Goal: Task Accomplishment & Management: Use online tool/utility

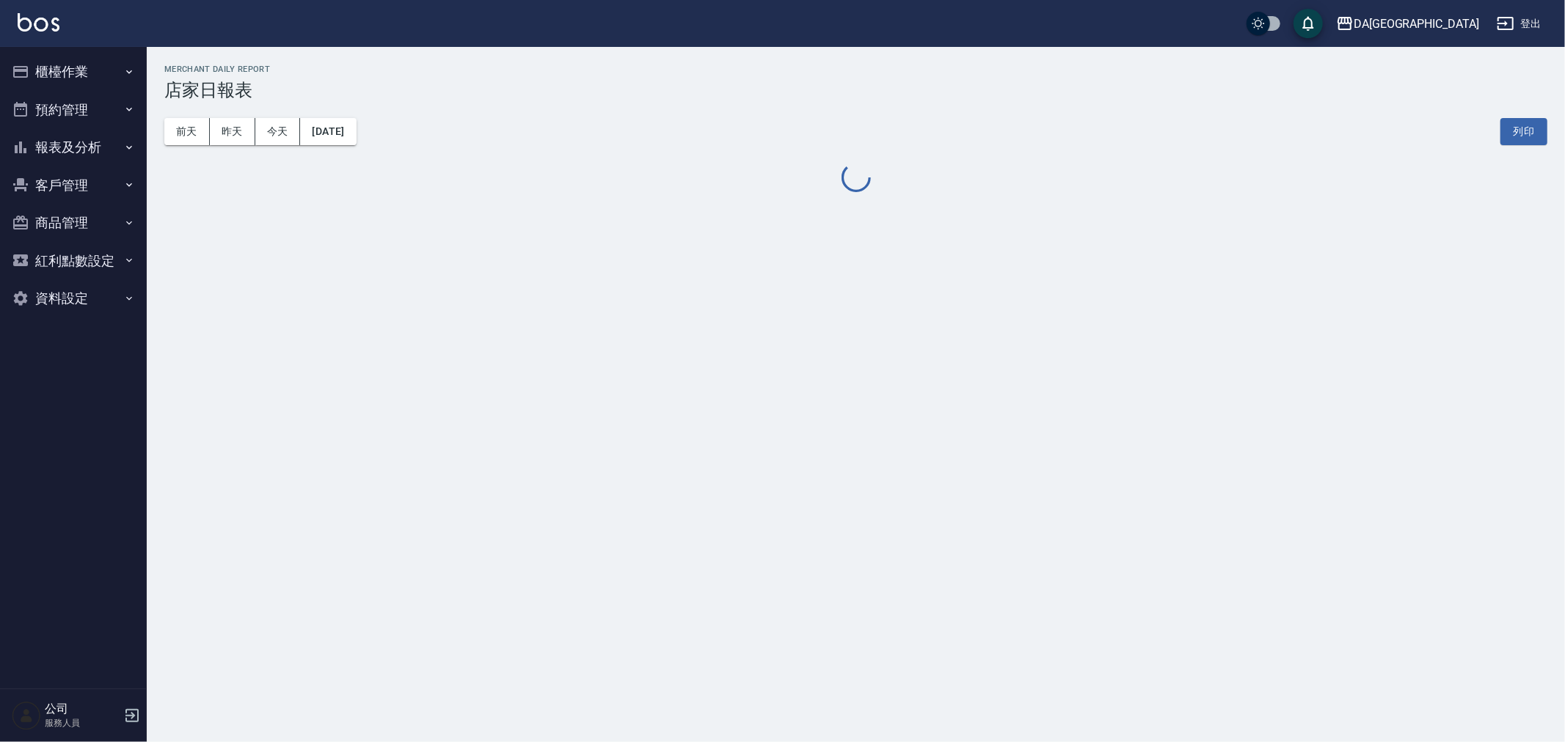
click at [65, 69] on button "櫃檯作業" at bounding box center [73, 72] width 135 height 38
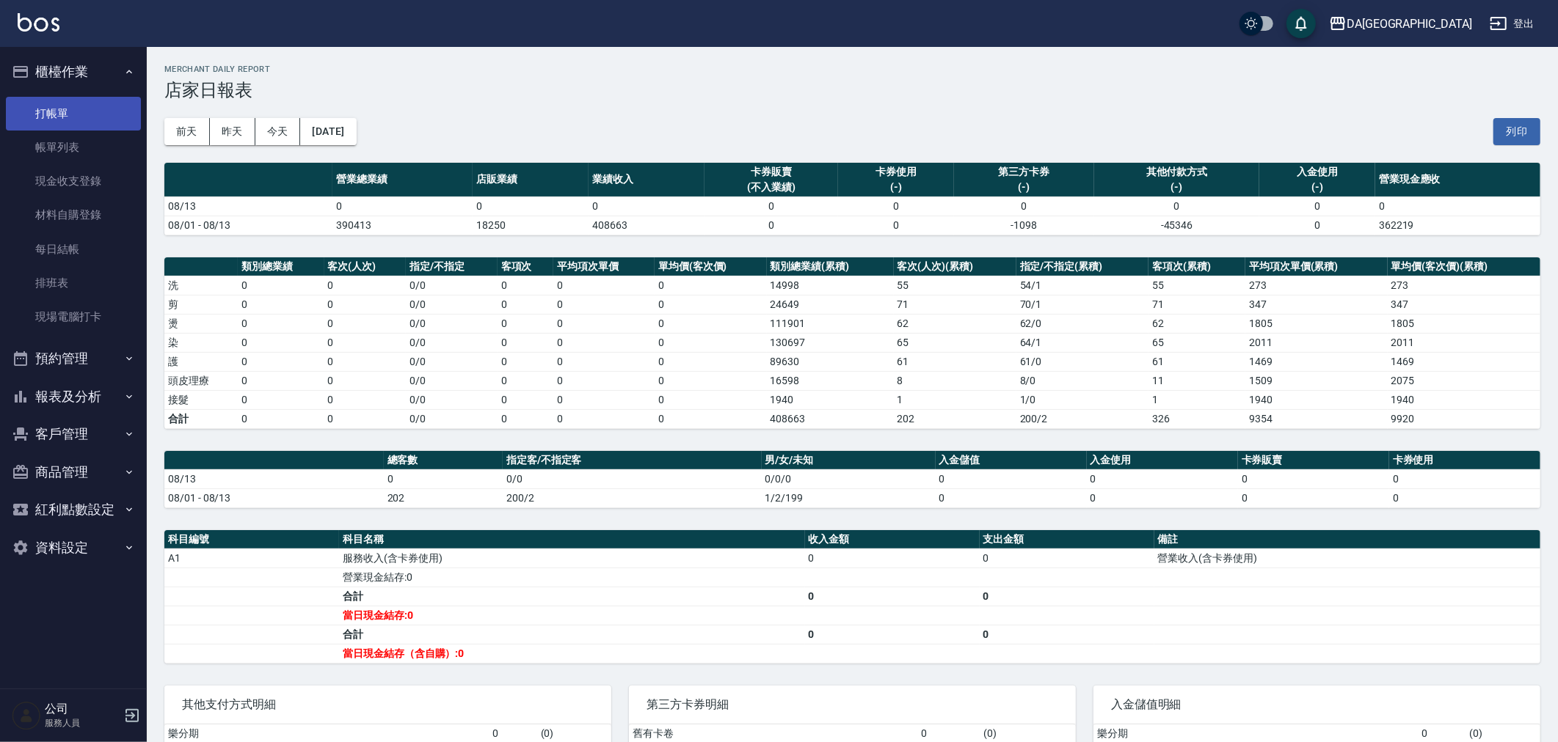
click at [78, 110] on link "打帳單" at bounding box center [73, 114] width 135 height 34
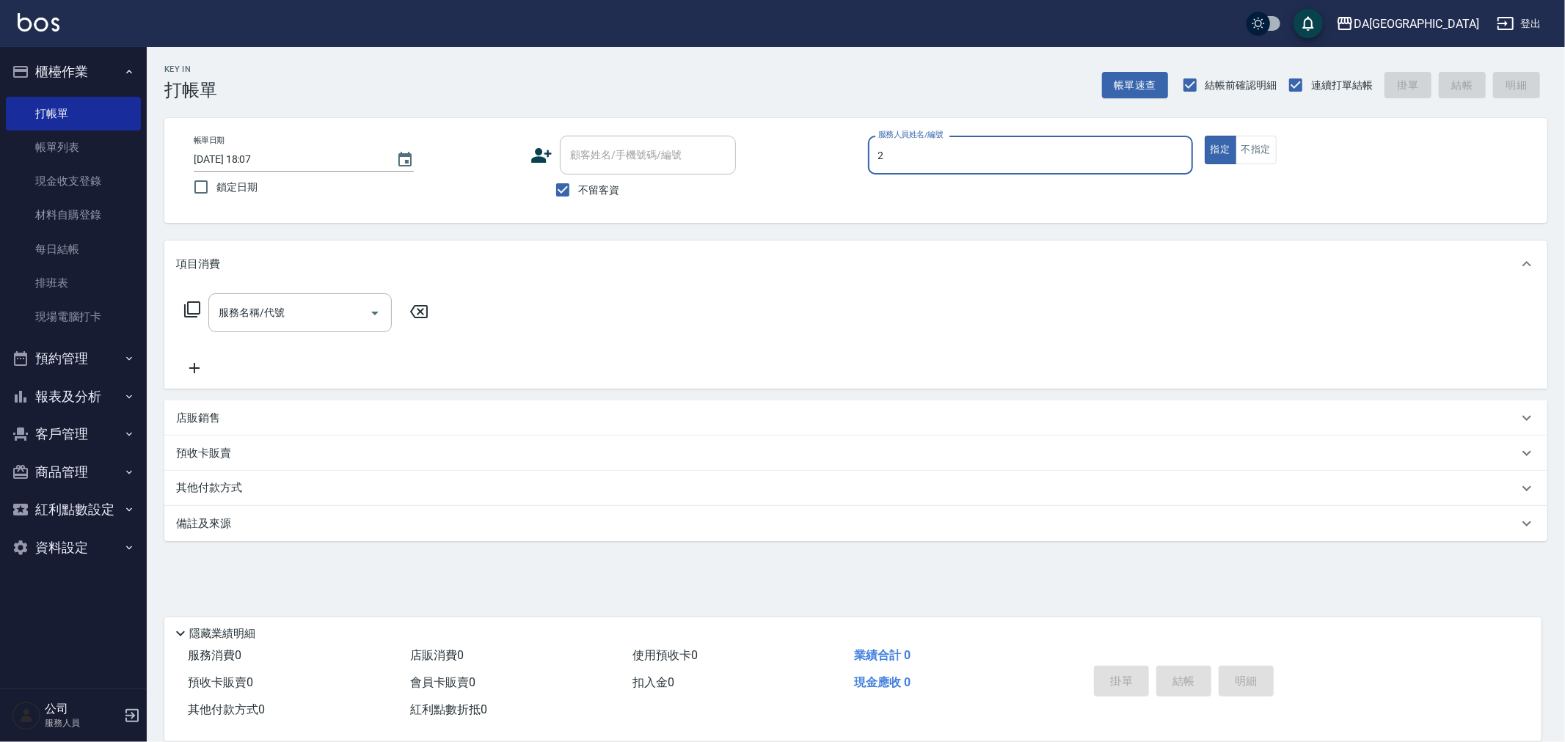
type input "CHI CHI-2"
type button "true"
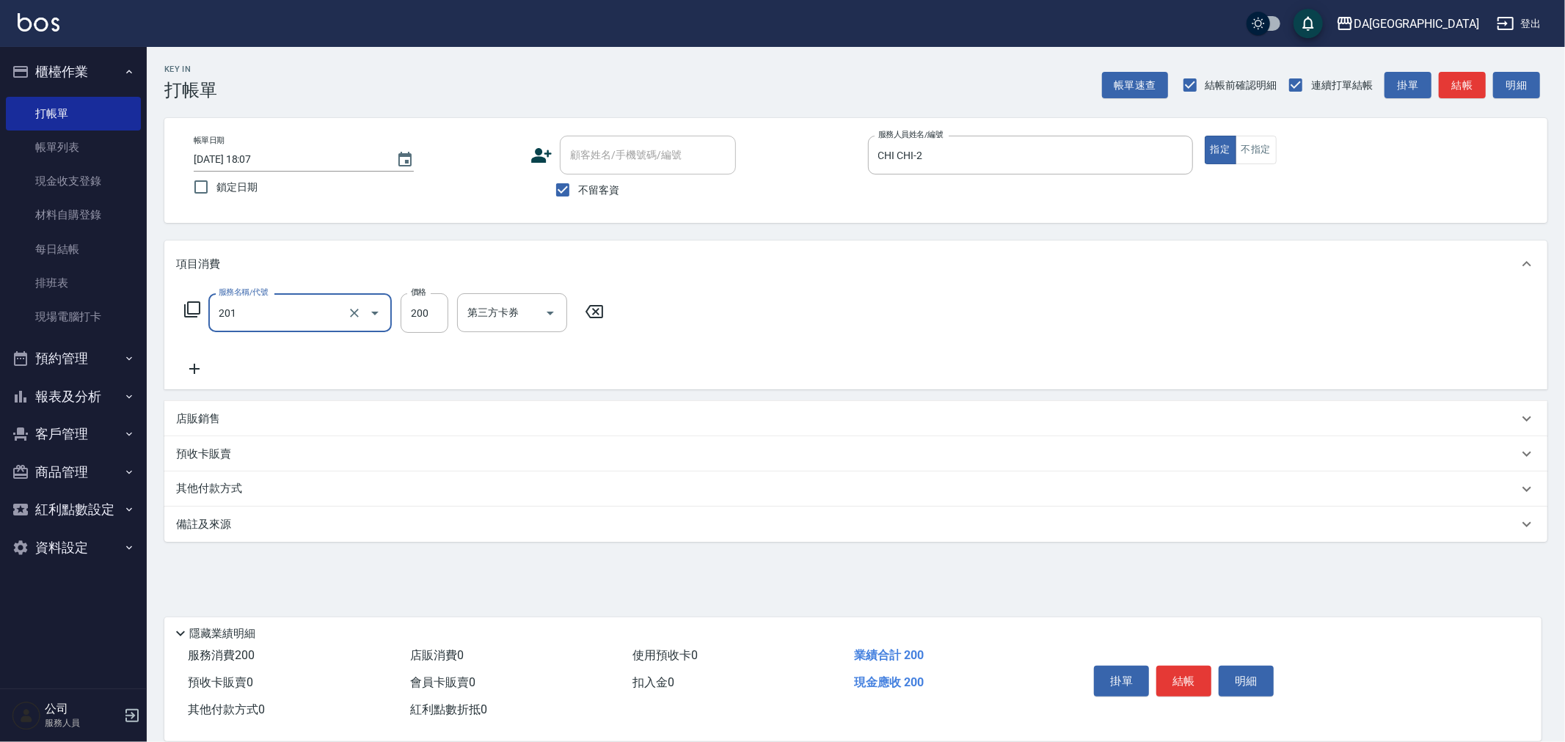
type input "洗髮(201)"
type input "300"
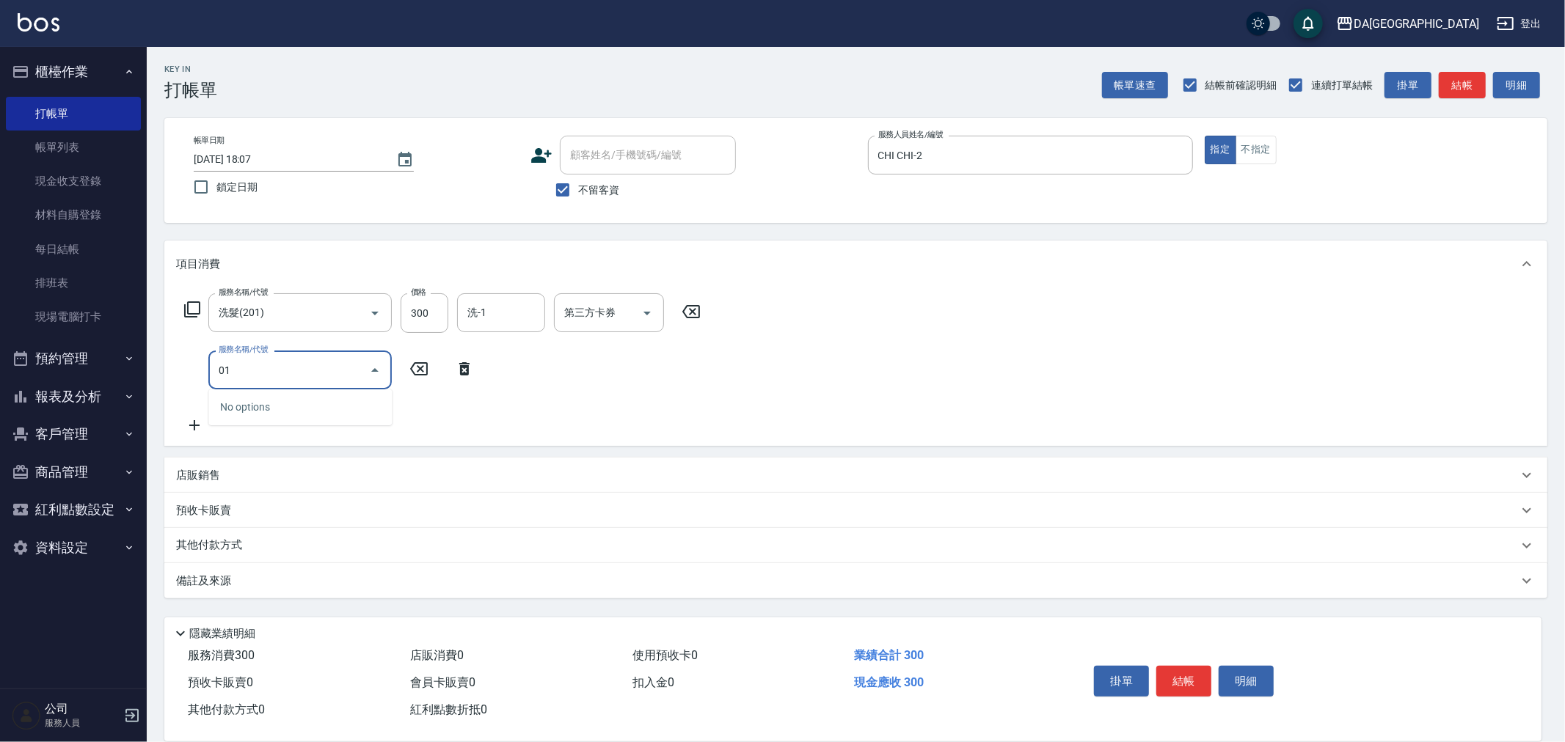
type input "0"
type input "剪髮(401)"
type input "400"
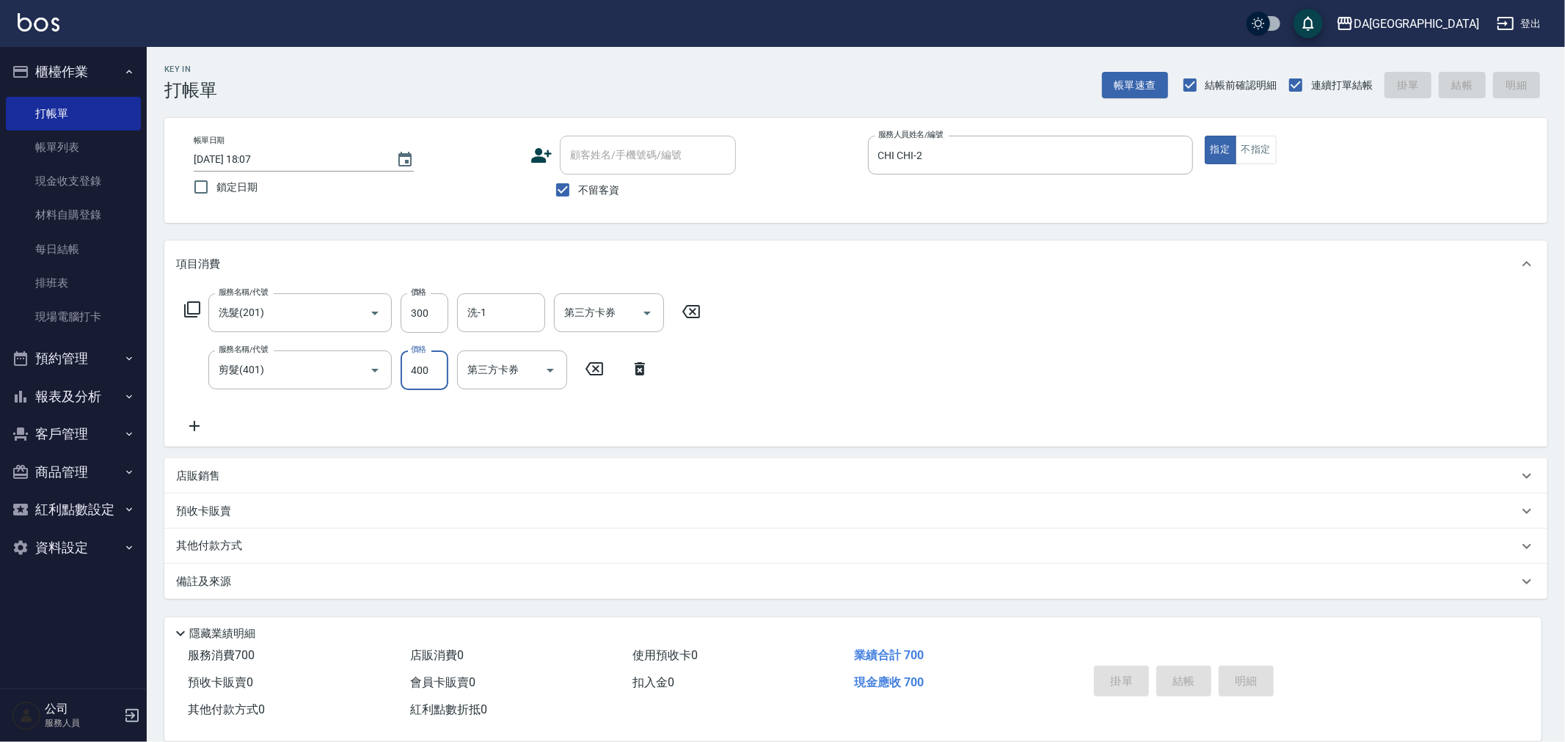
type input "[DATE] 18:08"
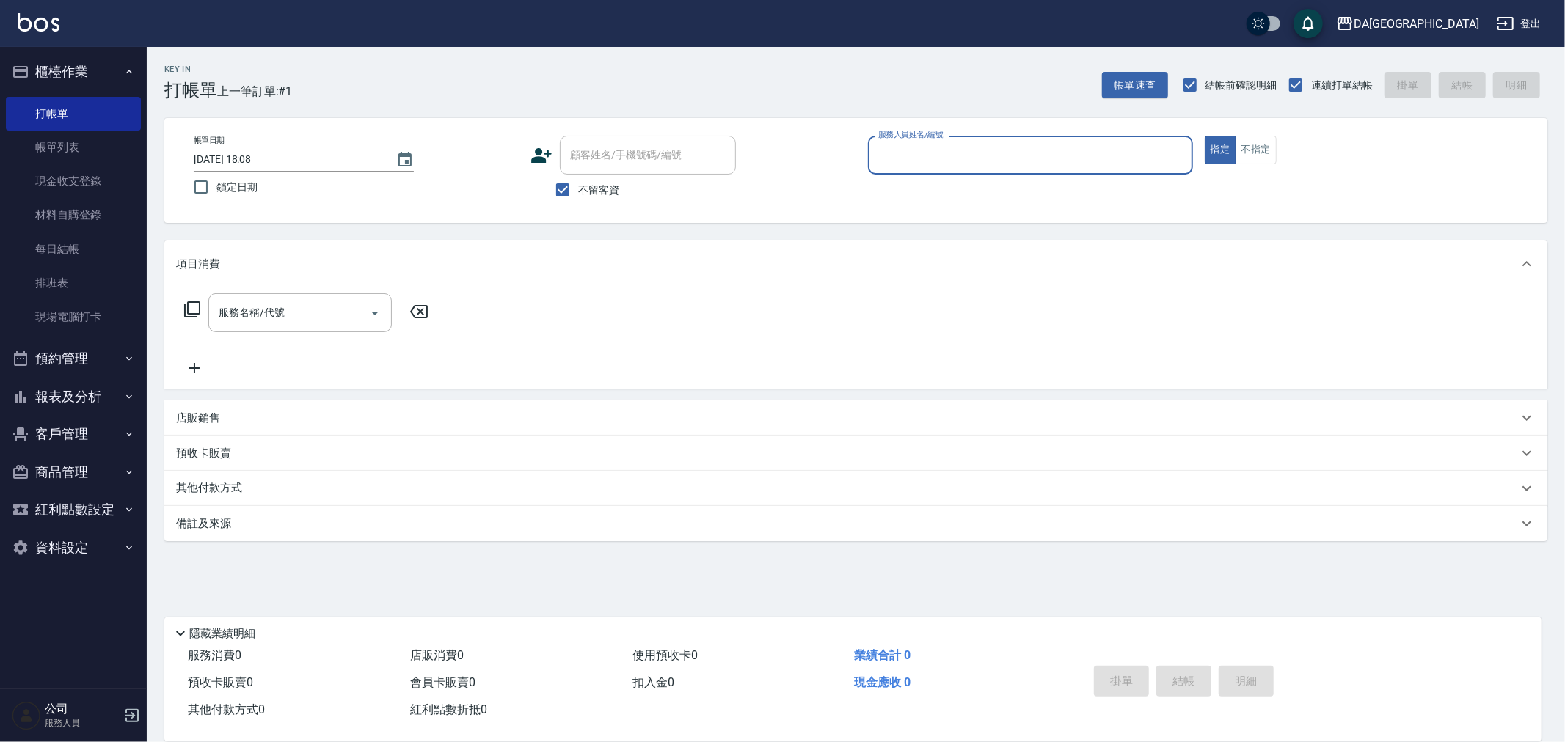
click at [590, 200] on label "不留客資" at bounding box center [583, 190] width 72 height 31
click at [578, 200] on input "不留客資" at bounding box center [562, 190] width 31 height 31
checkbox input "false"
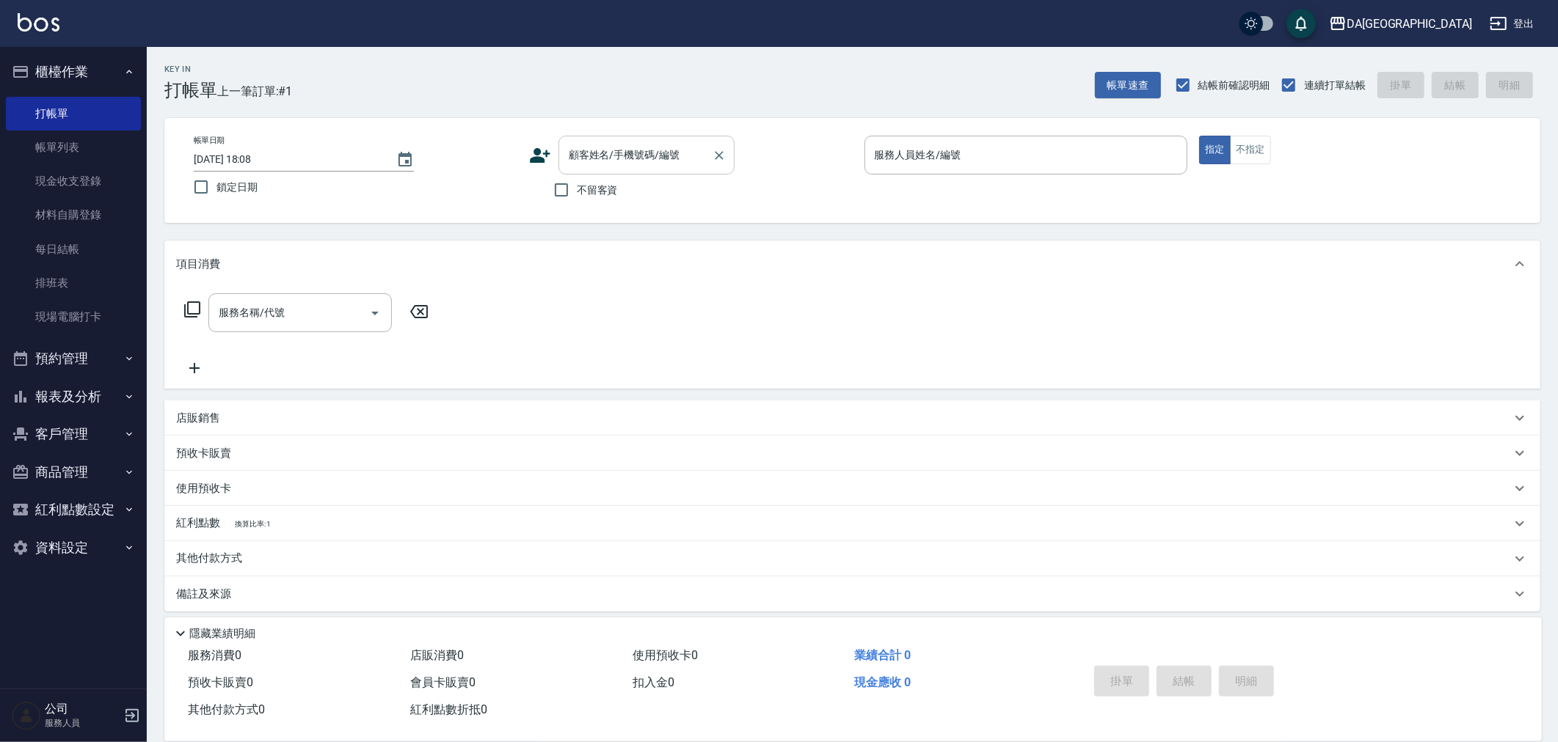
click at [614, 170] on div "顧客姓名/手機號碼/編號" at bounding box center [646, 155] width 176 height 39
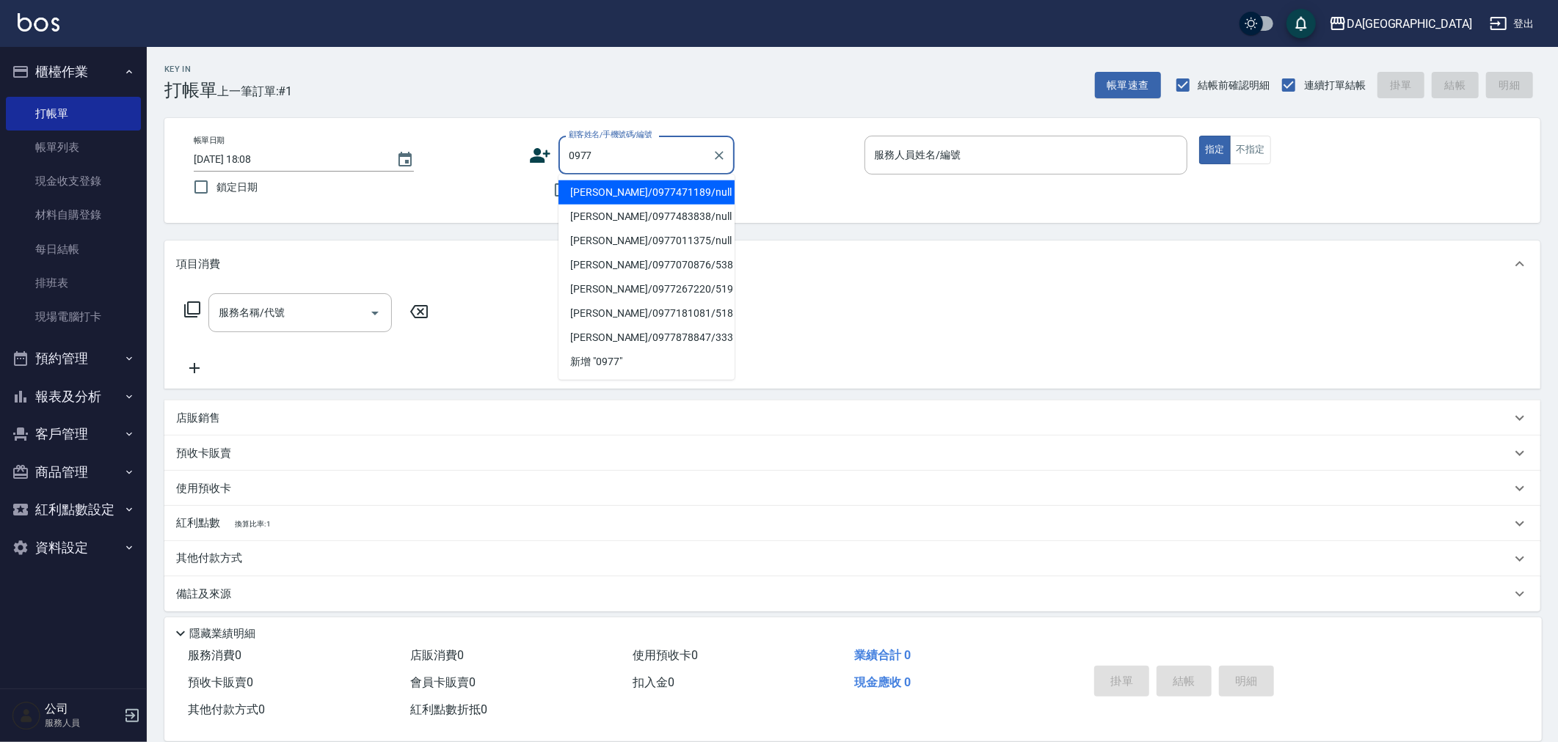
click at [613, 194] on li "[PERSON_NAME]/0977471189/null" at bounding box center [646, 192] width 176 height 24
type input "[PERSON_NAME]/0977471189/null"
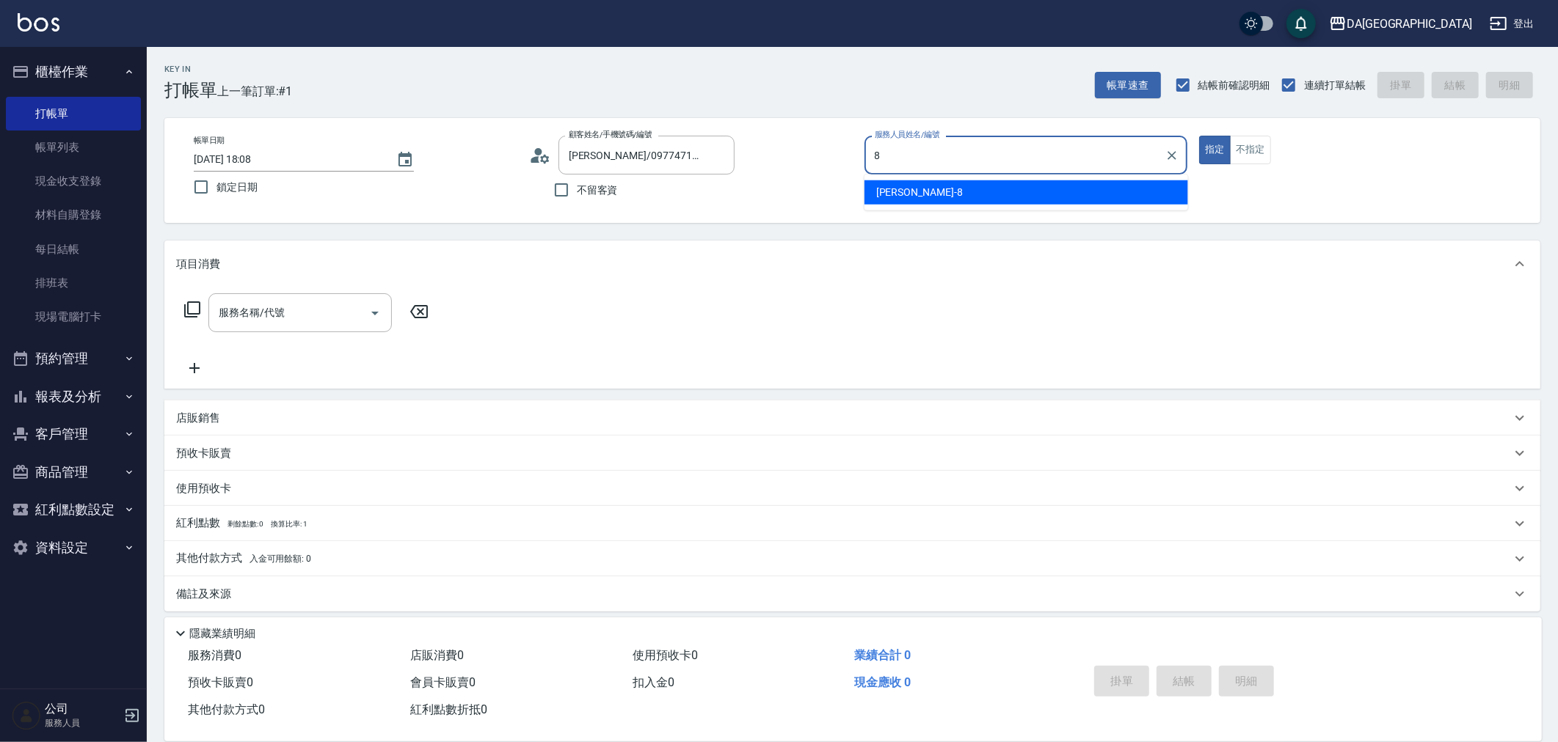
type input "[PERSON_NAME]-8"
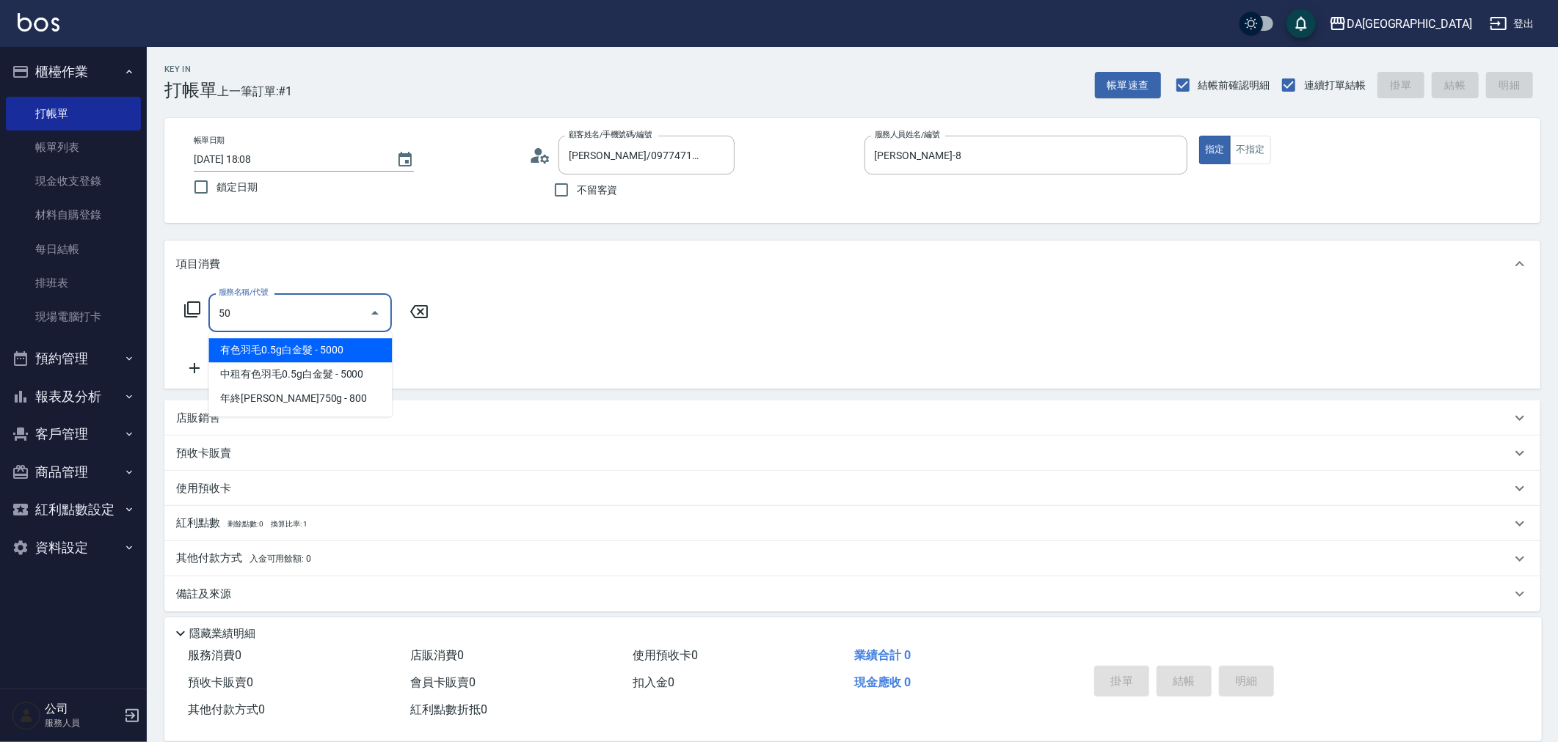
type input "501"
type input "100"
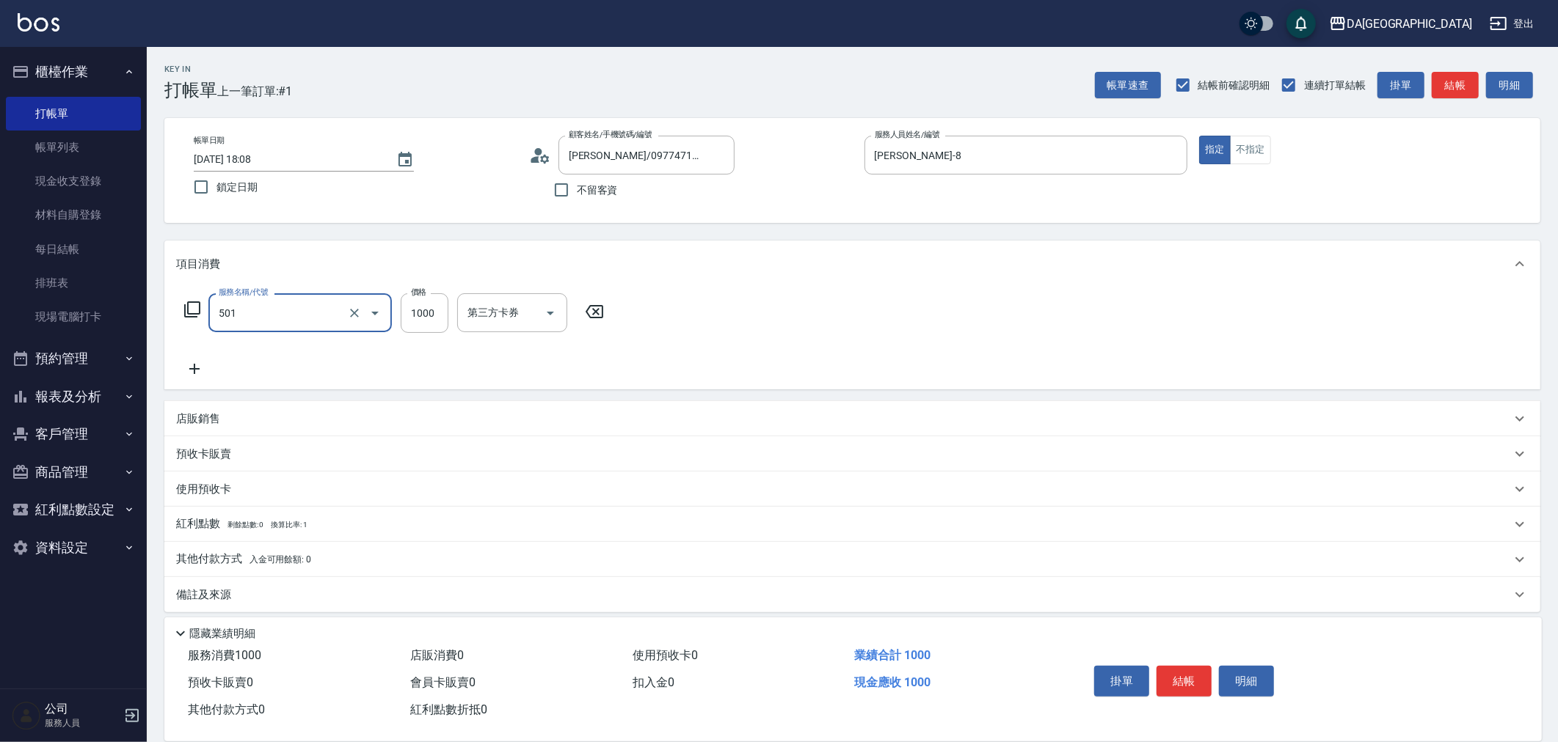
type input "染髮(501)"
type input "3"
type input "0"
type input "300"
type input "30"
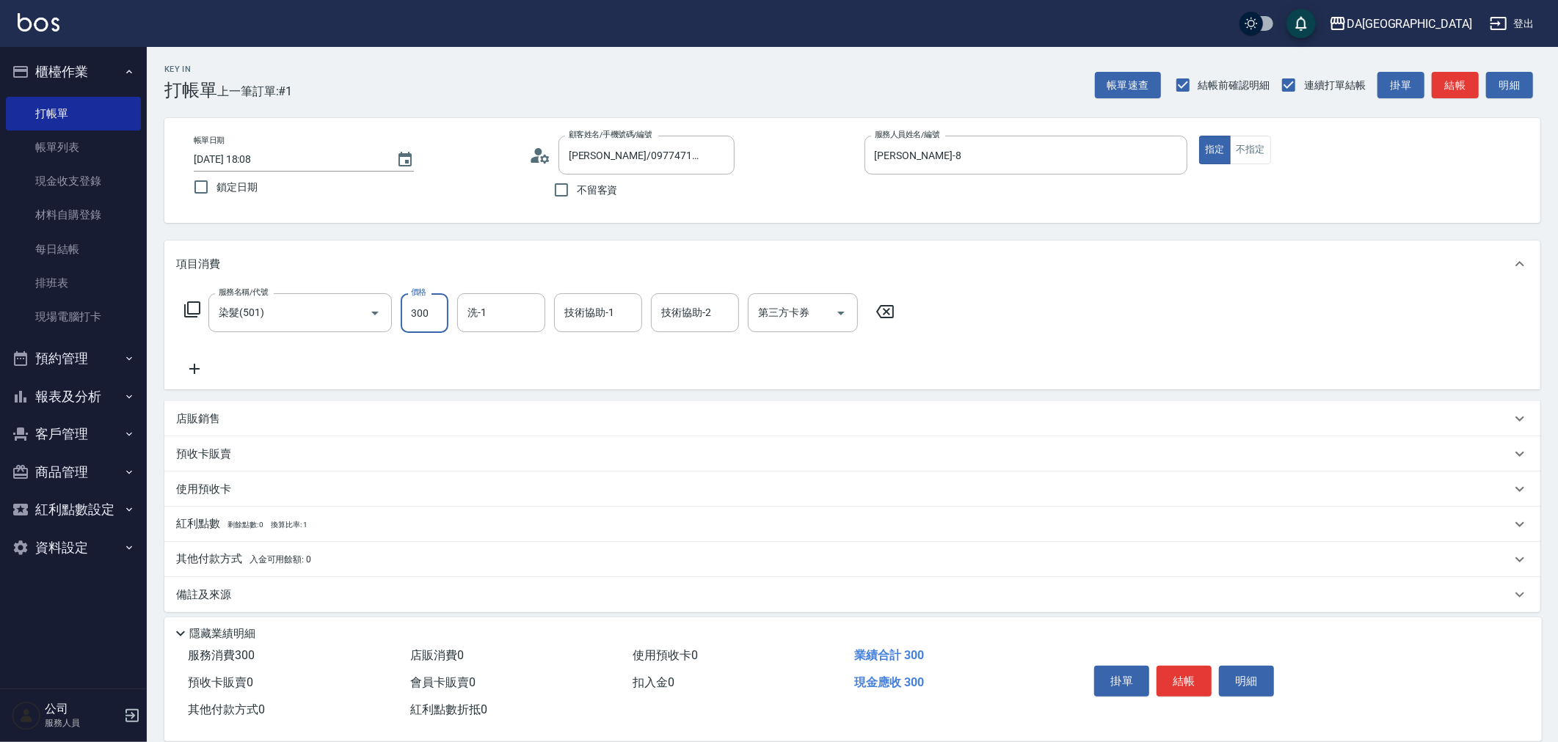
type input "3000"
type input "300"
type input "3000"
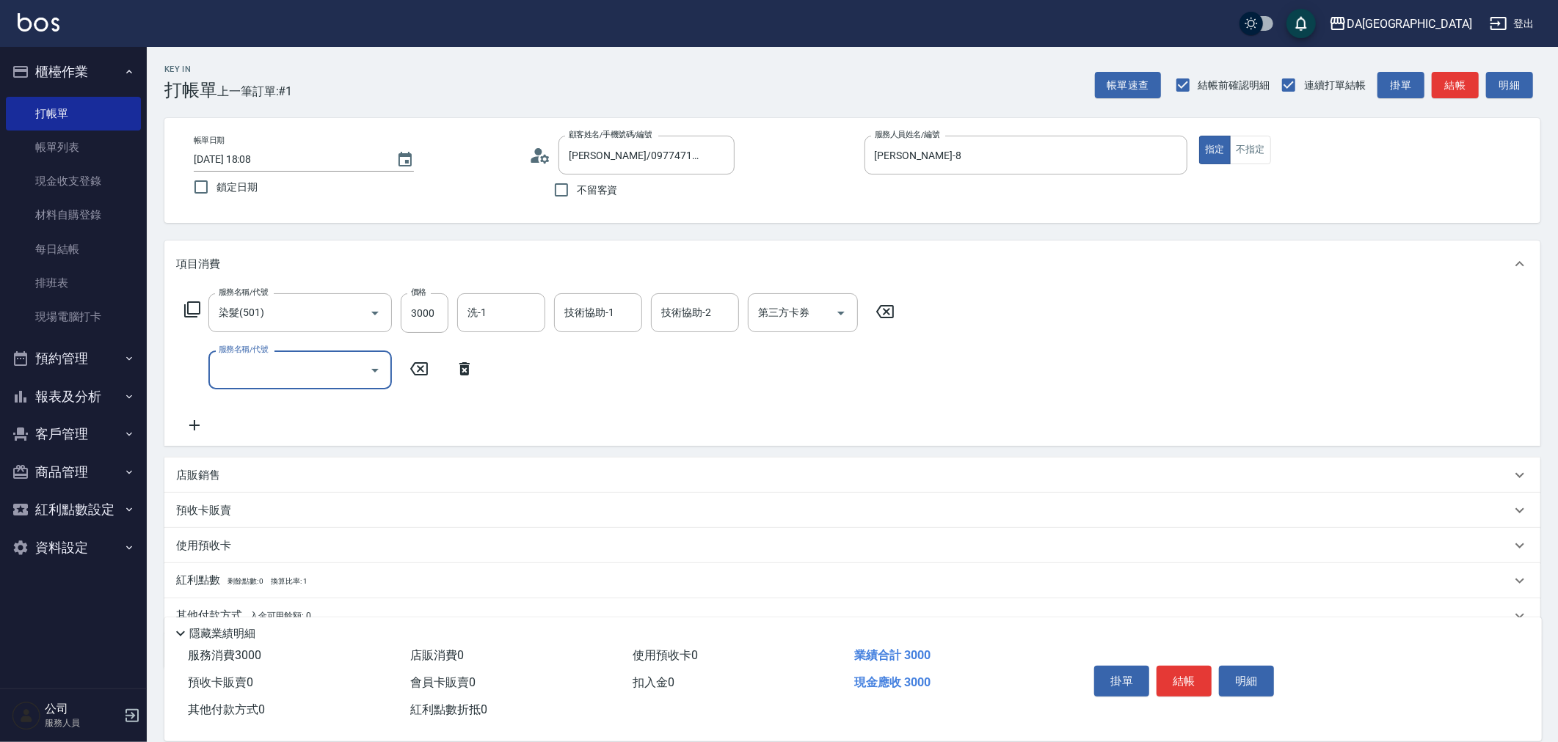
click at [189, 312] on icon at bounding box center [192, 310] width 18 height 18
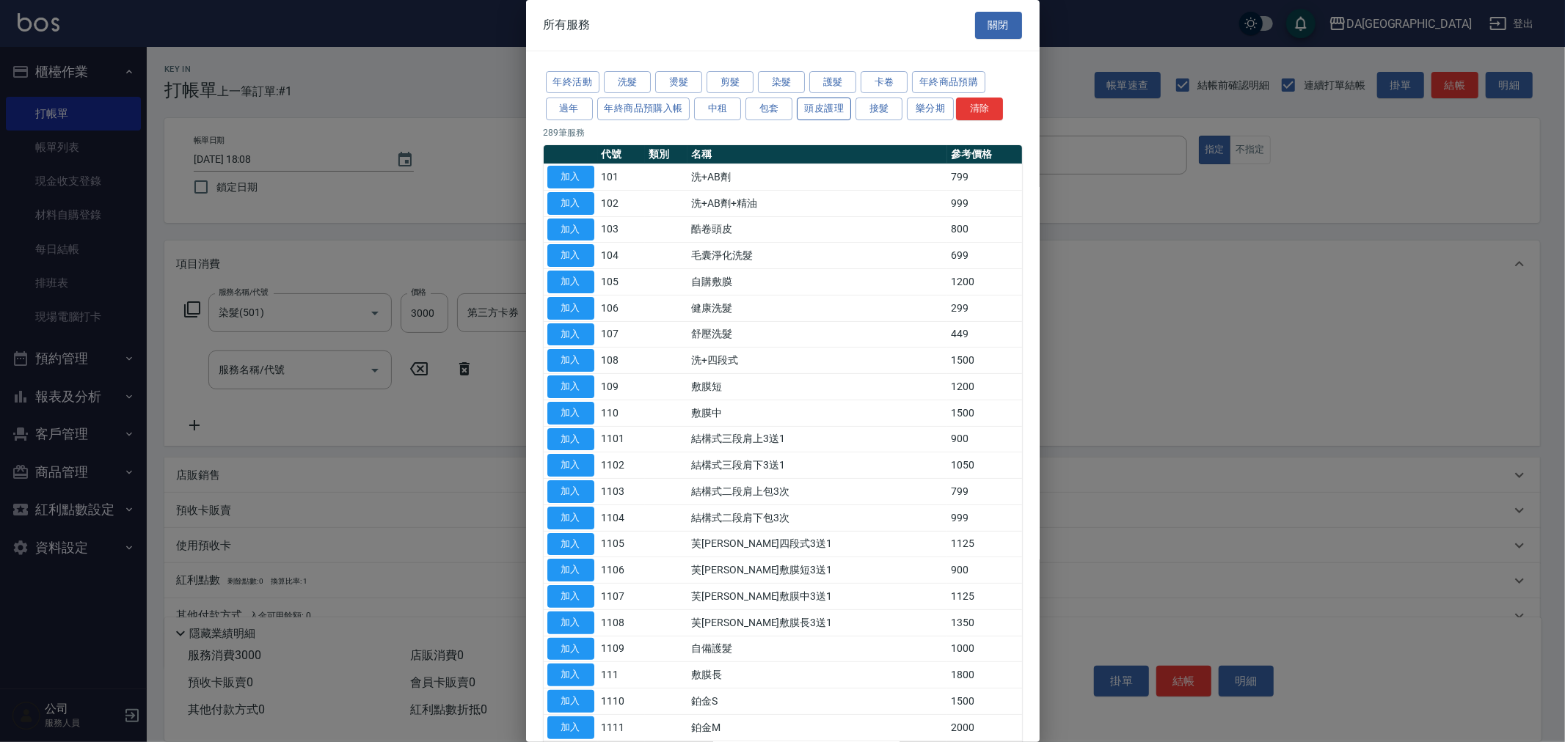
click at [819, 112] on button "頭皮護理" at bounding box center [824, 109] width 54 height 23
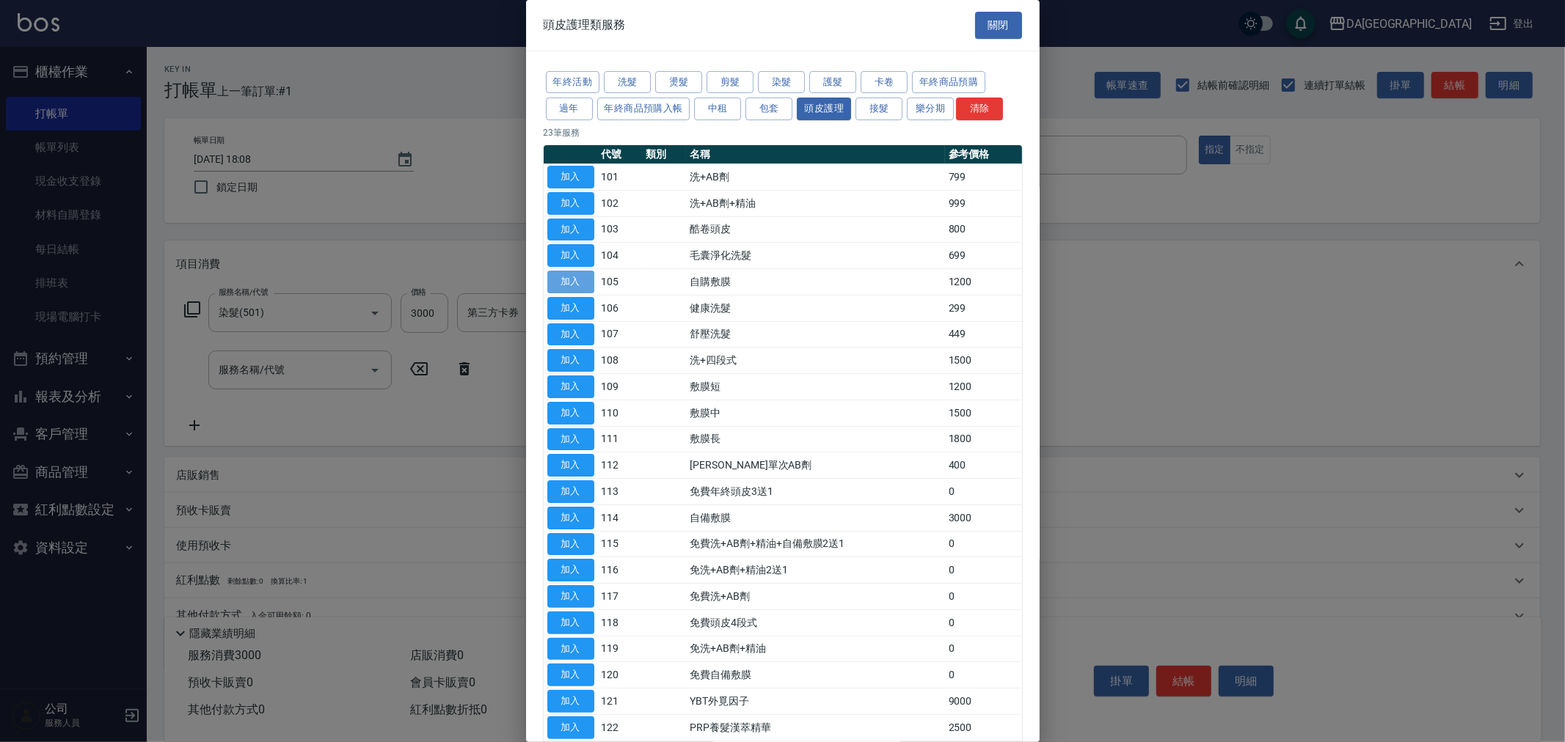
click at [560, 280] on button "加入" at bounding box center [570, 282] width 47 height 23
type input "420"
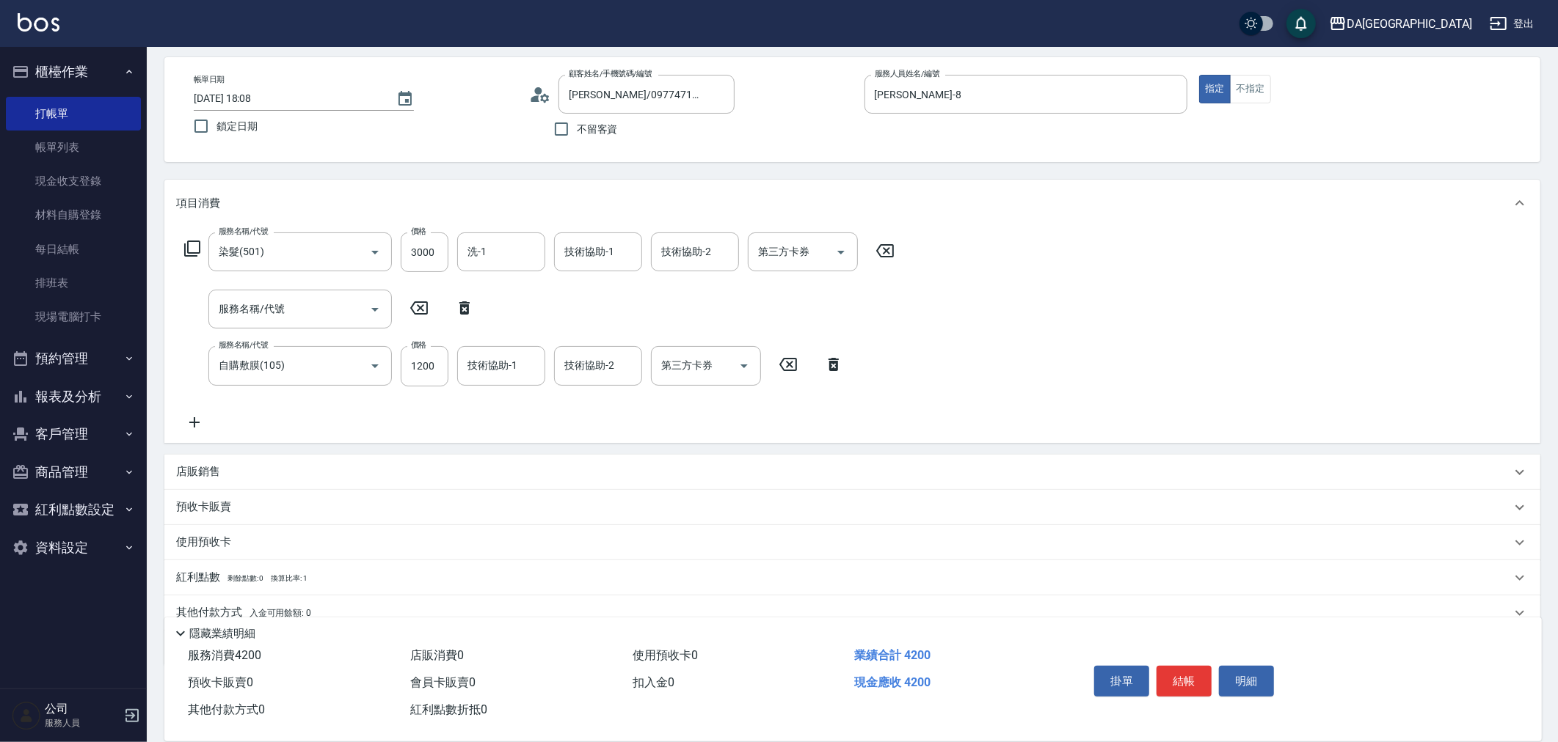
scroll to position [123, 0]
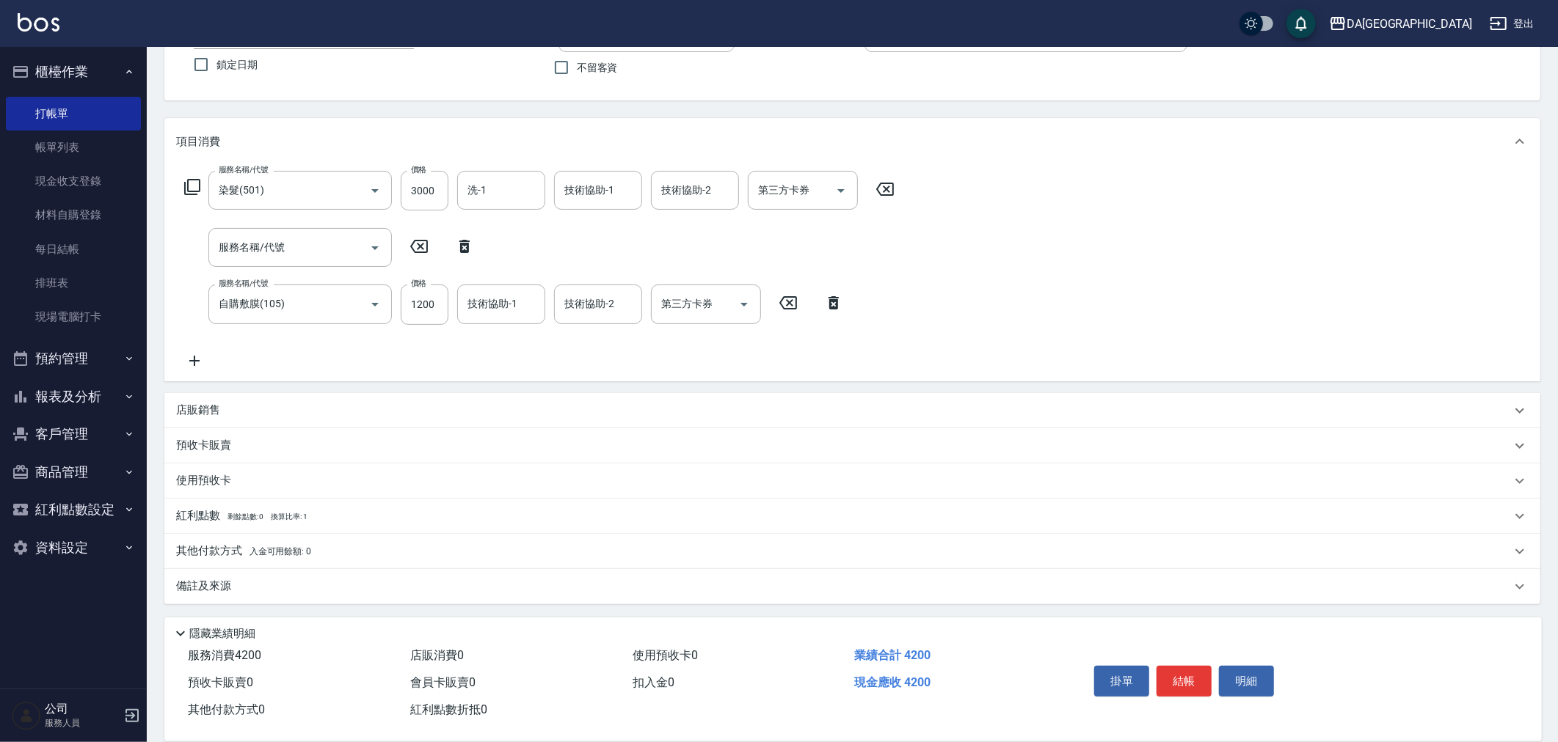
click at [183, 403] on p "店販銷售" at bounding box center [198, 410] width 44 height 15
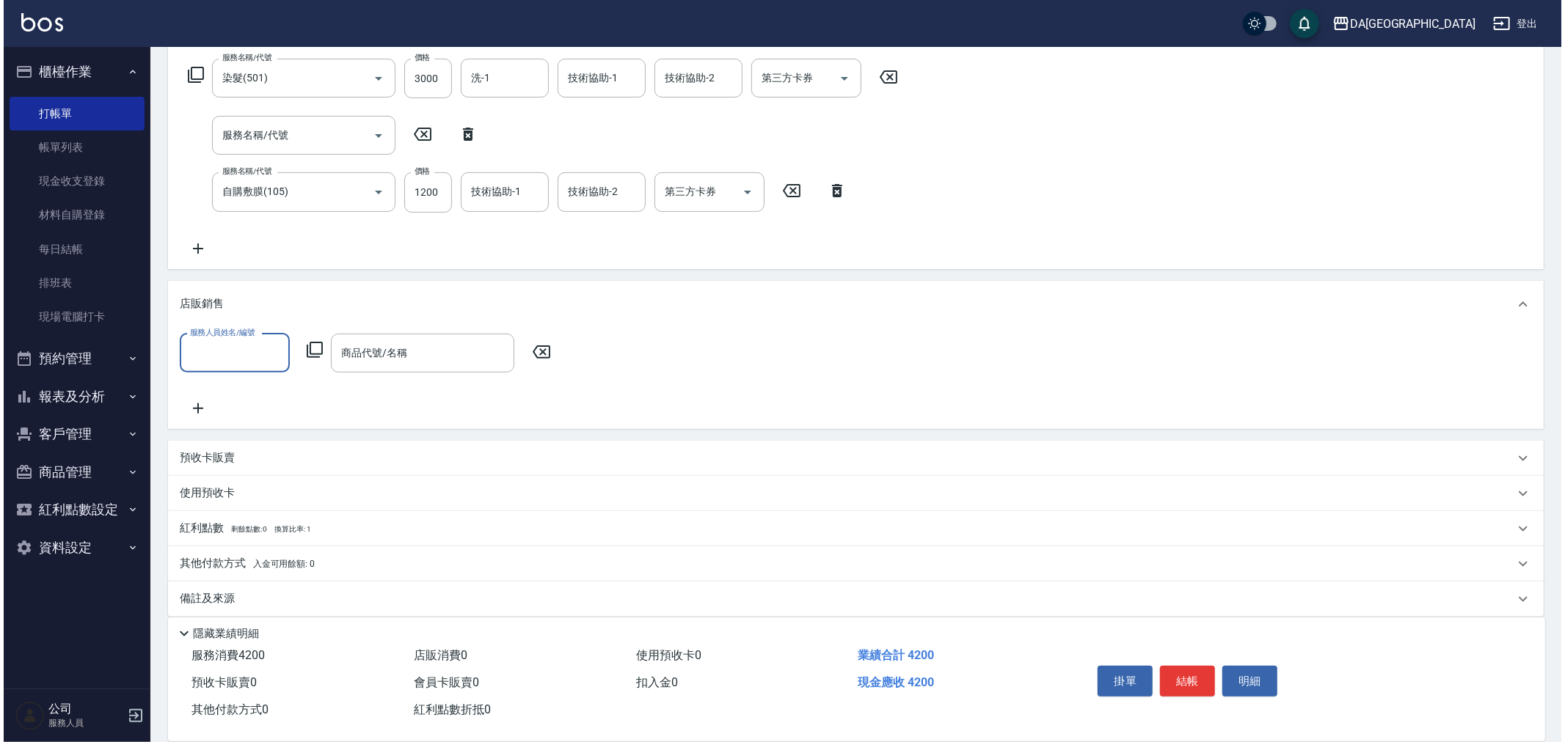
scroll to position [244, 0]
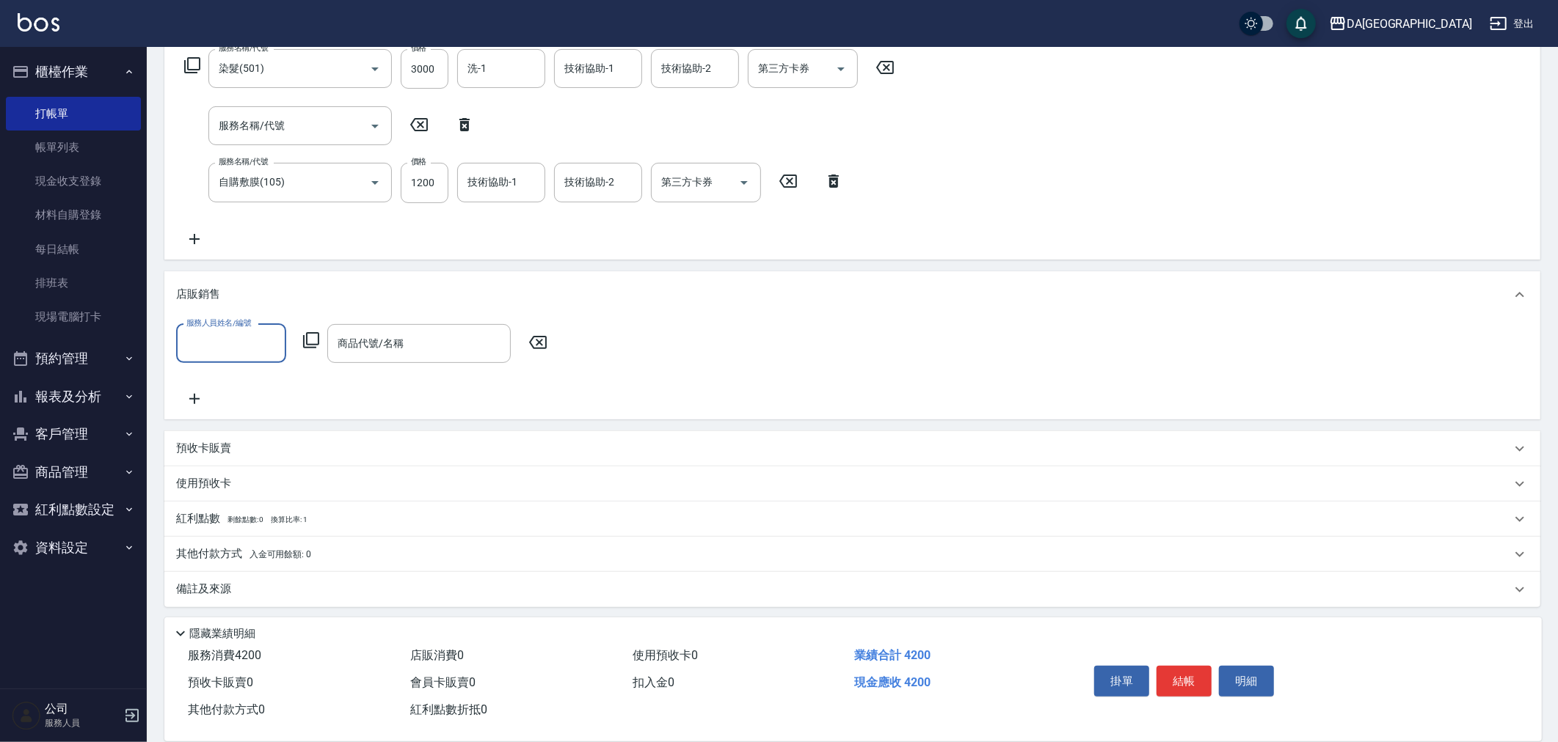
click at [255, 328] on div "服務人員姓名/編號" at bounding box center [231, 343] width 110 height 39
click at [237, 530] on div "[PERSON_NAME] -8" at bounding box center [231, 542] width 110 height 24
type input "[PERSON_NAME]-8"
click at [313, 332] on icon at bounding box center [311, 341] width 18 height 18
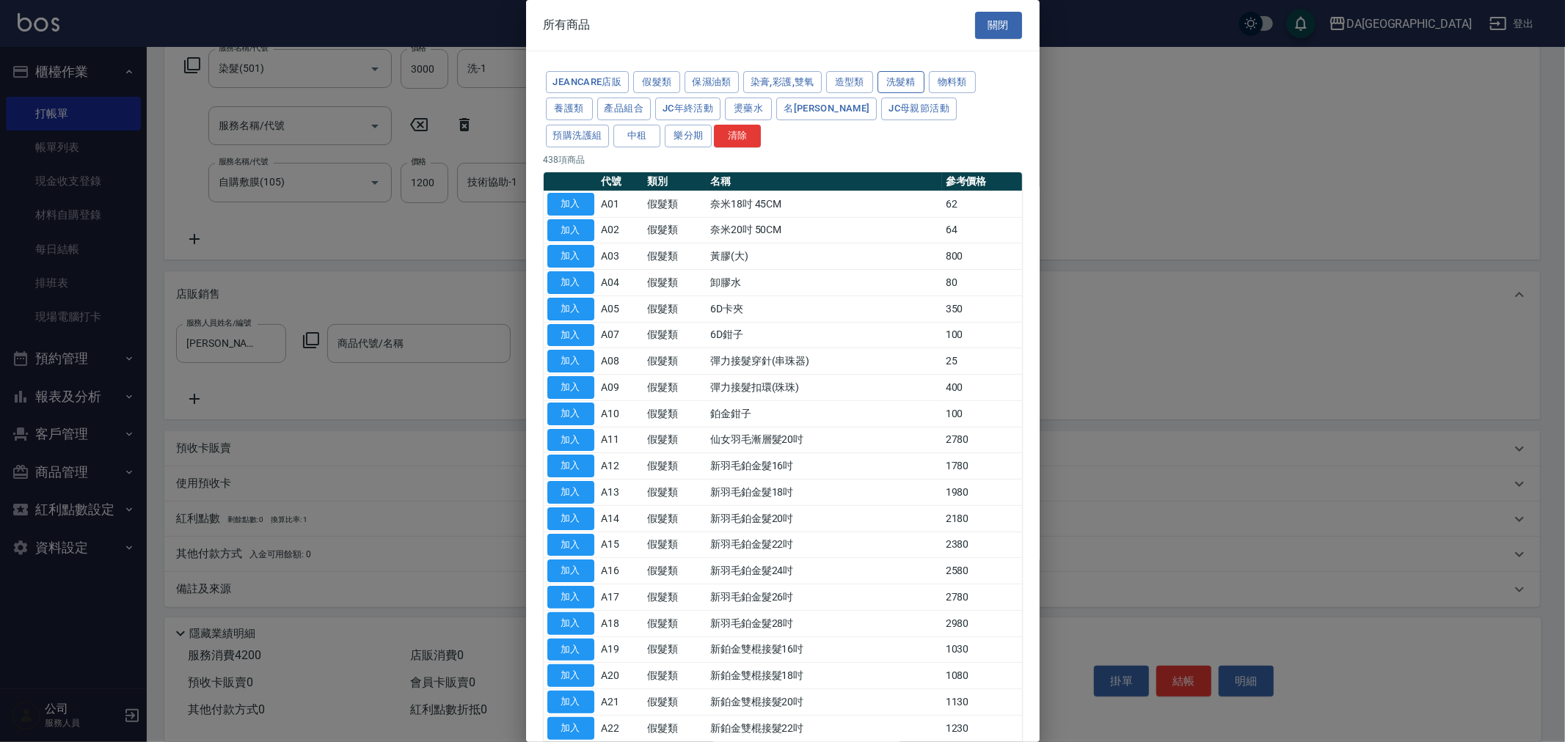
click at [905, 78] on button "洗髮精" at bounding box center [900, 82] width 47 height 23
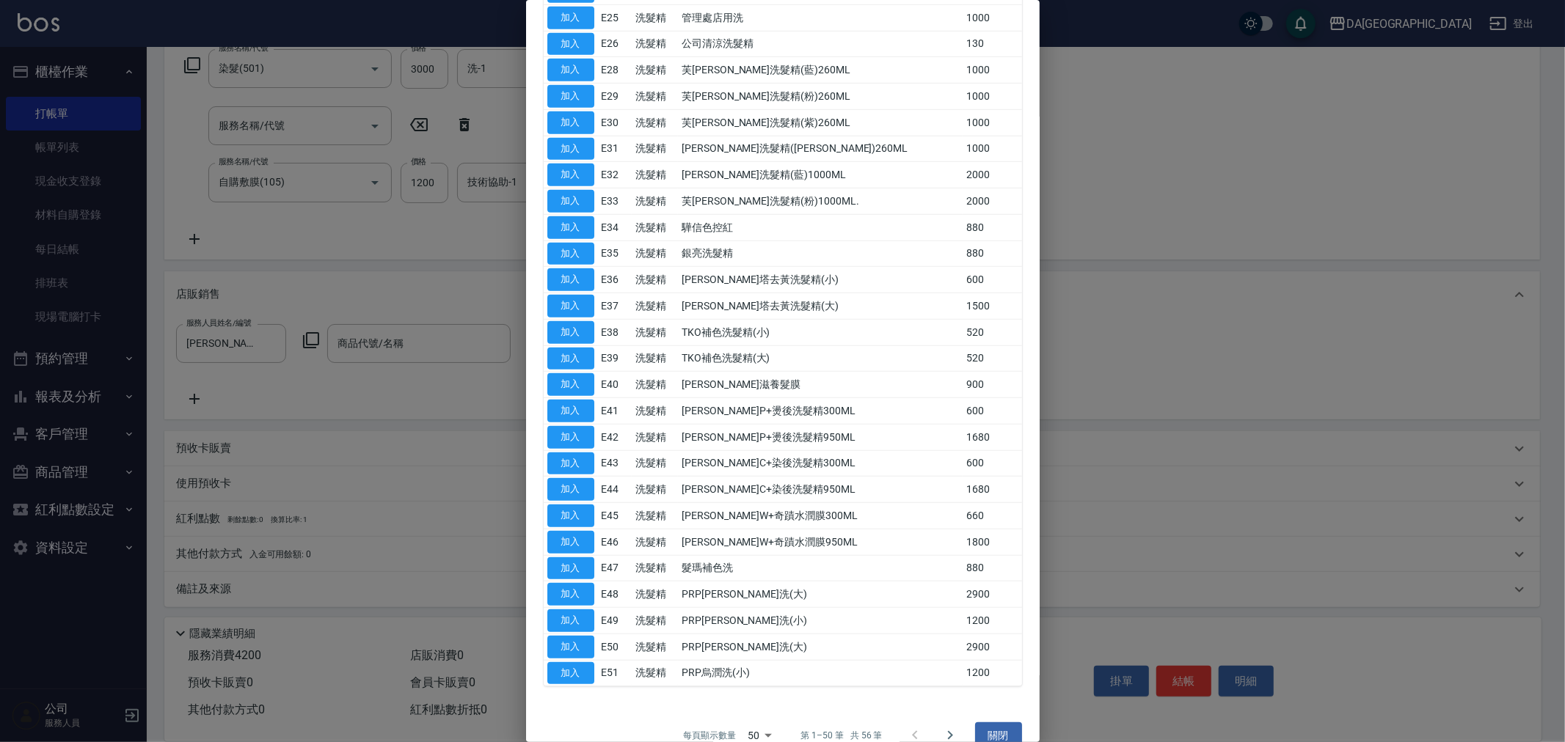
scroll to position [844, 0]
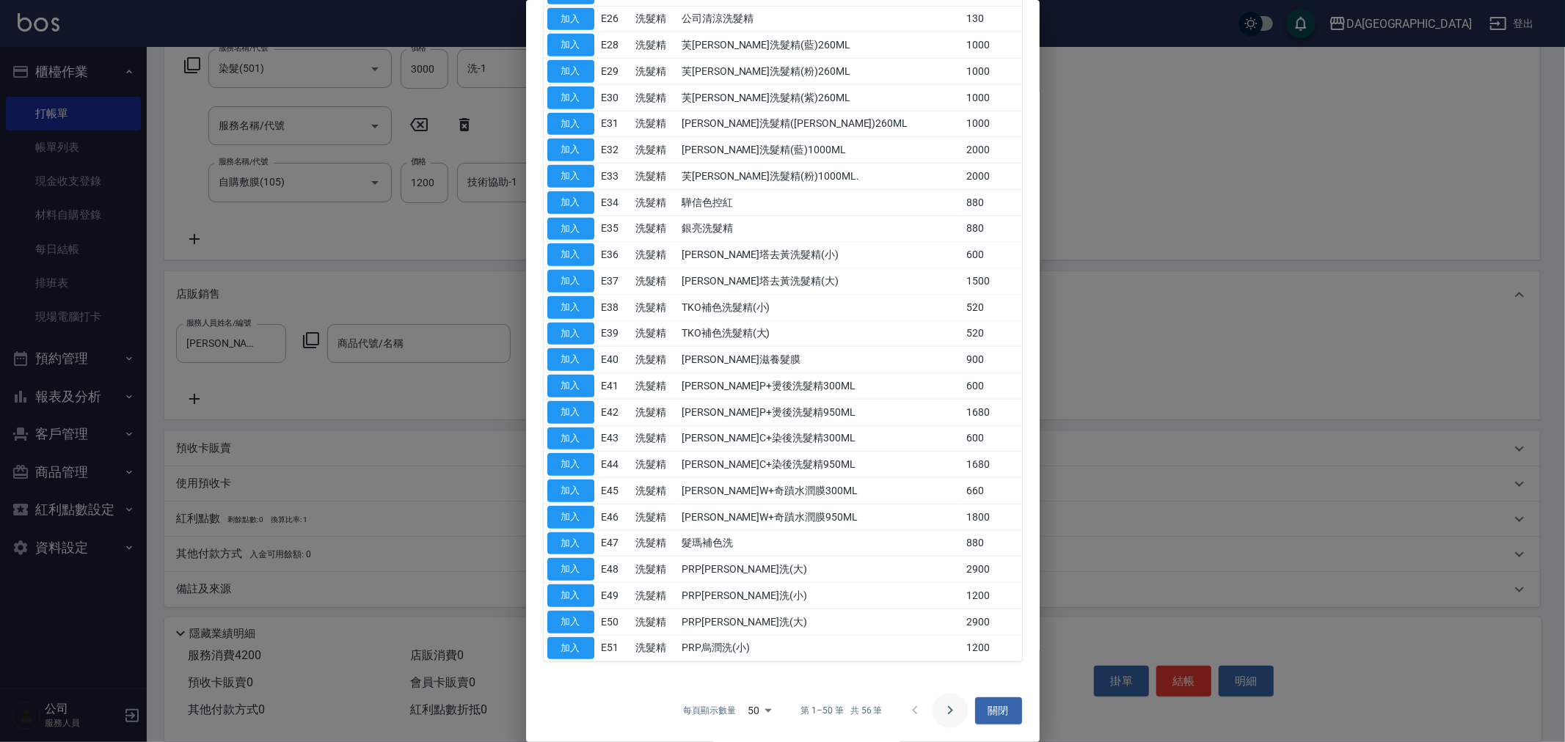
click at [941, 709] on icon "Go to next page" at bounding box center [950, 711] width 18 height 18
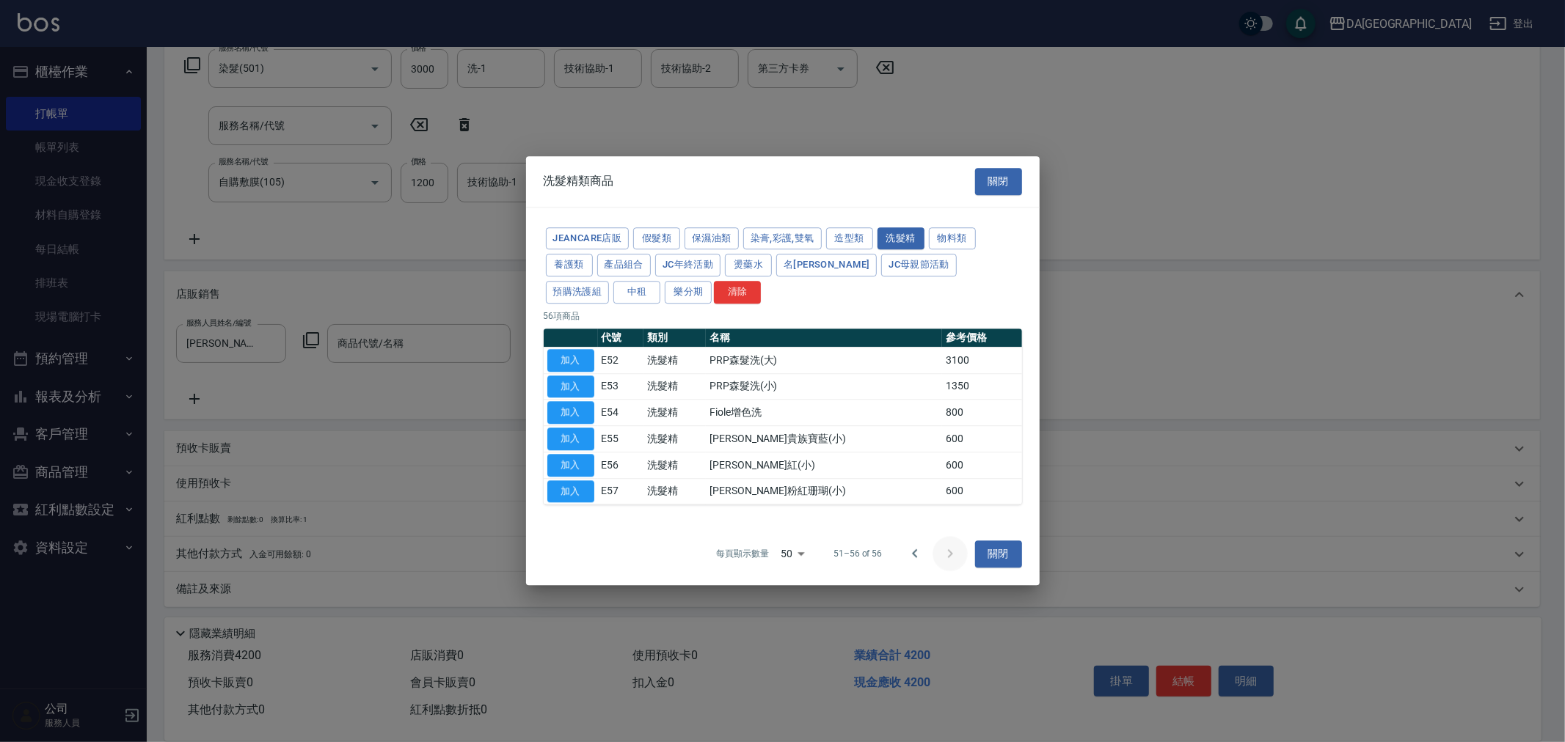
scroll to position [0, 0]
click at [547, 406] on td "加入" at bounding box center [571, 413] width 54 height 26
click at [550, 412] on button "加入" at bounding box center [570, 413] width 47 height 23
type input "Fiole增色洗"
type input "500"
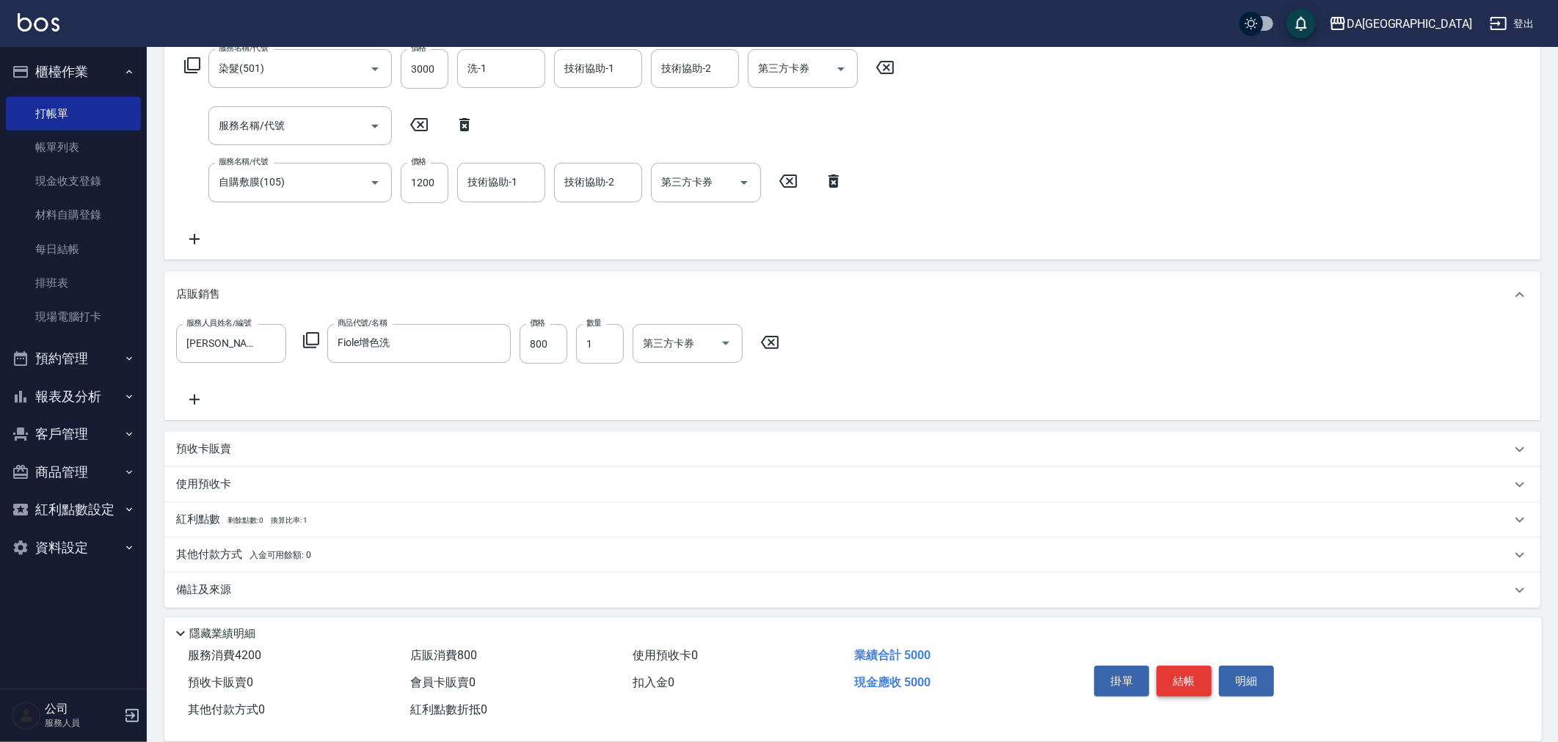
click at [1165, 671] on button "結帳" at bounding box center [1183, 681] width 55 height 31
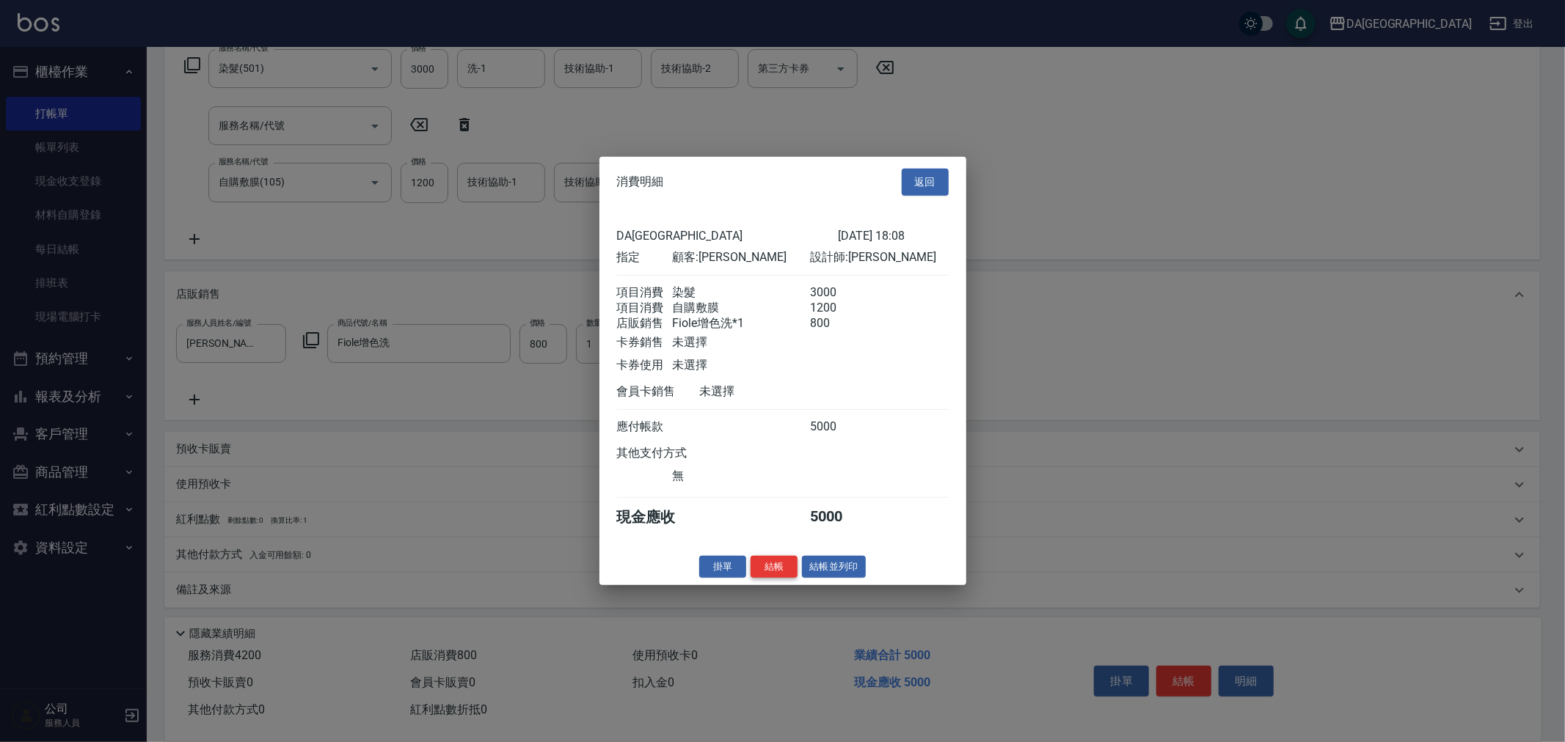
click at [772, 578] on button "結帳" at bounding box center [774, 566] width 47 height 23
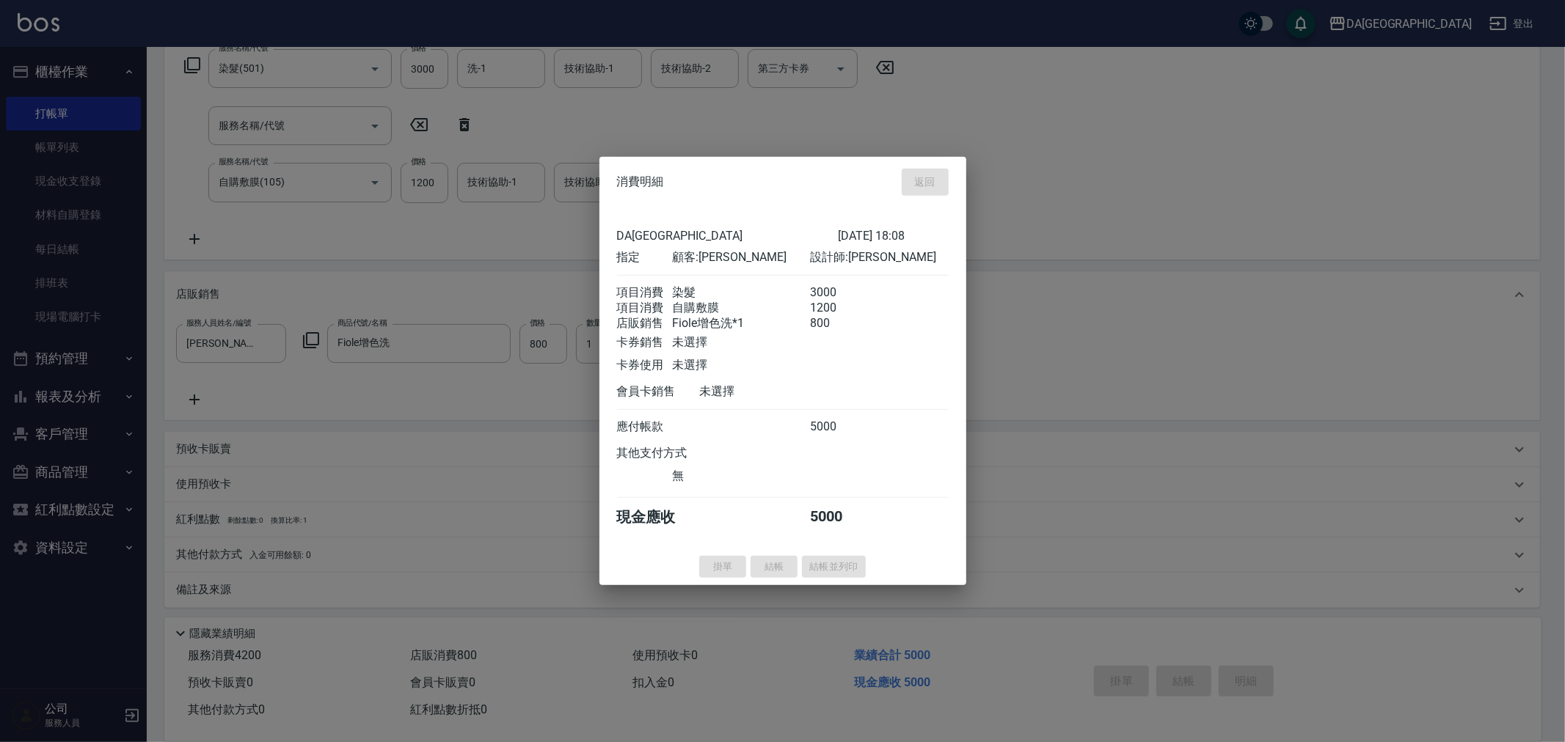
type input "[DATE] 18:09"
type input "0"
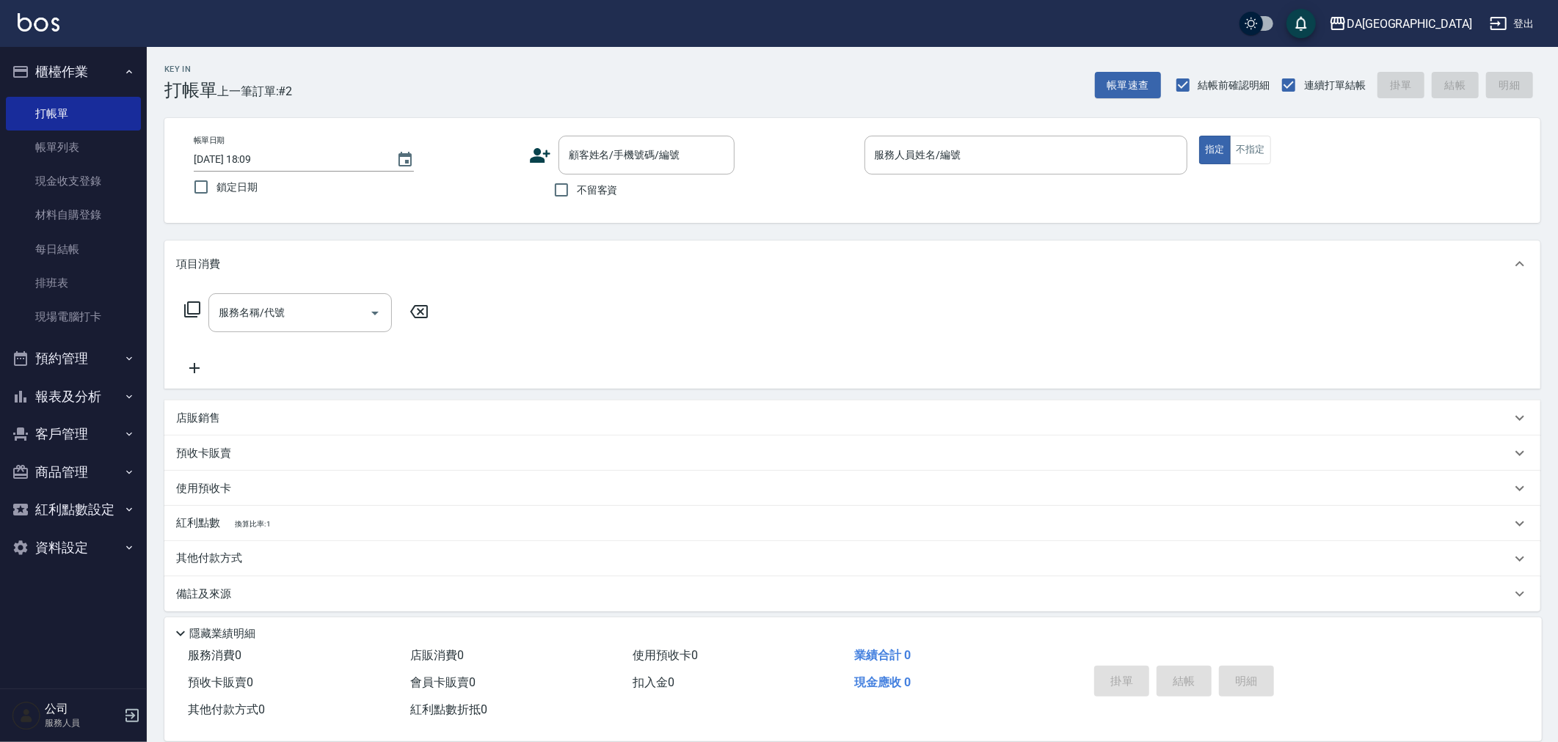
click at [597, 187] on span "不留客資" at bounding box center [597, 190] width 41 height 15
click at [577, 187] on input "不留客資" at bounding box center [561, 190] width 31 height 31
checkbox input "true"
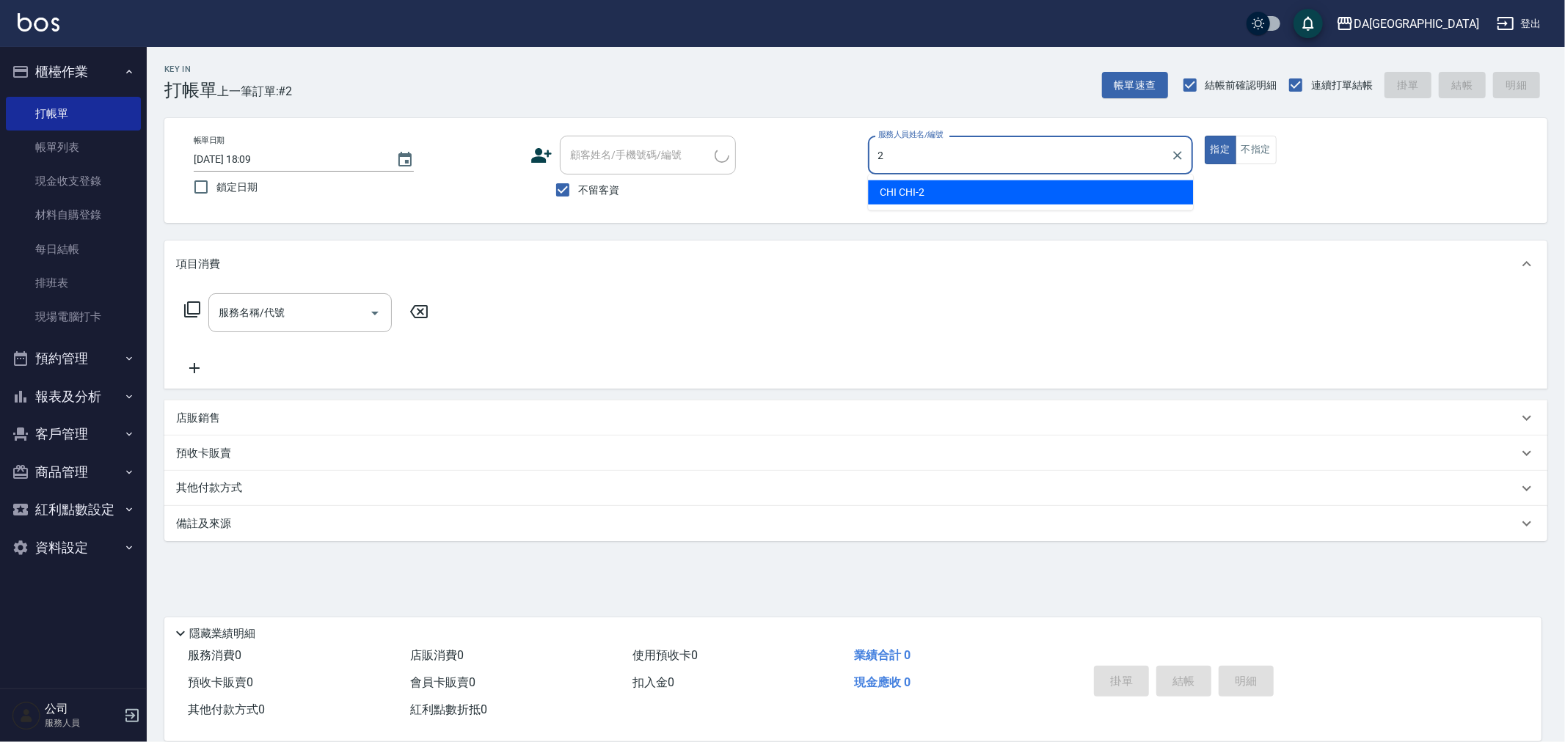
type input "CHI CHI-2"
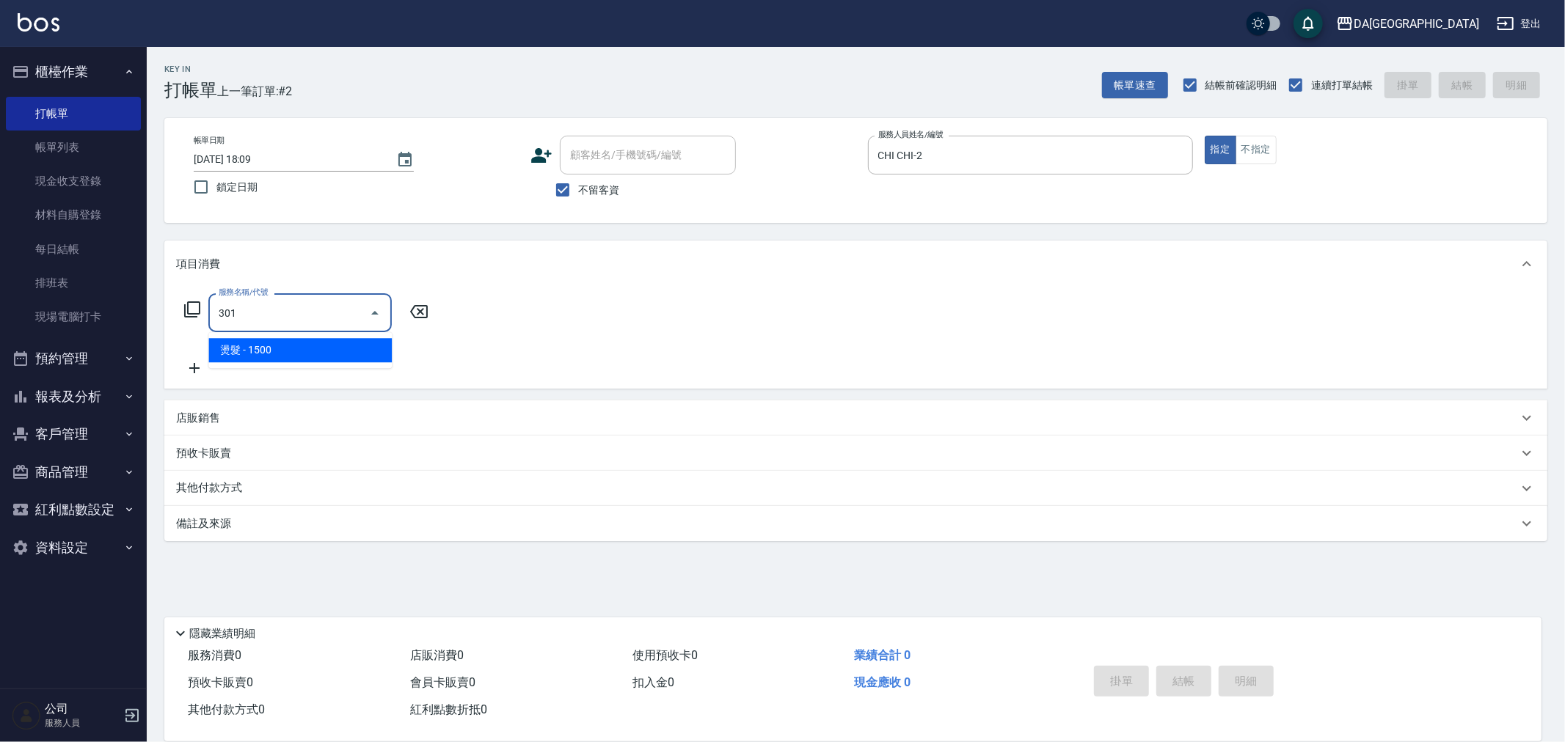
type input "燙髮(301)"
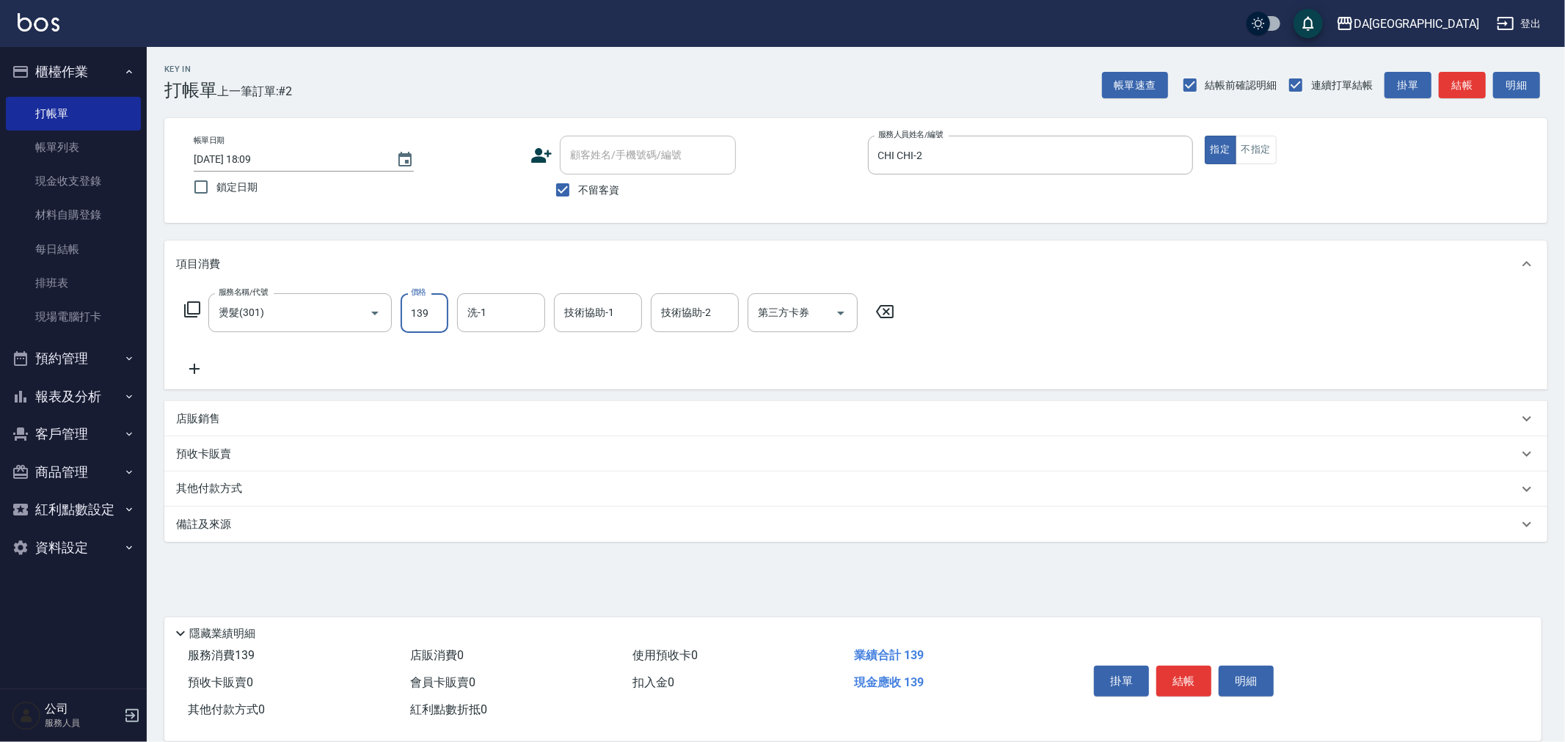
type input "1399"
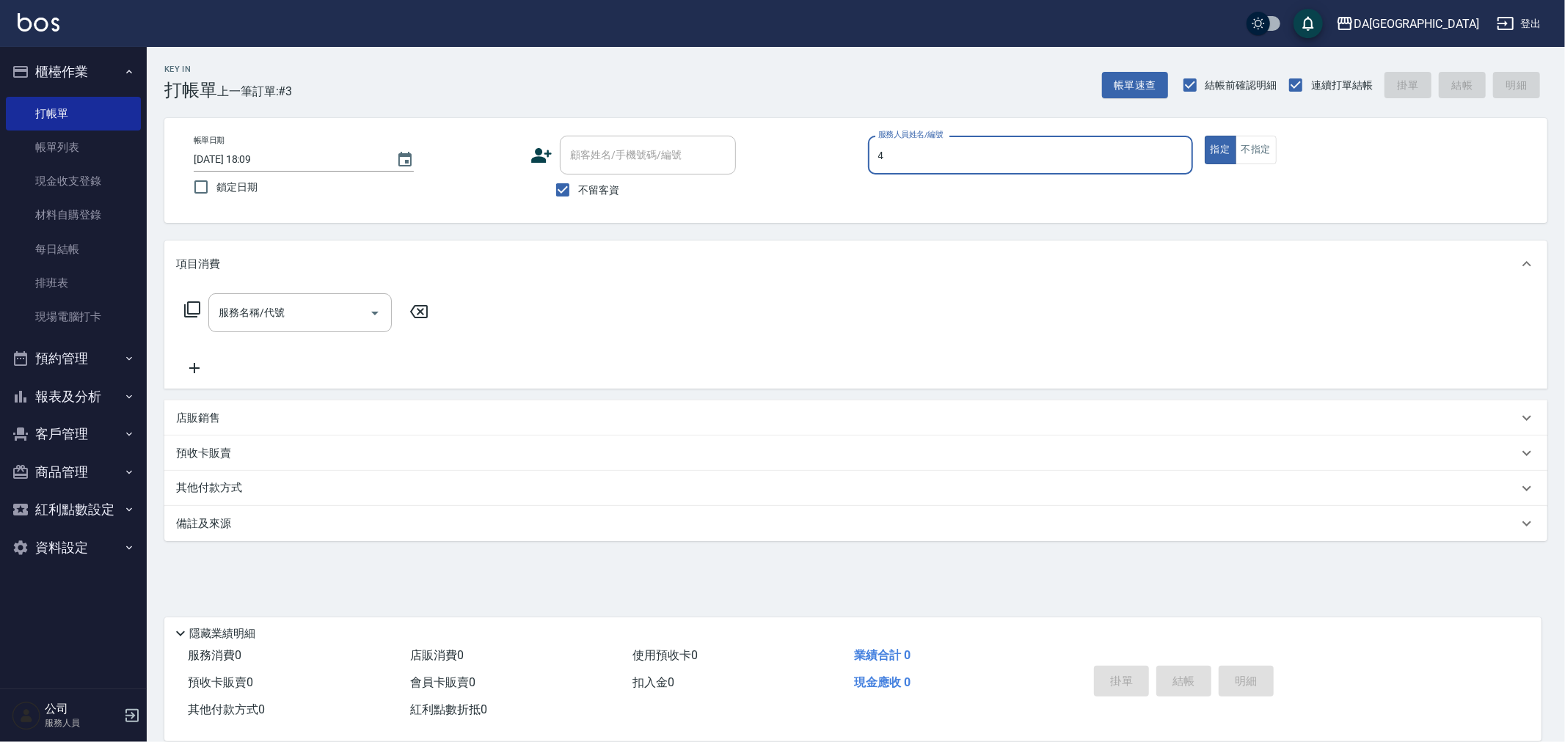
type input "LULU-4"
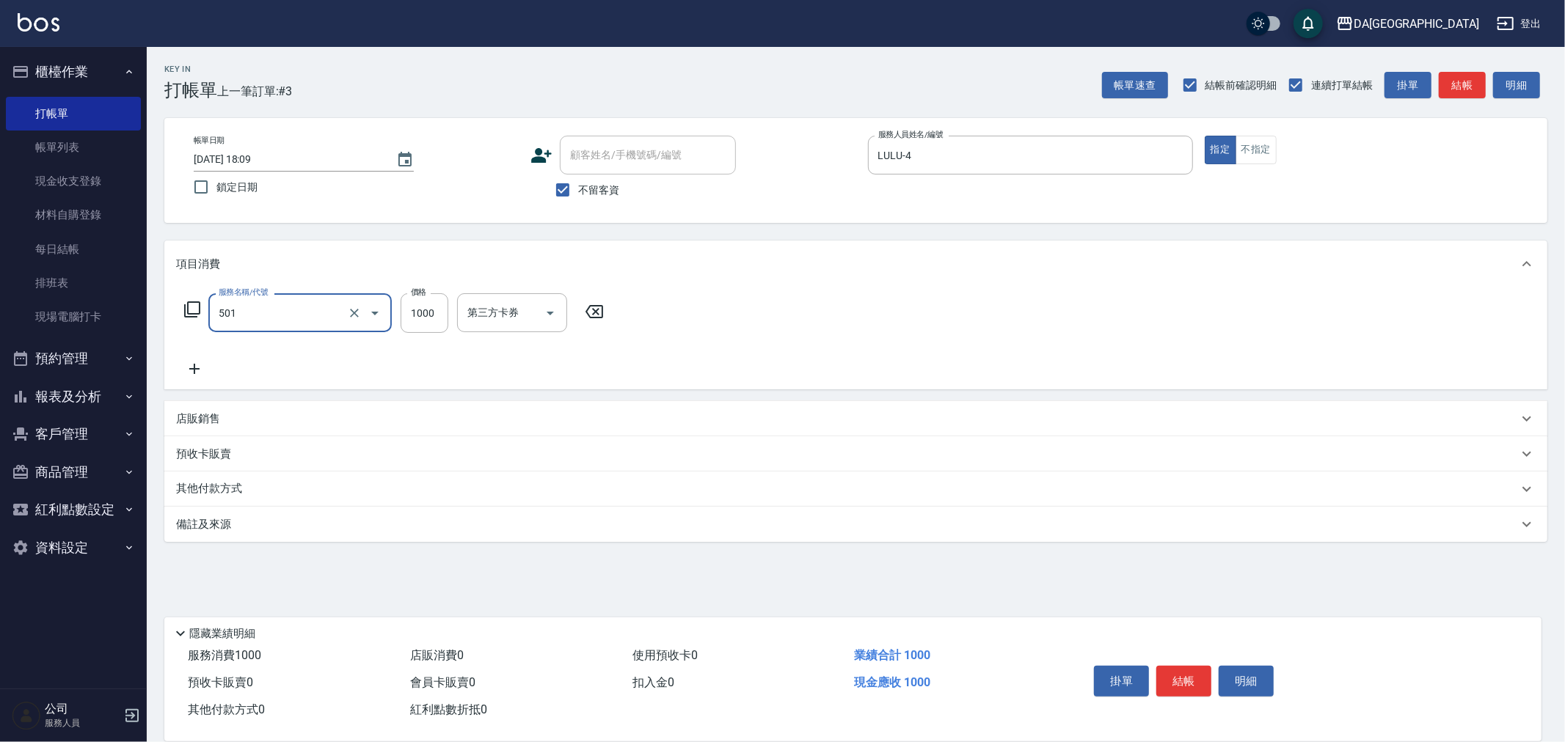
type input "染髮(501)"
type input "1999"
click at [205, 424] on p "店販銷售" at bounding box center [198, 419] width 44 height 15
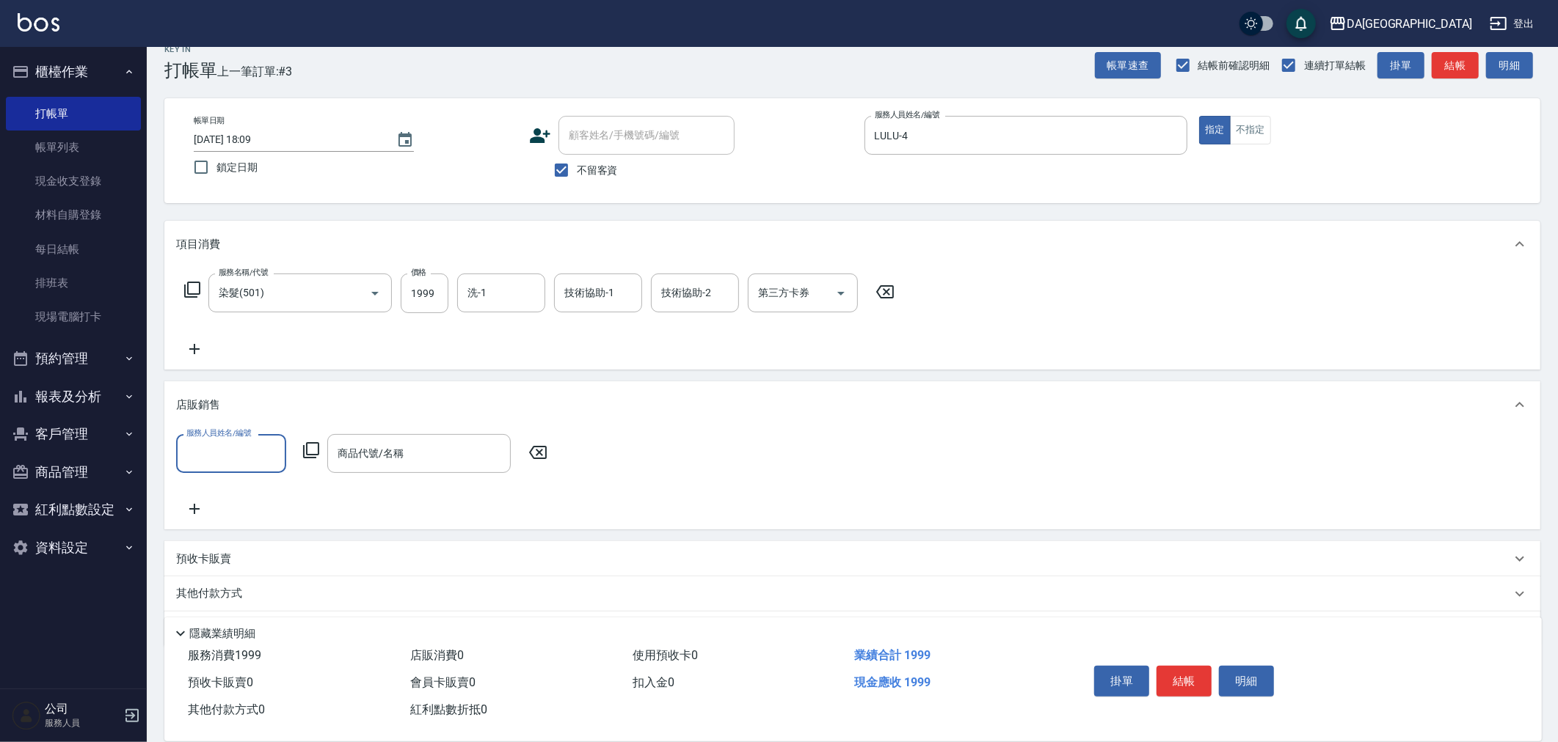
click at [238, 438] on div "服務人員姓名/編號" at bounding box center [231, 453] width 110 height 39
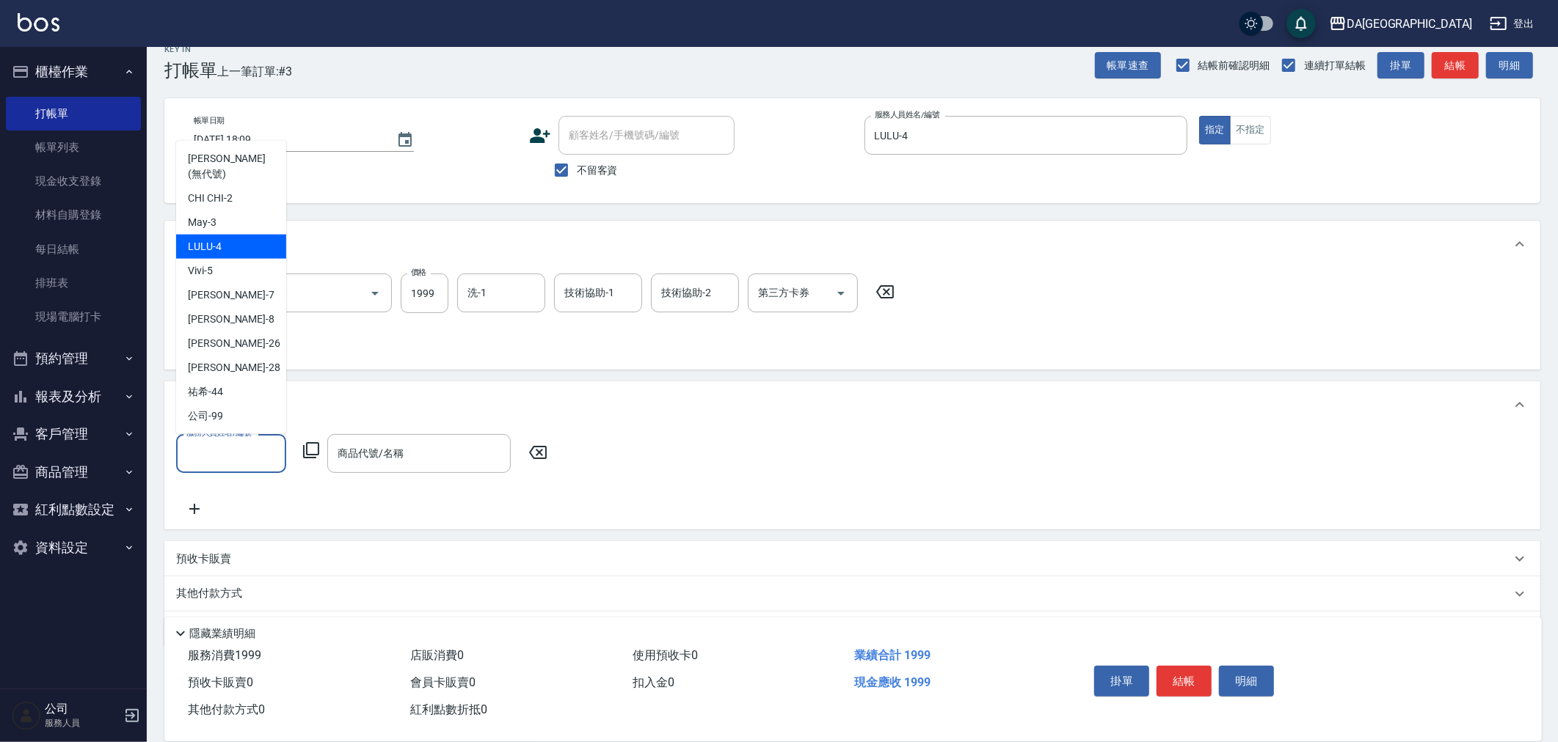
click at [213, 245] on span "LULU -4" at bounding box center [205, 246] width 34 height 15
type input "LULU-4"
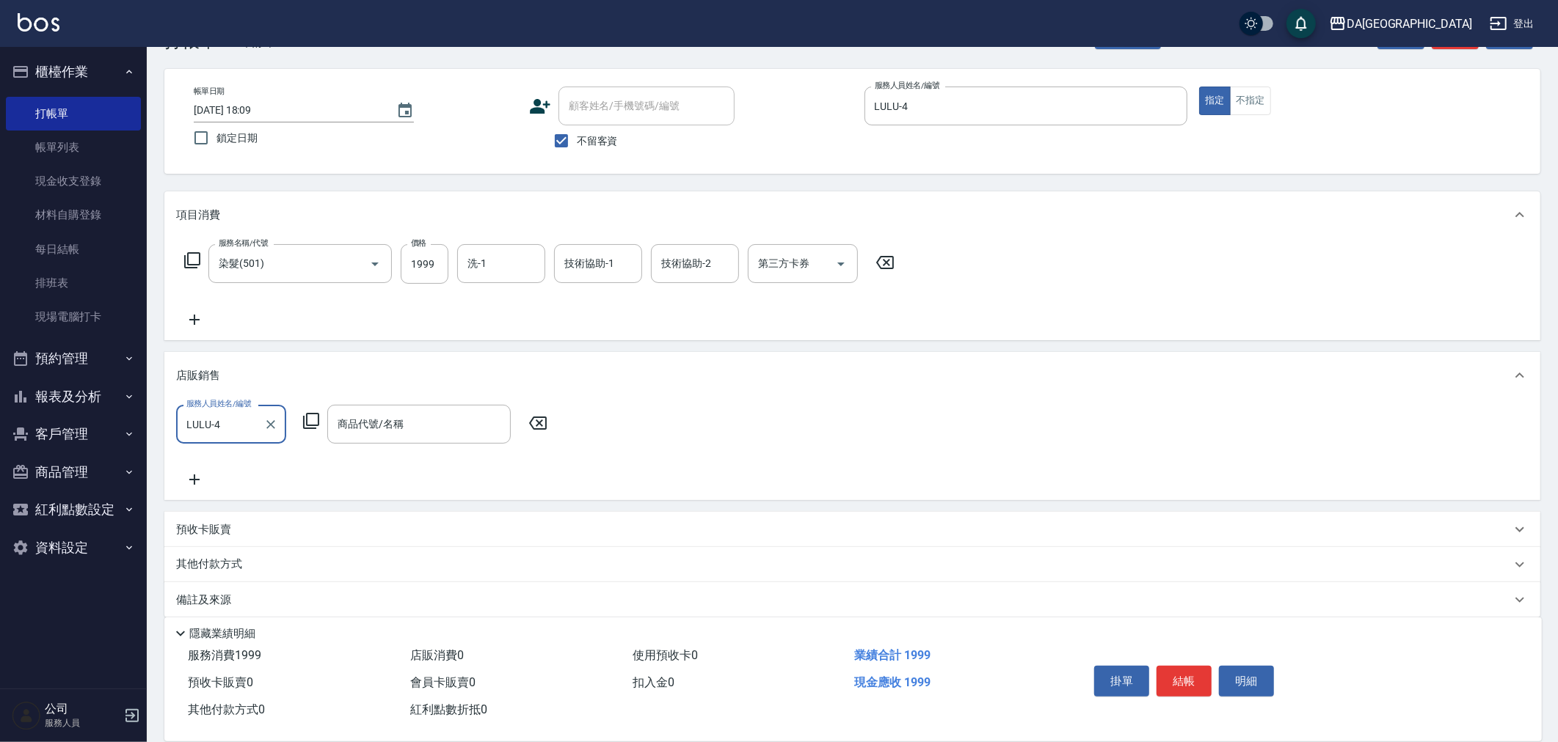
scroll to position [63, 0]
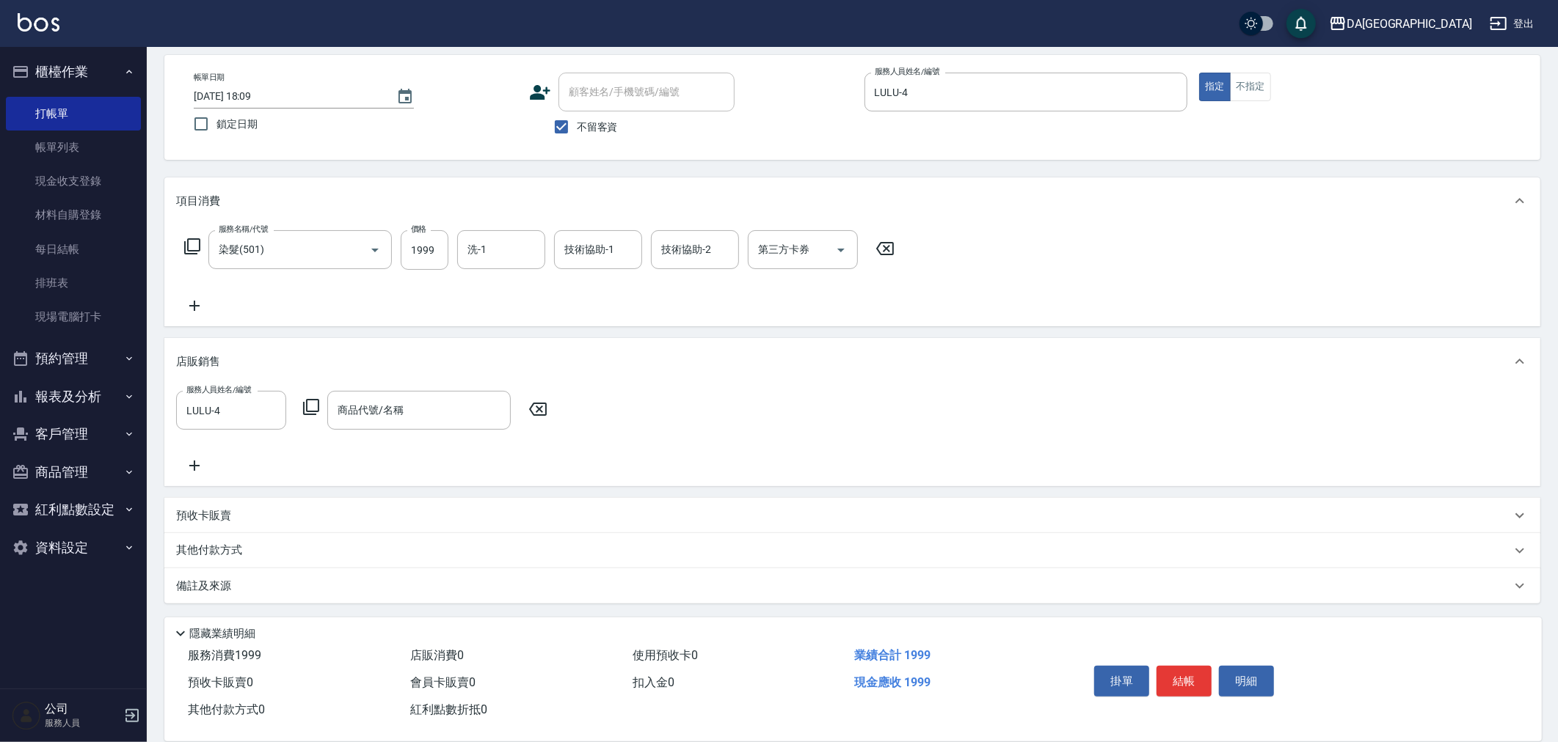
click at [213, 540] on div "其他付款方式" at bounding box center [852, 550] width 1376 height 35
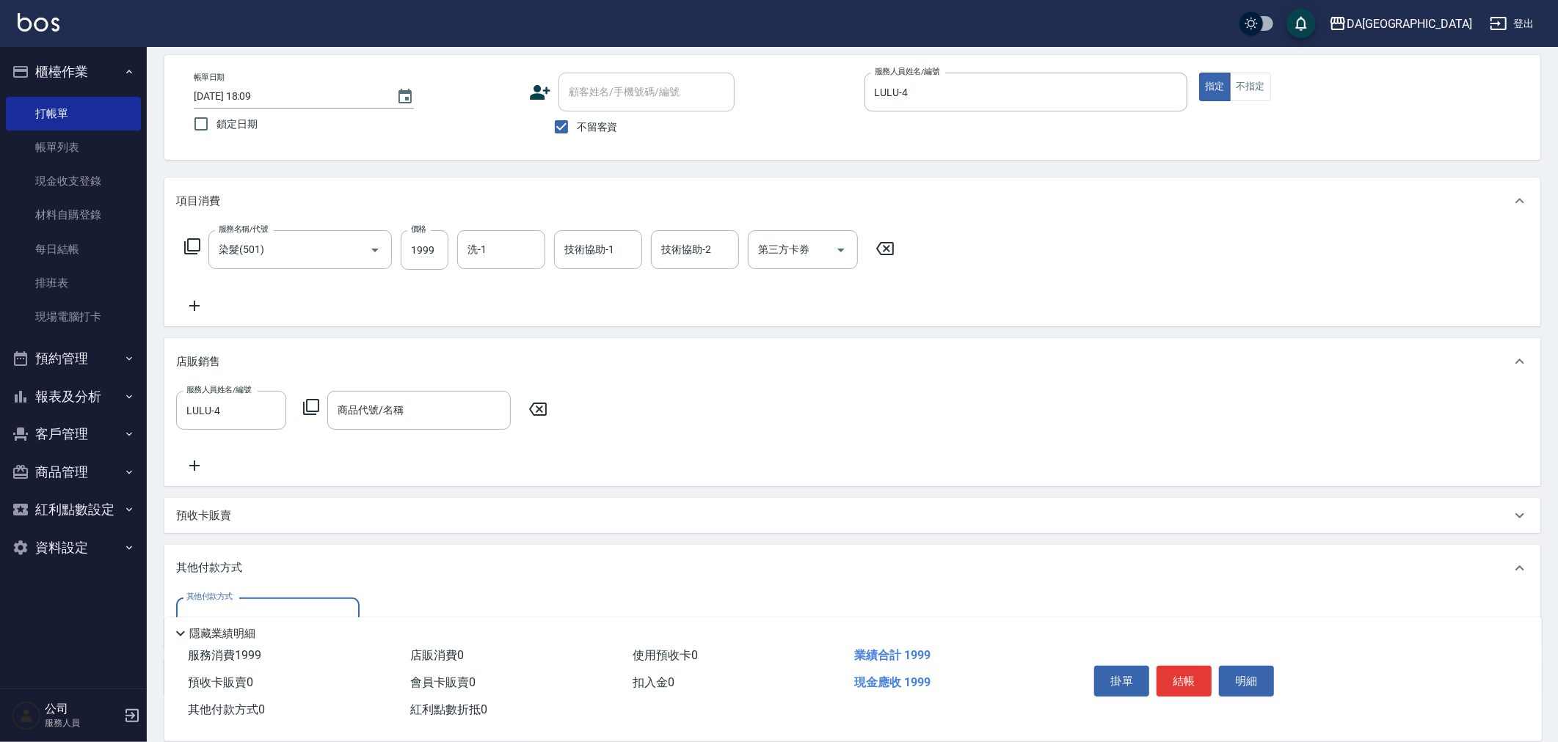
scroll to position [0, 0]
click at [552, 406] on icon at bounding box center [537, 410] width 37 height 18
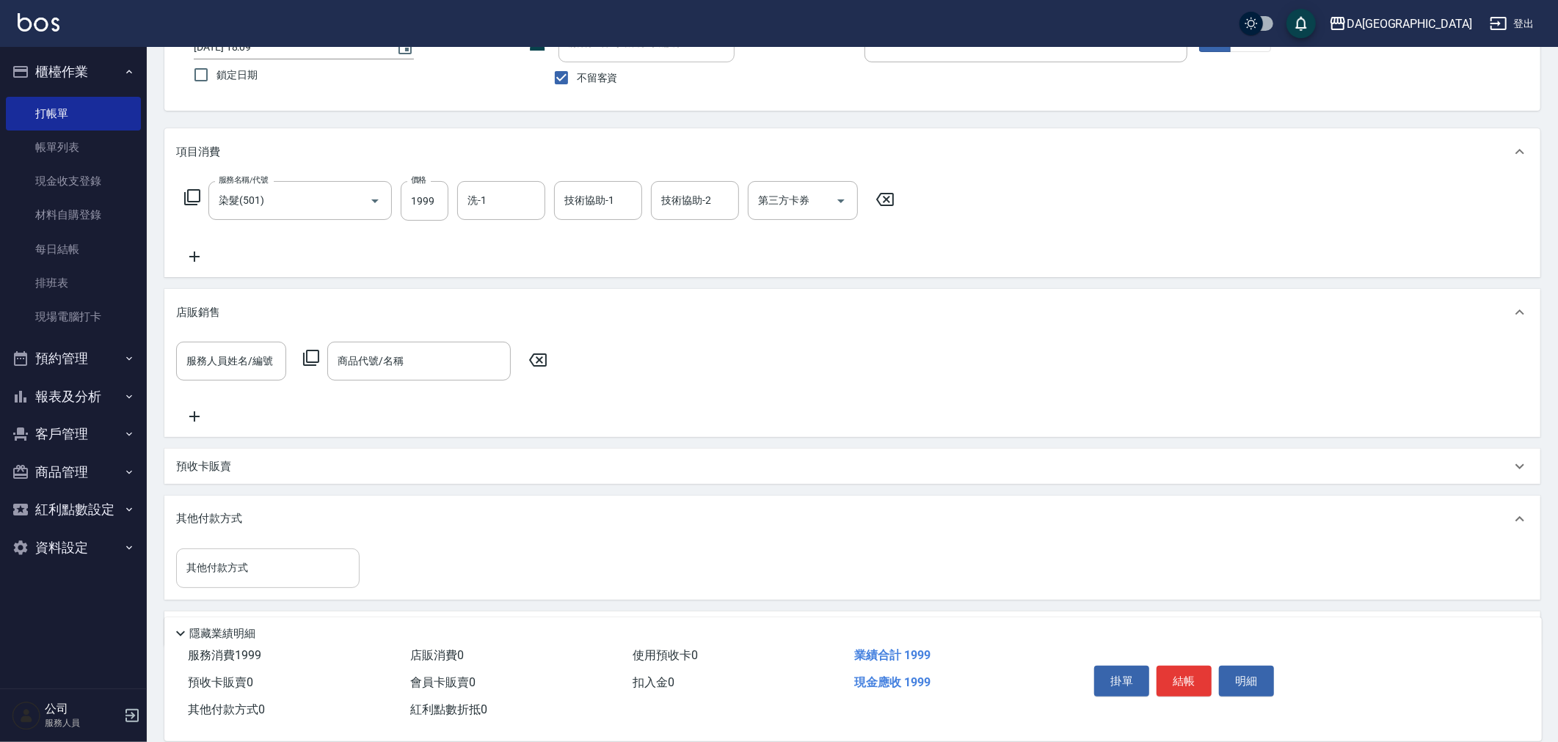
scroll to position [156, 0]
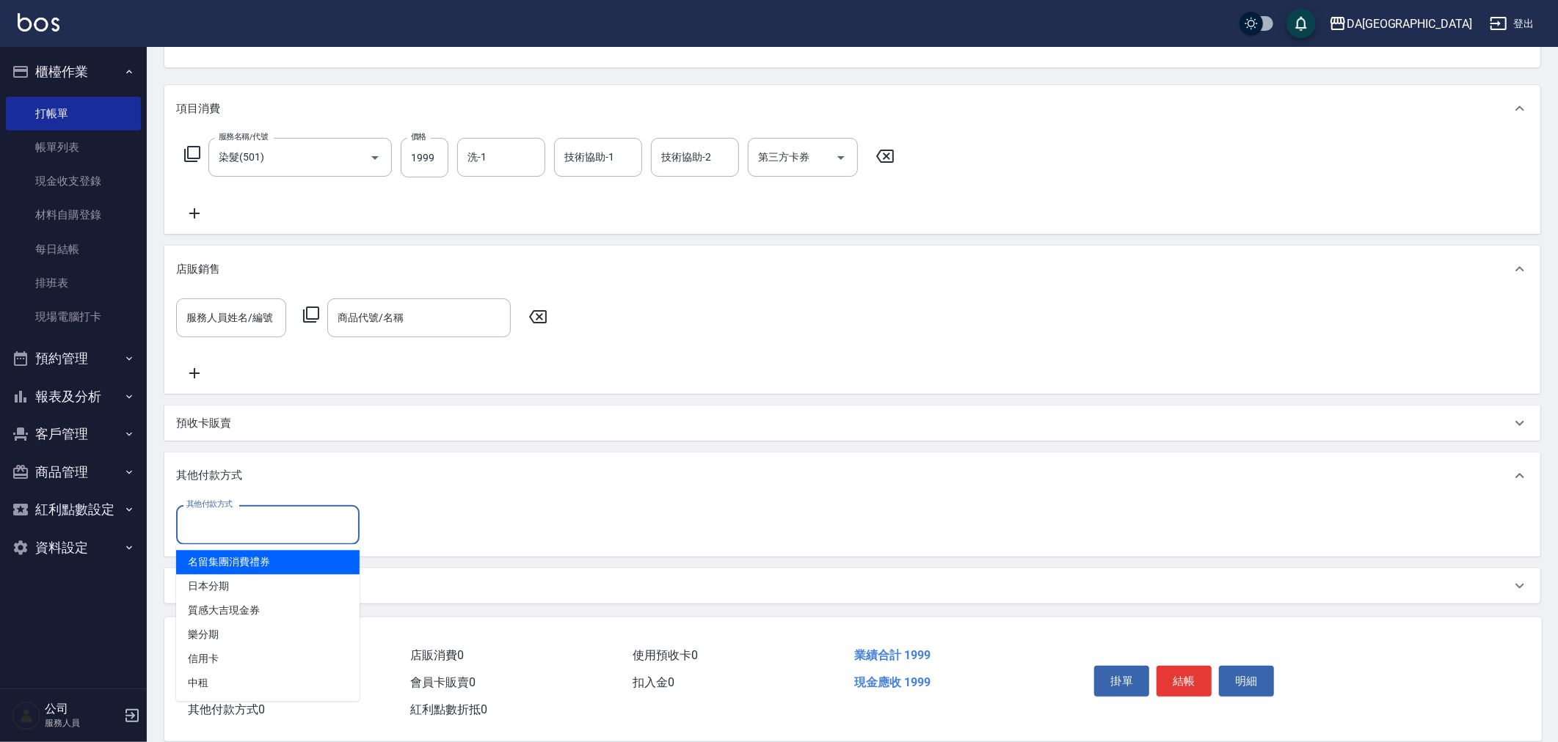
click at [329, 525] on input "其他付款方式" at bounding box center [268, 525] width 170 height 26
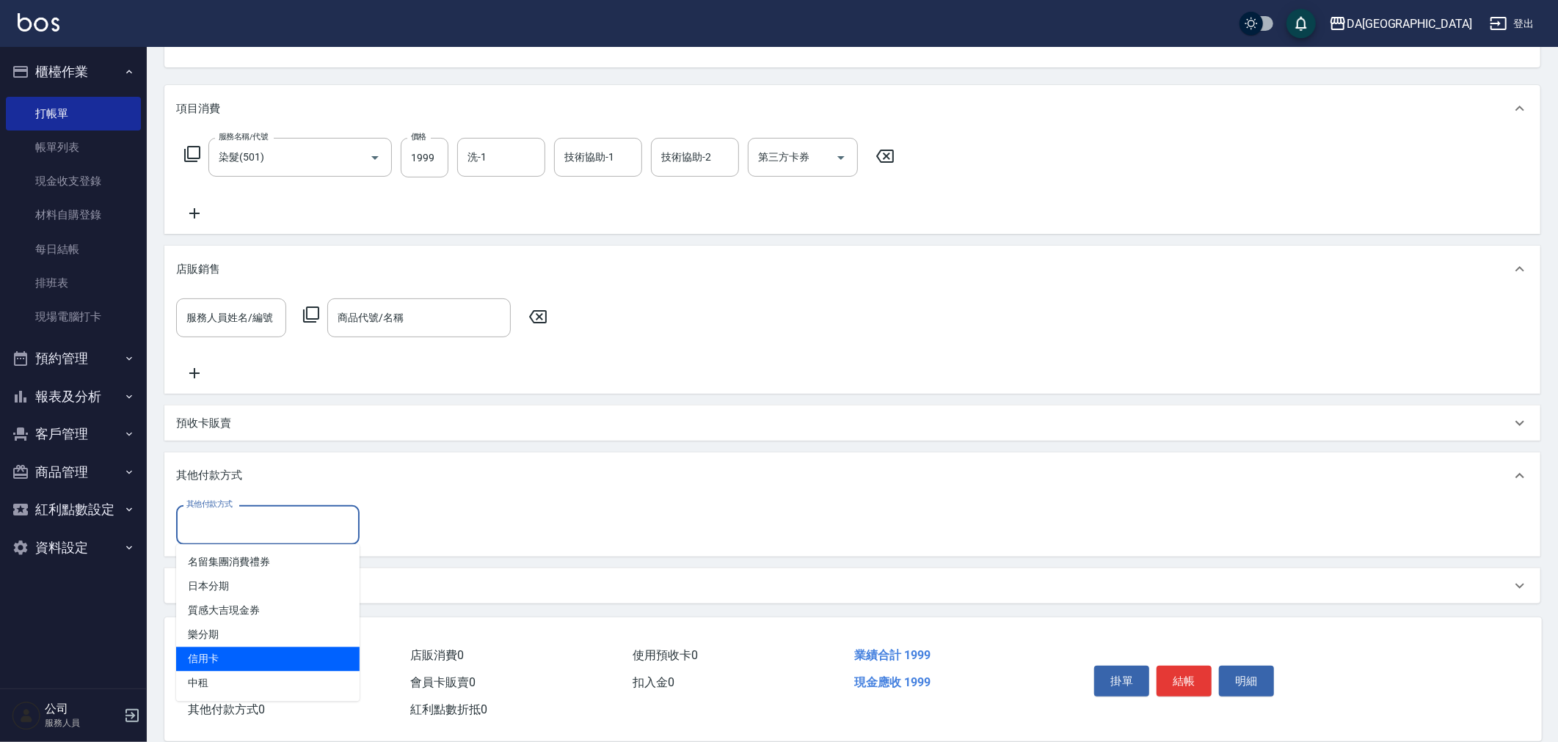
click at [239, 653] on span "信用卡" at bounding box center [267, 659] width 183 height 24
type input "信用卡"
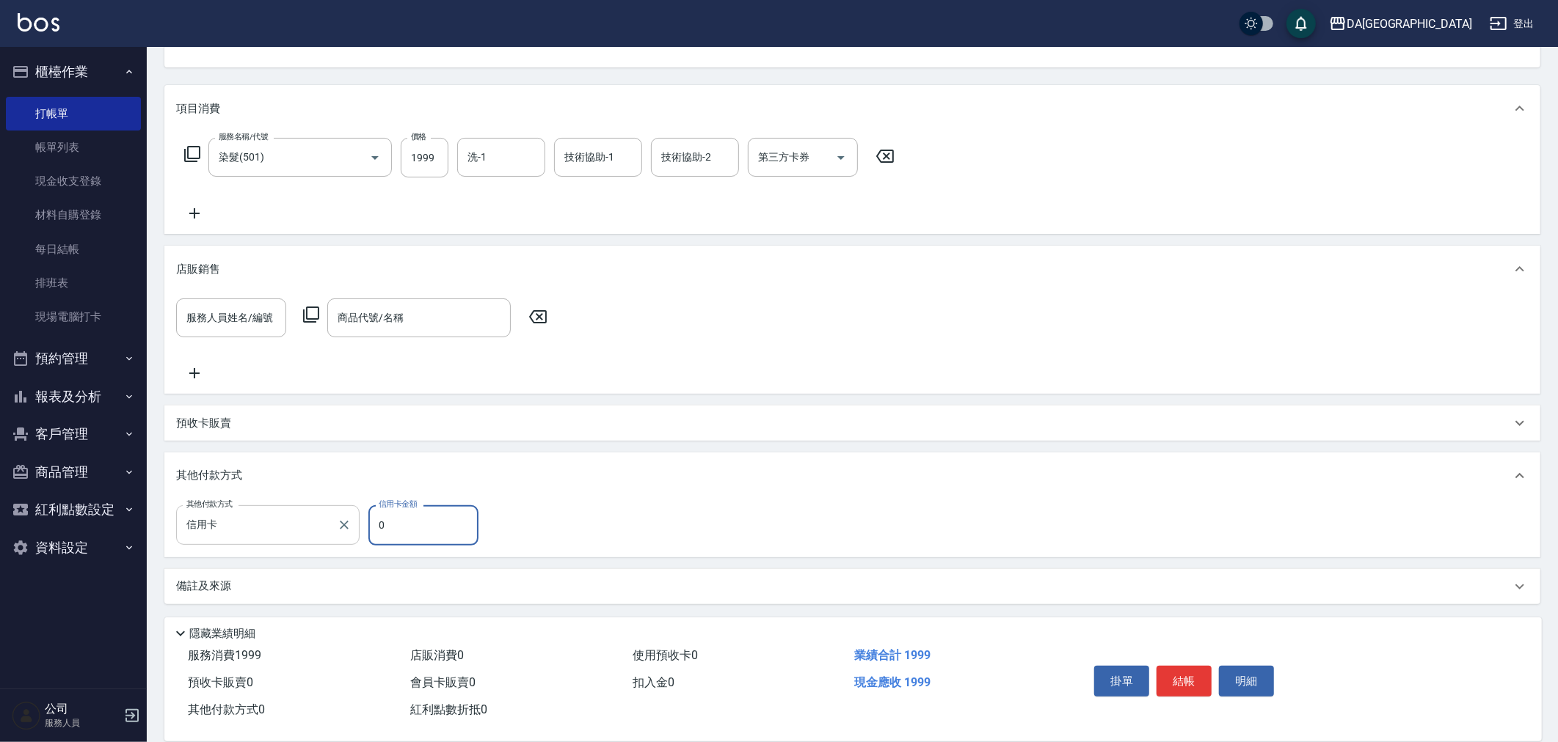
drag, startPoint x: 371, startPoint y: 527, endPoint x: 342, endPoint y: 538, distance: 31.3
click at [336, 540] on div "其他付款方式 信用卡 其他付款方式 信用卡金額 0 信用卡金額" at bounding box center [331, 525] width 311 height 40
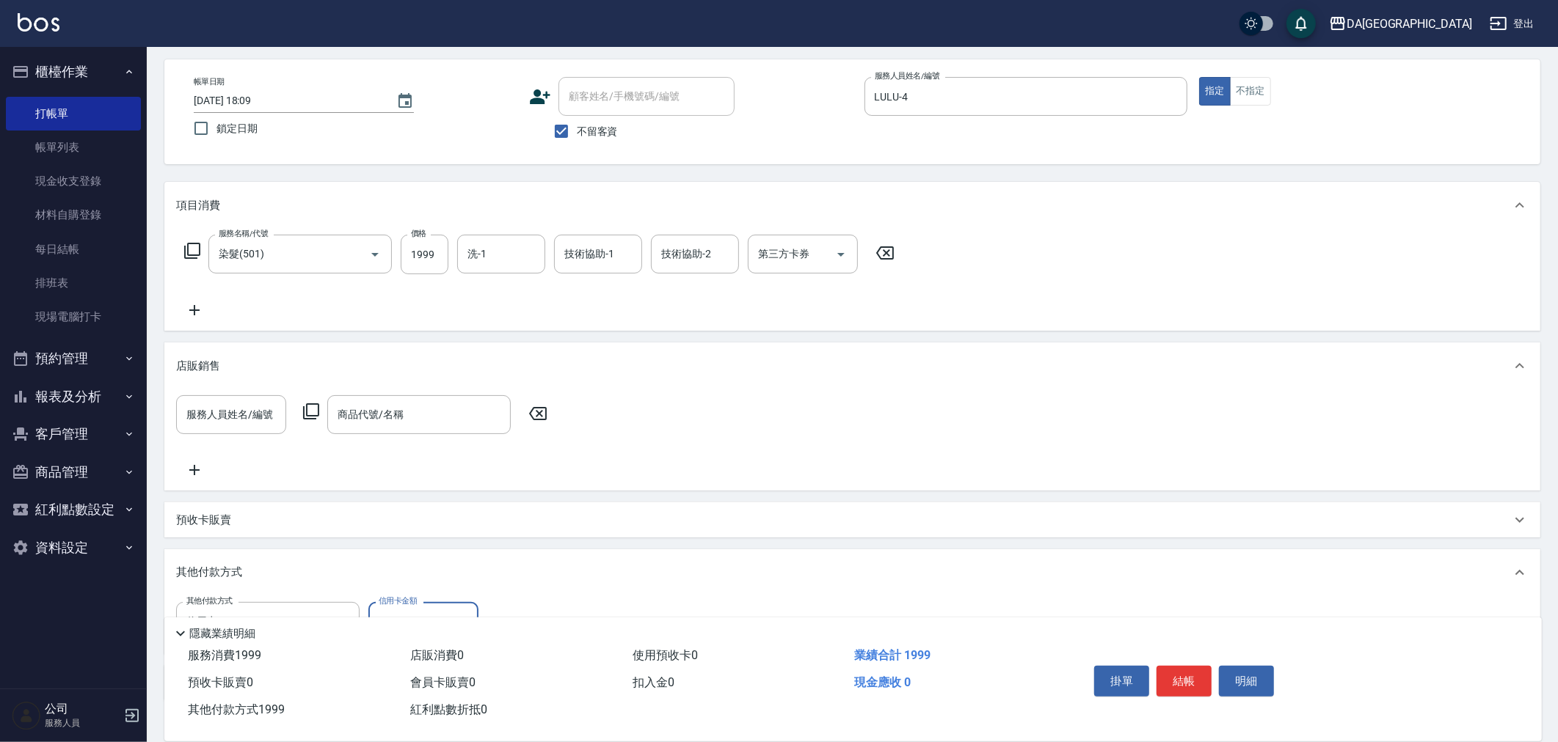
scroll to position [0, 0]
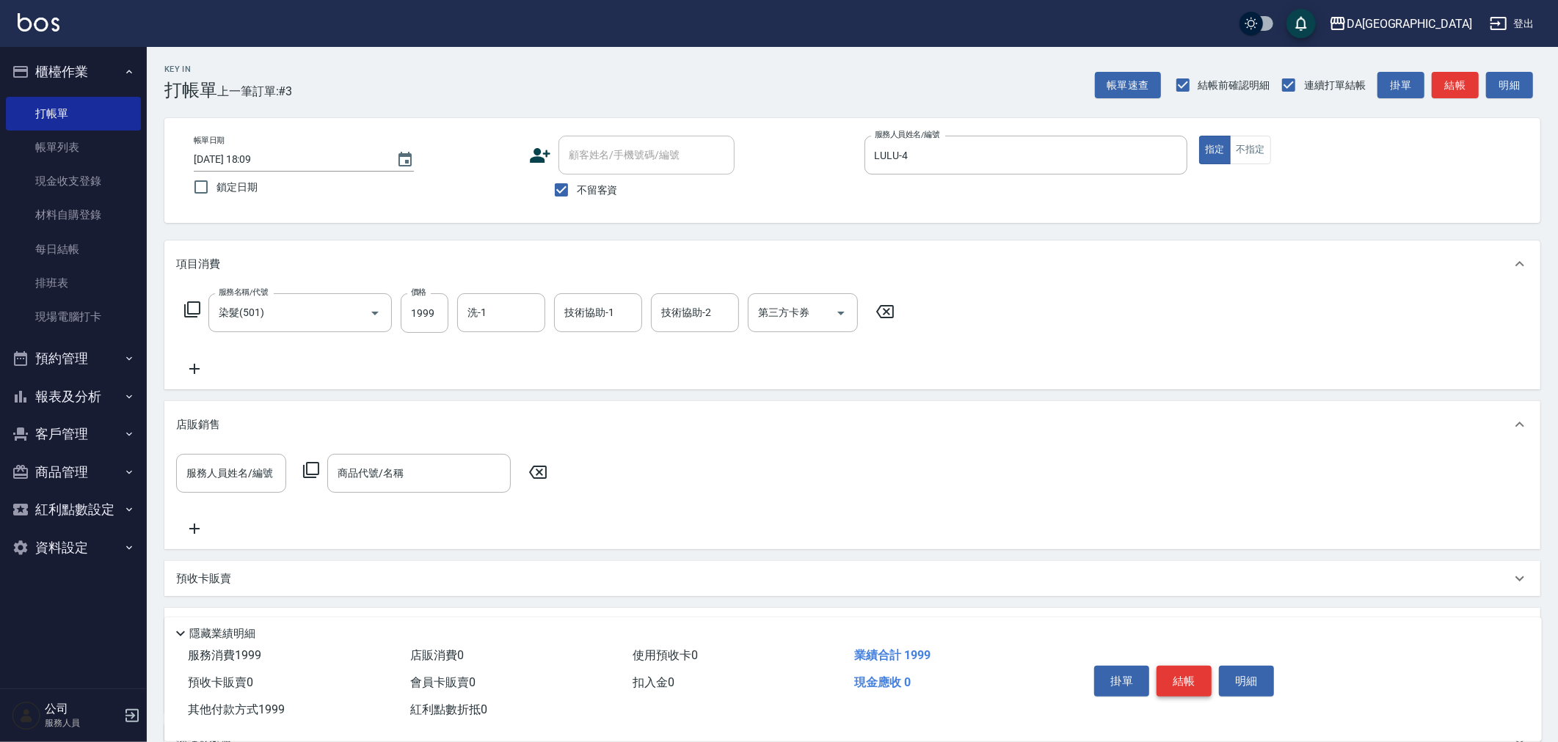
type input "1999"
click at [1179, 671] on button "結帳" at bounding box center [1183, 681] width 55 height 31
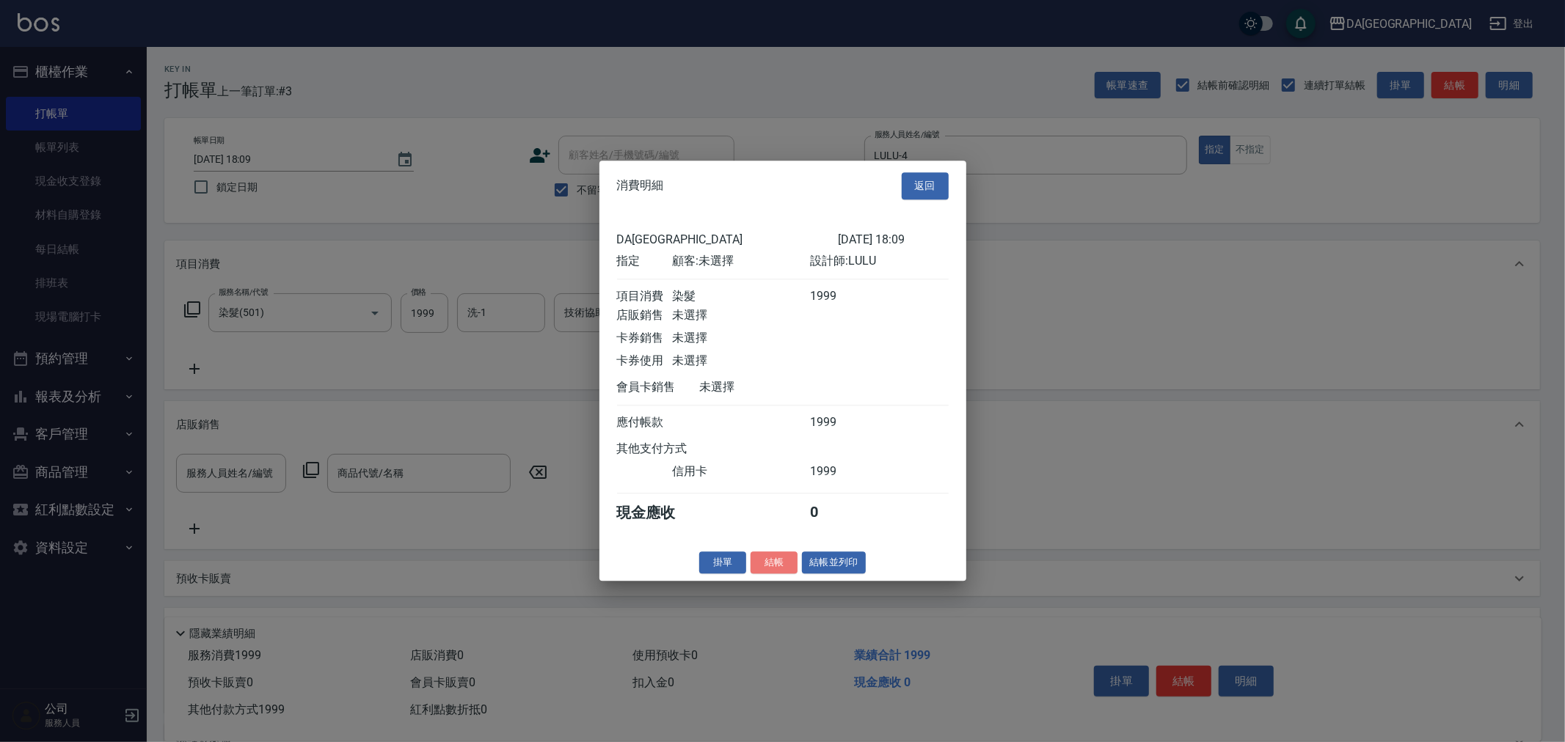
click at [759, 571] on button "結帳" at bounding box center [774, 563] width 47 height 23
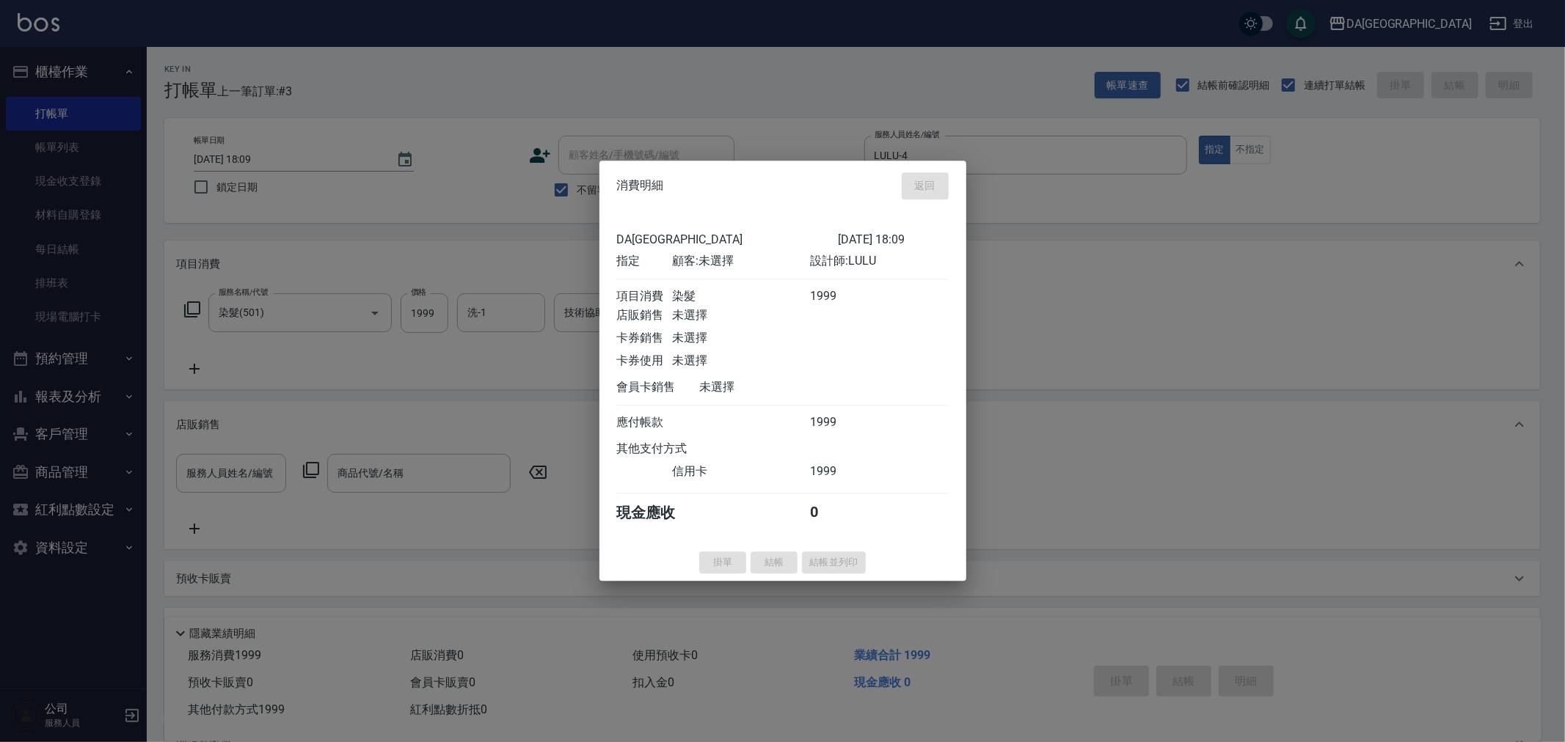
type input "[DATE] 18:10"
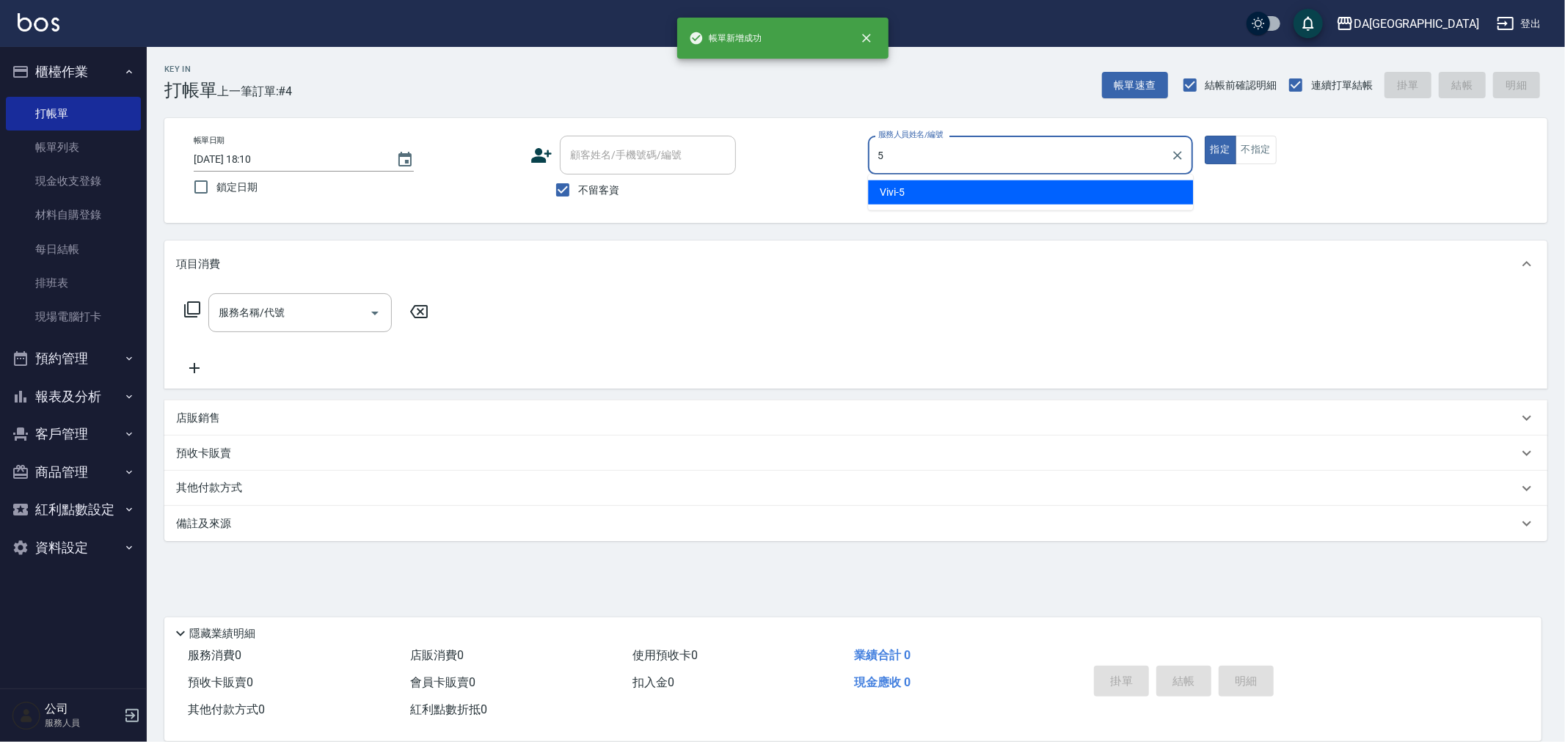
type input "Vivi-5"
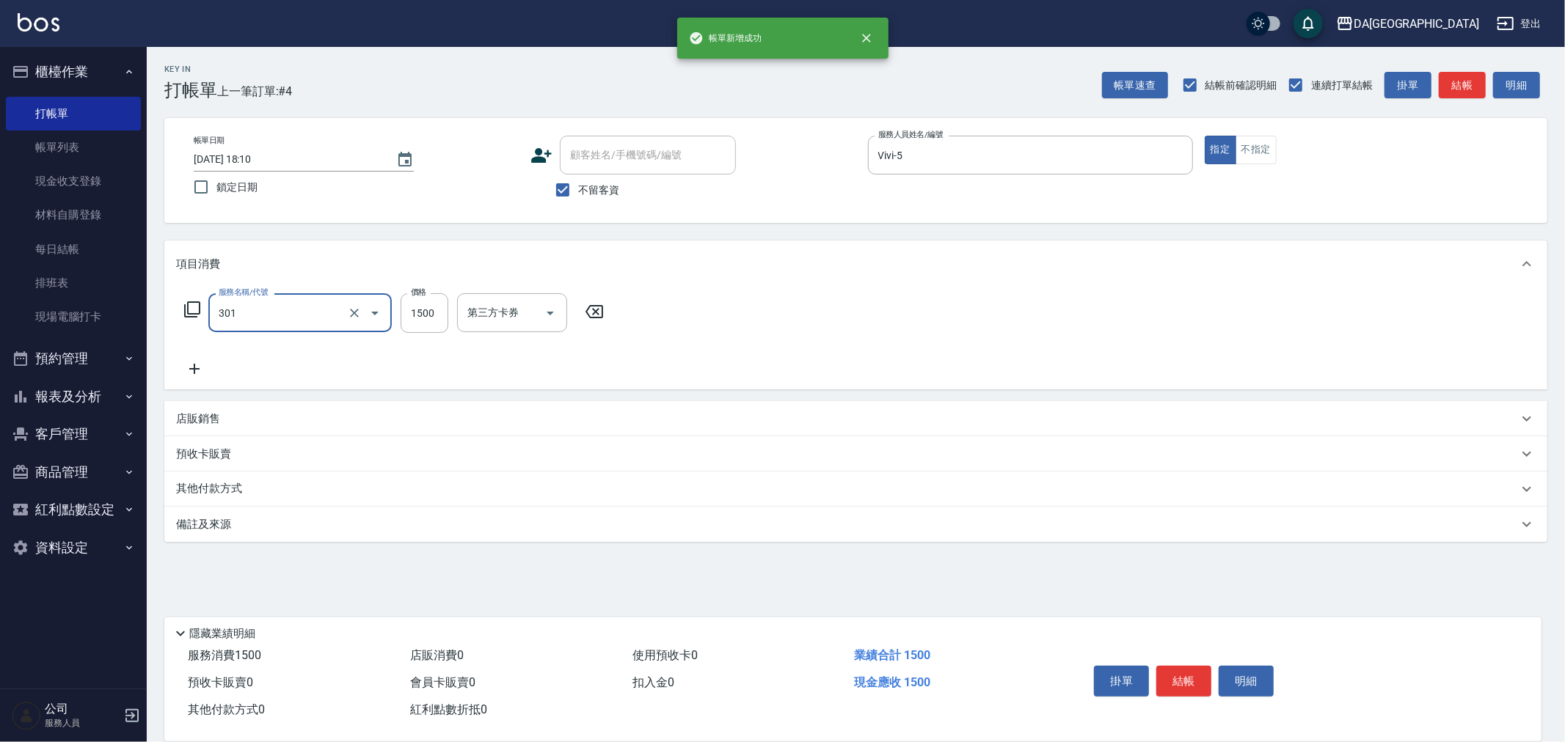
type input "燙髮(301)"
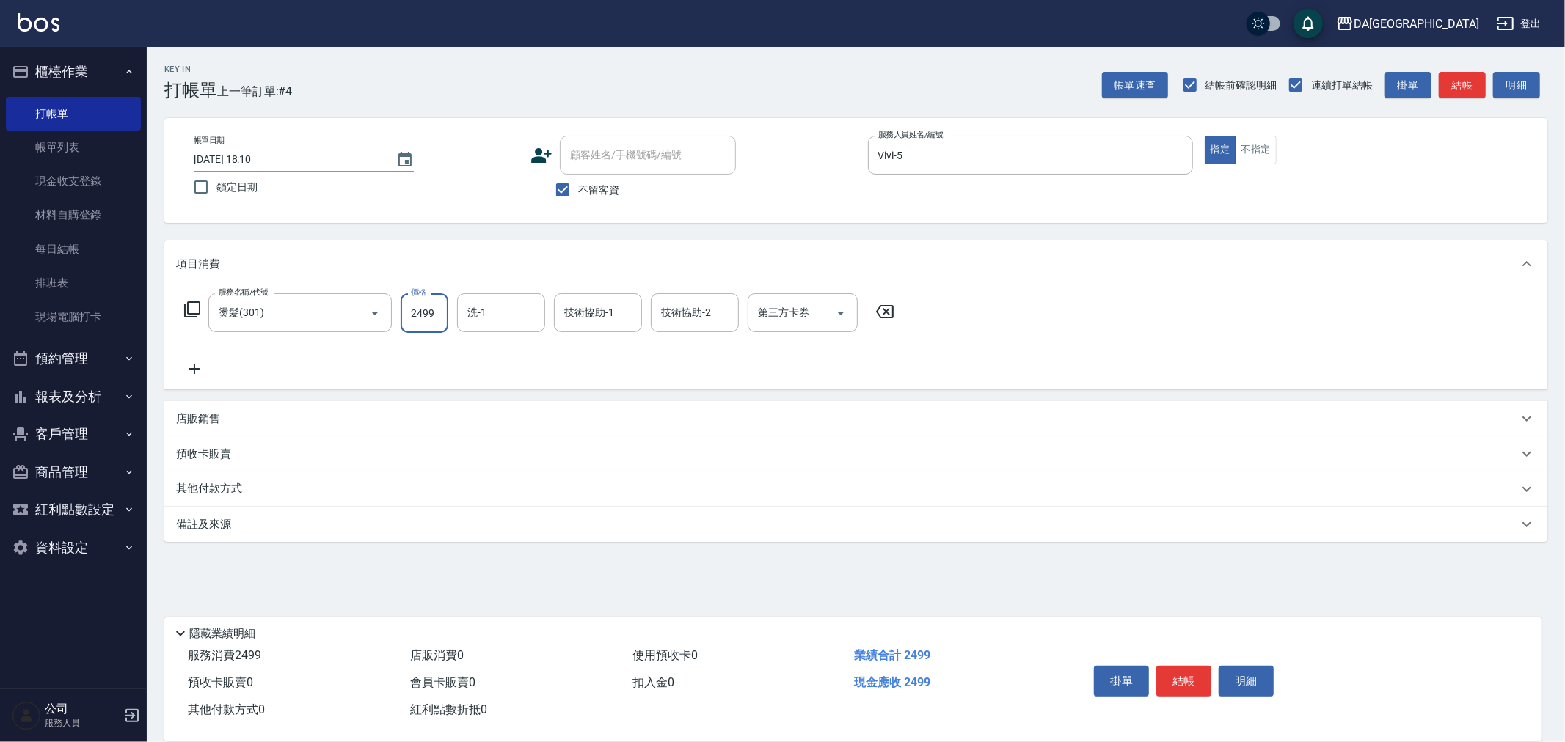
type input "2499"
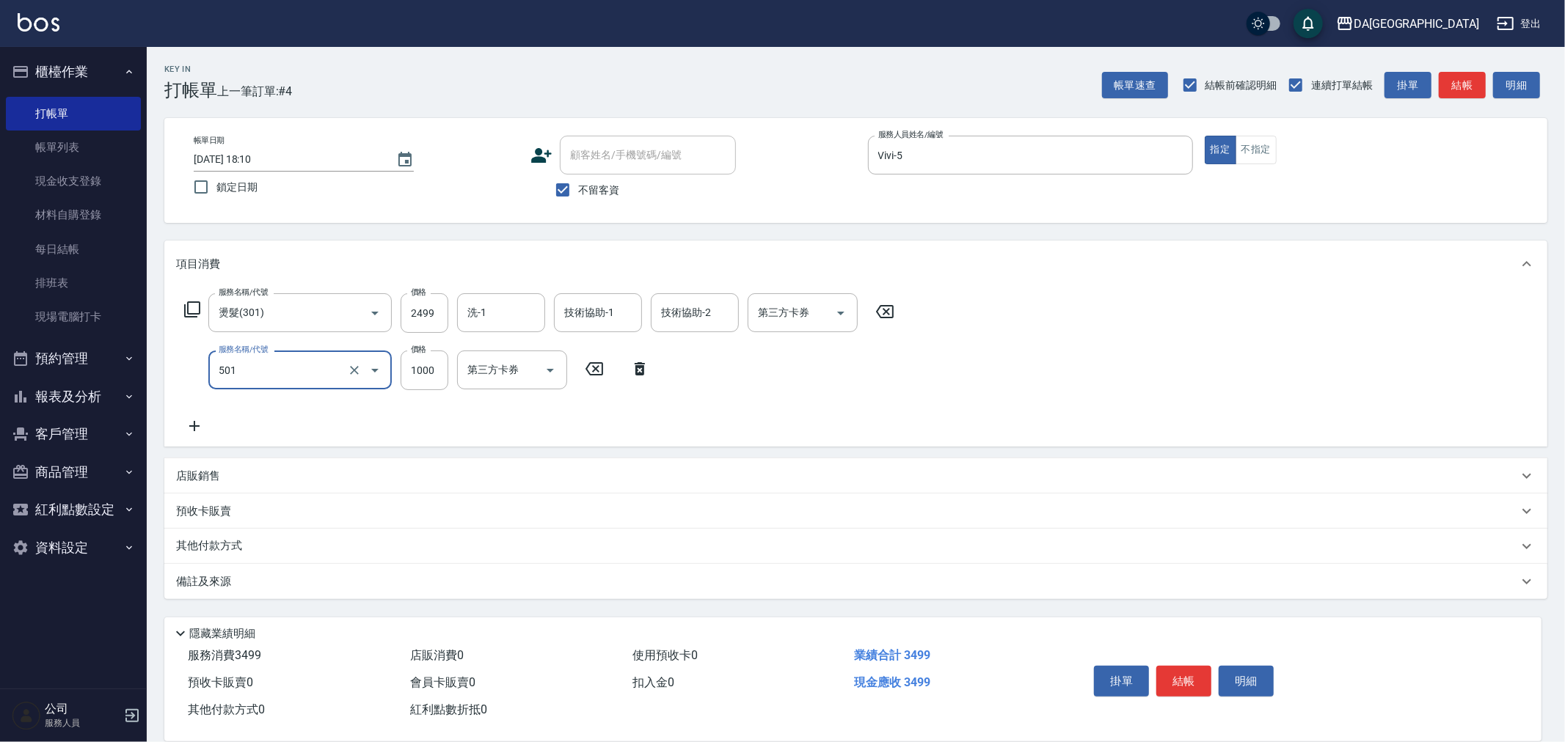
type input "染髮(501)"
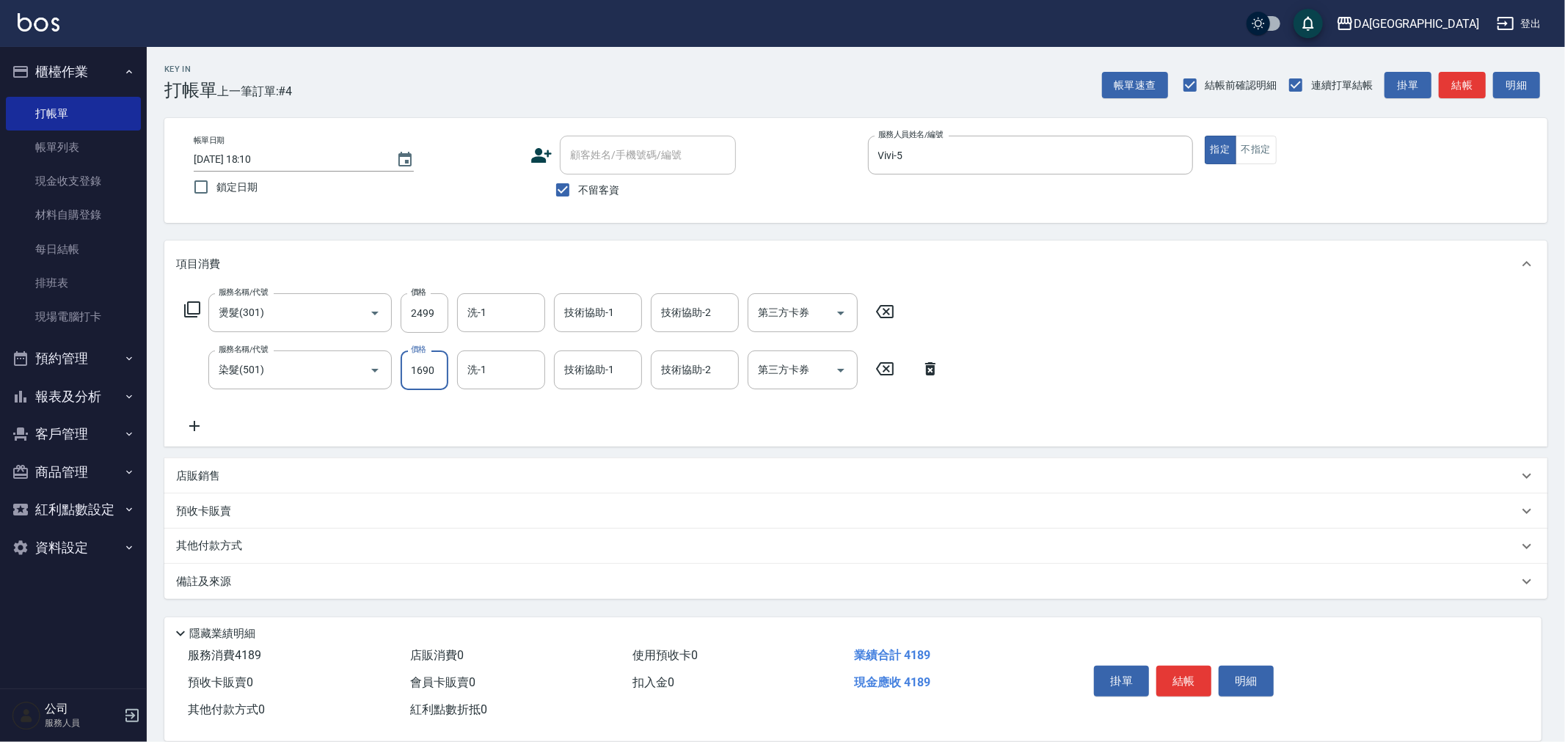
type input "1690"
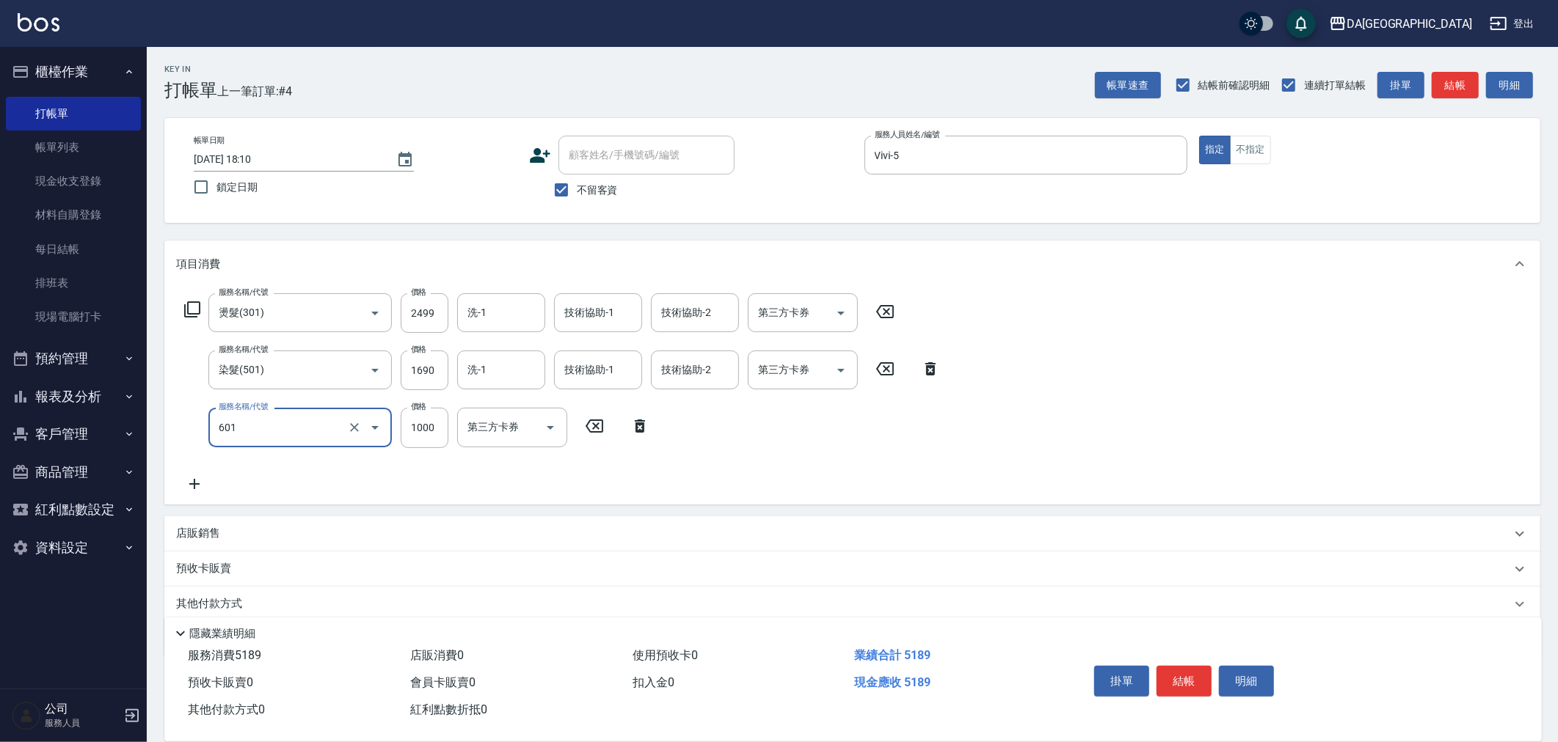
type input "自備護髮(1000上)(601)"
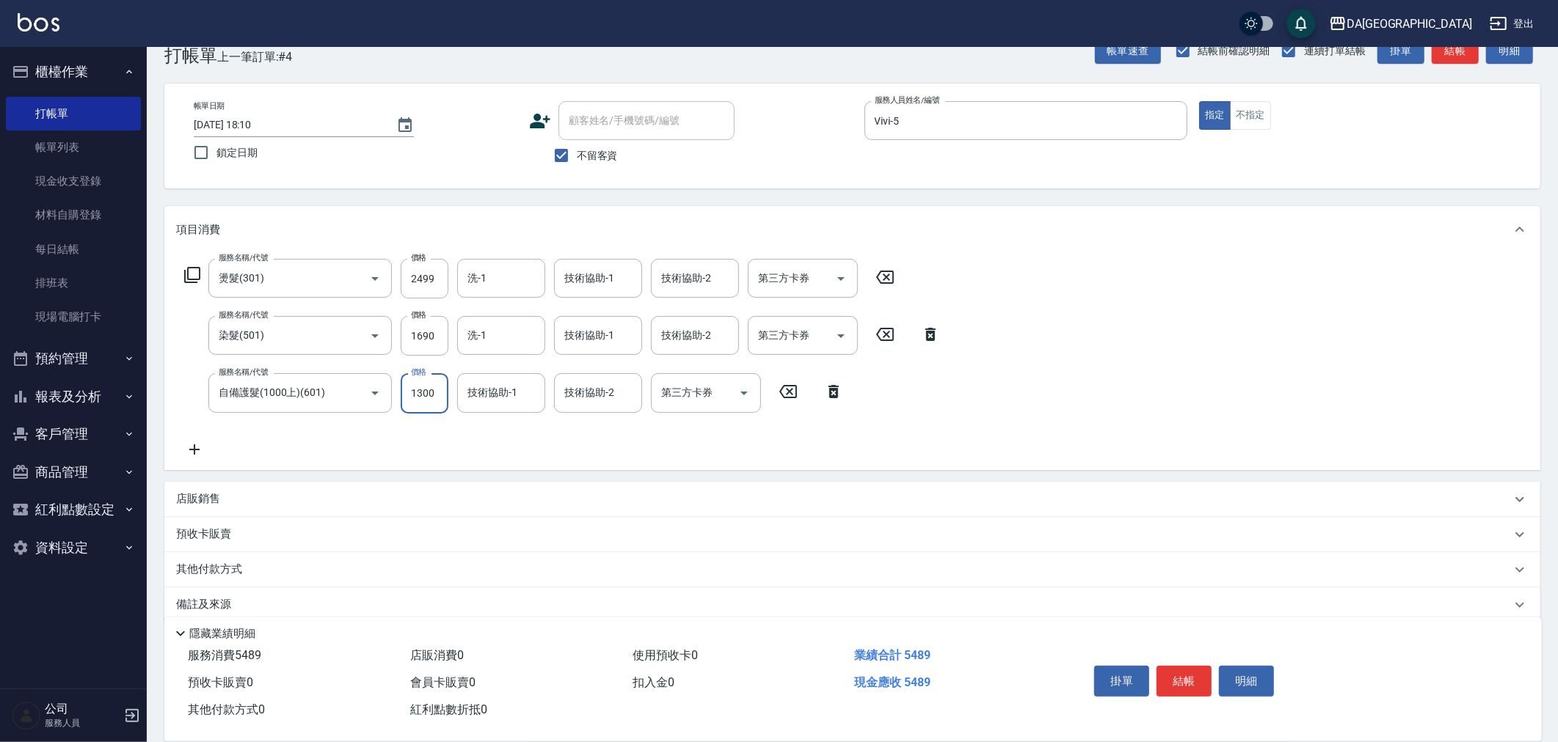
scroll to position [54, 0]
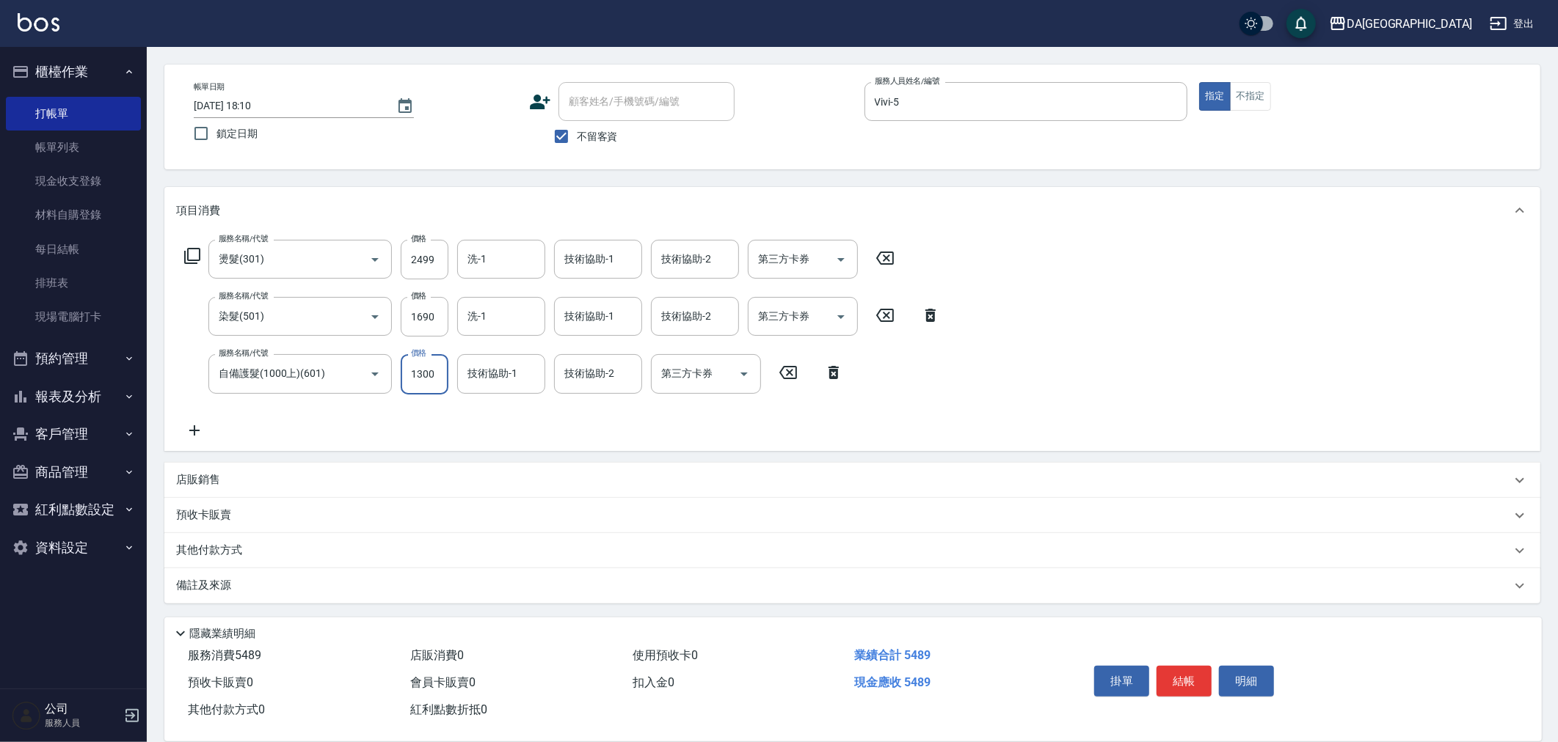
type input "1300"
click at [207, 550] on p "其他付款方式" at bounding box center [212, 551] width 73 height 16
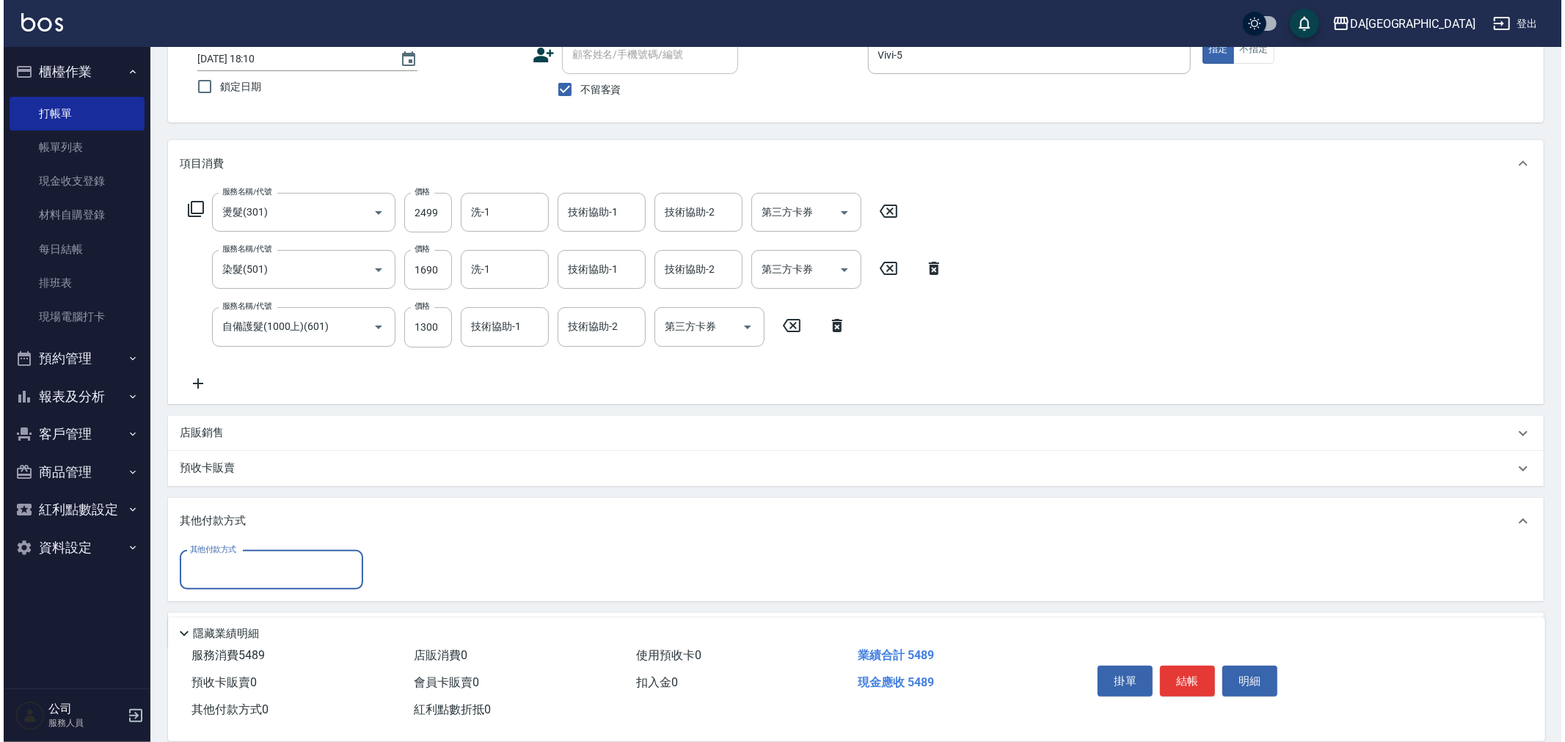
scroll to position [145, 0]
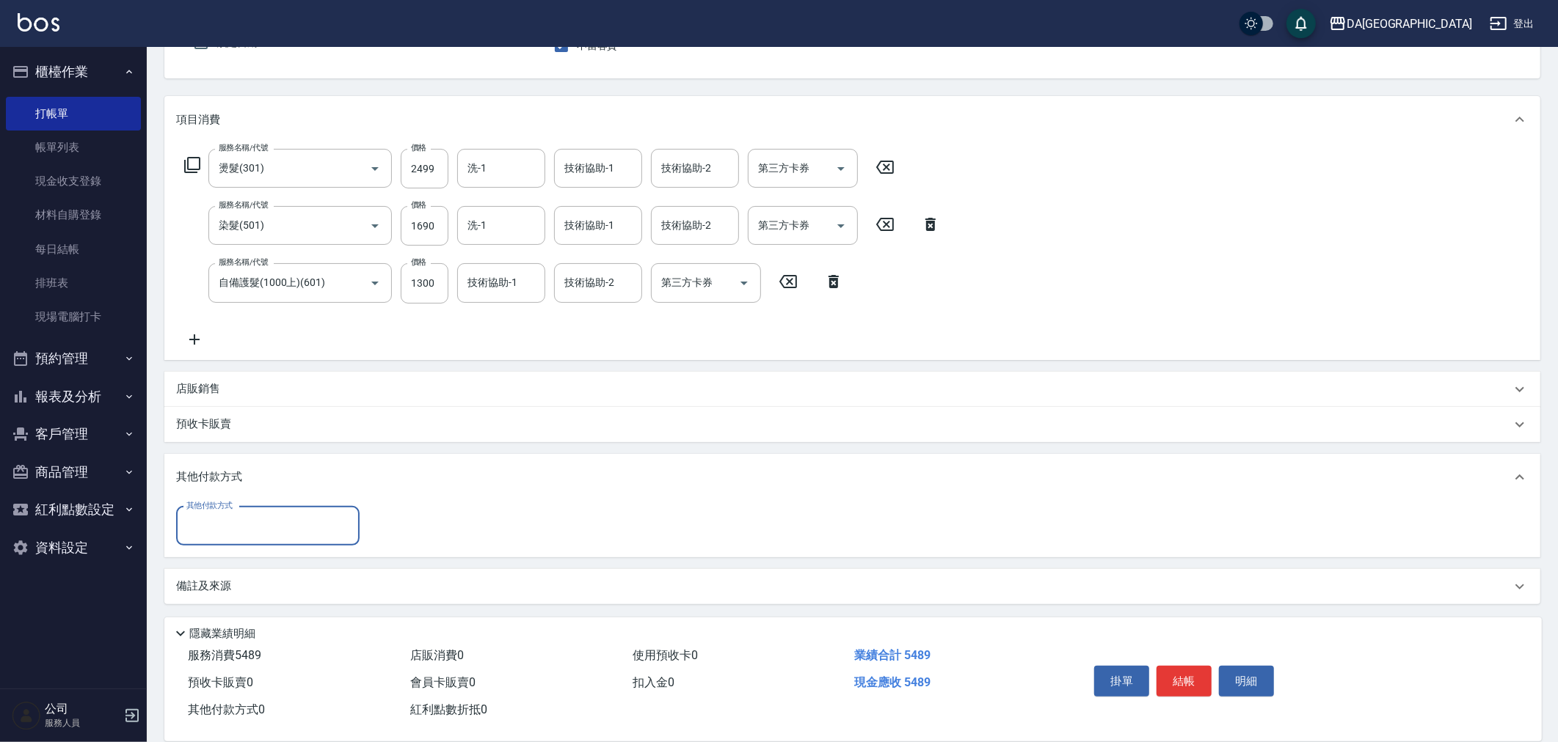
click at [213, 530] on input "其他付款方式" at bounding box center [268, 527] width 170 height 26
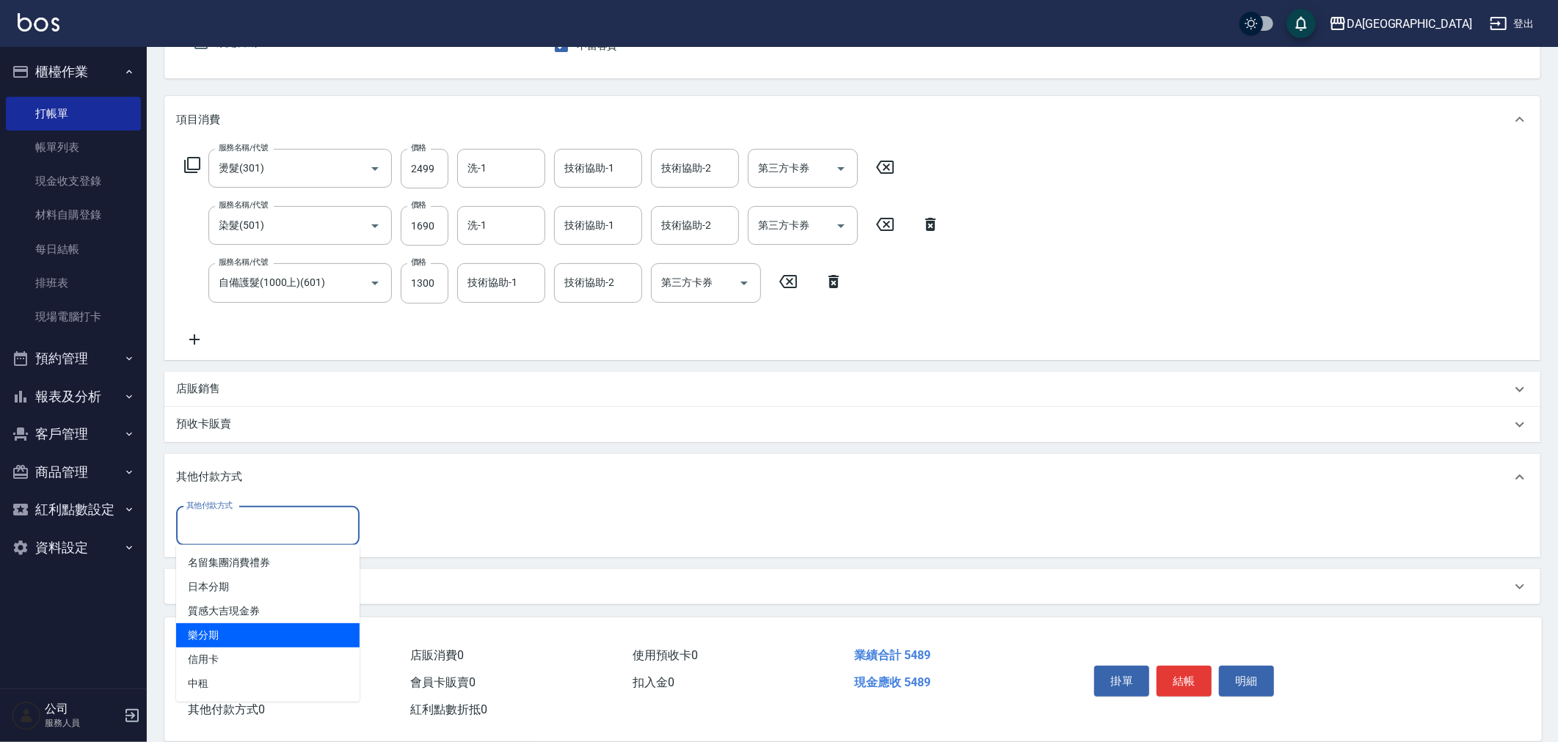
click at [210, 638] on span "樂分期" at bounding box center [267, 636] width 183 height 24
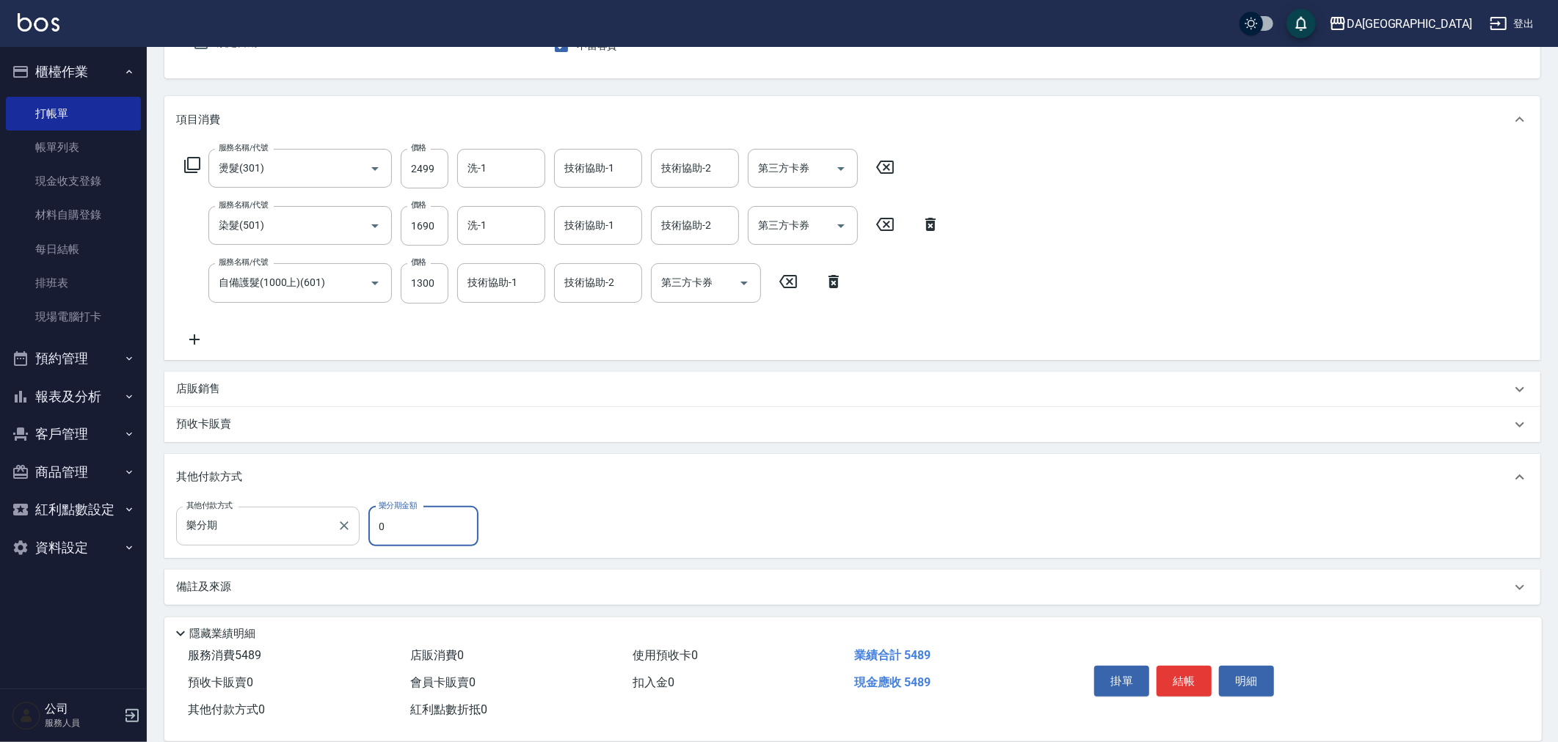
click at [233, 533] on input "樂分期" at bounding box center [257, 527] width 148 height 26
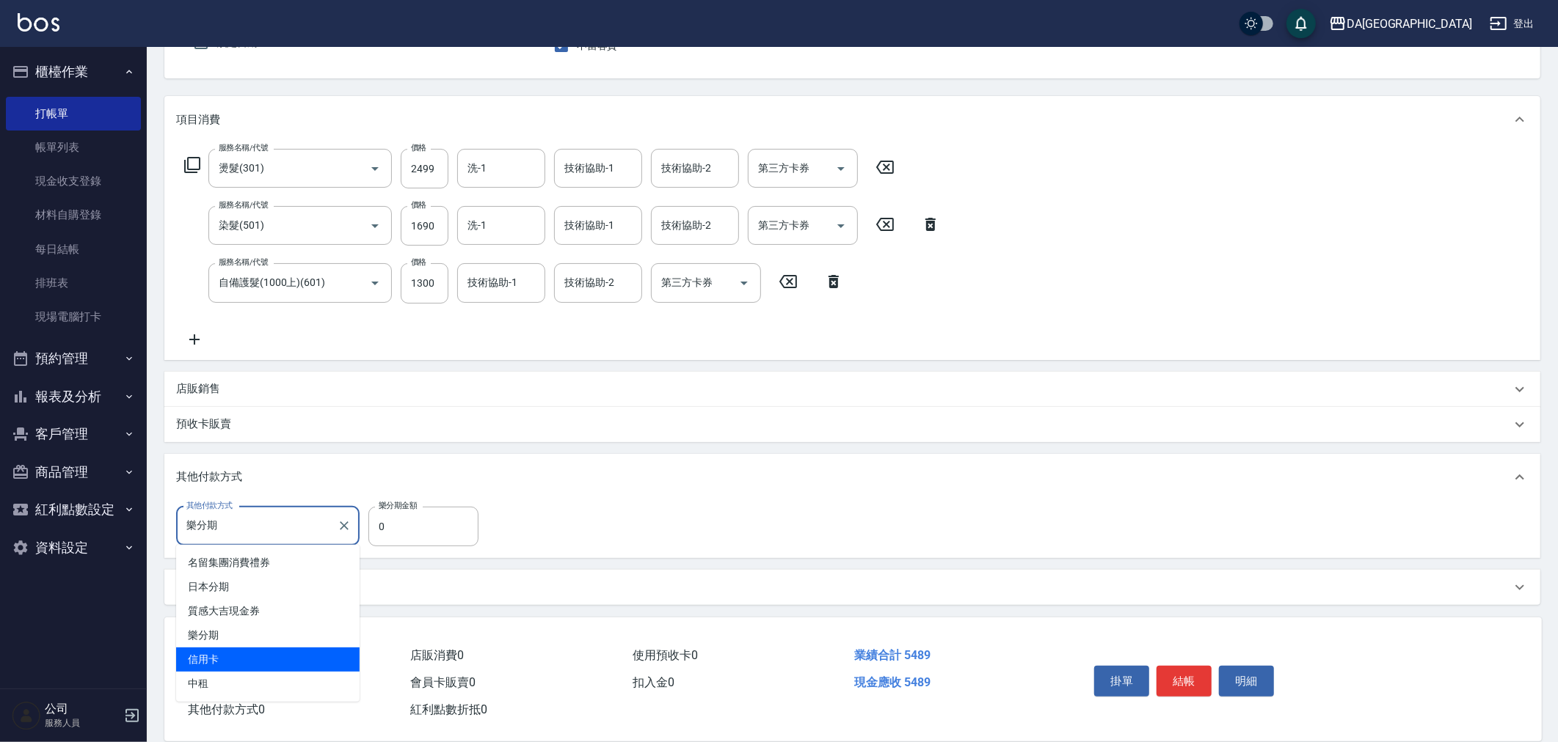
drag, startPoint x: 226, startPoint y: 653, endPoint x: 407, endPoint y: 574, distance: 197.5
click at [228, 653] on span "信用卡" at bounding box center [267, 660] width 183 height 24
type input "信用卡"
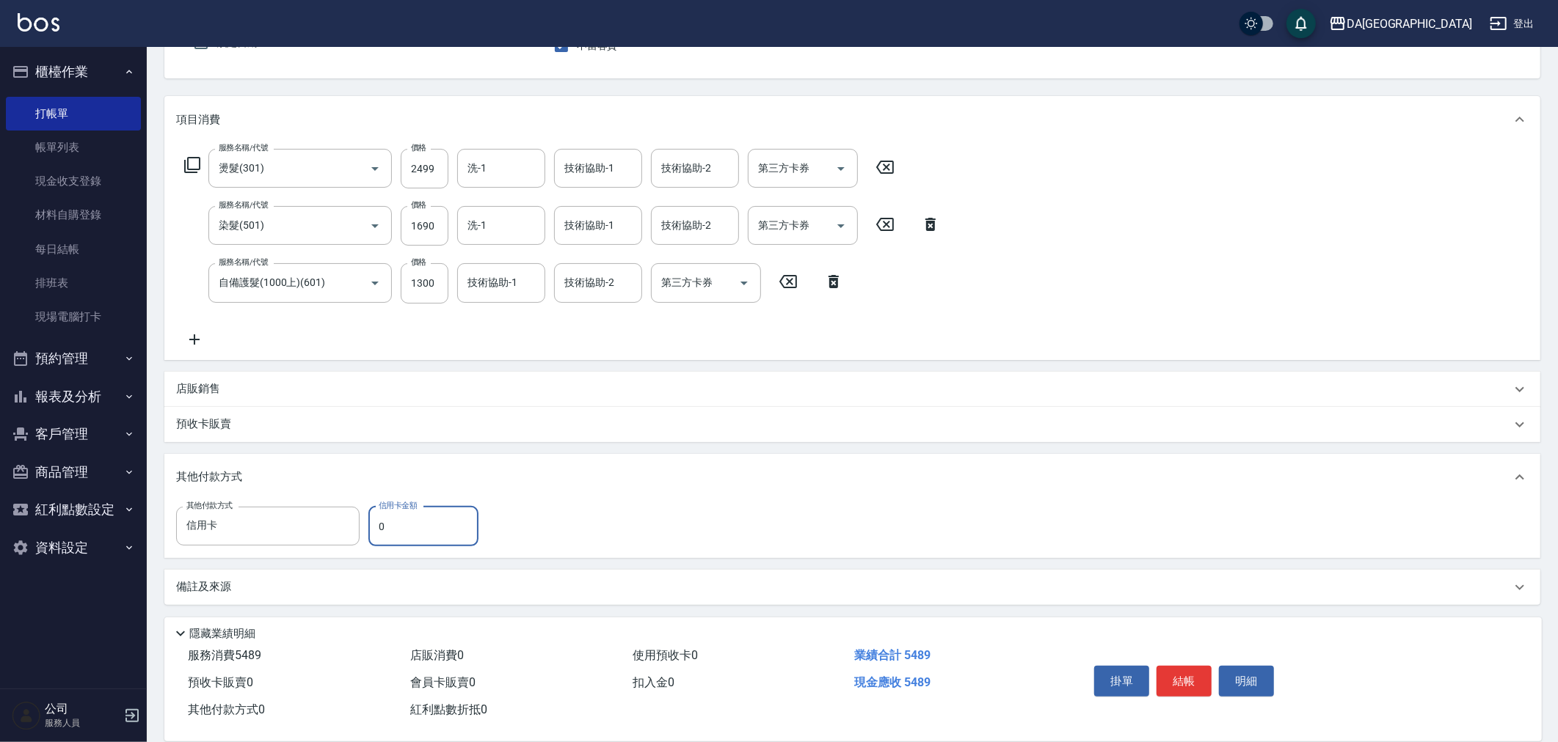
drag, startPoint x: 434, startPoint y: 521, endPoint x: 86, endPoint y: 547, distance: 349.5
click at [164, 538] on div "其他付款方式 信用卡 其他付款方式 信用卡金額 0 信用卡金額" at bounding box center [852, 529] width 1376 height 57
type input "5489"
click at [1205, 679] on button "結帳" at bounding box center [1183, 681] width 55 height 31
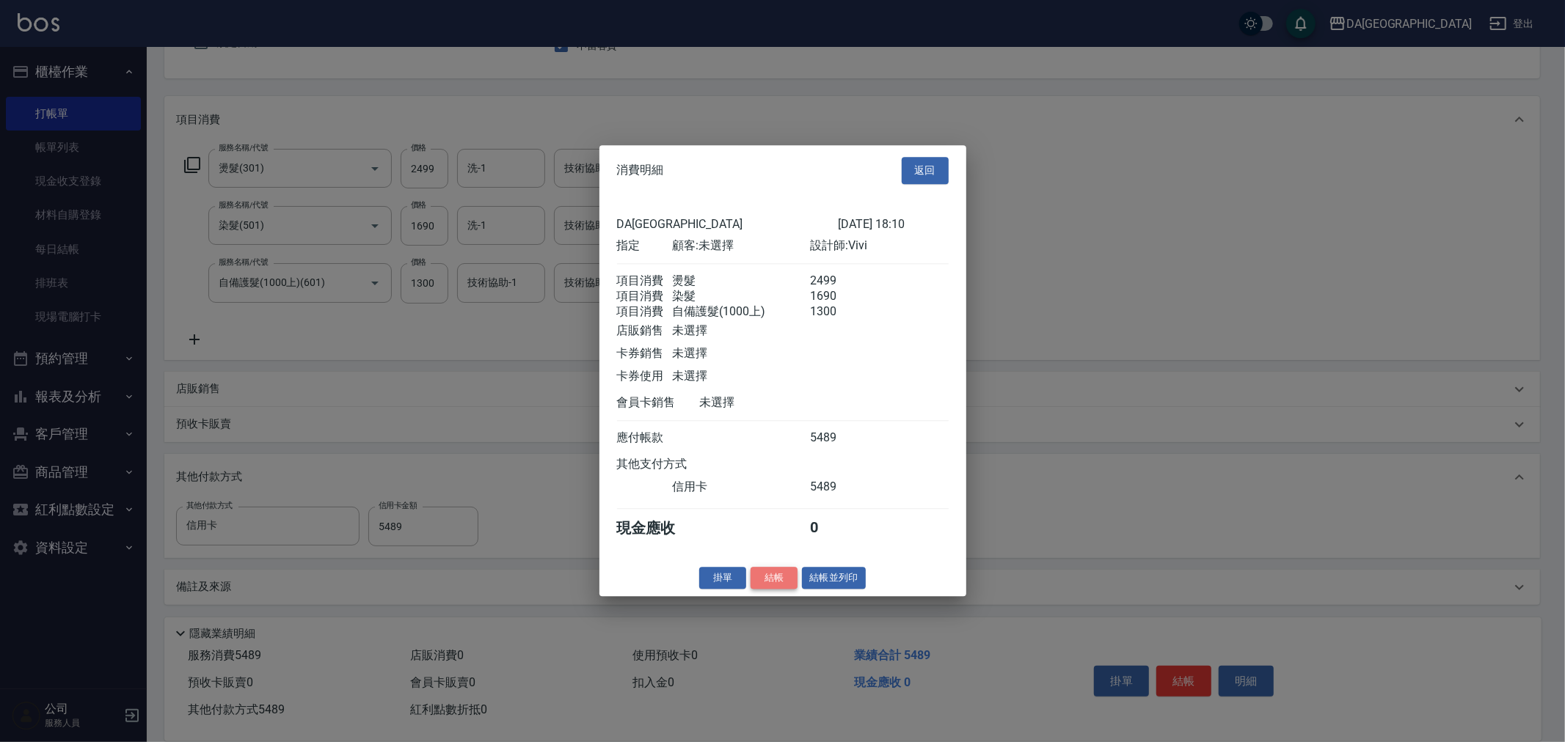
click at [764, 585] on button "結帳" at bounding box center [774, 578] width 47 height 23
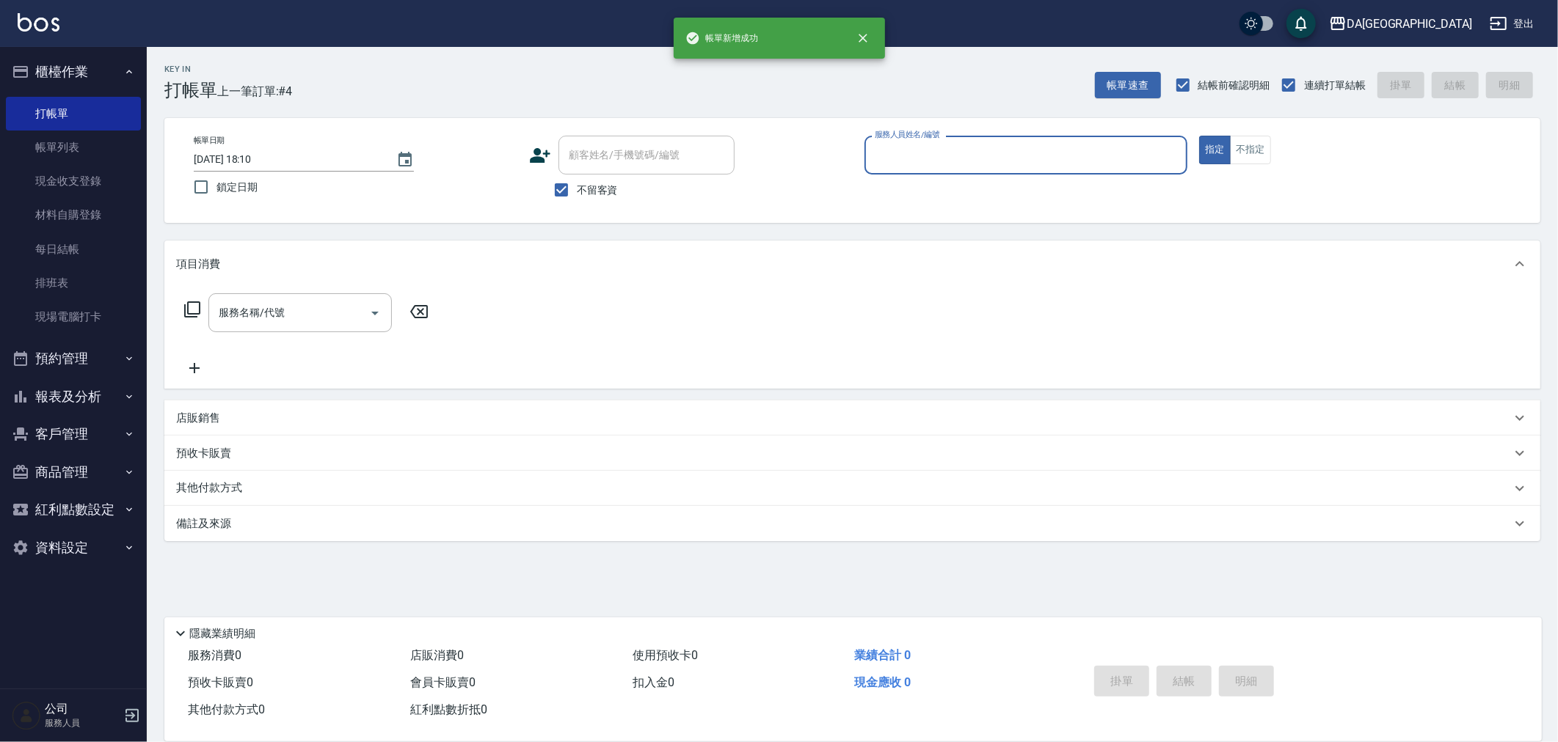
scroll to position [0, 0]
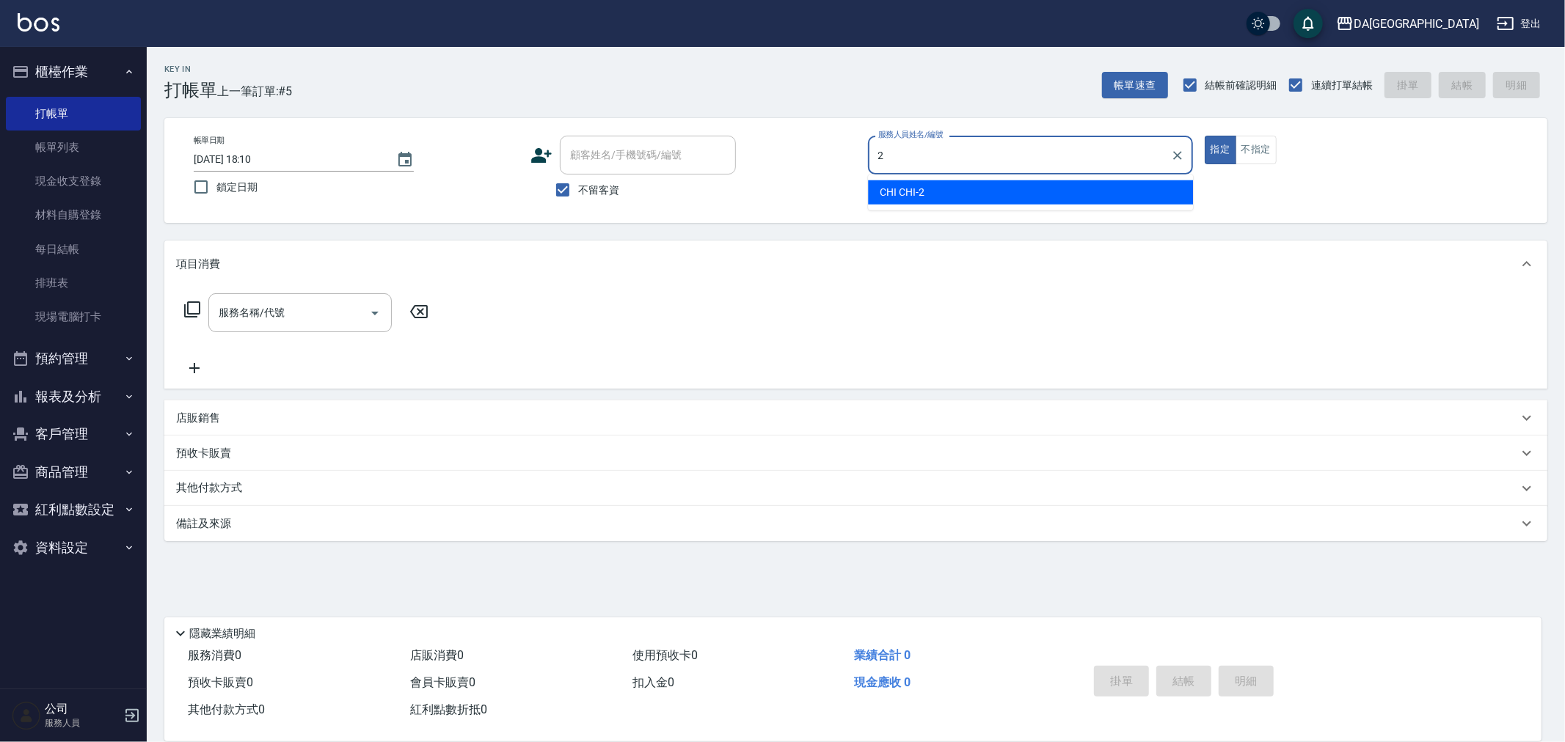
type input "CHI CHI-2"
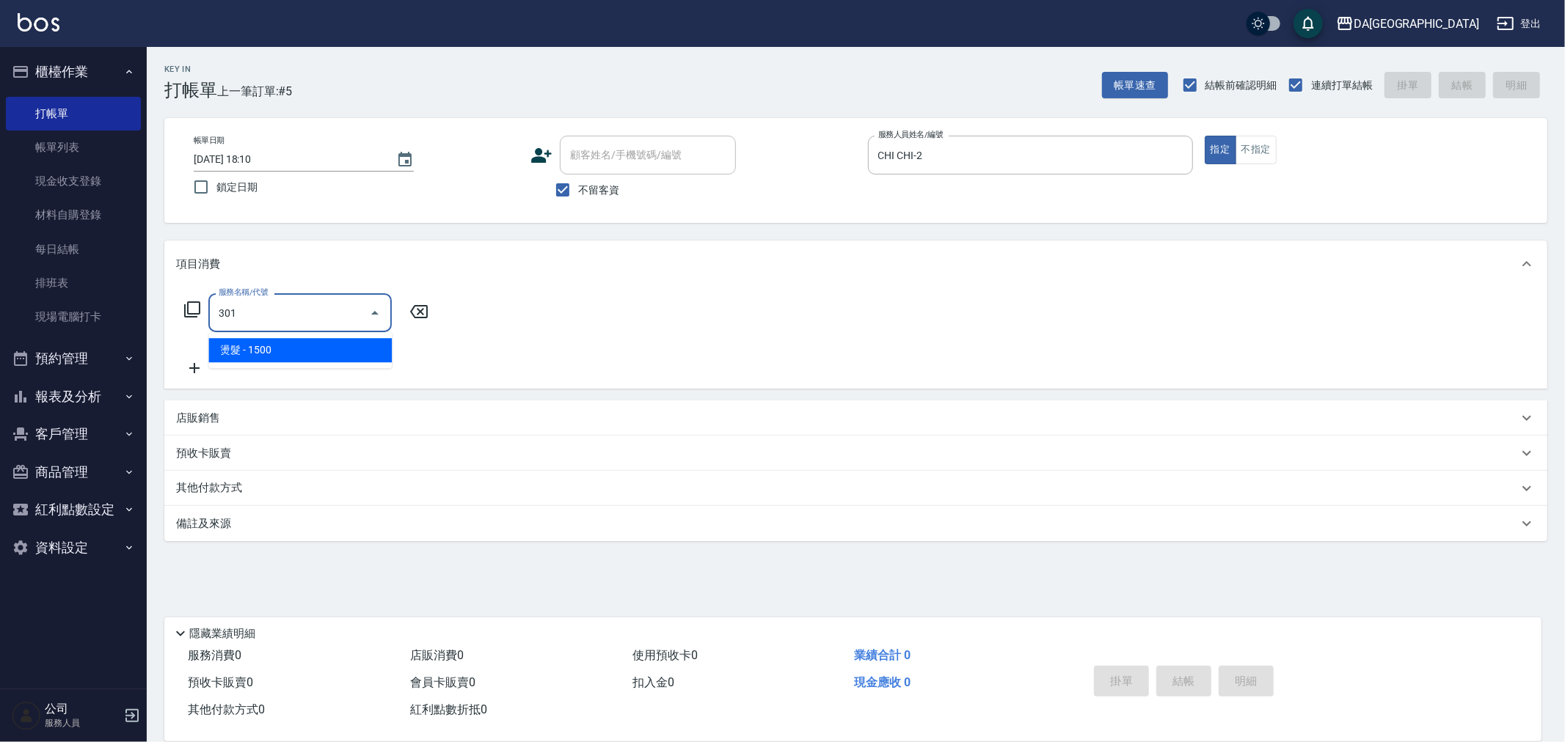
type input "燙髮(301)"
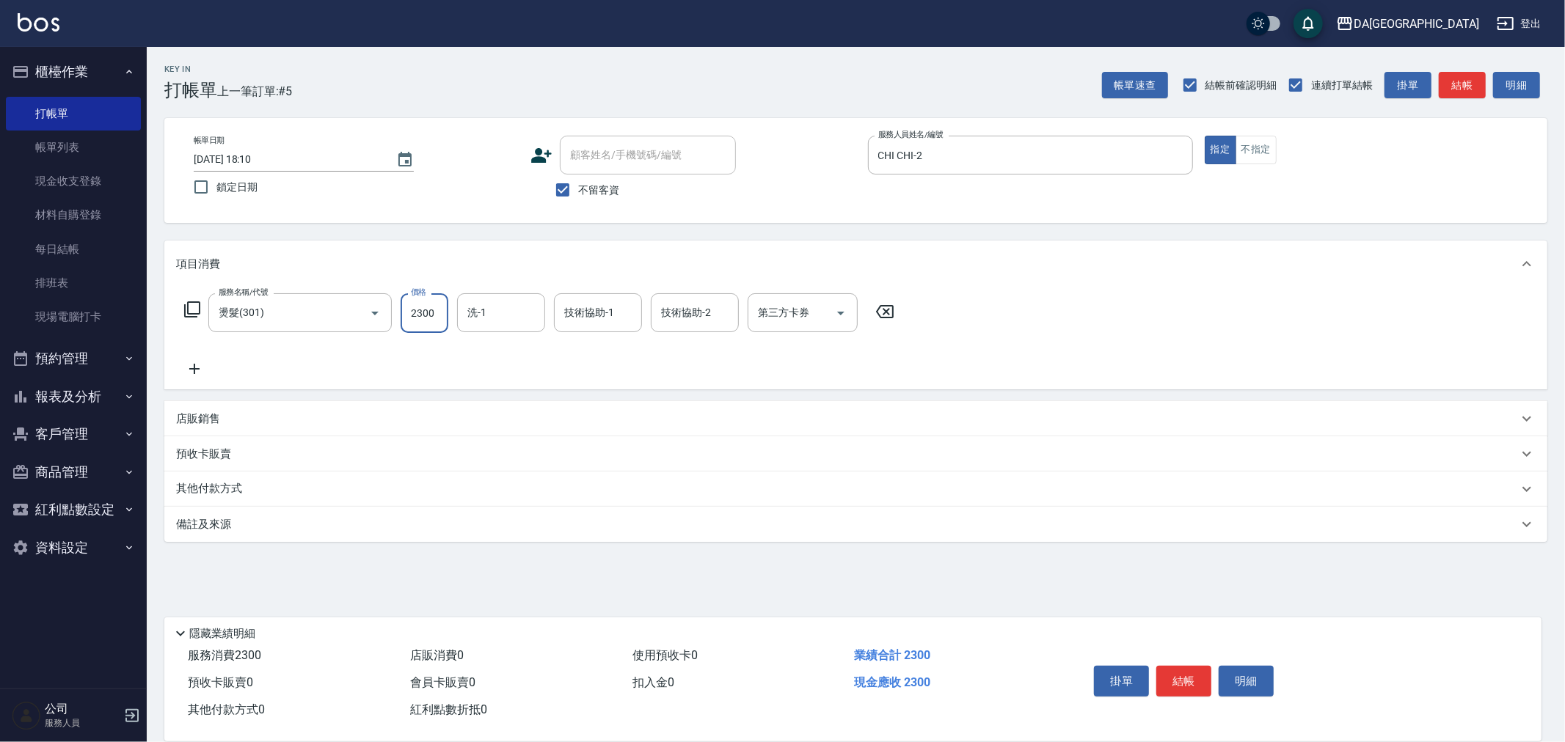
type input "2300"
click at [192, 412] on p "店販銷售" at bounding box center [198, 419] width 44 height 15
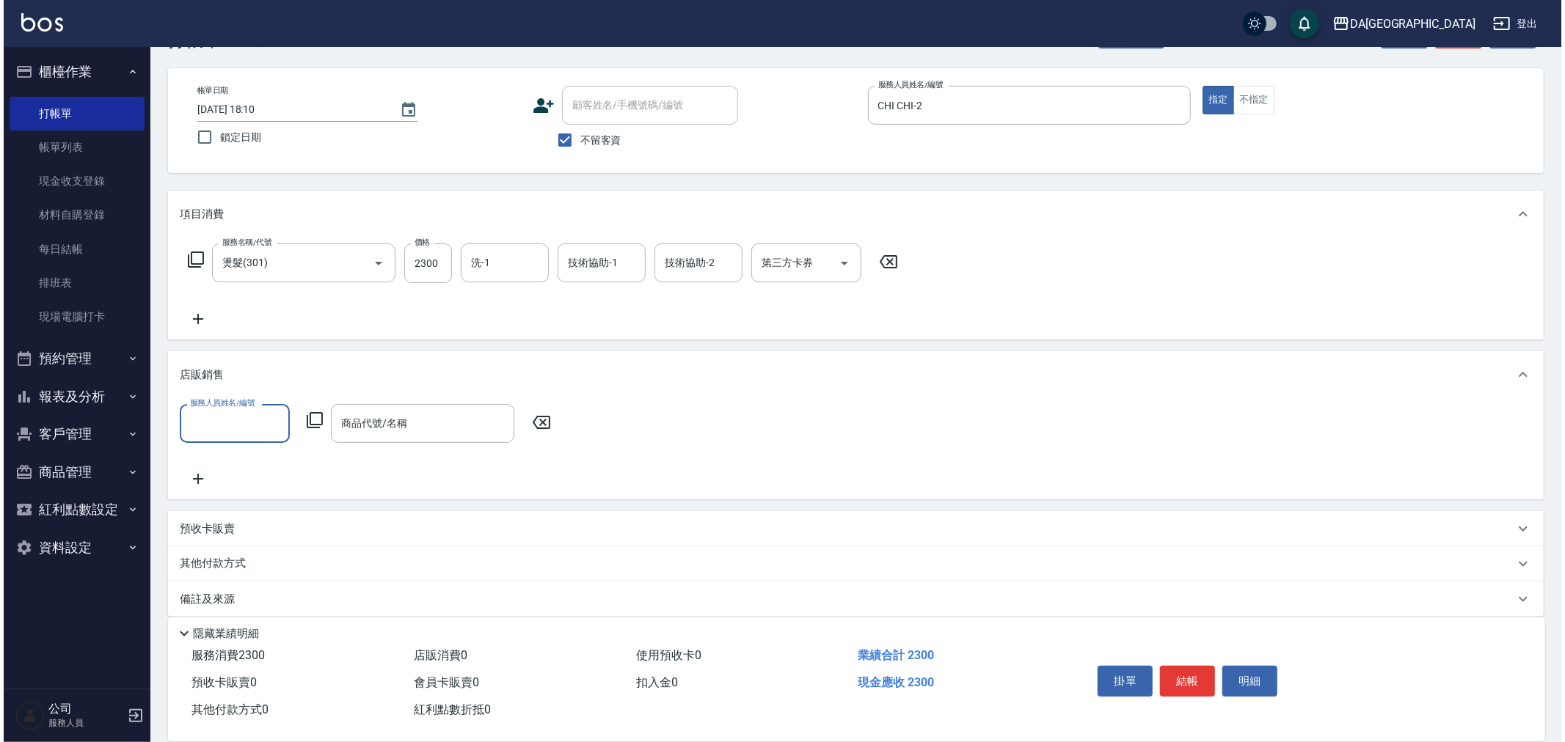
scroll to position [54, 0]
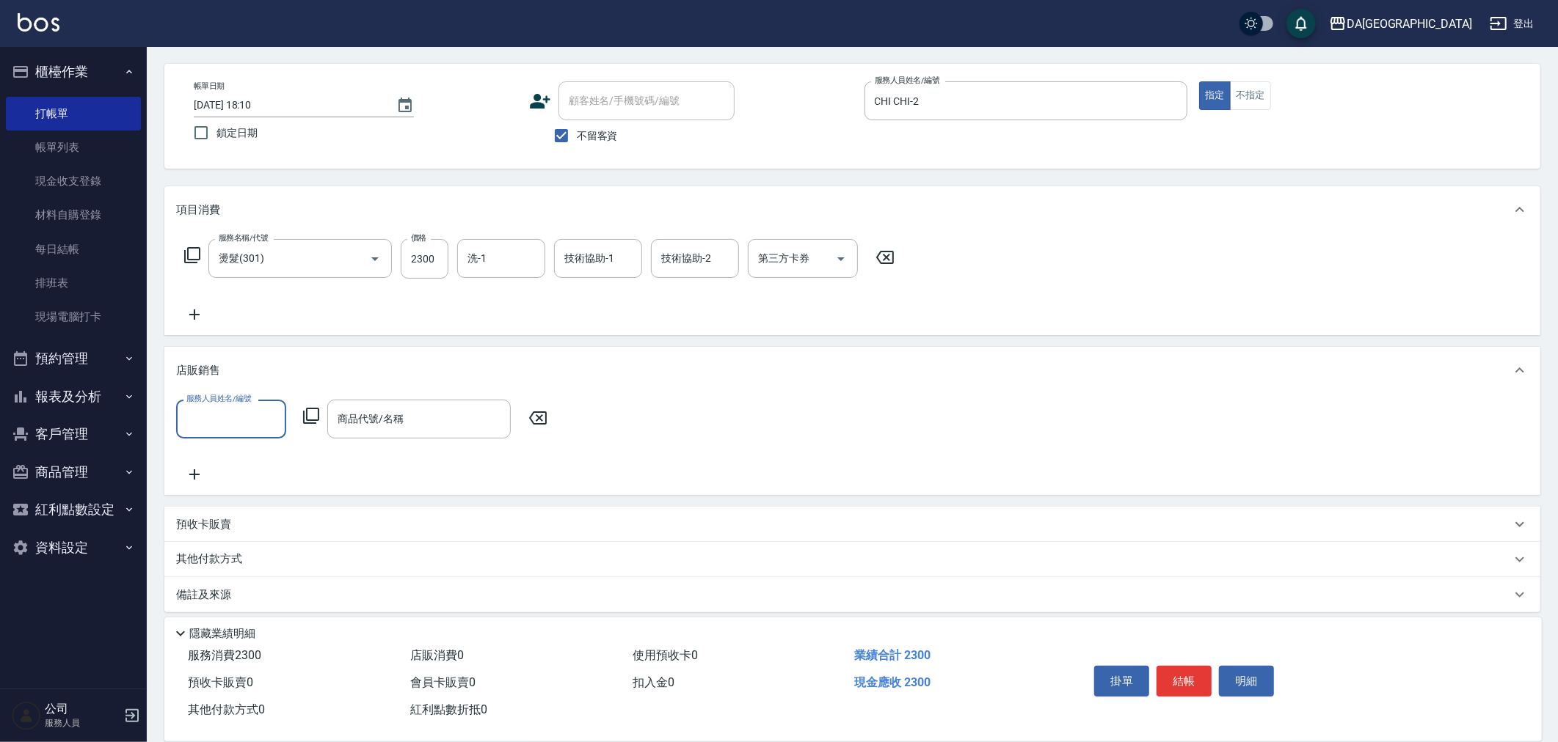
click at [200, 426] on input "服務人員姓名/編號" at bounding box center [231, 419] width 97 height 26
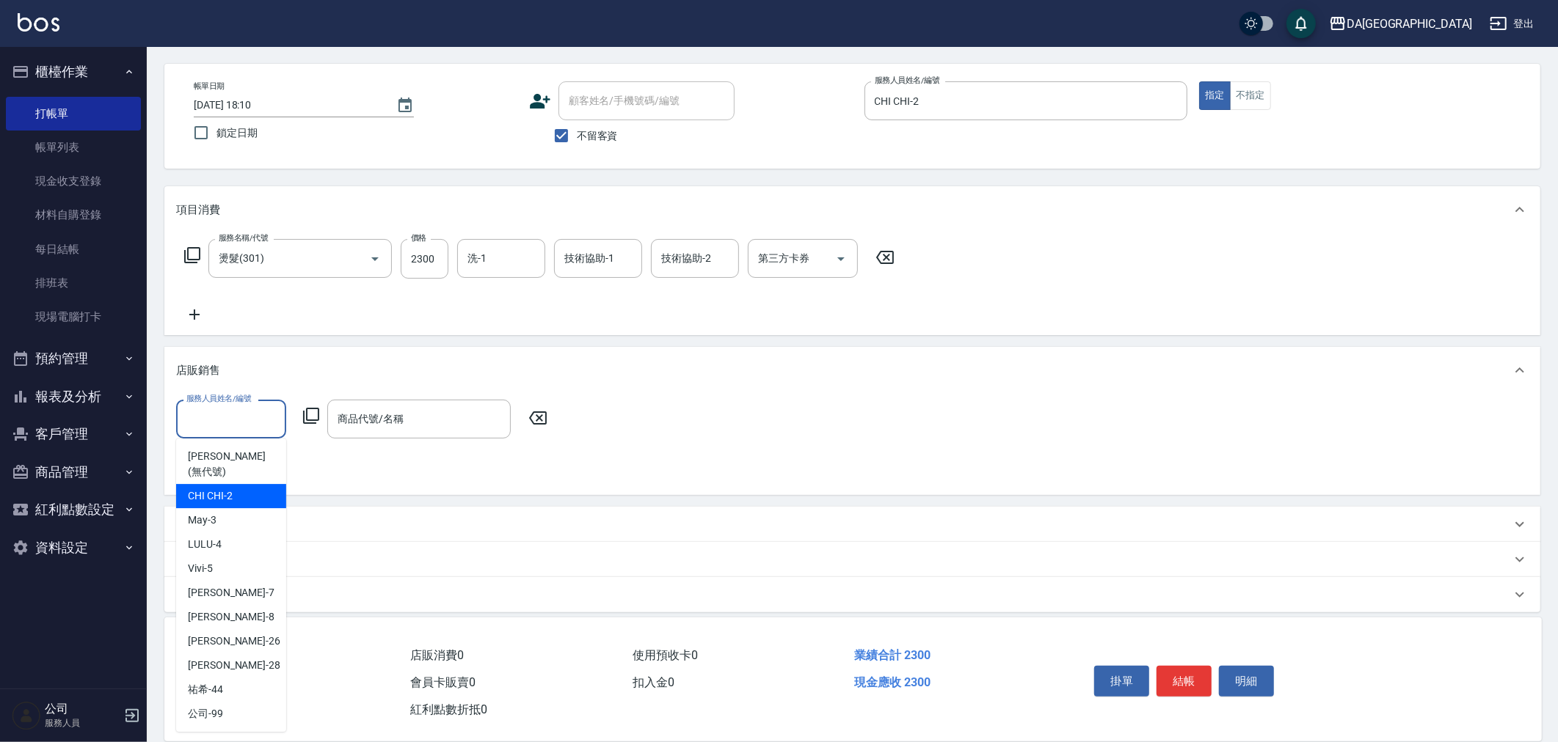
click at [225, 489] on span "CHI CHI -2" at bounding box center [210, 496] width 45 height 15
type input "CHI CHI-2"
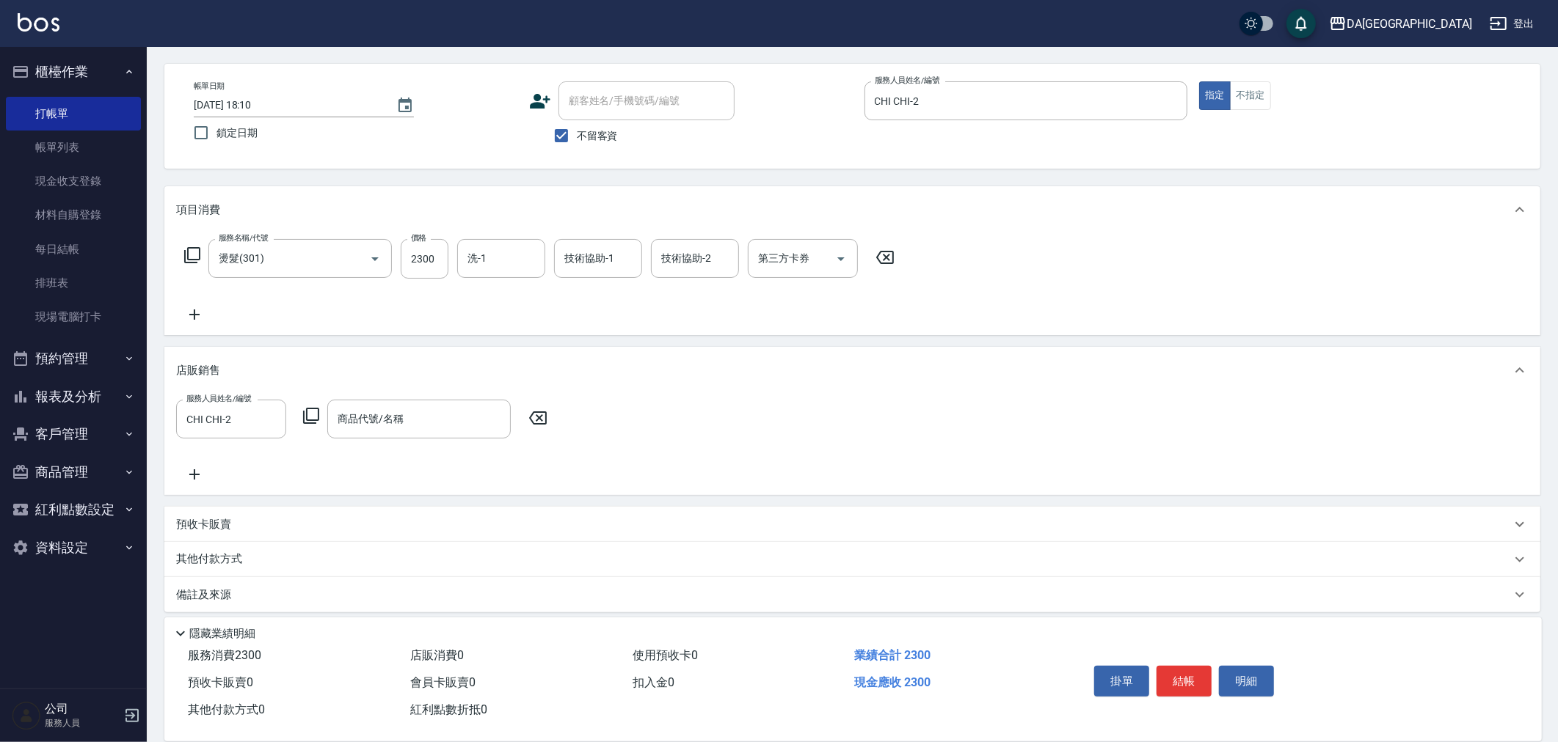
click at [310, 413] on icon at bounding box center [311, 416] width 18 height 18
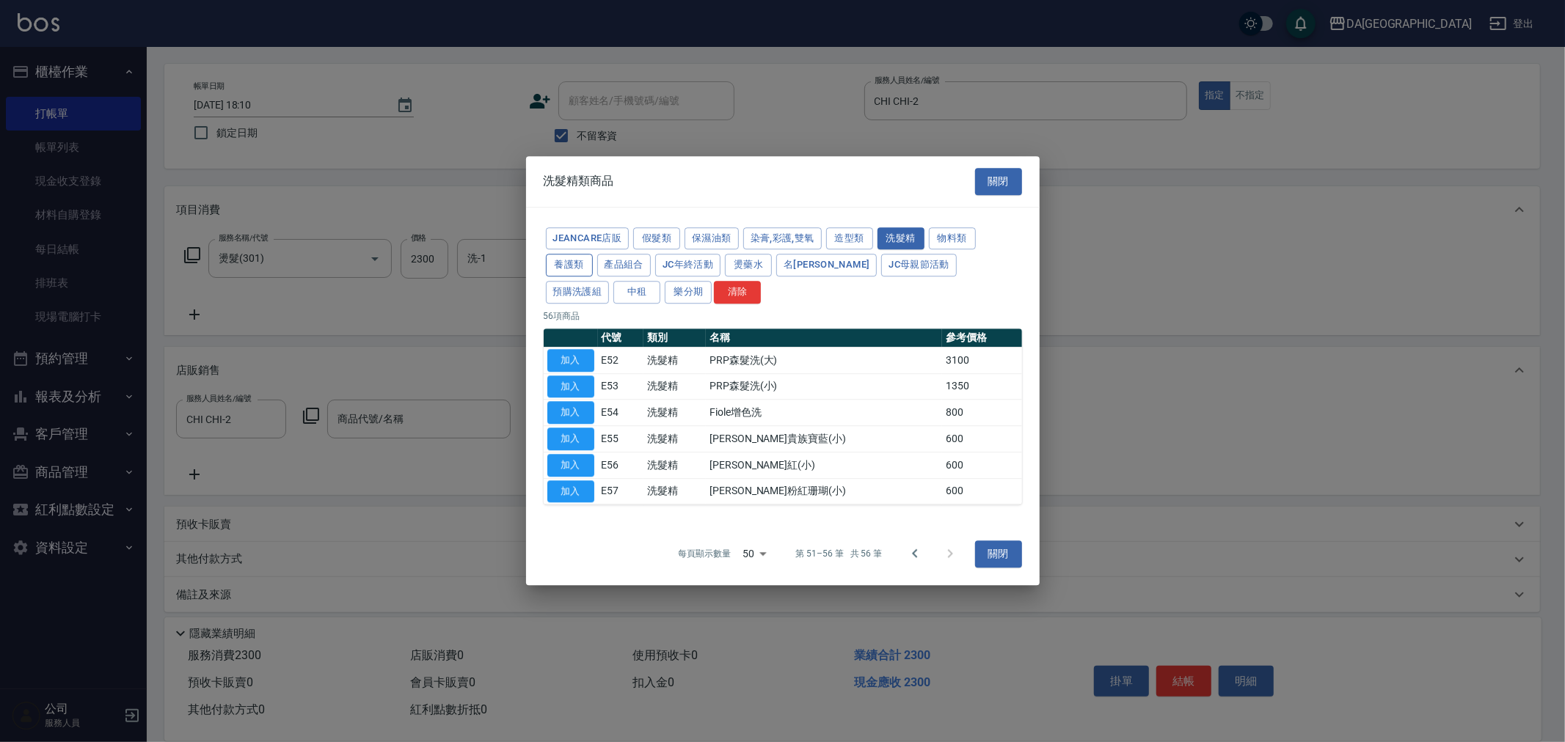
click at [578, 264] on button "養護類" at bounding box center [569, 266] width 47 height 23
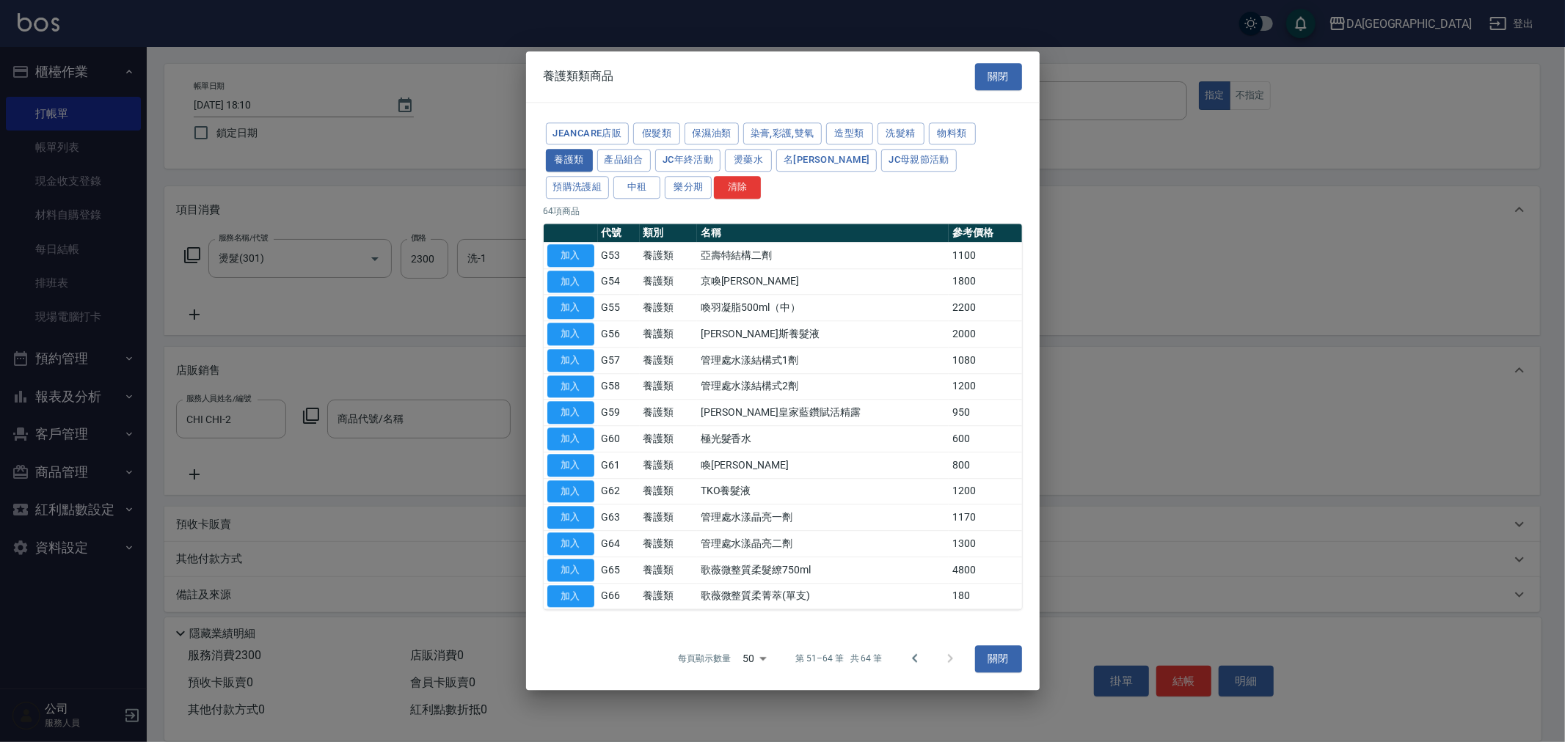
click at [725, 120] on div "JeanCare店販 假髮類 保濕油類 染膏,彩護,雙氧 造型類 洗髮精 物料類 養護類 產品組合 JC年終活動 燙藥水 名麗 JC母親節活動 預購洗護組 中…" at bounding box center [783, 160] width 478 height 81
click at [720, 139] on button "保濕油類" at bounding box center [711, 134] width 54 height 23
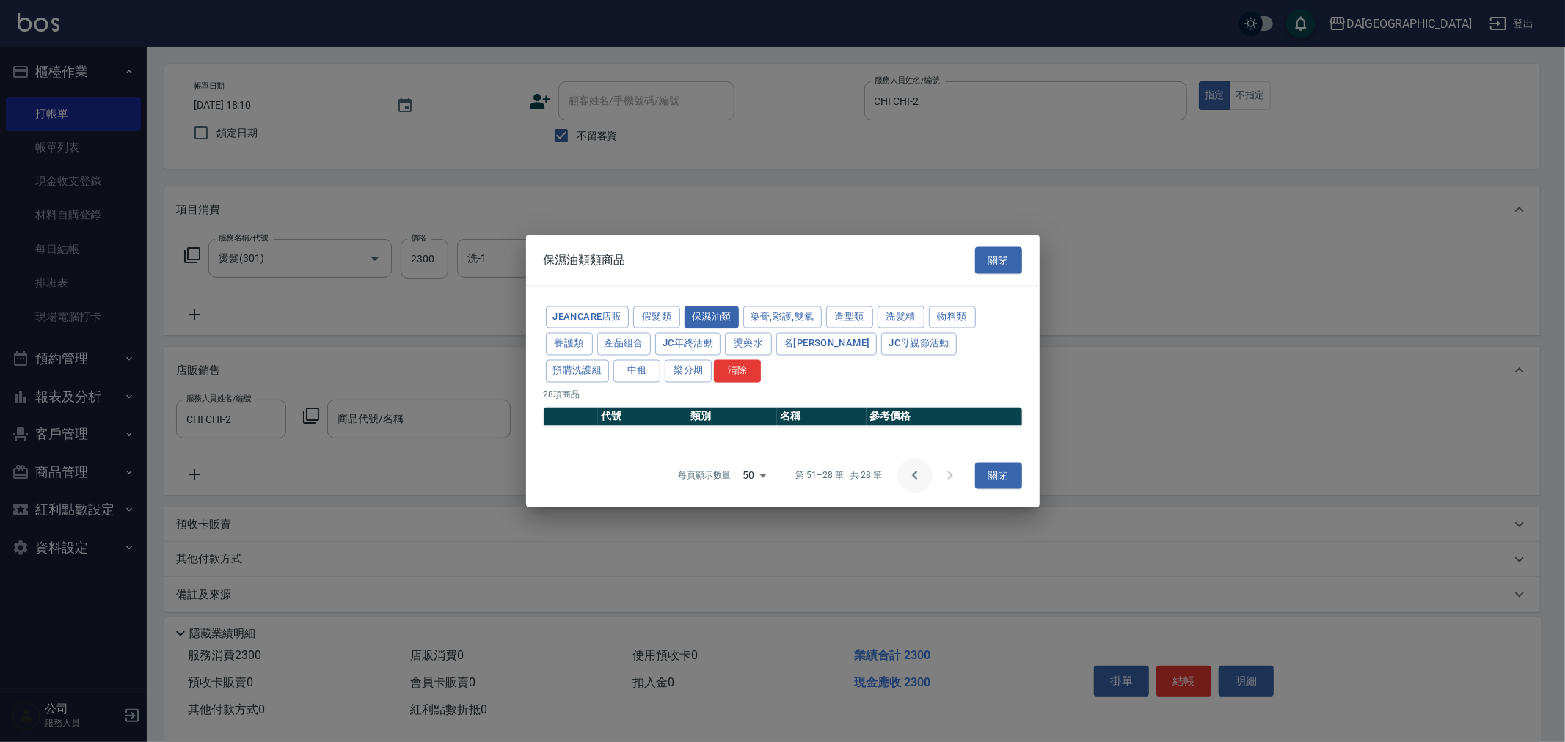
click at [905, 478] on button "Go to previous page" at bounding box center [914, 475] width 35 height 35
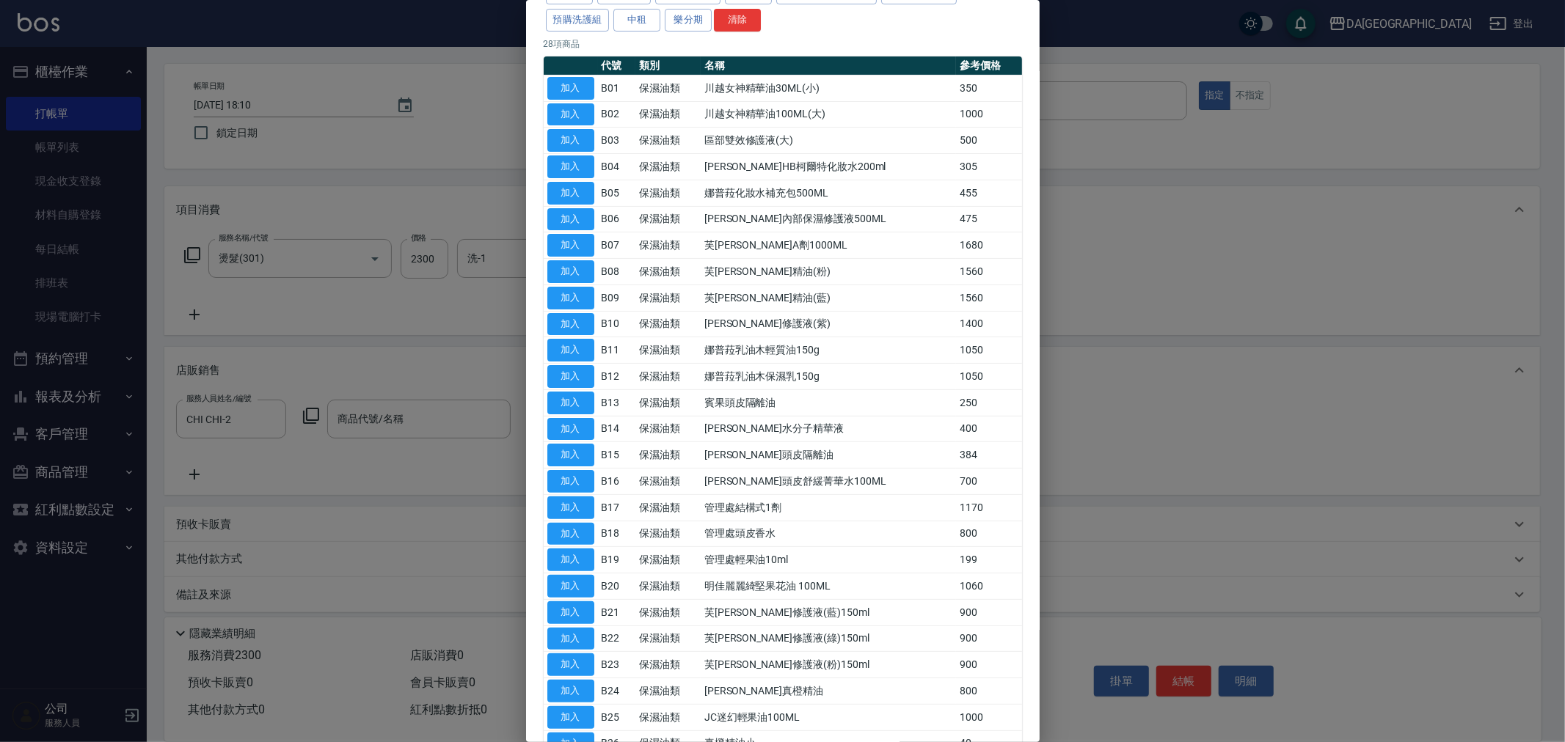
scroll to position [0, 0]
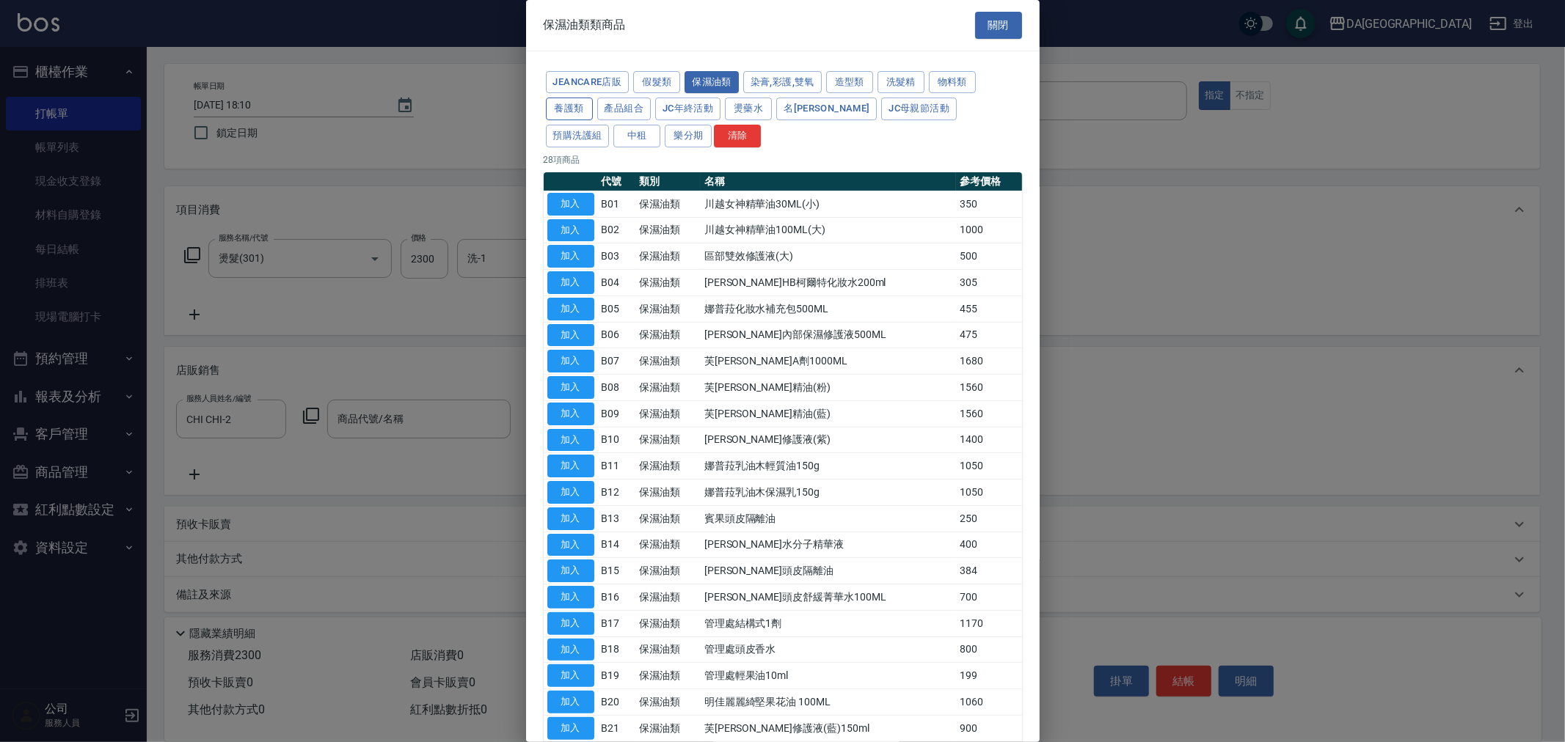
click at [569, 111] on button "養護類" at bounding box center [569, 109] width 47 height 23
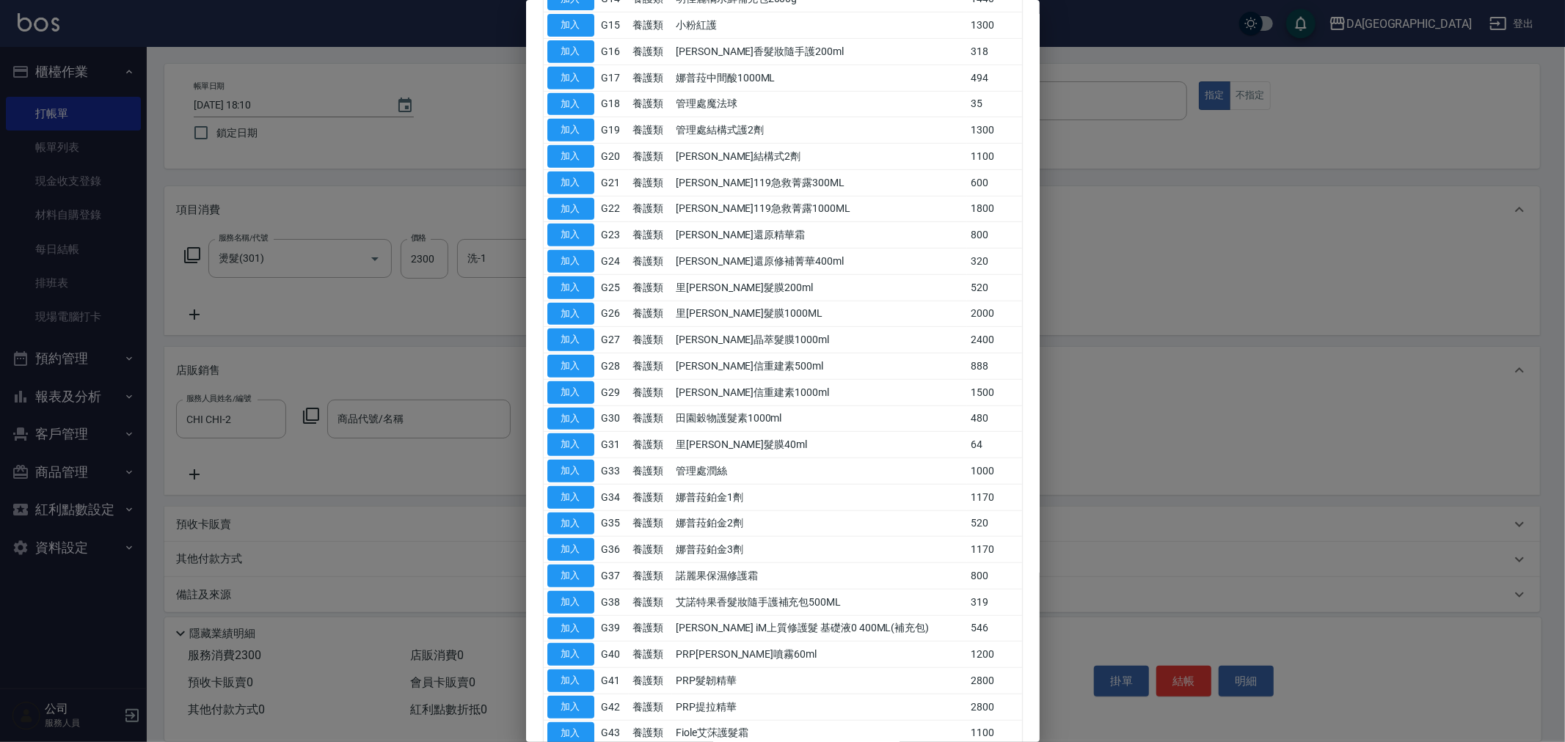
scroll to position [765, 0]
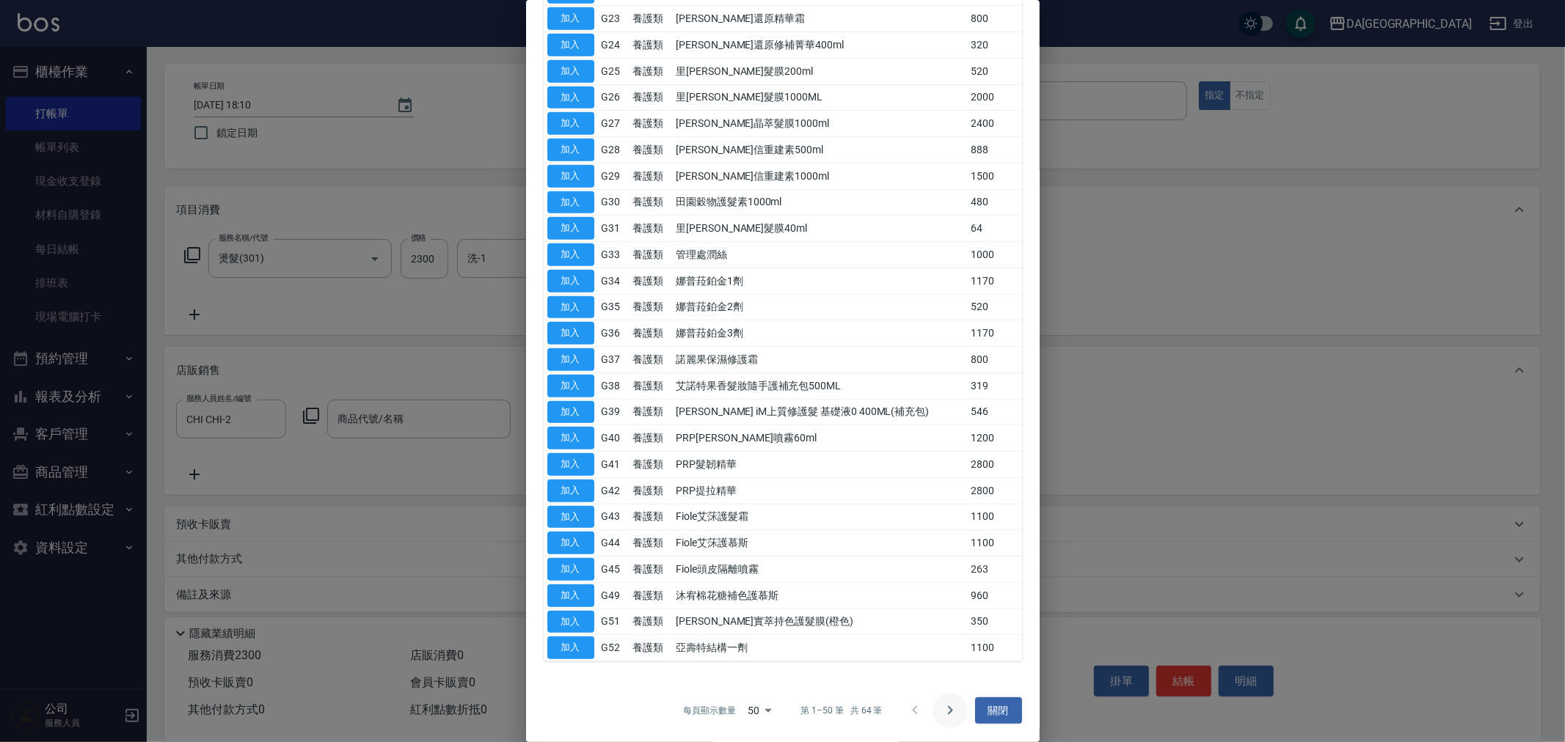
click at [932, 712] on button "Go to next page" at bounding box center [949, 710] width 35 height 35
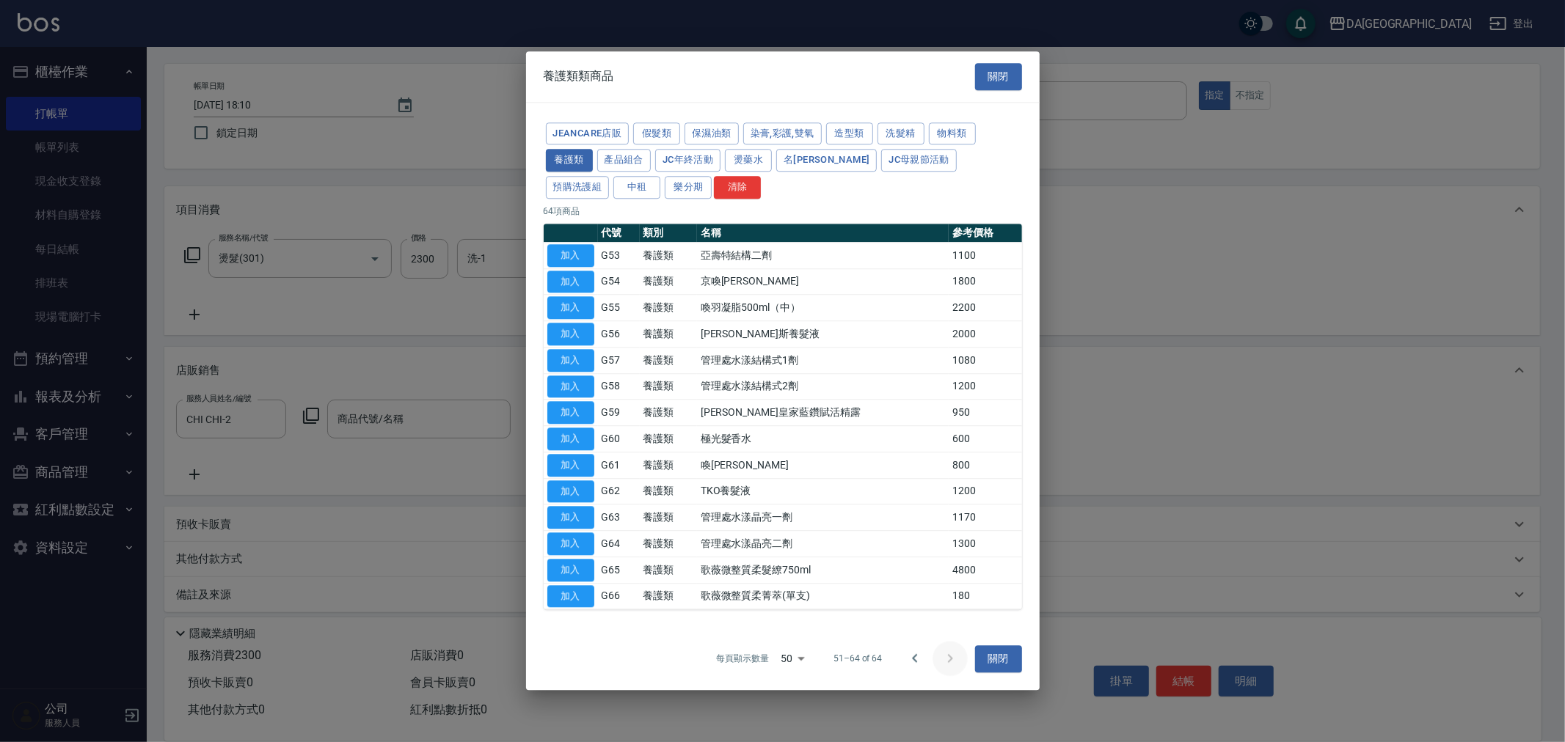
scroll to position [0, 0]
click at [913, 668] on icon "Go to previous page" at bounding box center [915, 660] width 18 height 18
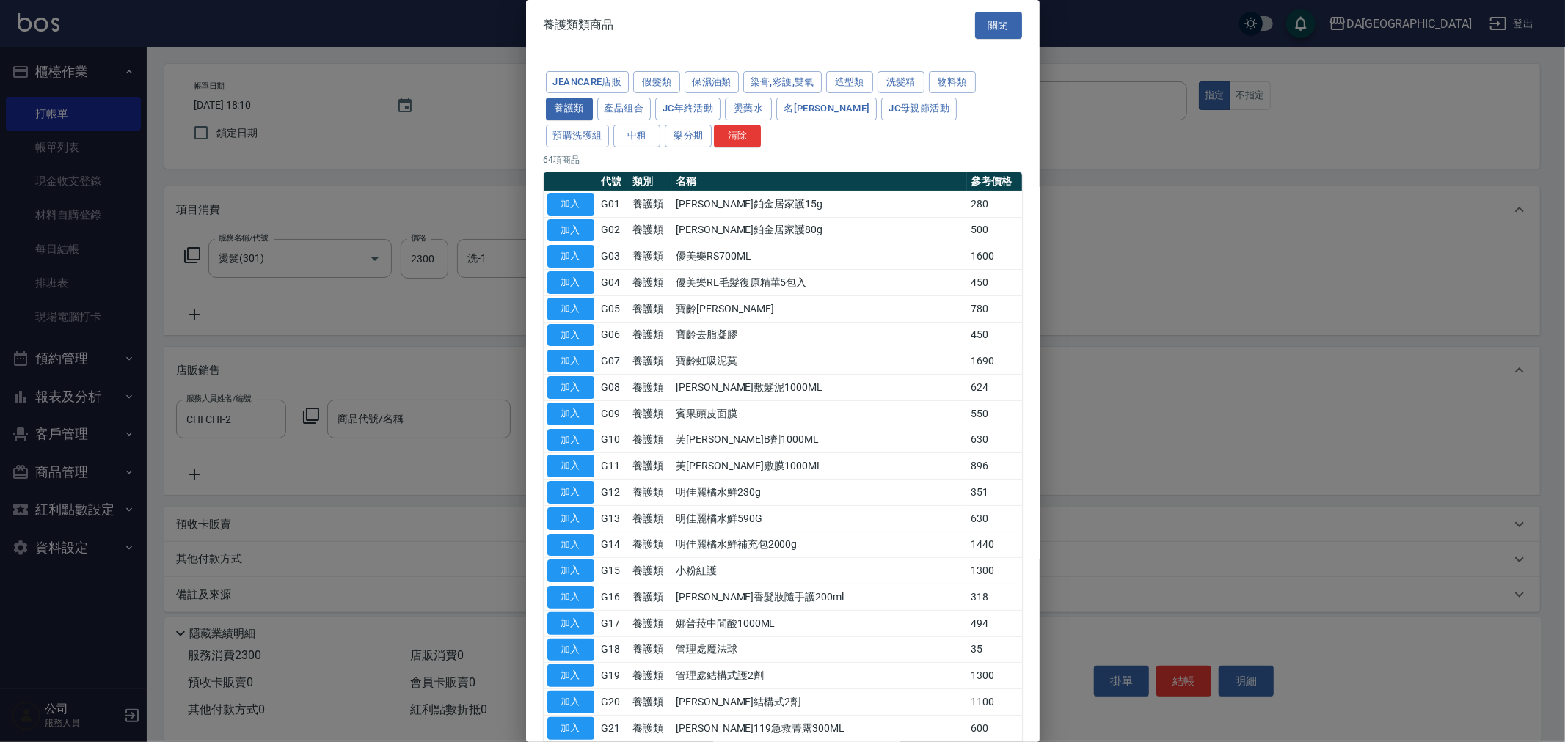
click at [844, 93] on div "JeanCare店販 假髮類 保濕油類 染膏,彩護,雙氧 造型類 洗髮精 物料類 養護類 產品組合 JC年終活動 燙藥水 名麗 JC母親節活動 預購洗護組 中…" at bounding box center [783, 109] width 478 height 81
click at [853, 84] on button "造型類" at bounding box center [849, 82] width 47 height 23
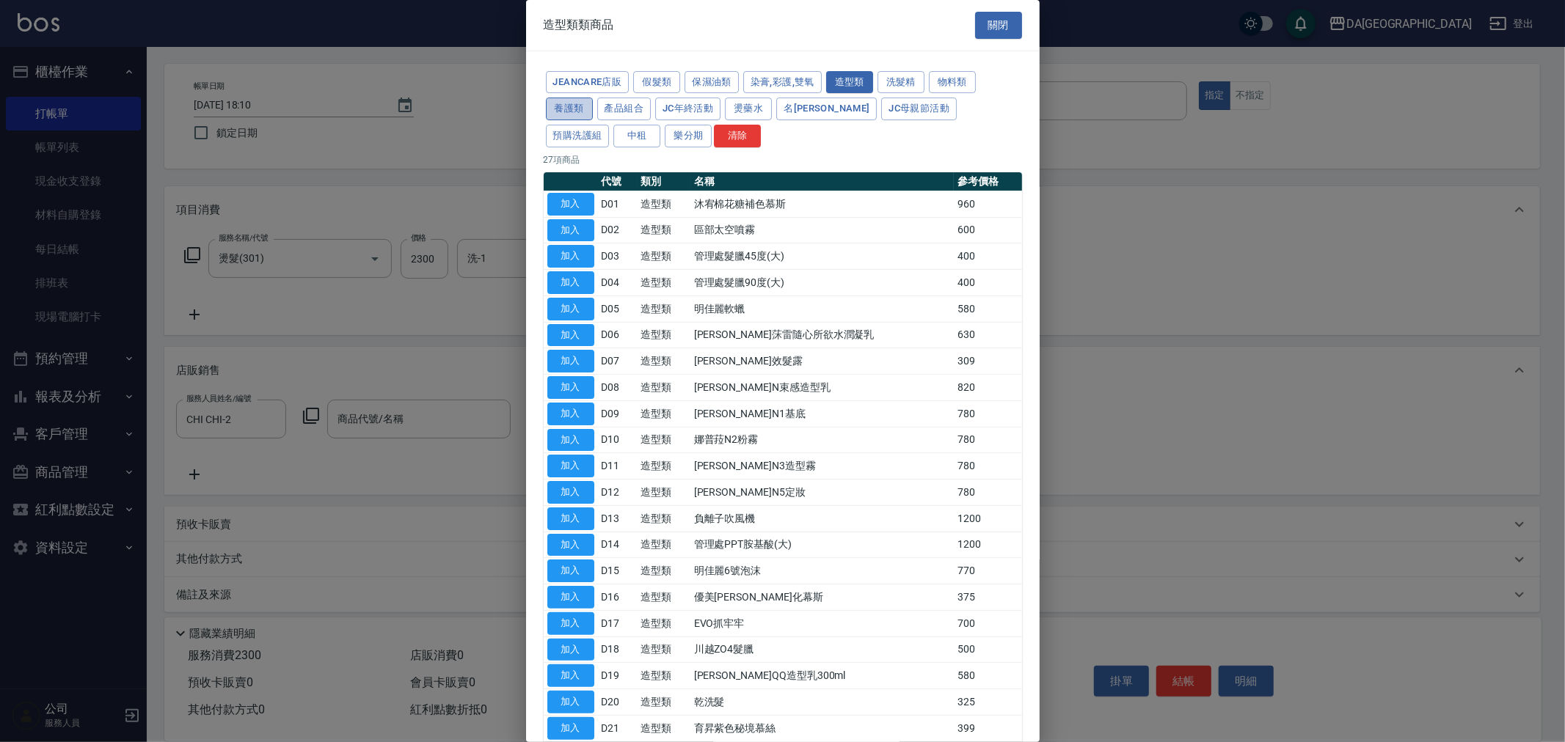
click at [572, 111] on button "養護類" at bounding box center [569, 109] width 47 height 23
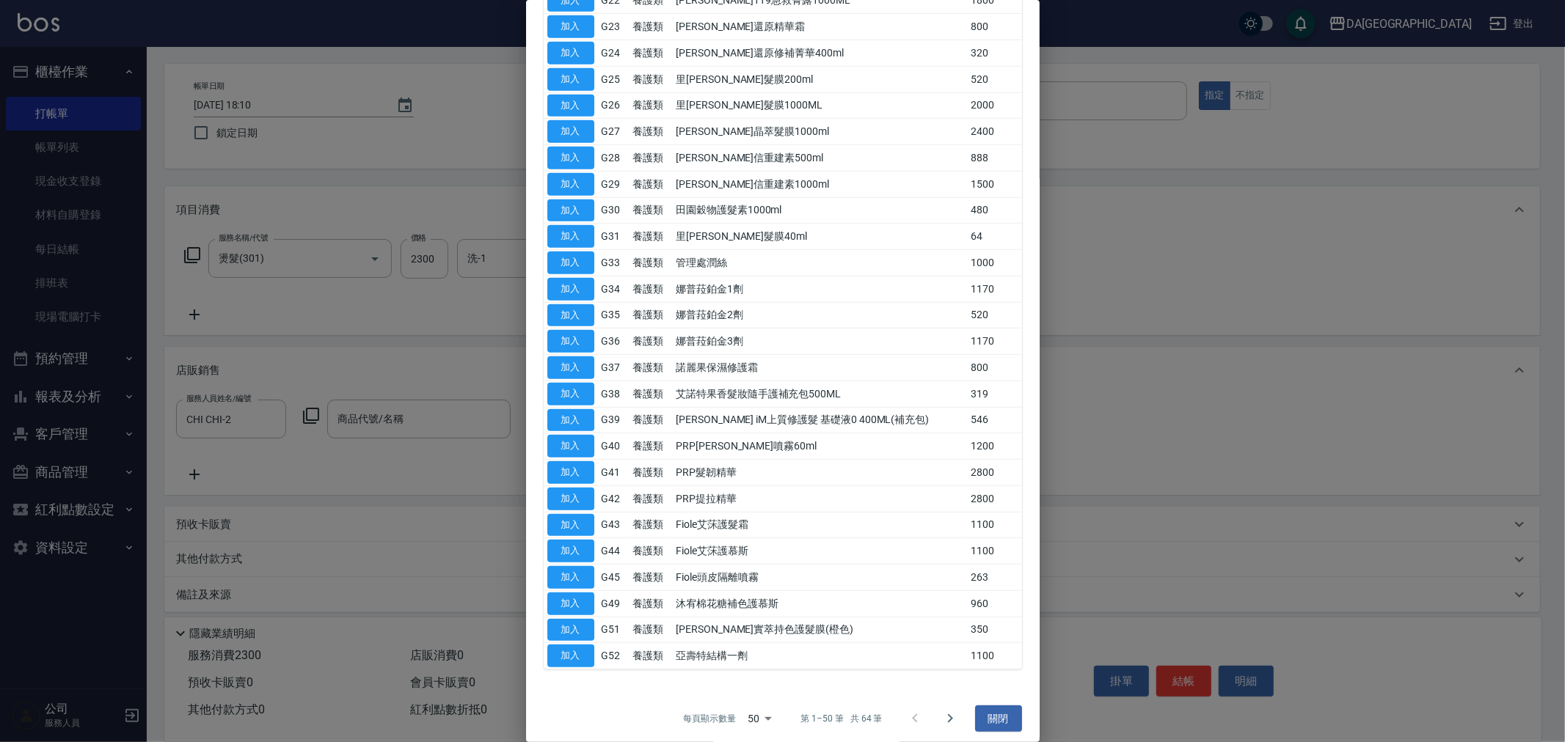
scroll to position [765, 0]
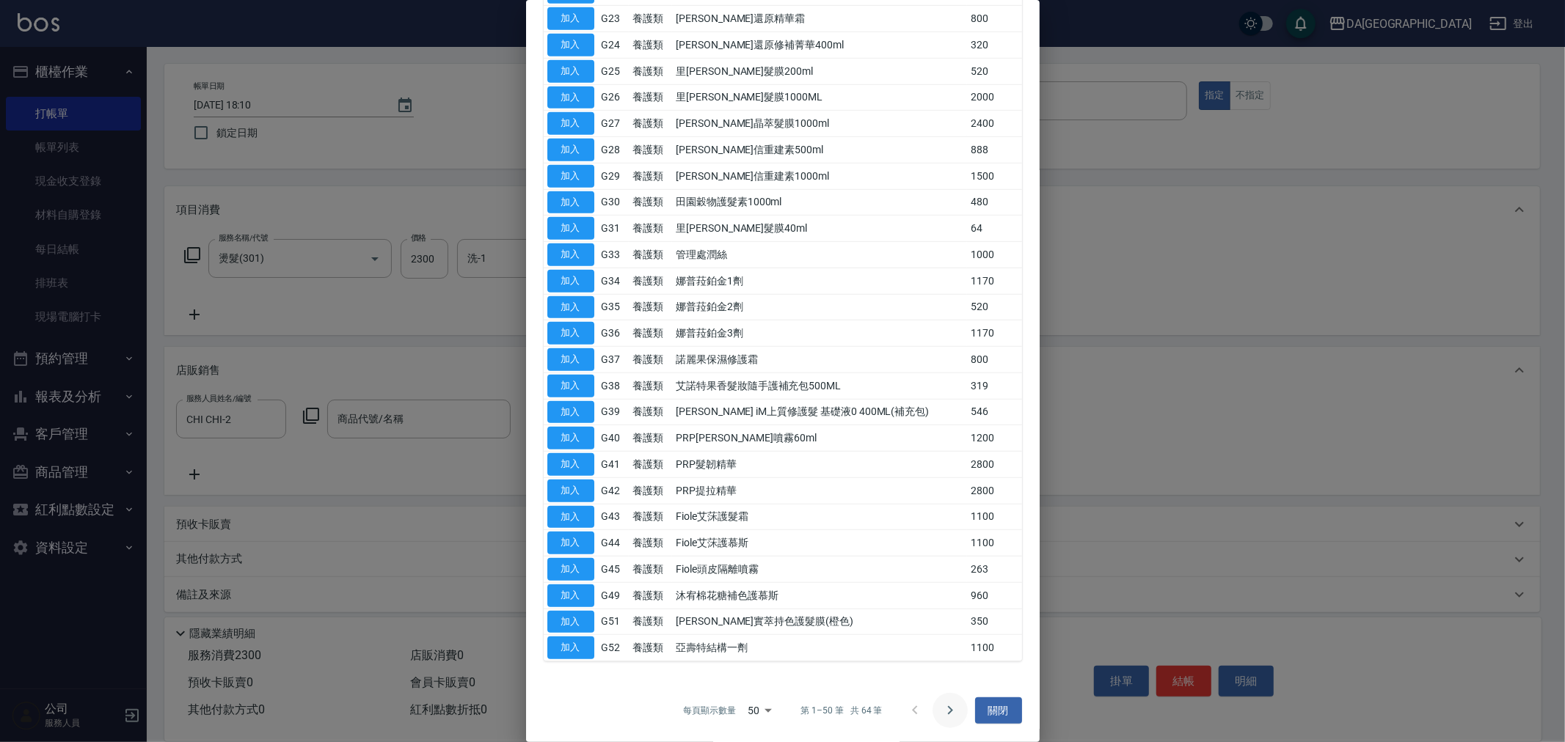
click at [948, 708] on icon "Go to next page" at bounding box center [950, 711] width 18 height 18
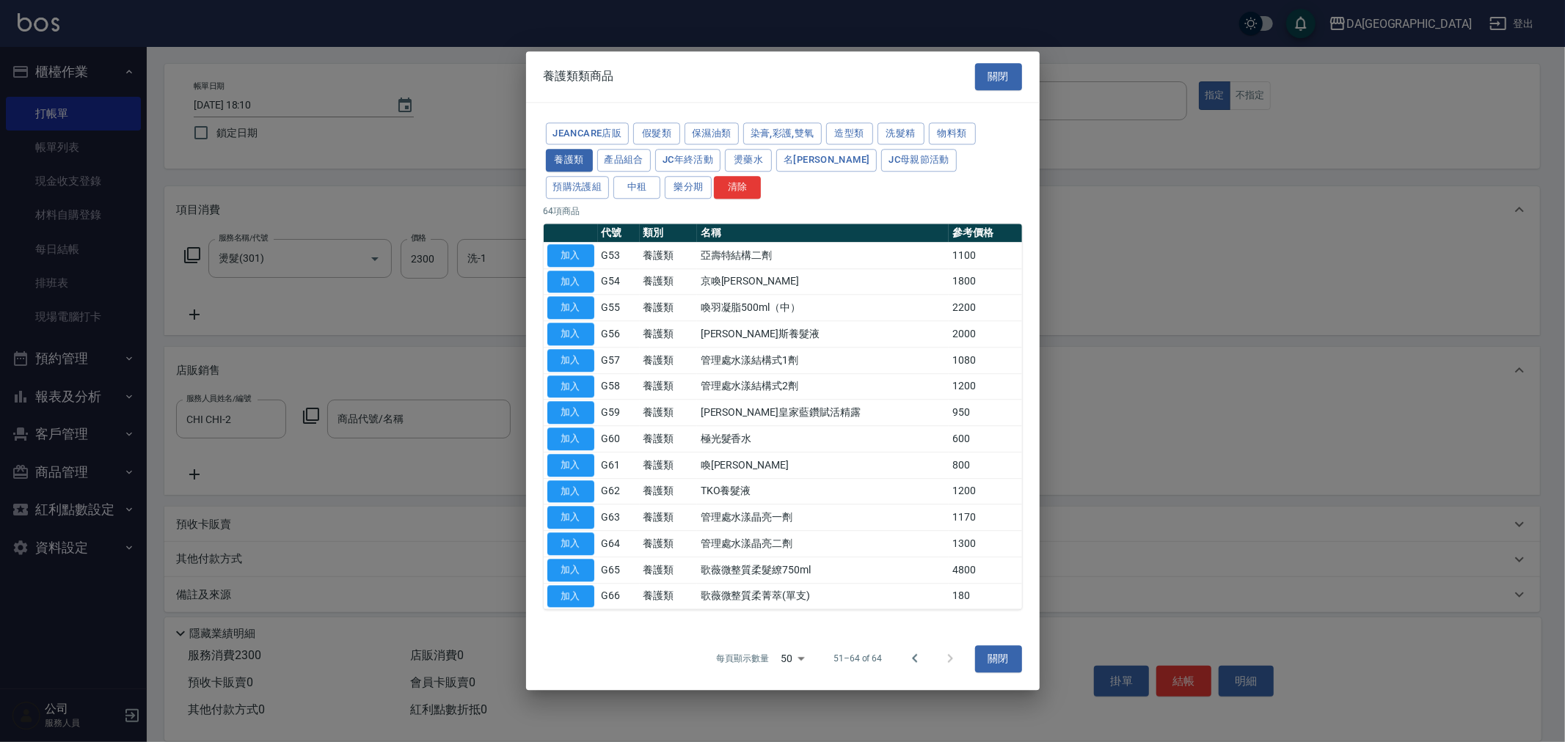
scroll to position [0, 0]
click at [622, 162] on button "產品組合" at bounding box center [624, 161] width 54 height 23
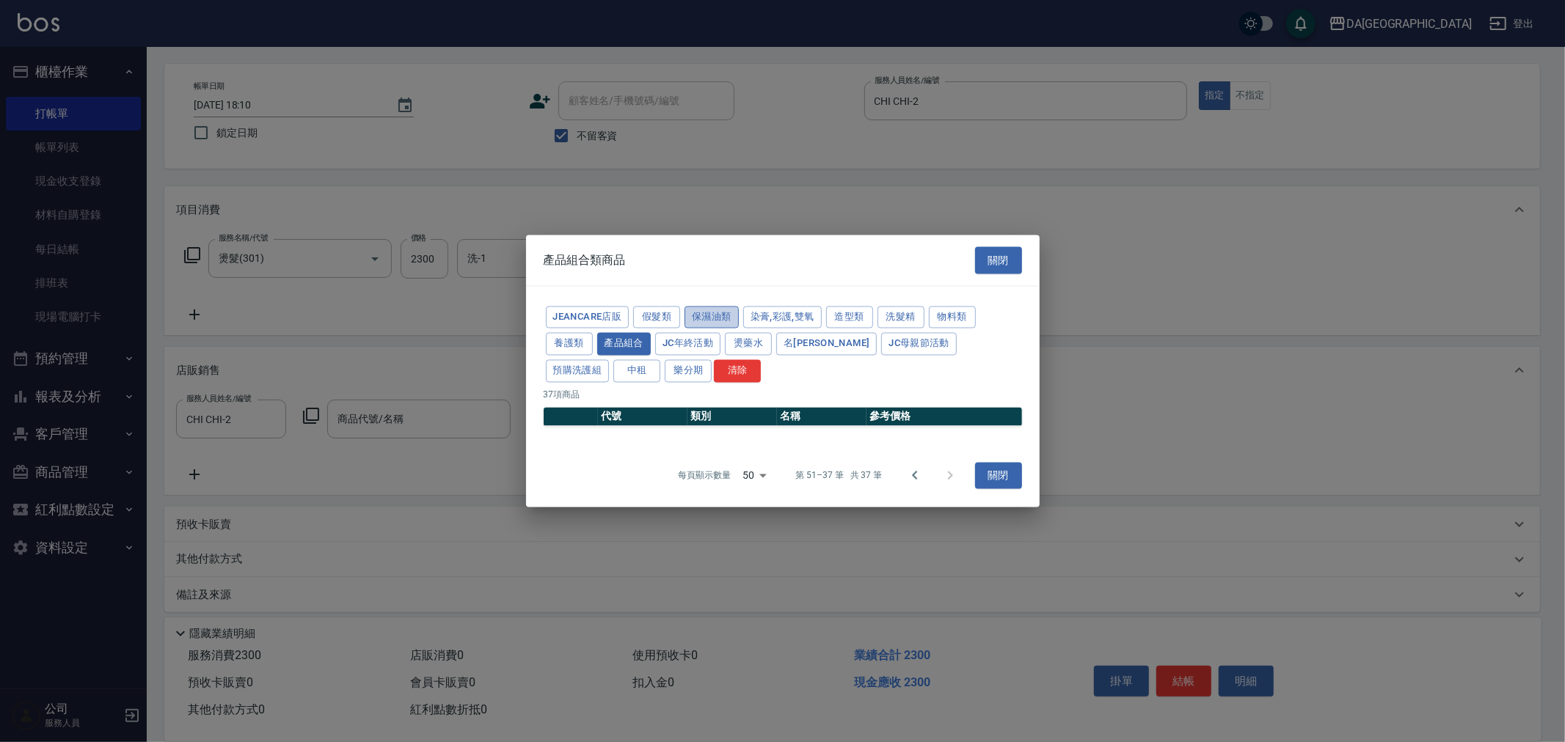
drag, startPoint x: 691, startPoint y: 306, endPoint x: 701, endPoint y: 304, distance: 9.8
click at [692, 306] on button "保濕油類" at bounding box center [711, 317] width 54 height 23
click at [785, 299] on div "JeanCare店販 假髮類 保濕油類 染膏,彩護,雙氧 造型類 洗髮精 物料類 養護類 產品組合 JC年終活動 燙藥水 名麗 JC母親節活動 預購洗護組 中…" at bounding box center [783, 365] width 514 height 158
click at [784, 306] on button "染膏,彩護,雙氧" at bounding box center [782, 317] width 78 height 23
click at [852, 310] on button "造型類" at bounding box center [849, 317] width 47 height 23
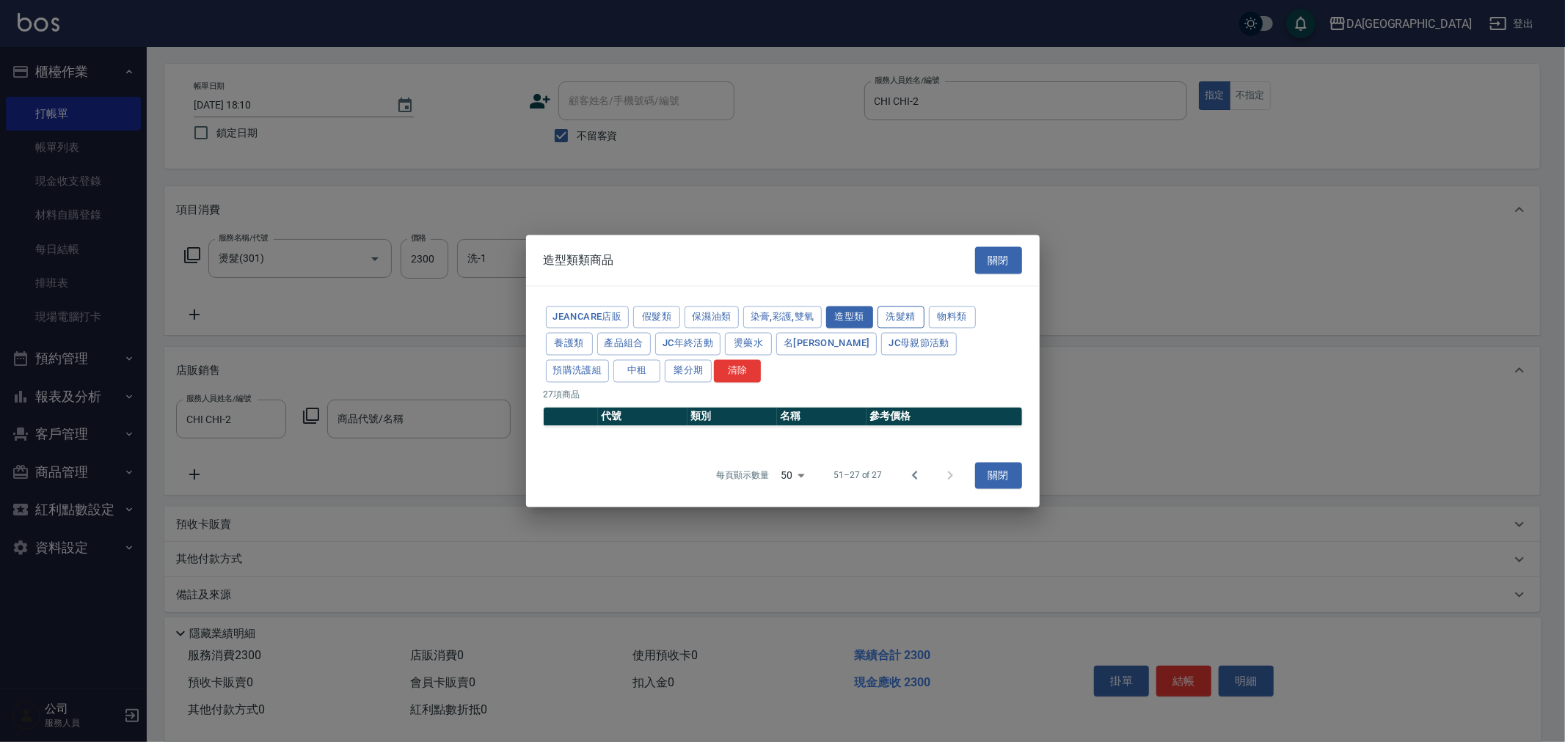
click at [917, 319] on button "洗髮精" at bounding box center [900, 317] width 47 height 23
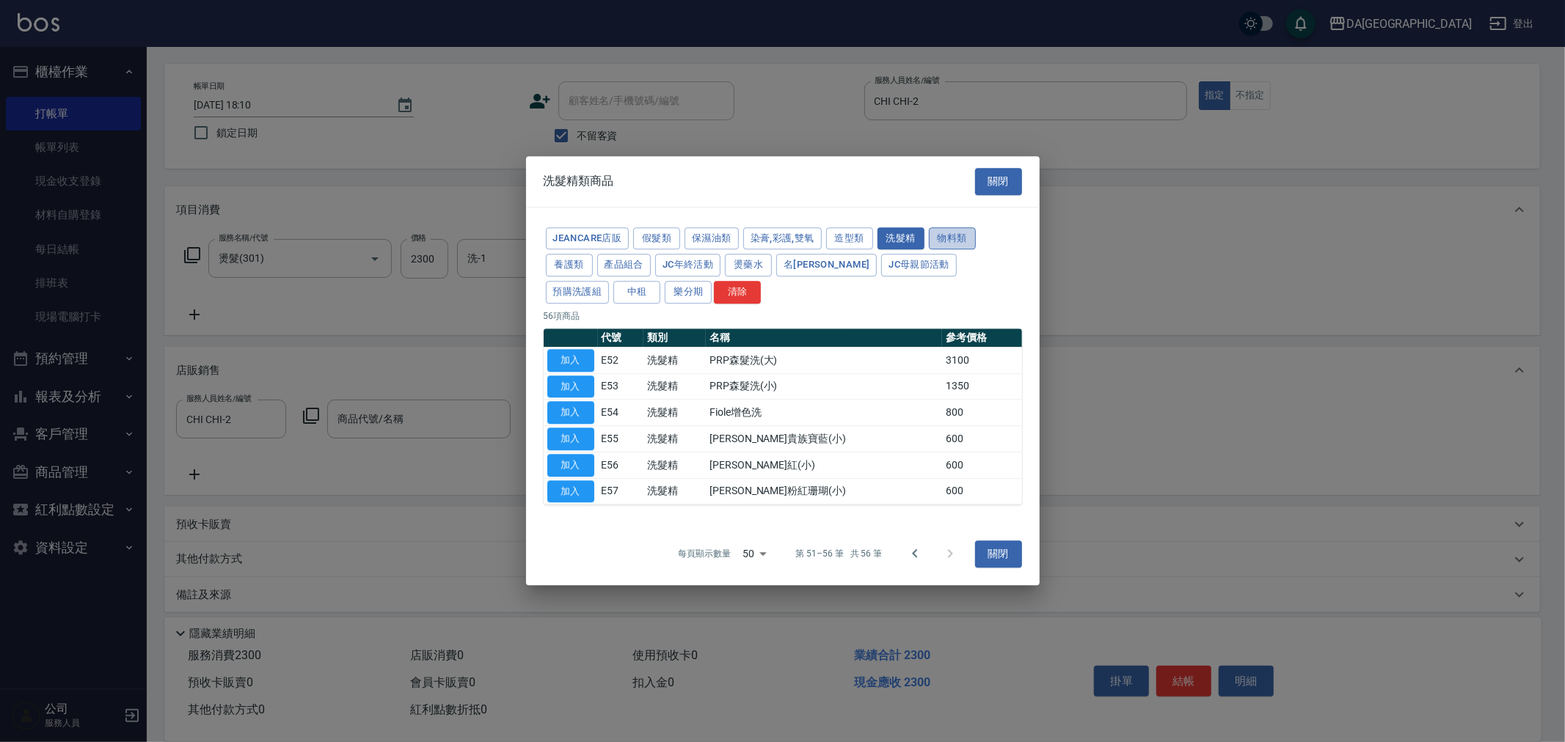
click at [948, 239] on button "物料類" at bounding box center [952, 238] width 47 height 23
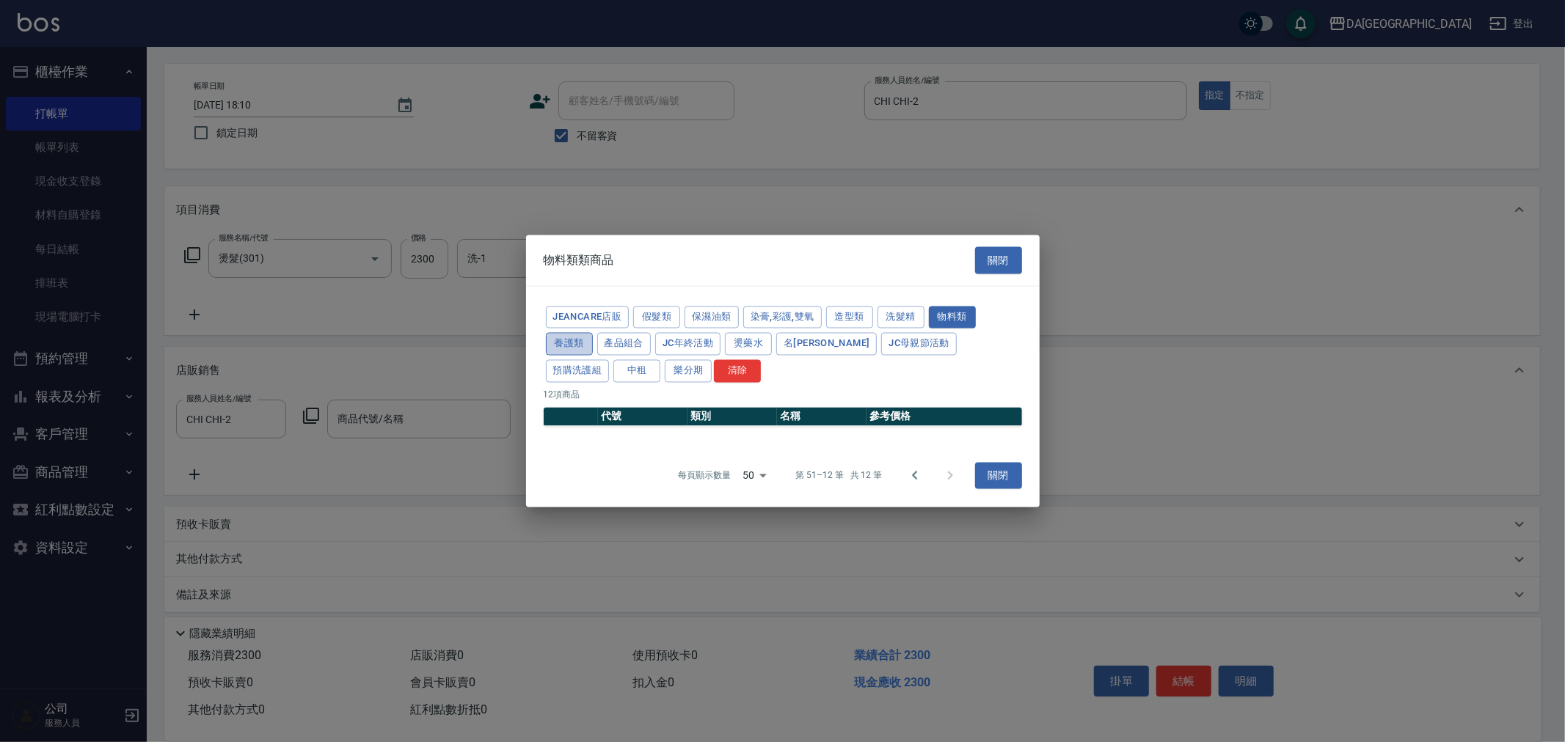
click at [559, 335] on button "養護類" at bounding box center [569, 344] width 47 height 23
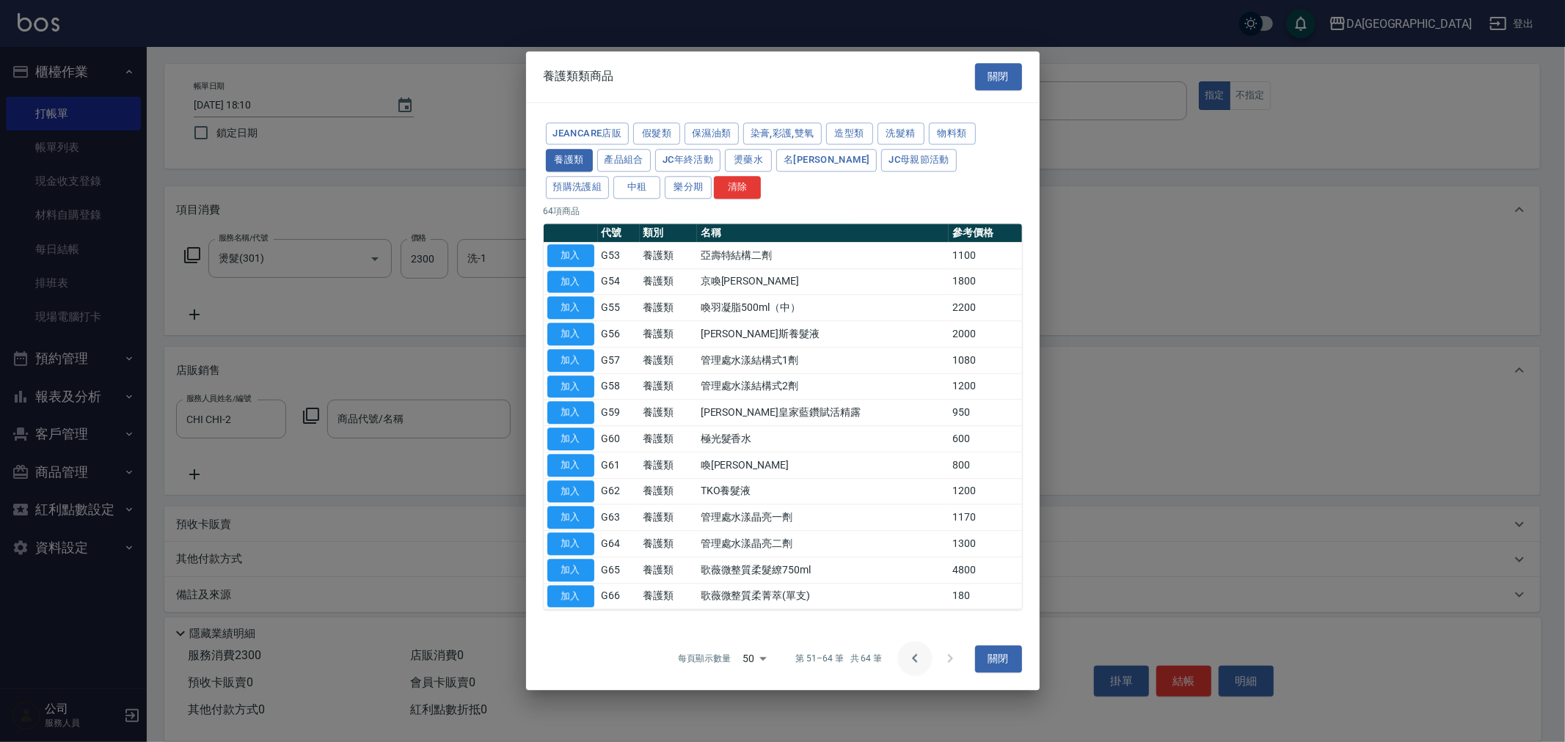
click at [916, 662] on icon "Go to previous page" at bounding box center [915, 660] width 18 height 18
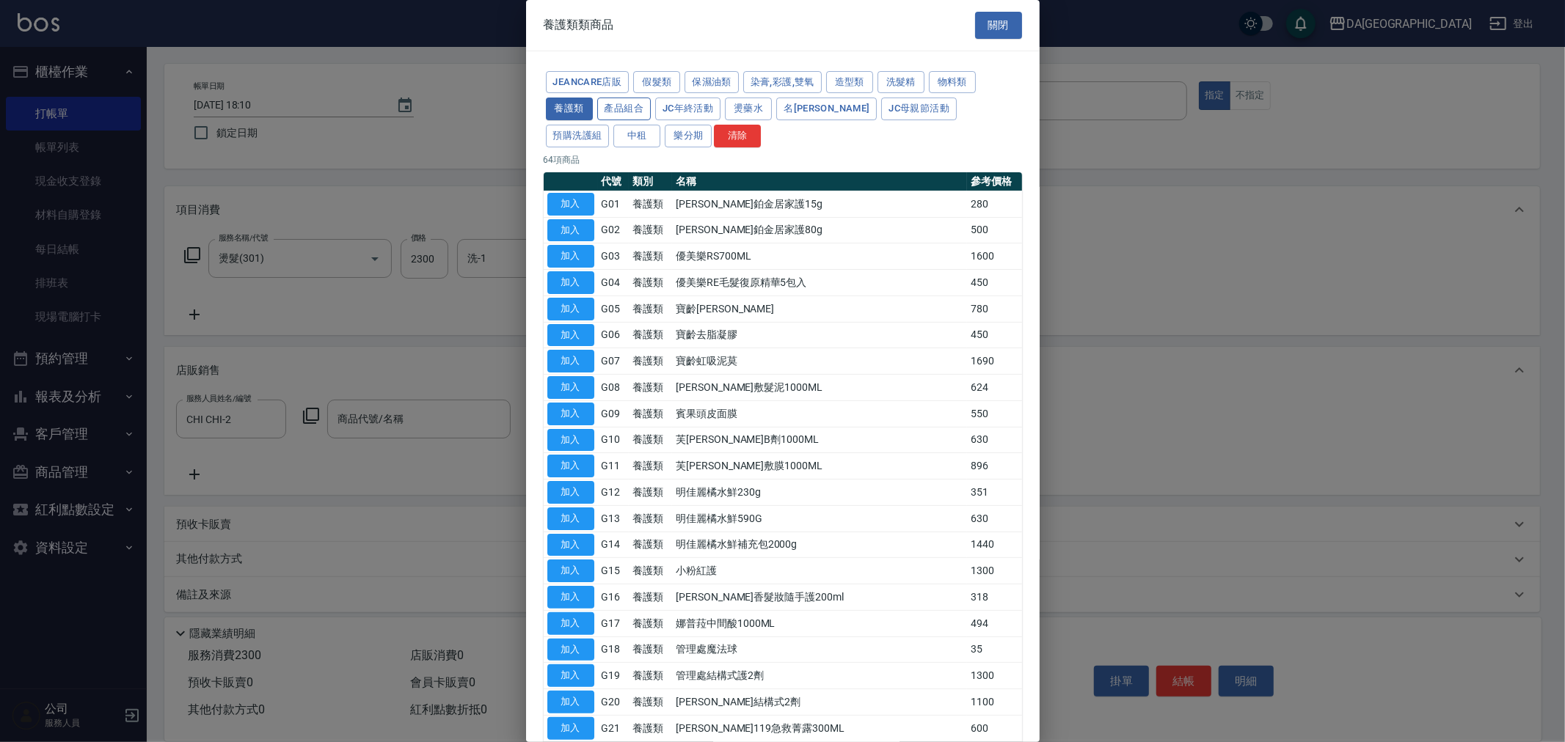
click at [635, 111] on button "產品組合" at bounding box center [624, 109] width 54 height 23
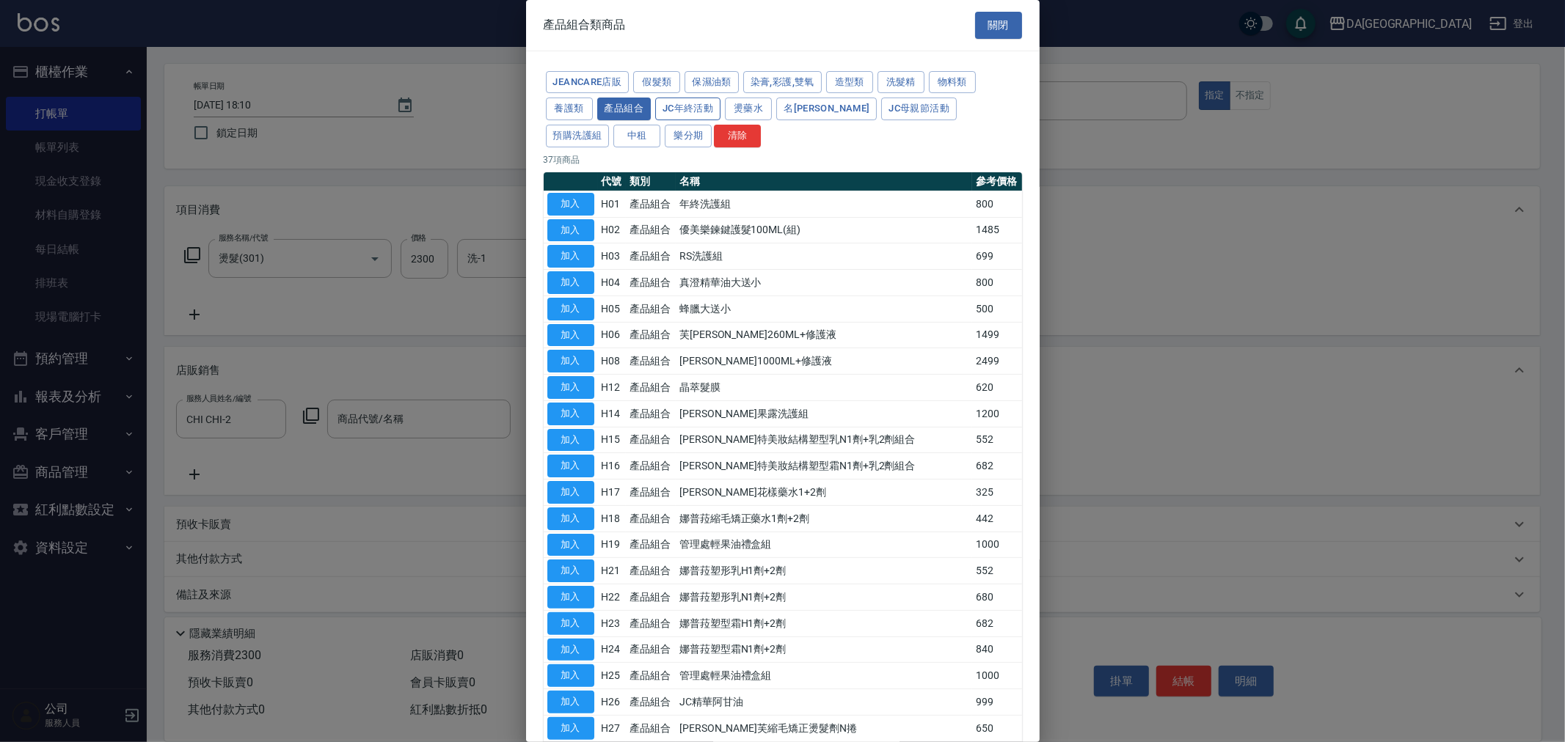
click at [704, 108] on button "JC年終活動" at bounding box center [687, 109] width 65 height 23
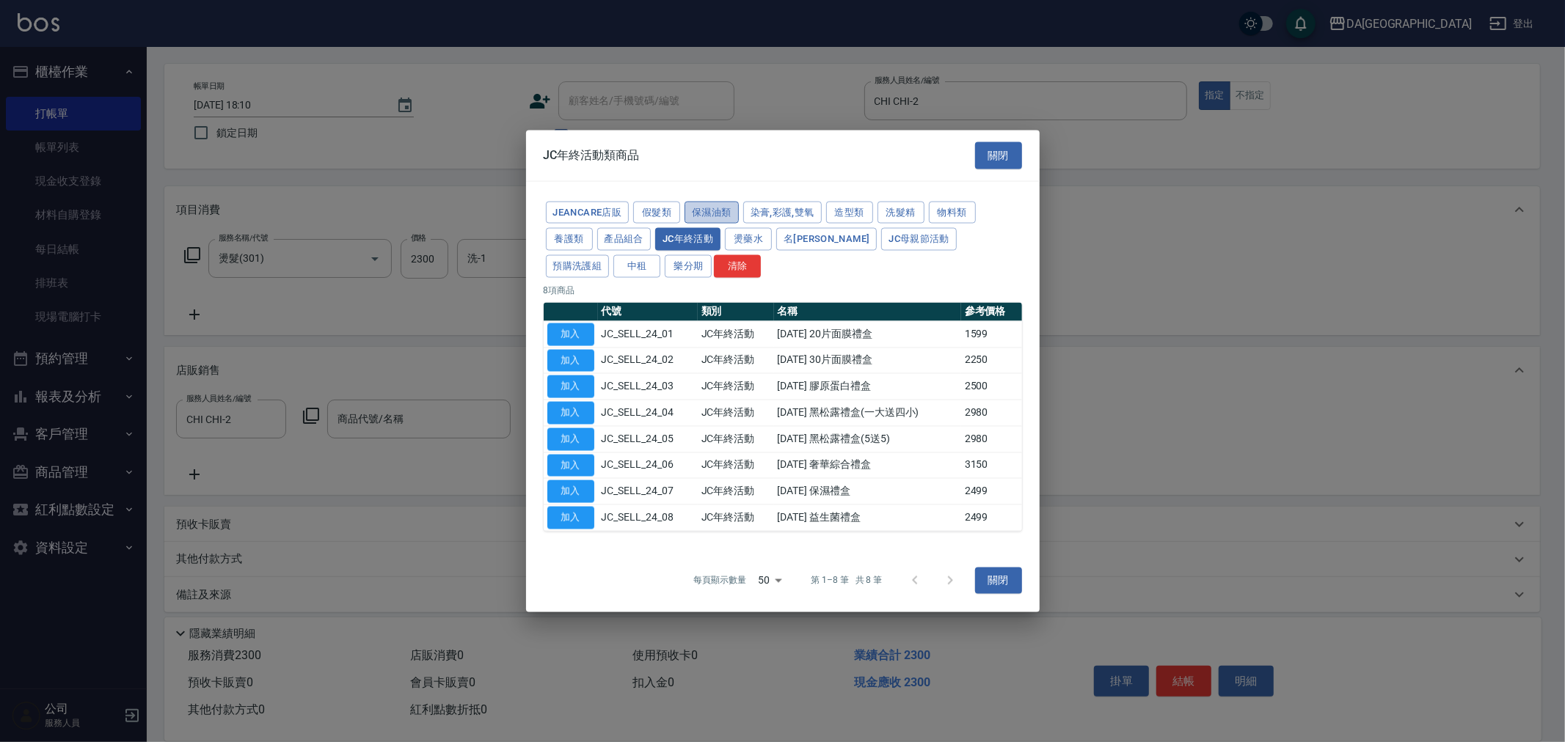
click at [710, 214] on button "保濕油類" at bounding box center [711, 212] width 54 height 23
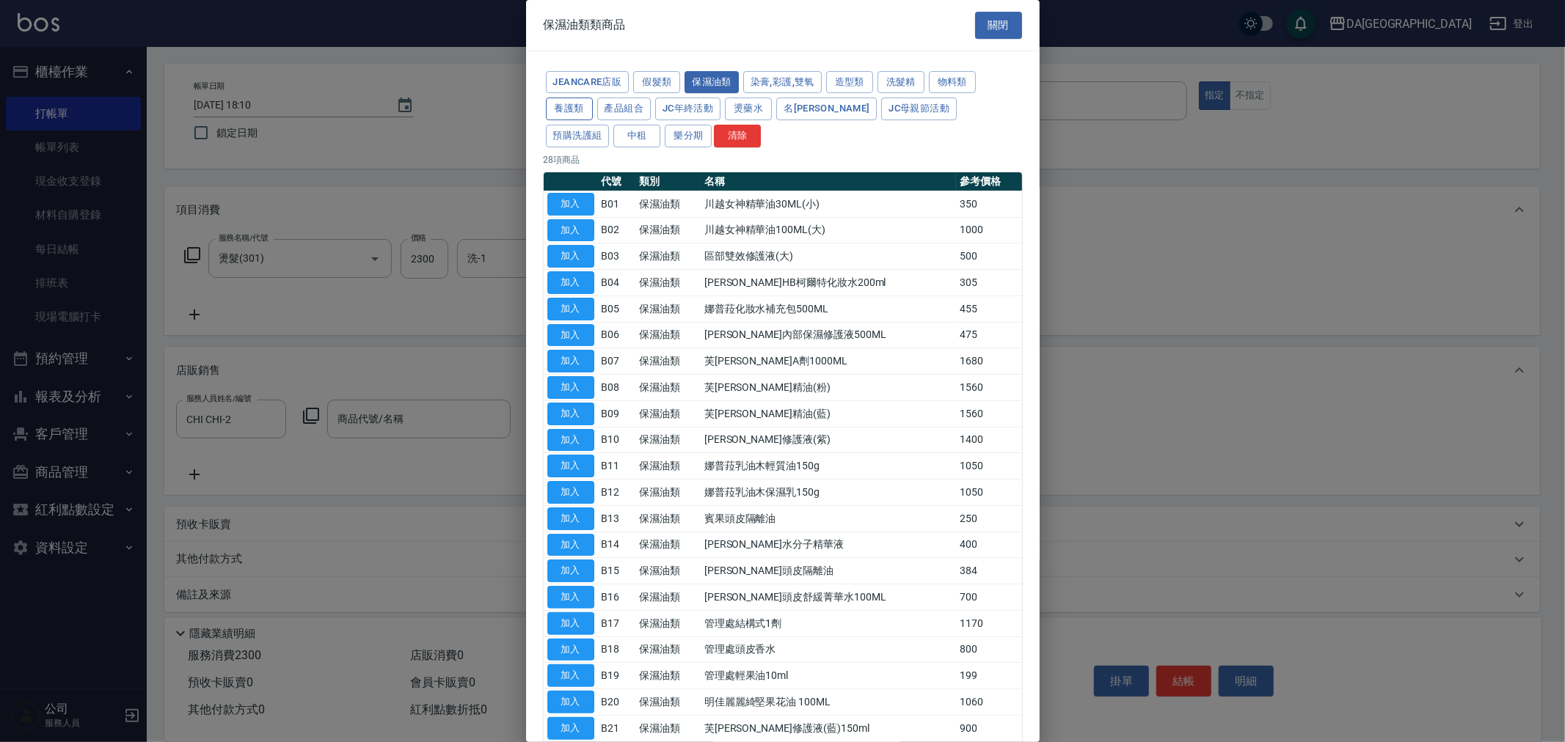
click at [584, 113] on button "養護類" at bounding box center [569, 109] width 47 height 23
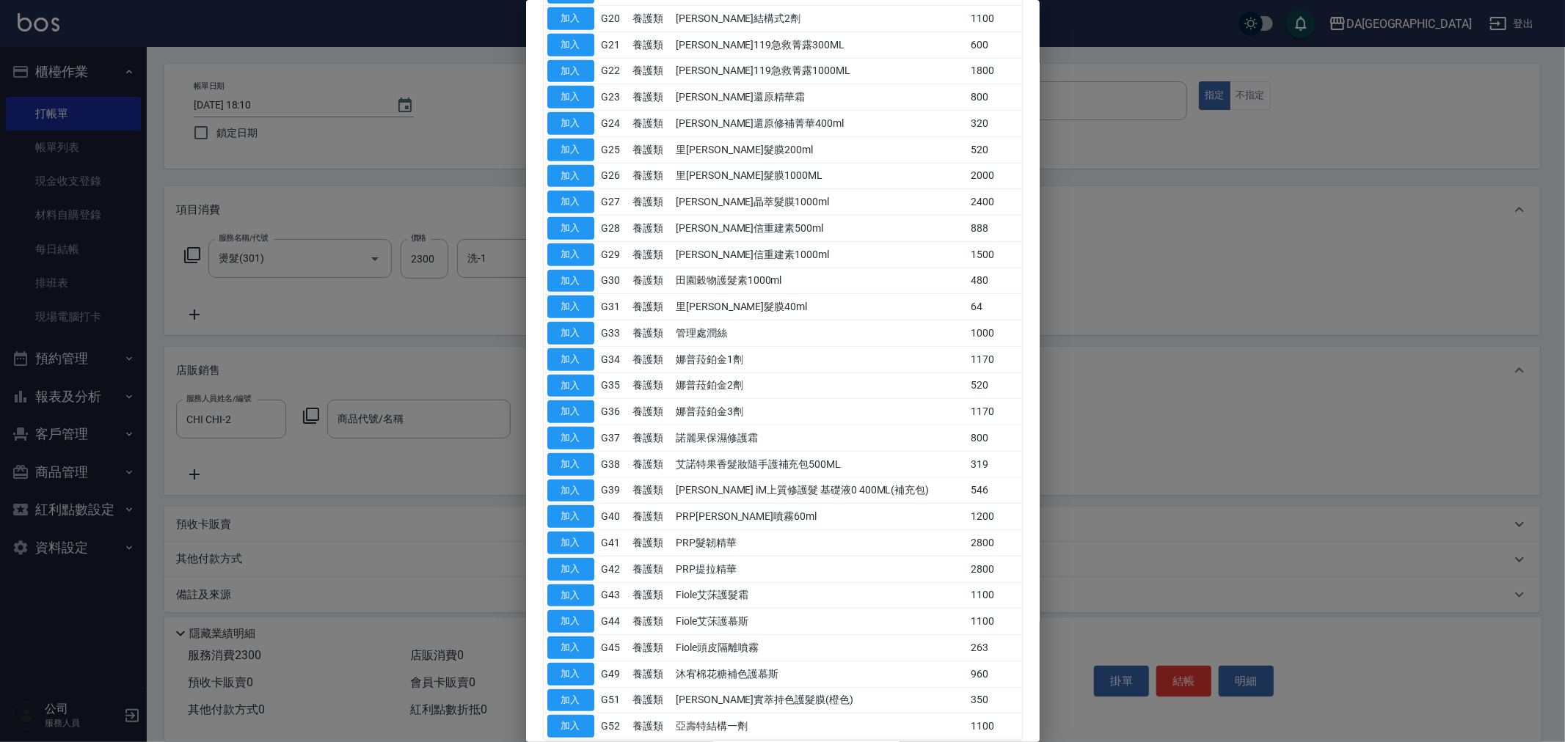
scroll to position [765, 0]
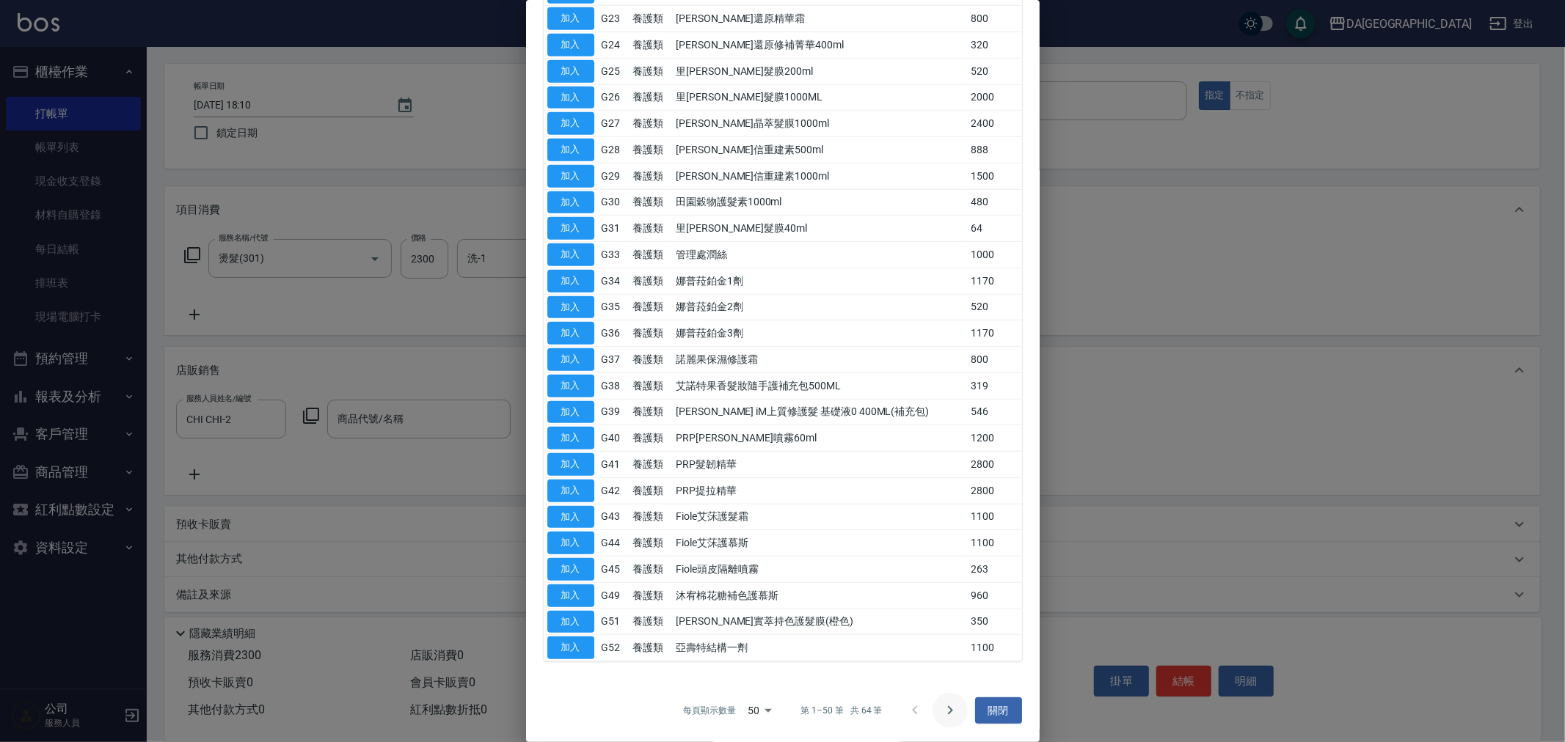
click at [943, 721] on button "Go to next page" at bounding box center [949, 710] width 35 height 35
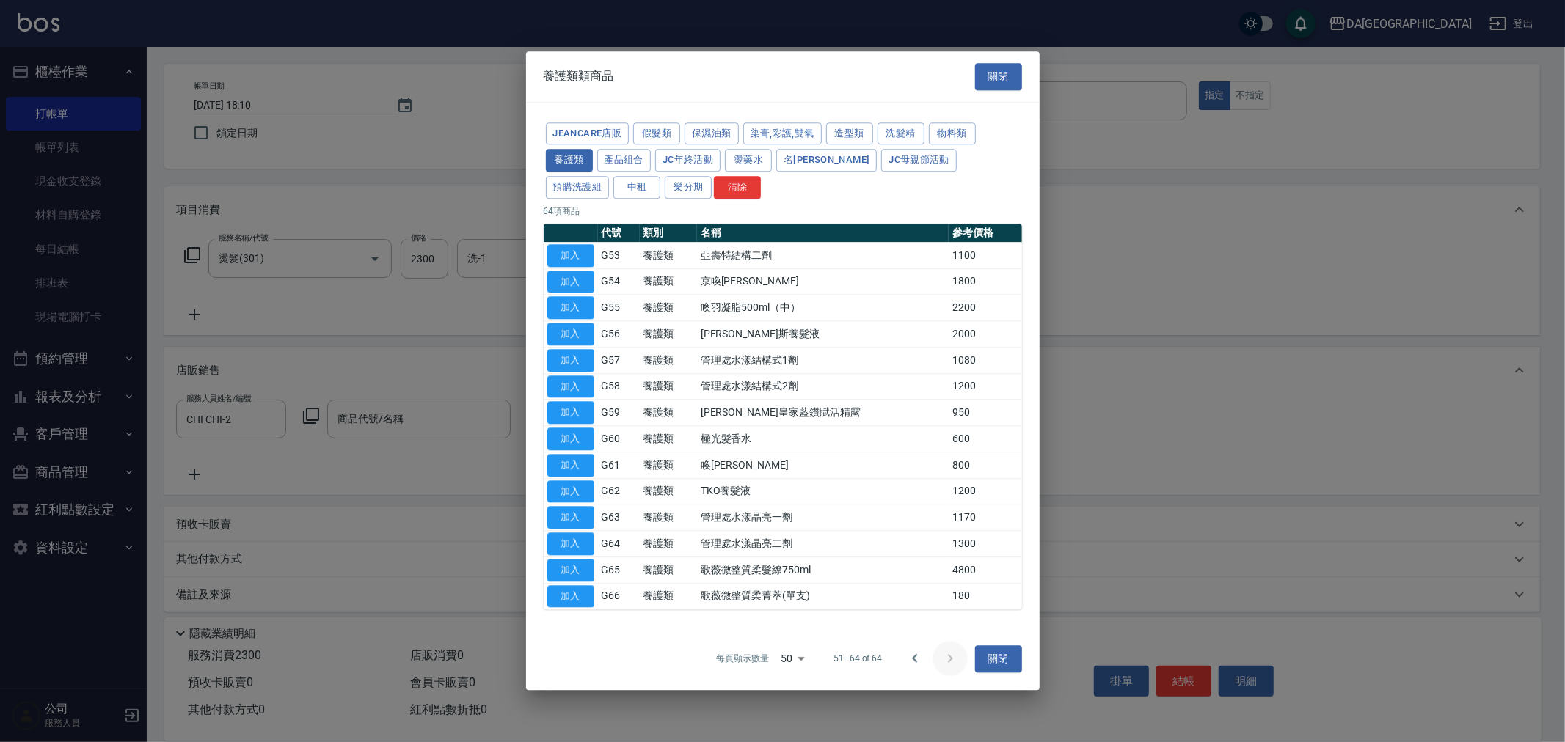
scroll to position [0, 0]
click at [707, 165] on button "JC年終活動" at bounding box center [687, 161] width 65 height 23
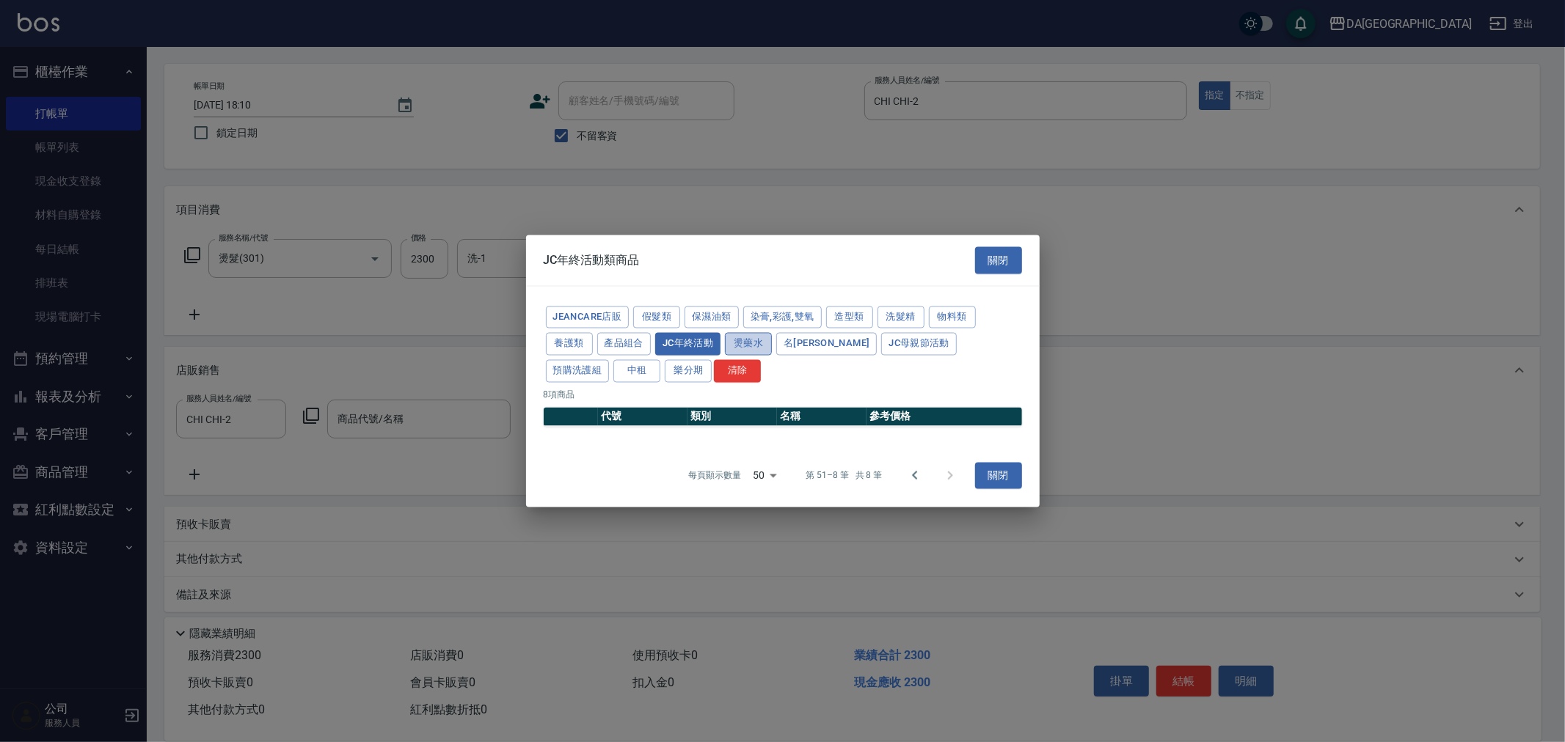
click at [759, 340] on button "燙藥水" at bounding box center [748, 344] width 47 height 23
click at [911, 475] on icon "Go to previous page" at bounding box center [915, 476] width 18 height 18
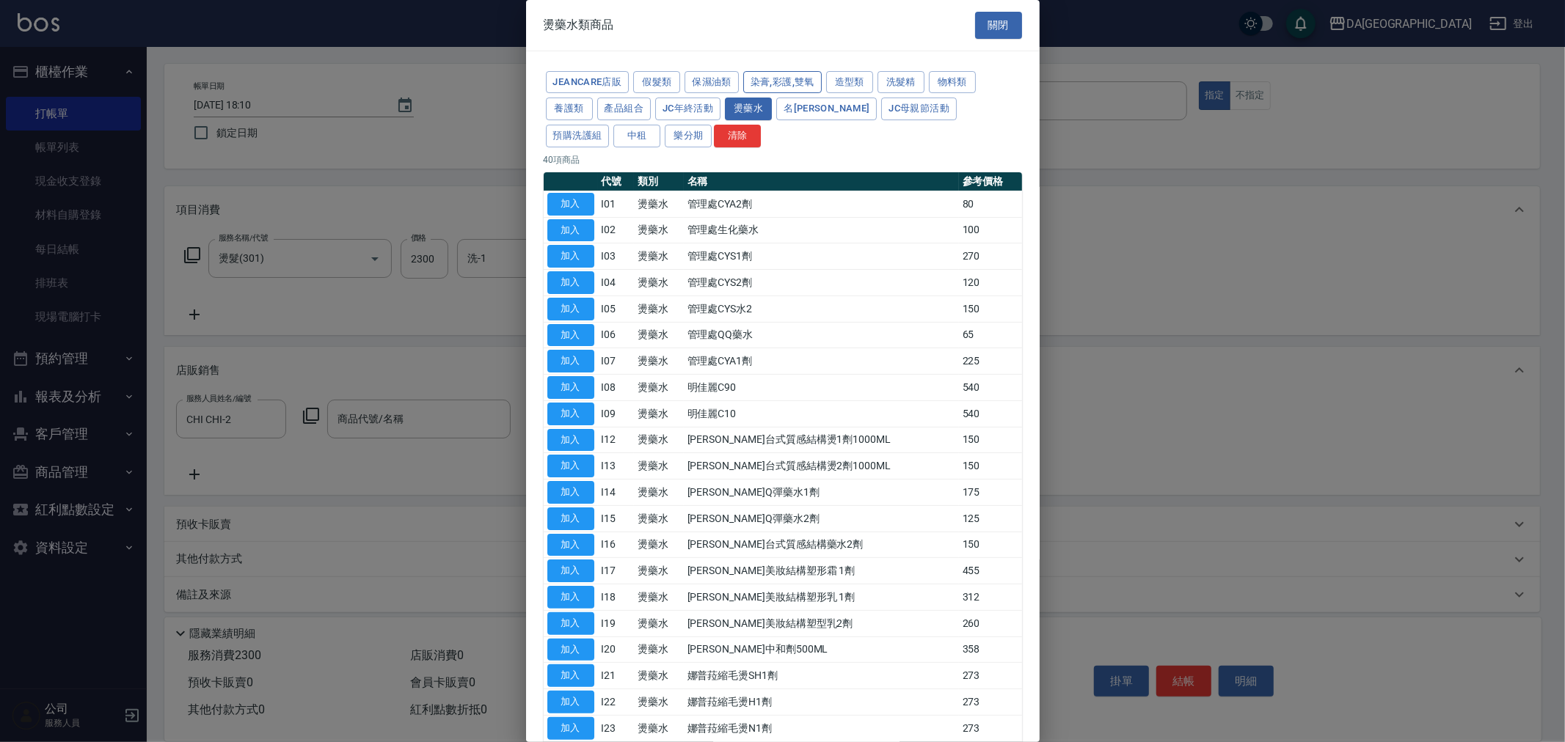
click at [783, 75] on button "染膏,彩護,雙氧" at bounding box center [782, 82] width 78 height 23
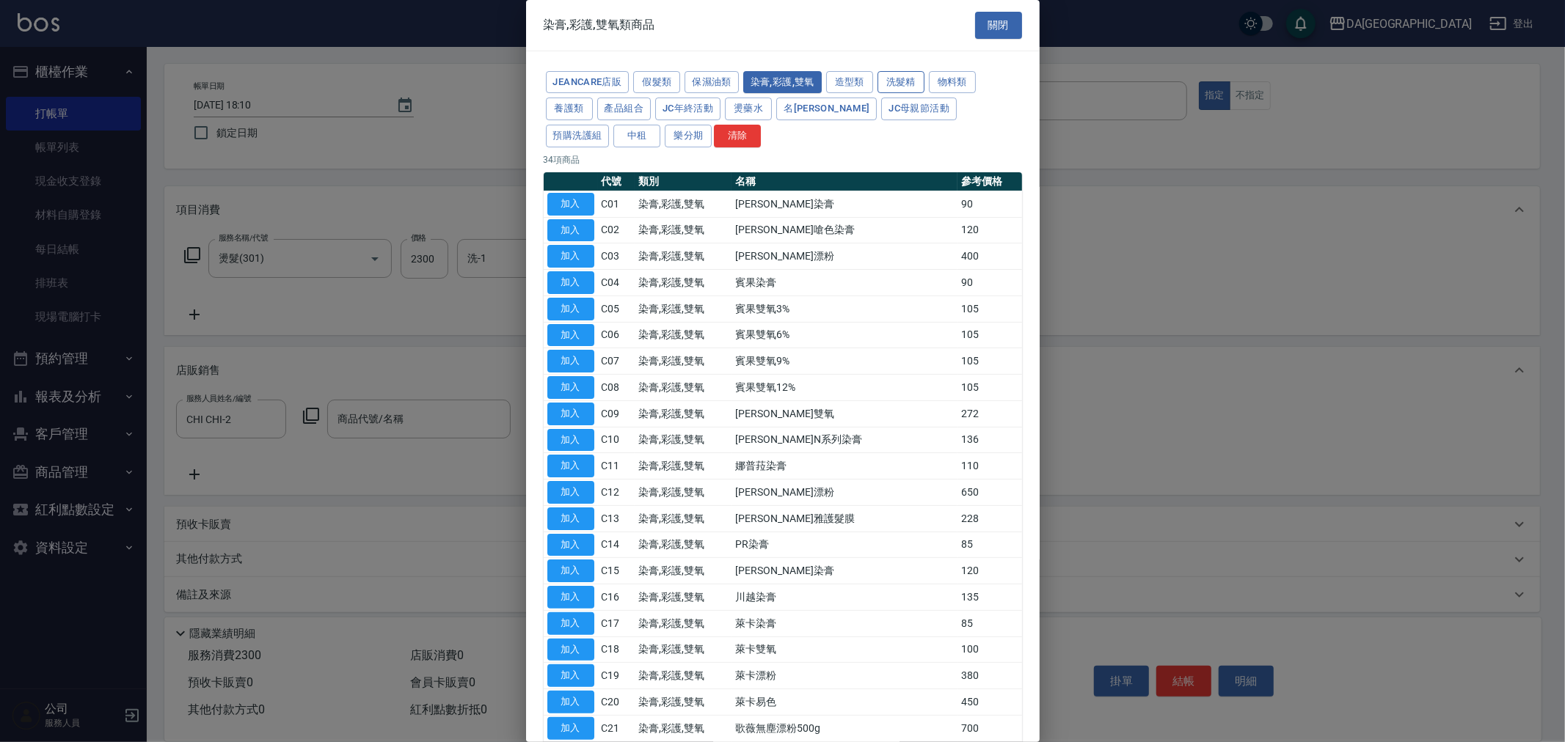
click at [915, 75] on button "洗髮精" at bounding box center [900, 82] width 47 height 23
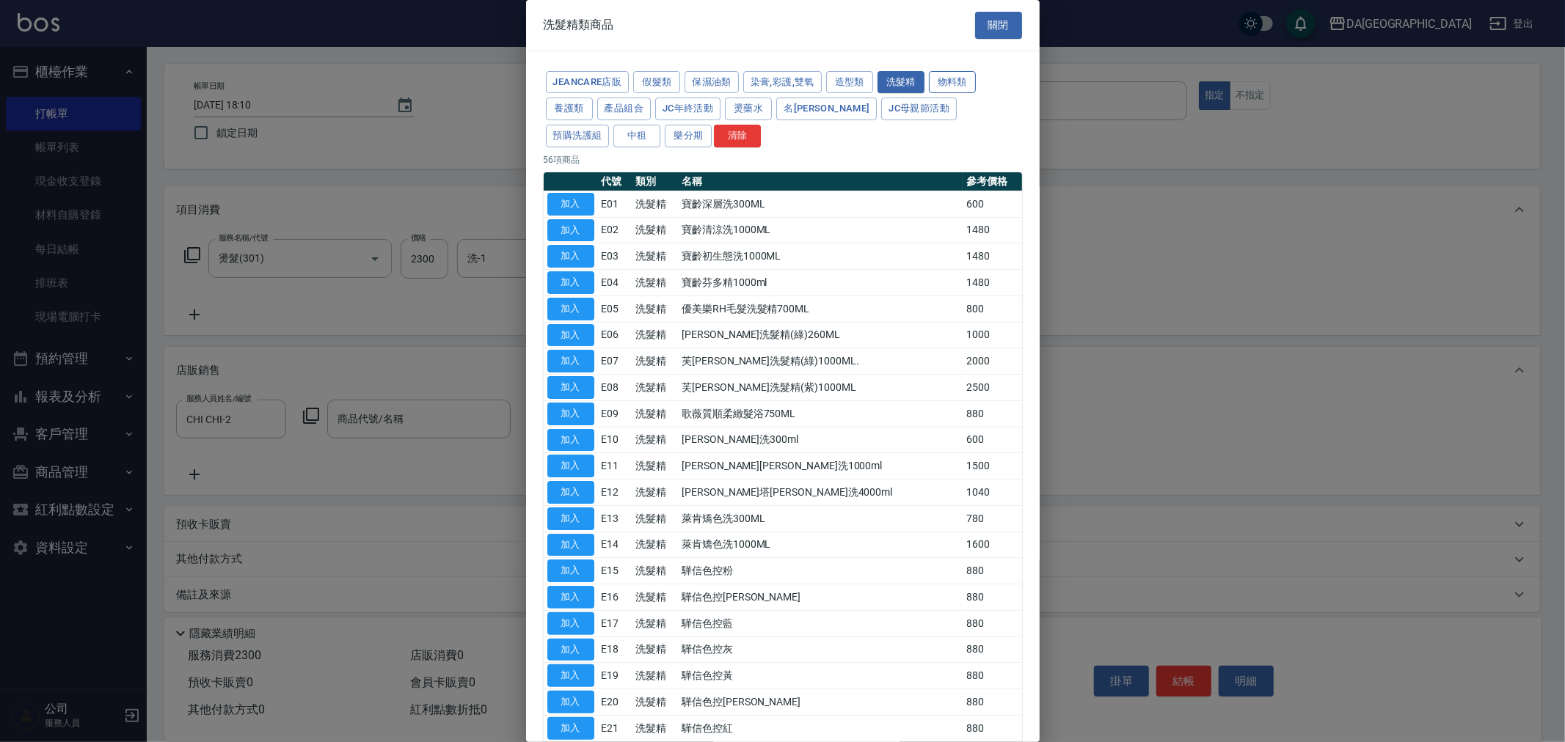
click at [965, 83] on button "物料類" at bounding box center [952, 82] width 47 height 23
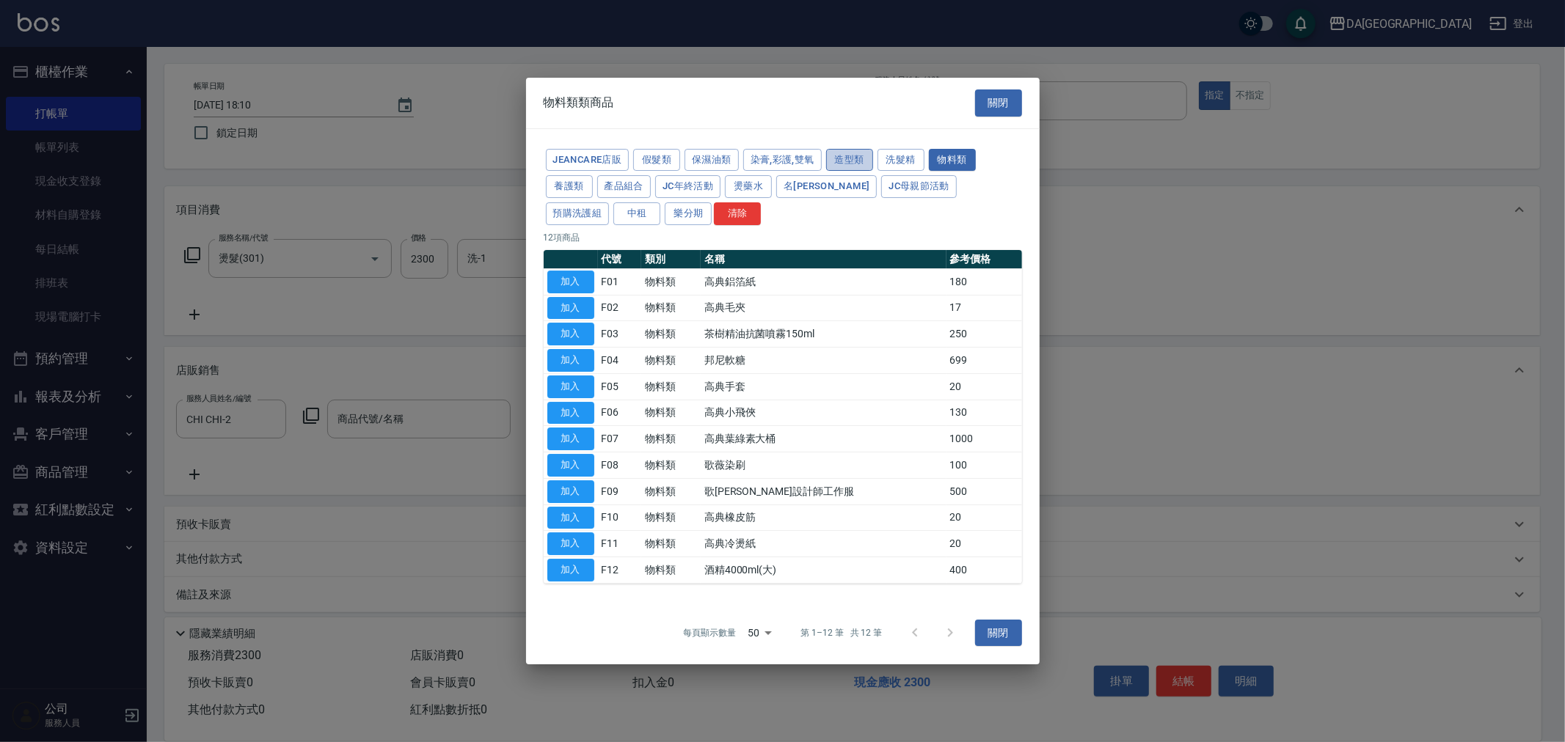
click at [846, 160] on button "造型類" at bounding box center [849, 160] width 47 height 23
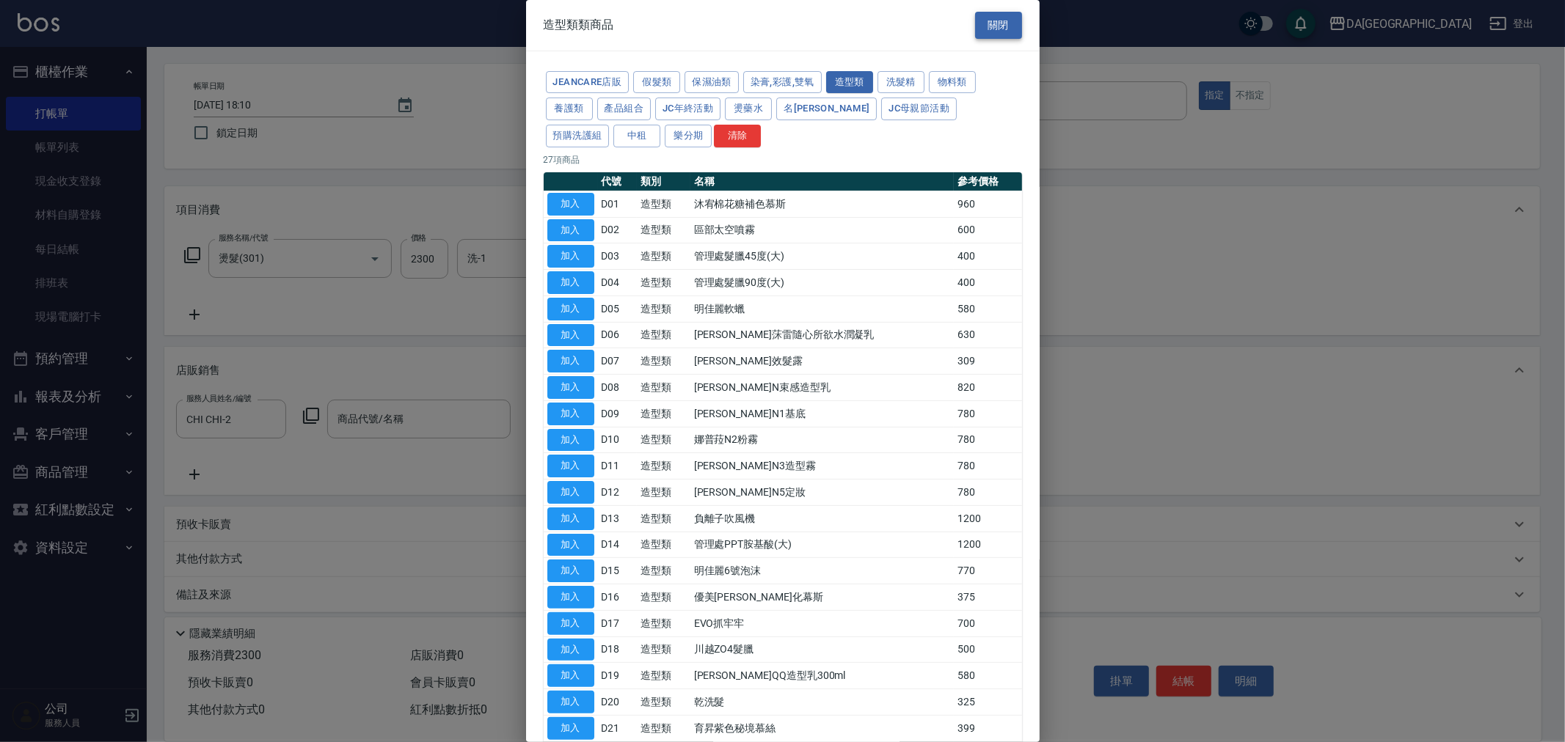
click at [1014, 26] on button "關閉" at bounding box center [998, 25] width 47 height 27
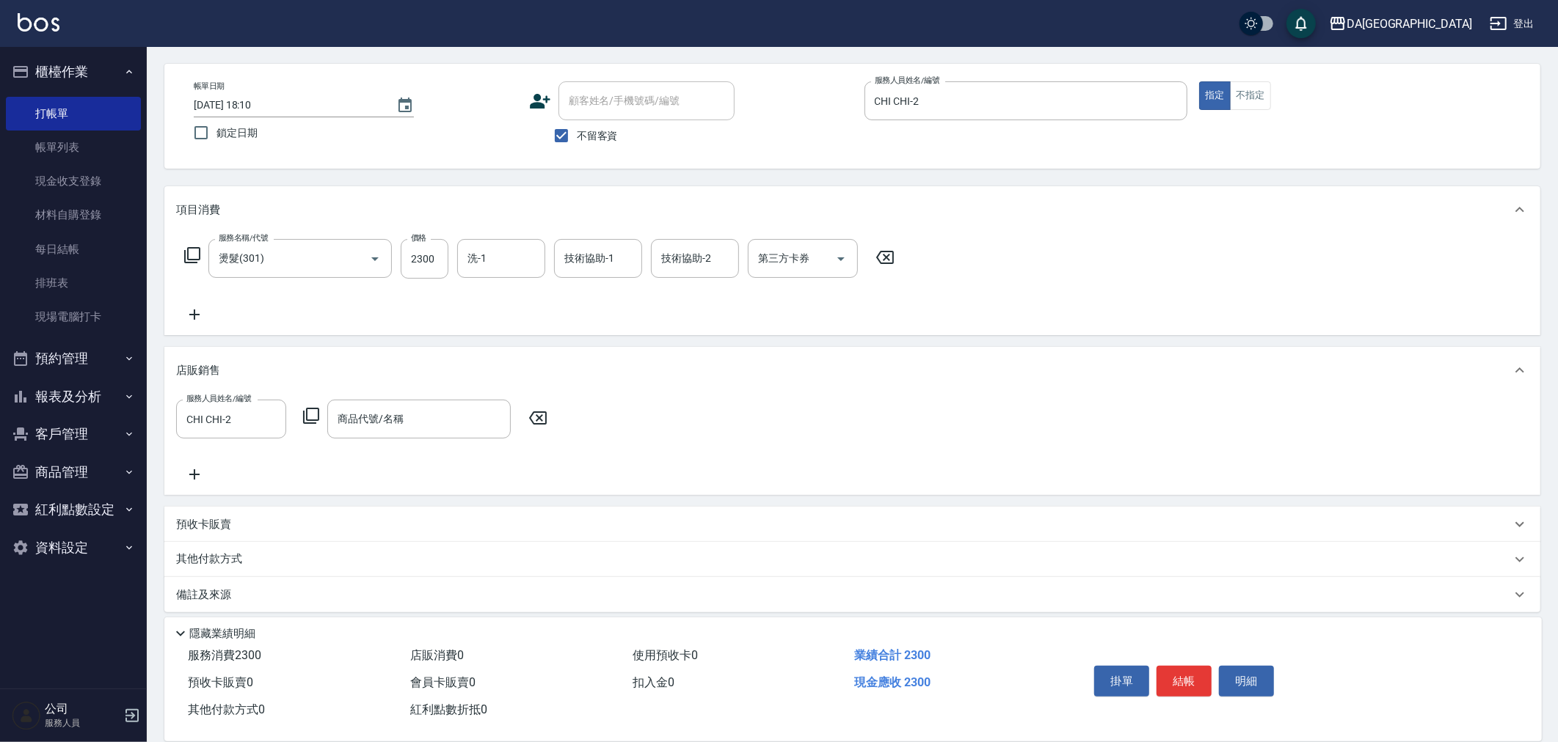
drag, startPoint x: 554, startPoint y: 87, endPoint x: 125, endPoint y: 86, distance: 429.2
click at [289, 75] on div "帳單日期 [DATE] 18:10 鎖定日期 顧客姓名/手機號碼/編號 顧客姓名/手機號碼/編號 不留客資 服務人員姓名/編號 [PERSON_NAME]-2…" at bounding box center [852, 116] width 1376 height 105
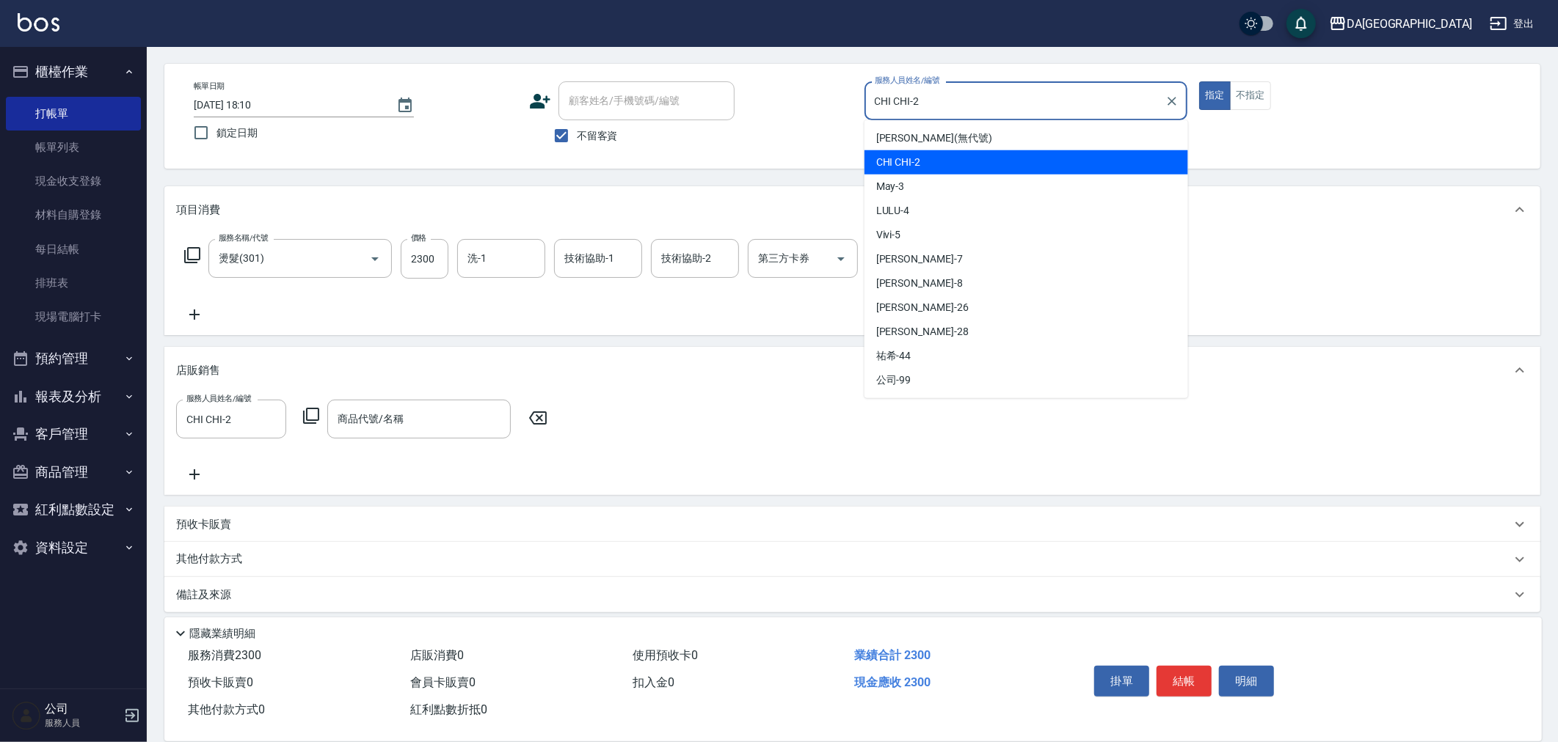
drag, startPoint x: 945, startPoint y: 100, endPoint x: 161, endPoint y: 32, distance: 786.5
click at [345, 59] on div "Key In 打帳單 上一筆訂單:#5 帳單速查 結帳前確認明細 連續打單結帳 掛單 結帳 明細 帳單日期 [DATE] 18:10 鎖定日期 顧客姓名/手機…" at bounding box center [852, 372] width 1411 height 759
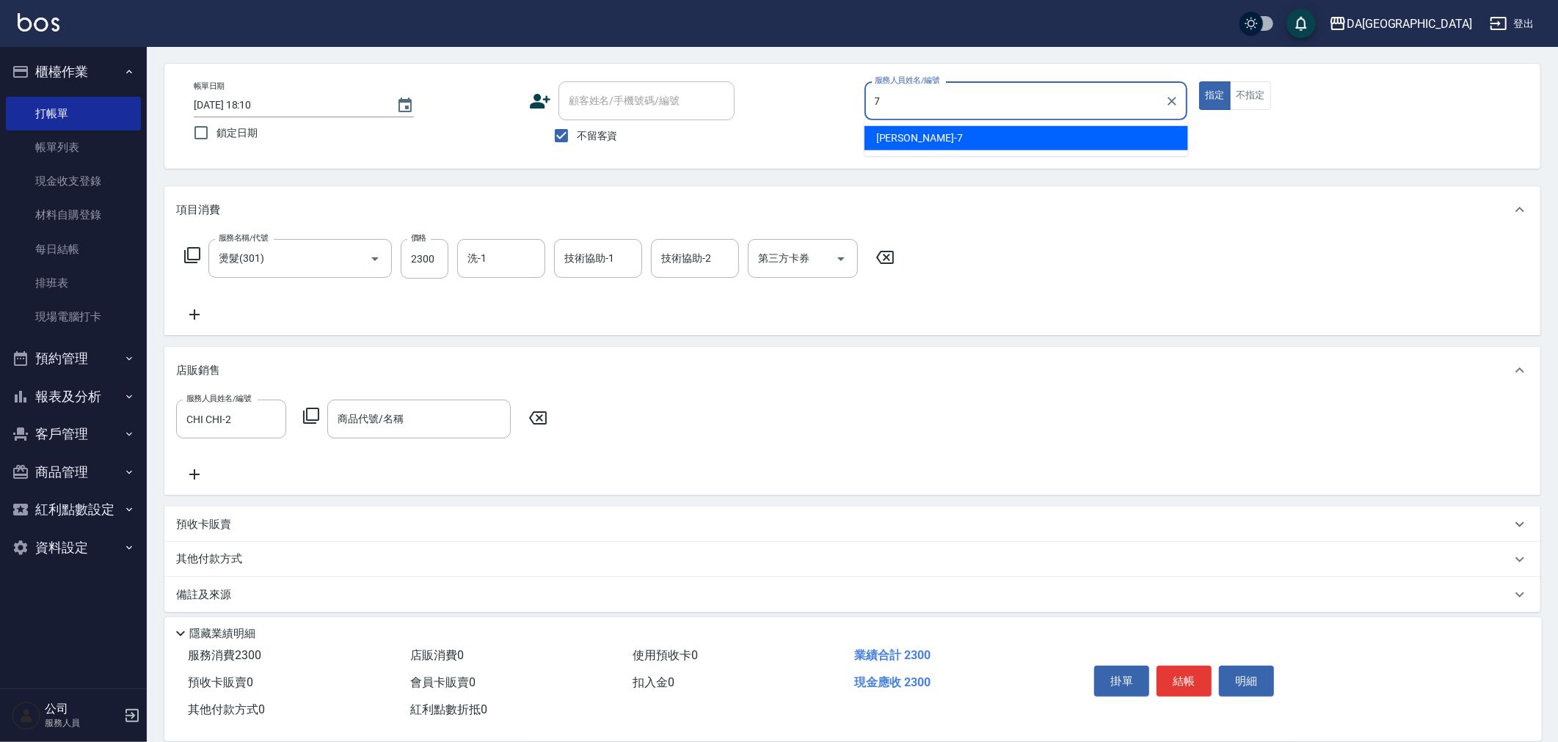
type input "Mimi-7"
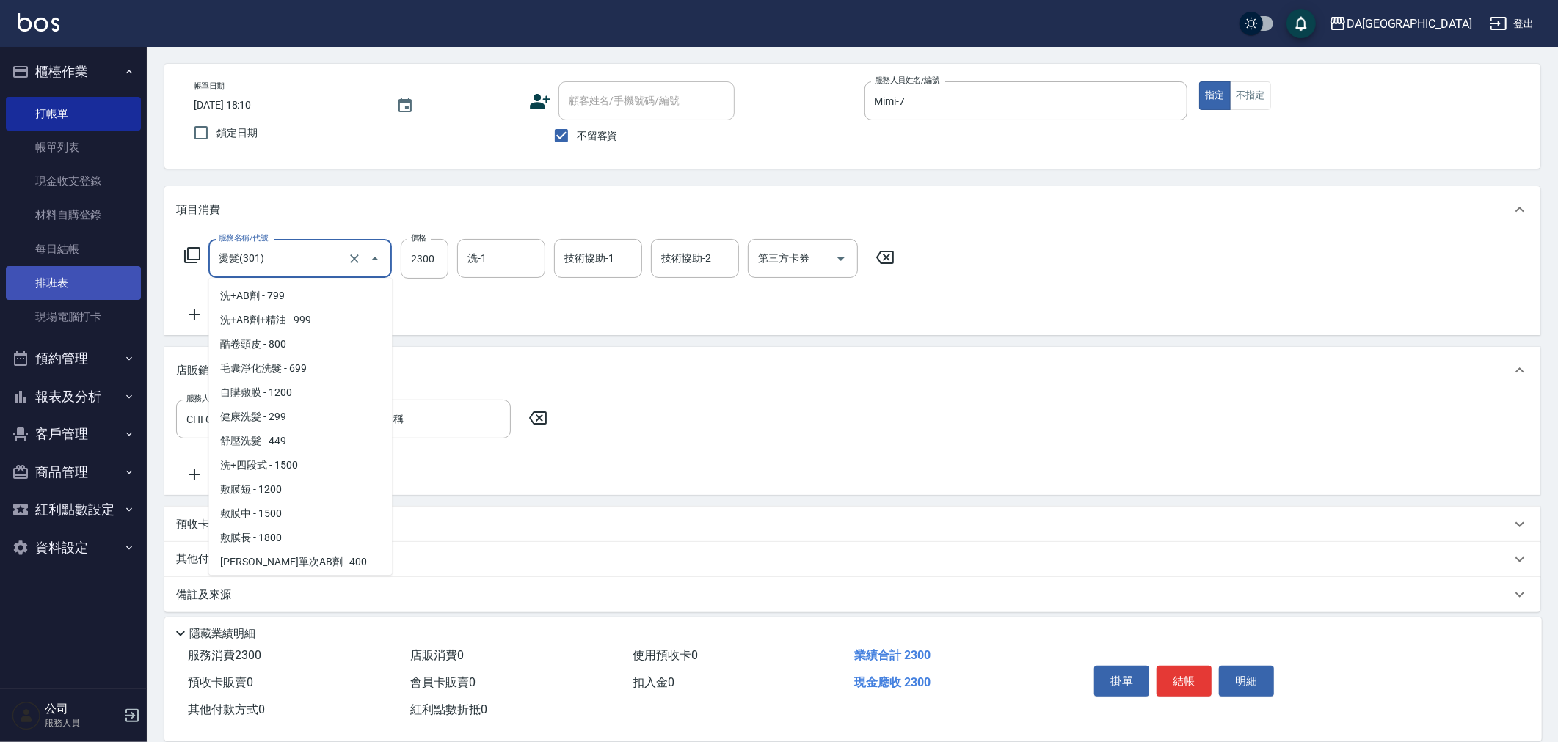
drag, startPoint x: 298, startPoint y: 252, endPoint x: 7, endPoint y: 289, distance: 292.8
click at [0, 290] on div "DA蘆洲 登出 櫃檯作業 打帳單 帳單列表 現金收支登錄 材料自購登錄 每日結帳 排班表 現場電腦打卡 預約管理 預約管理 單日預約紀錄 單週預約紀錄 報表及…" at bounding box center [779, 349] width 1558 height 806
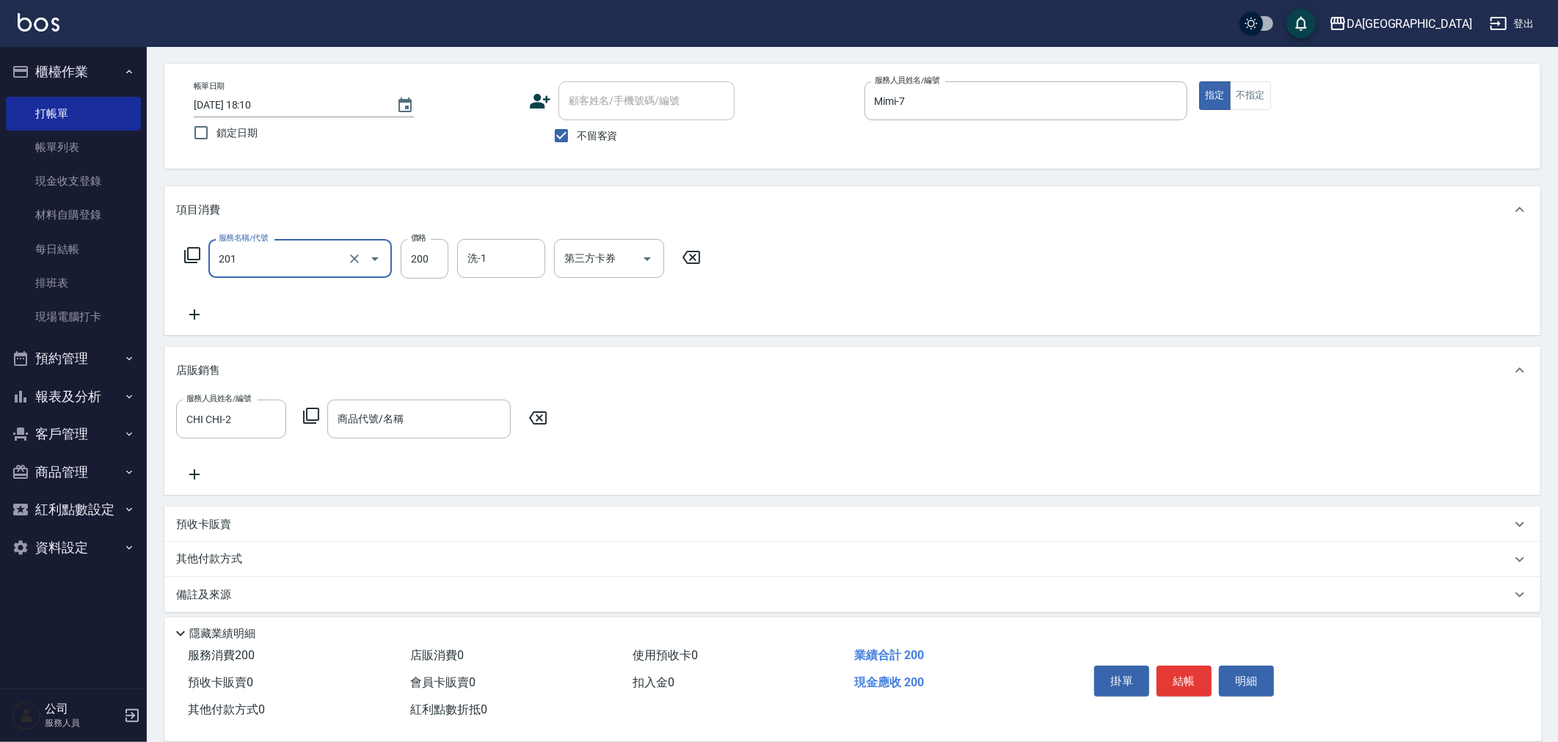
type input "洗髮(201)"
type input "[PERSON_NAME]-28"
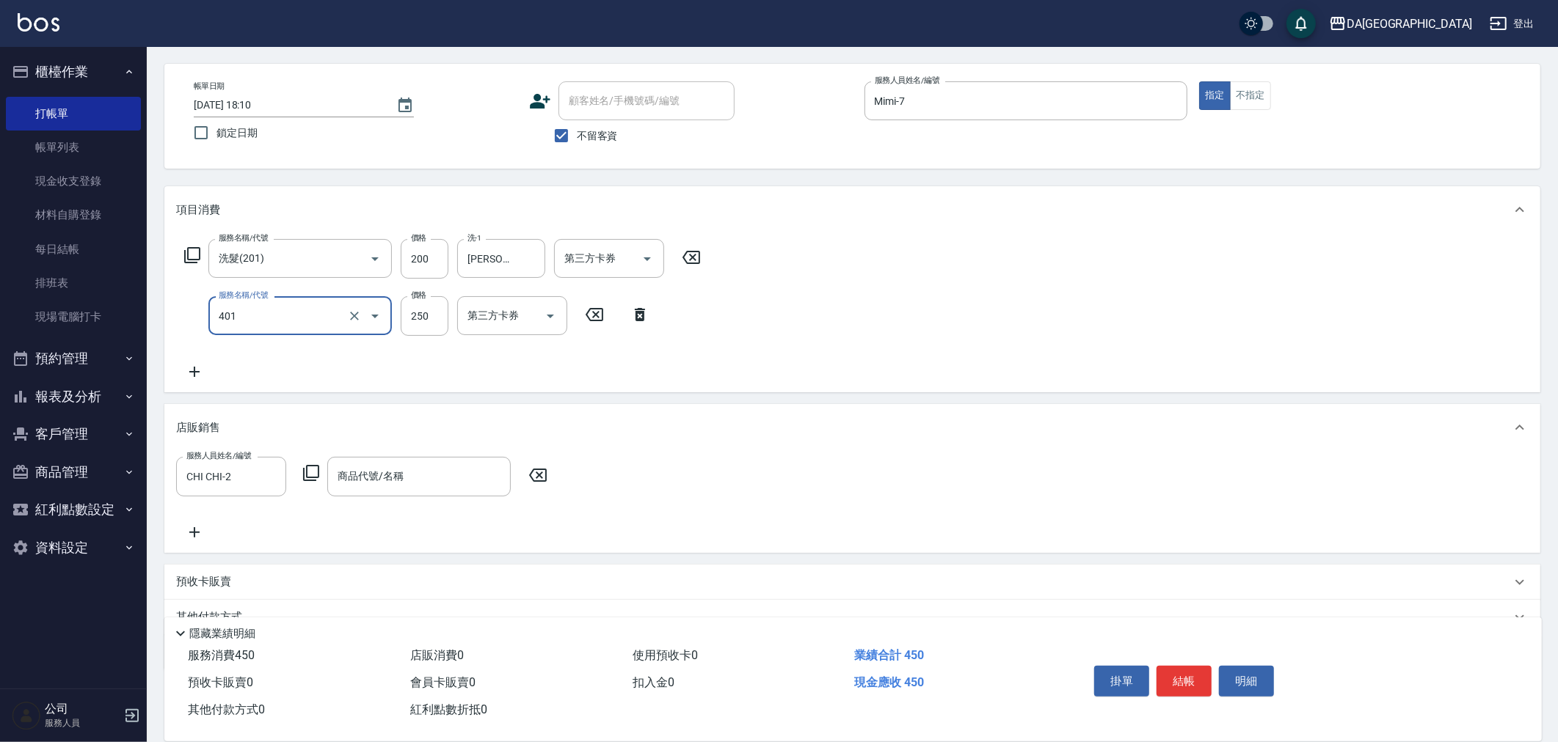
type input "剪髮(401)"
type input "300"
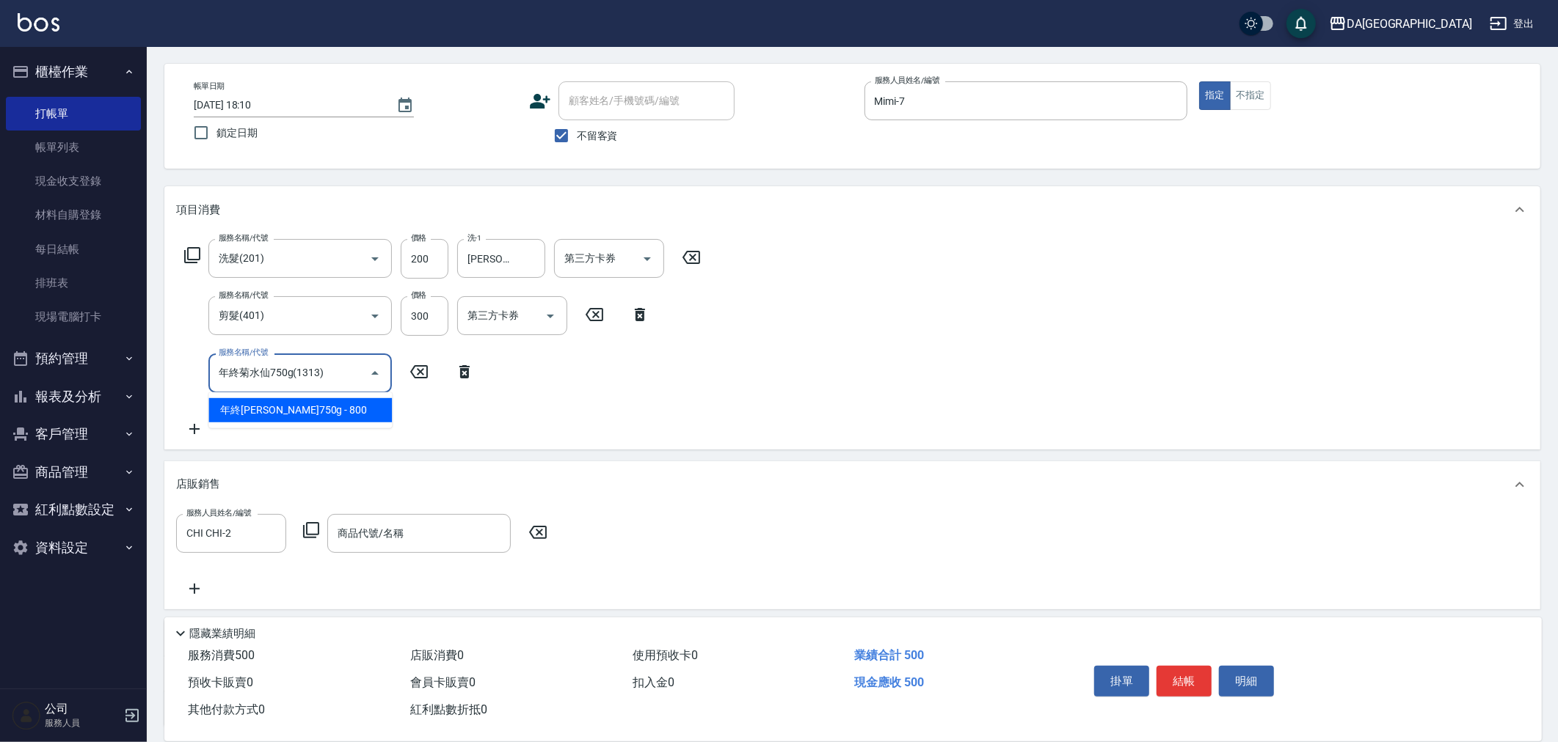
type input "年終菊水仙750g(1313)"
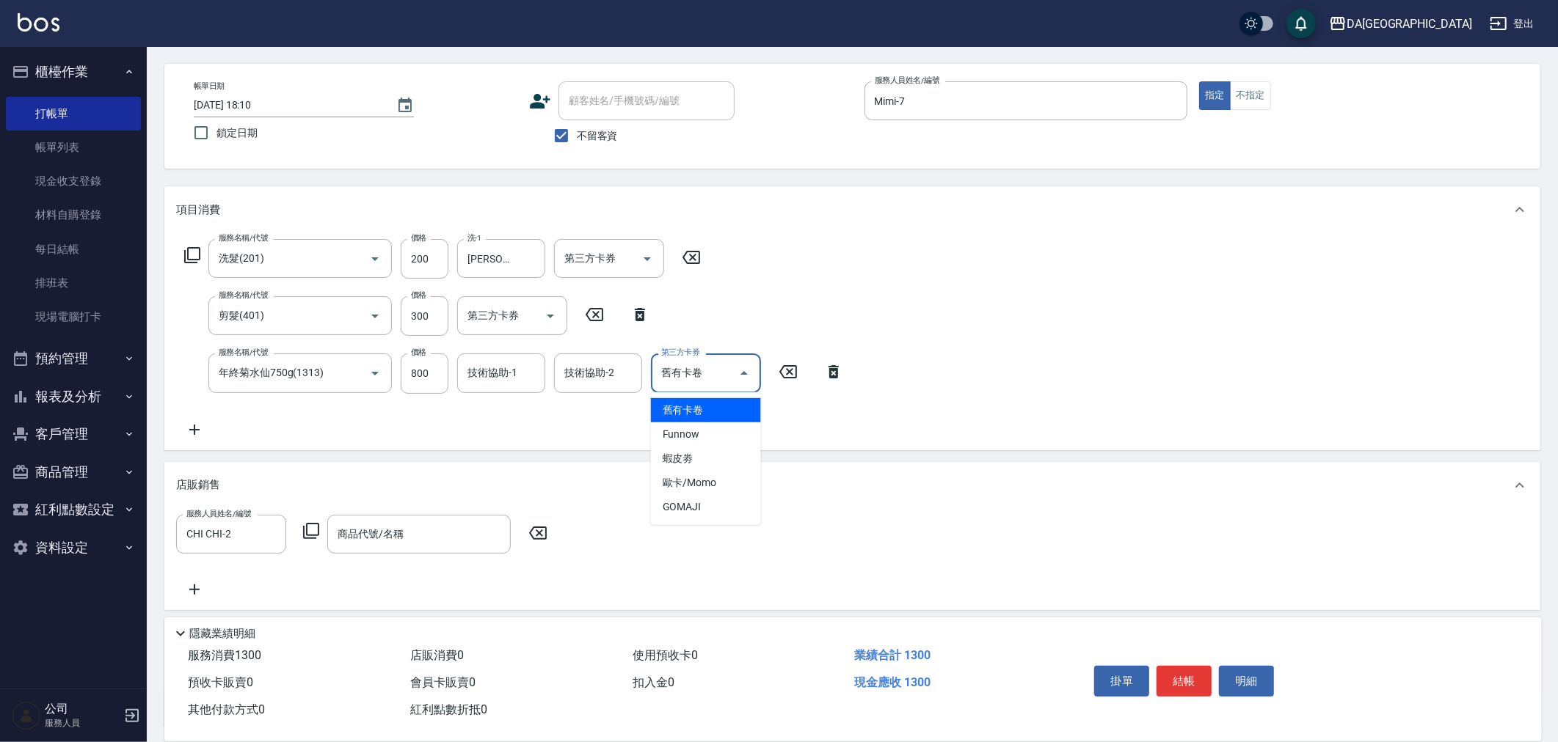
type input "舊有卡卷"
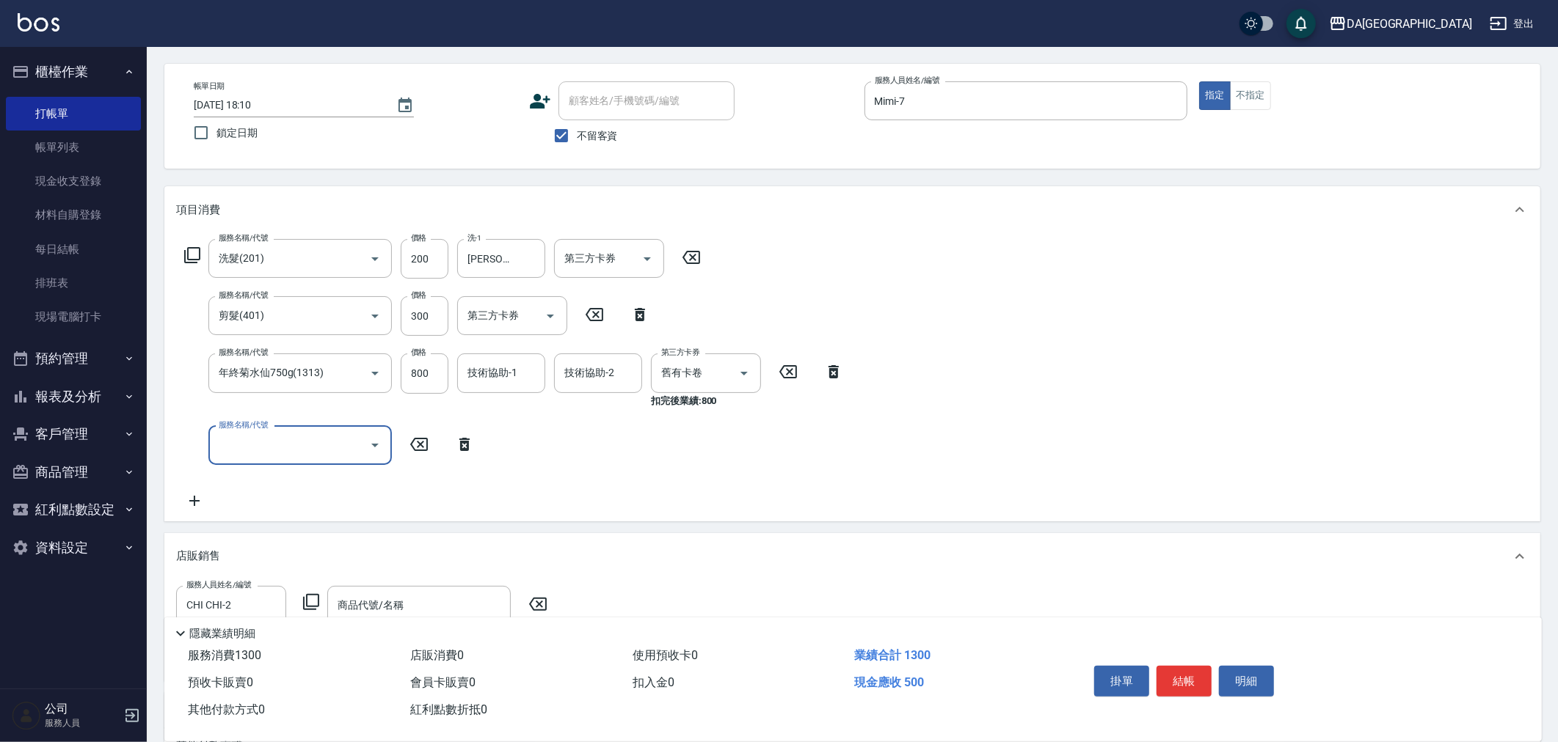
click at [834, 372] on icon at bounding box center [833, 372] width 37 height 18
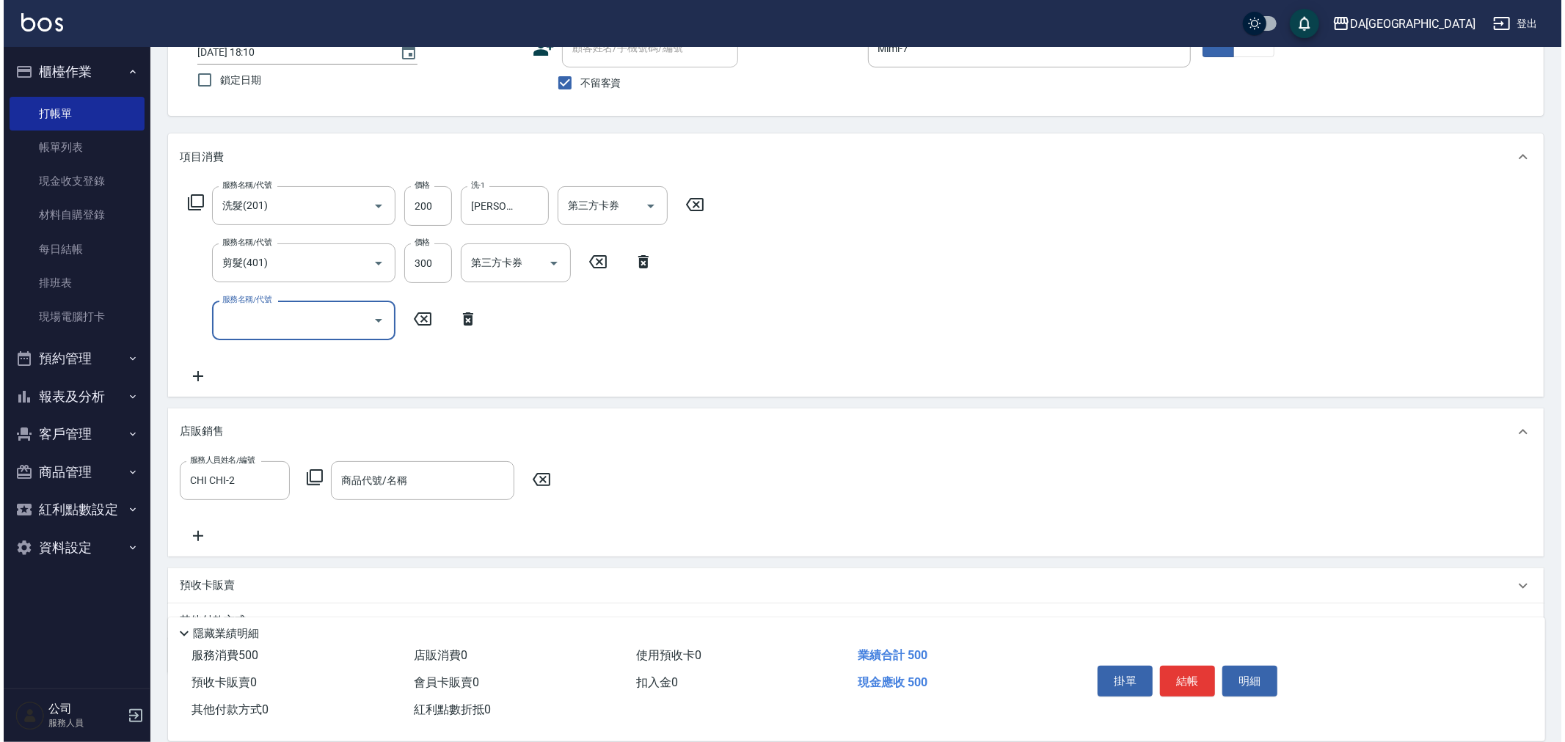
scroll to position [136, 0]
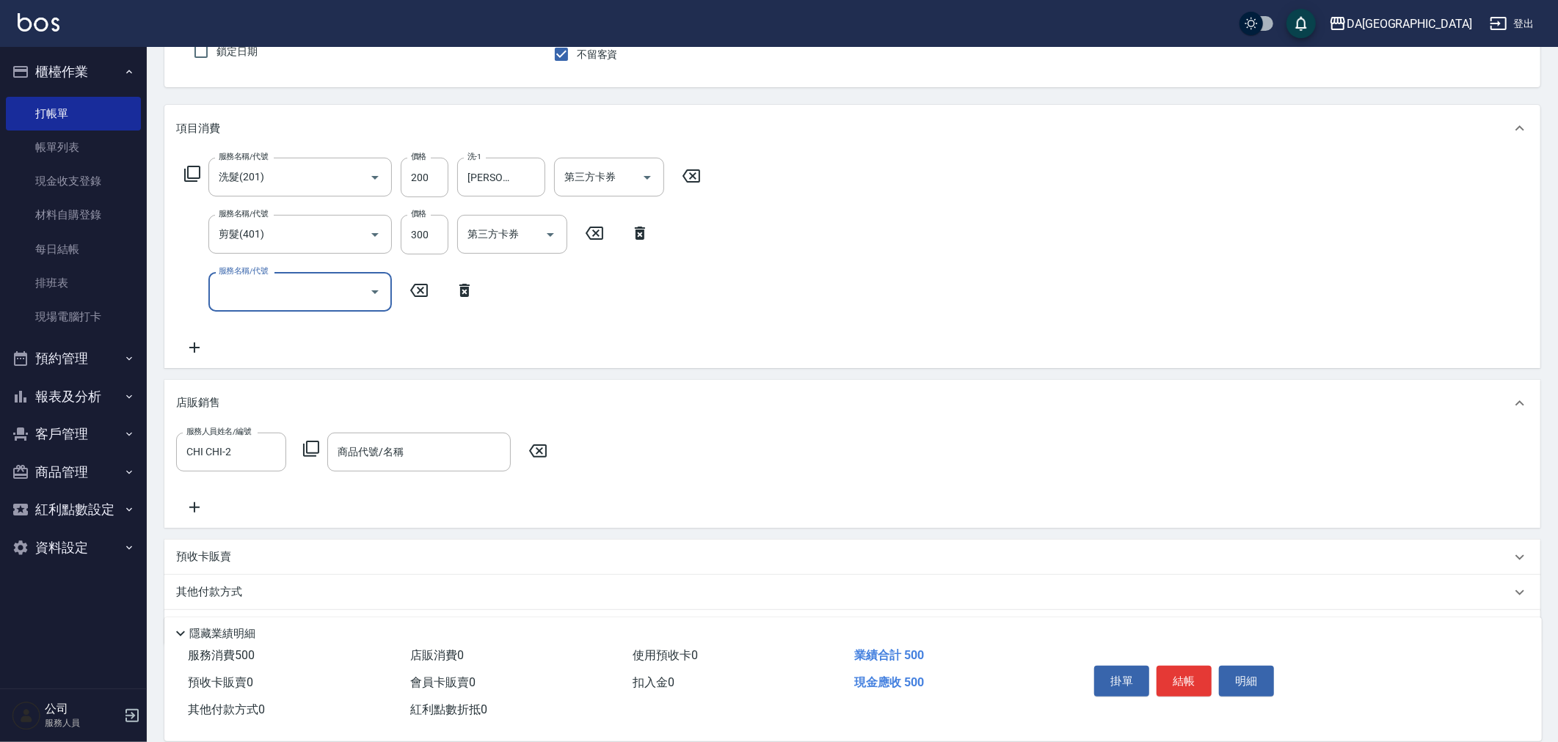
click at [541, 445] on icon at bounding box center [537, 451] width 37 height 18
click at [1177, 673] on button "結帳" at bounding box center [1183, 681] width 55 height 31
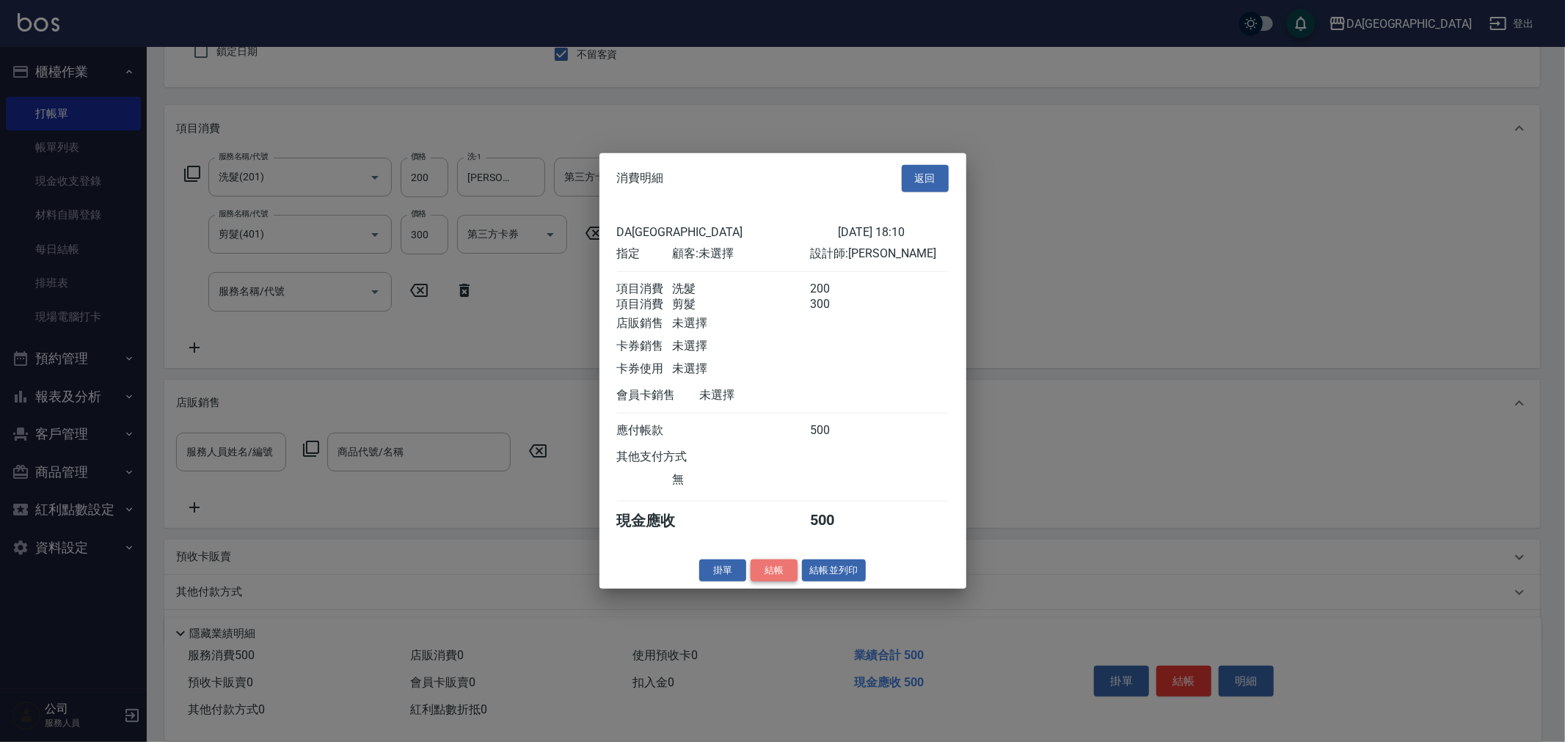
drag, startPoint x: 767, startPoint y: 577, endPoint x: 749, endPoint y: 593, distance: 23.9
click at [766, 580] on button "結帳" at bounding box center [774, 570] width 47 height 23
type input "[DATE] 18:14"
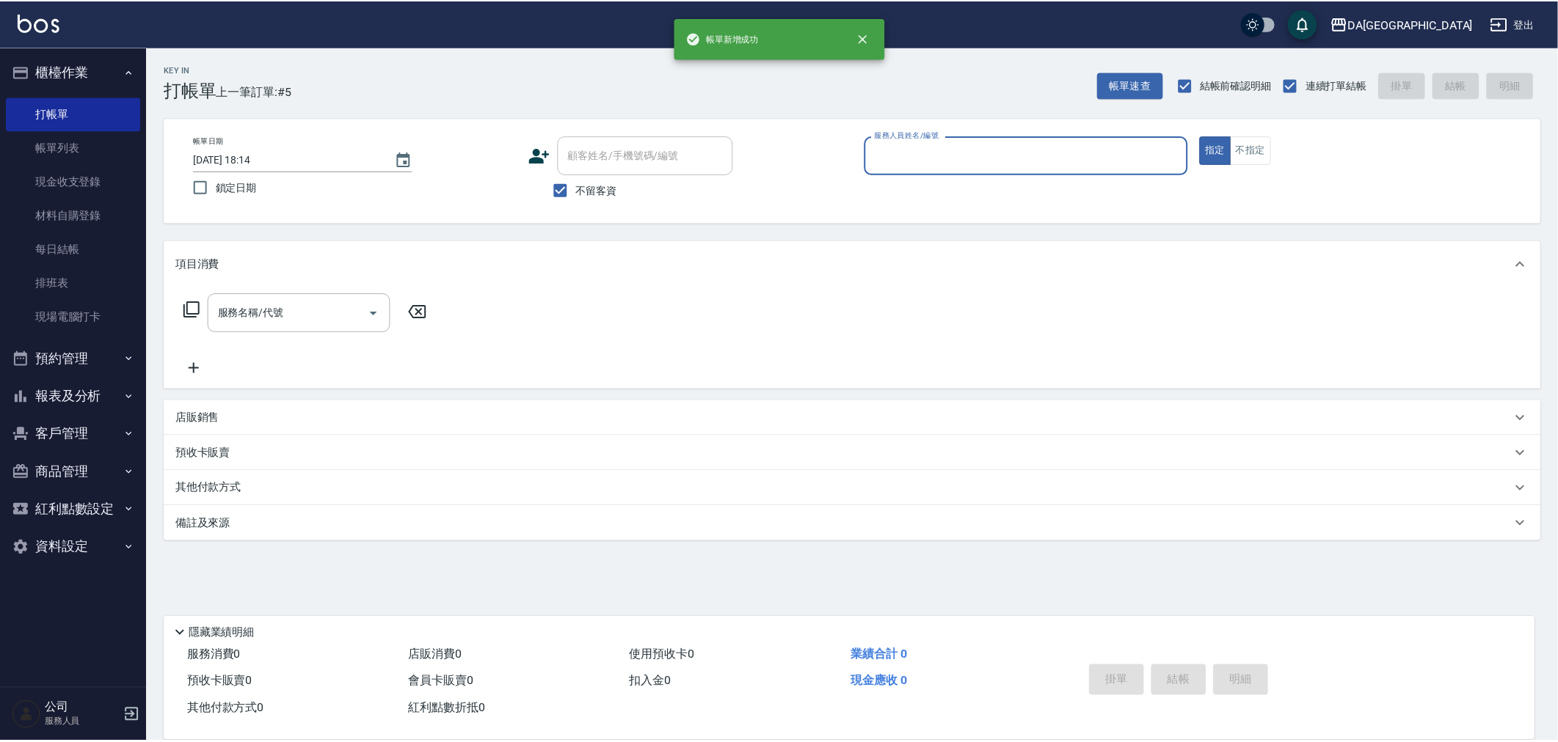
scroll to position [0, 0]
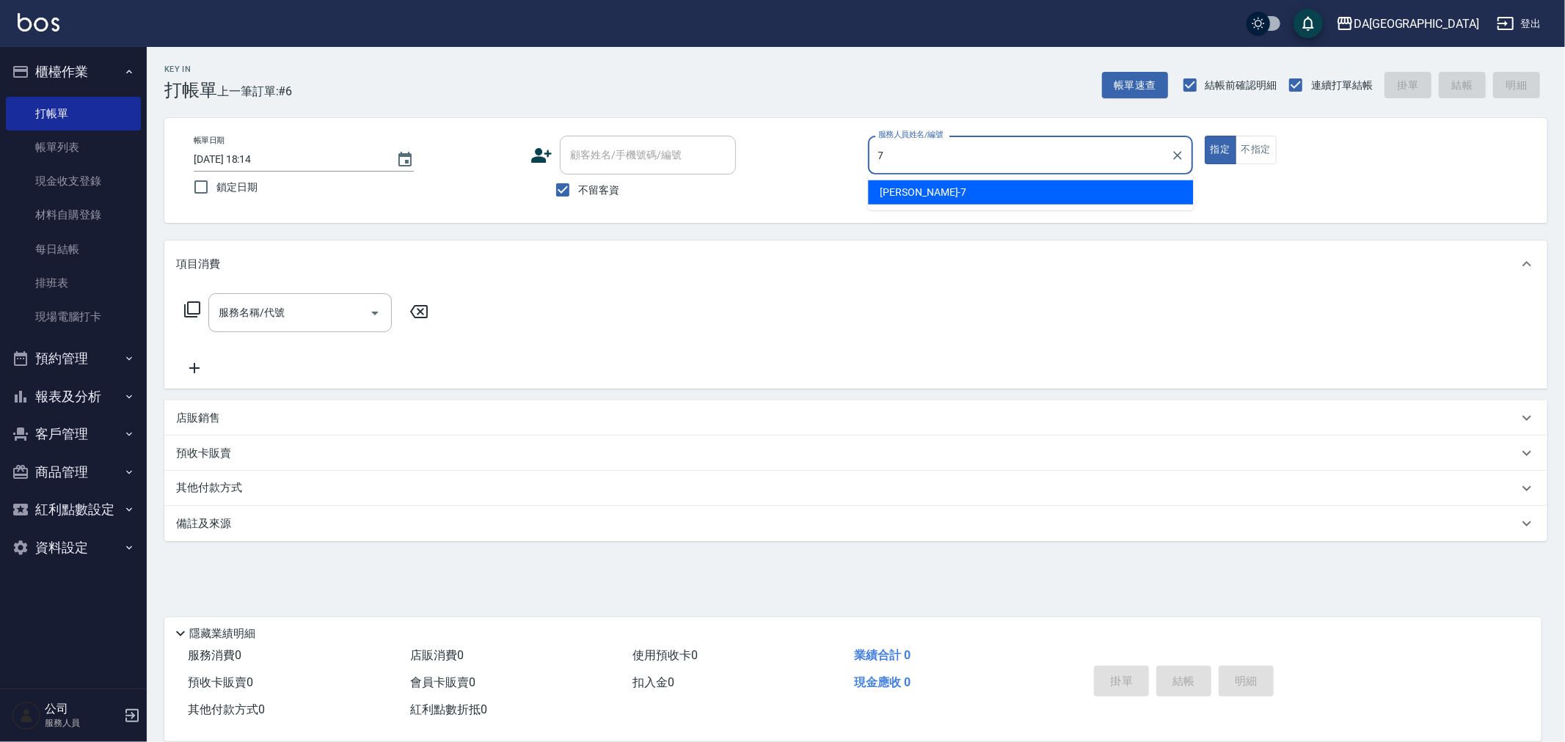
type input "Mimi-7"
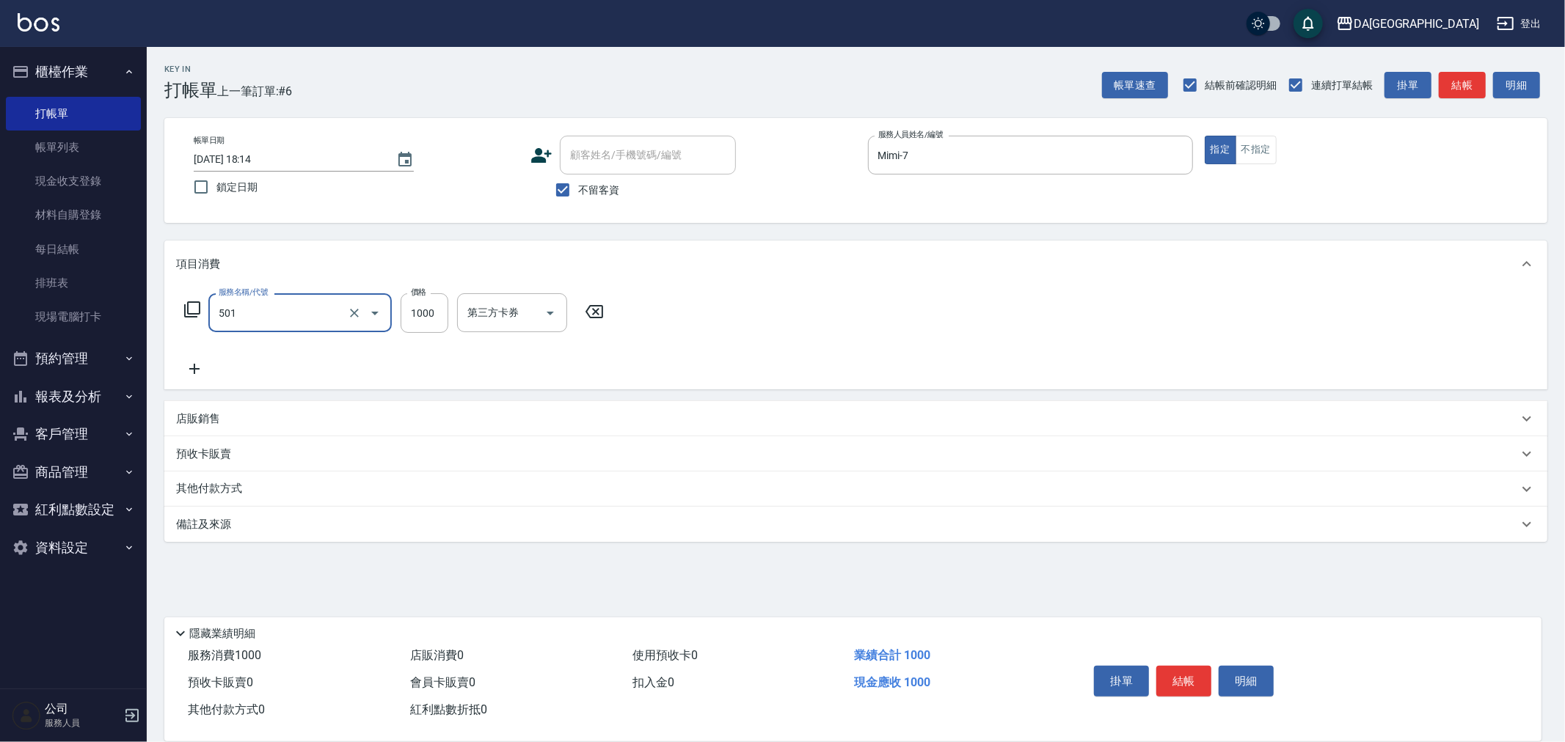
type input "染髮(501)"
type input "2380"
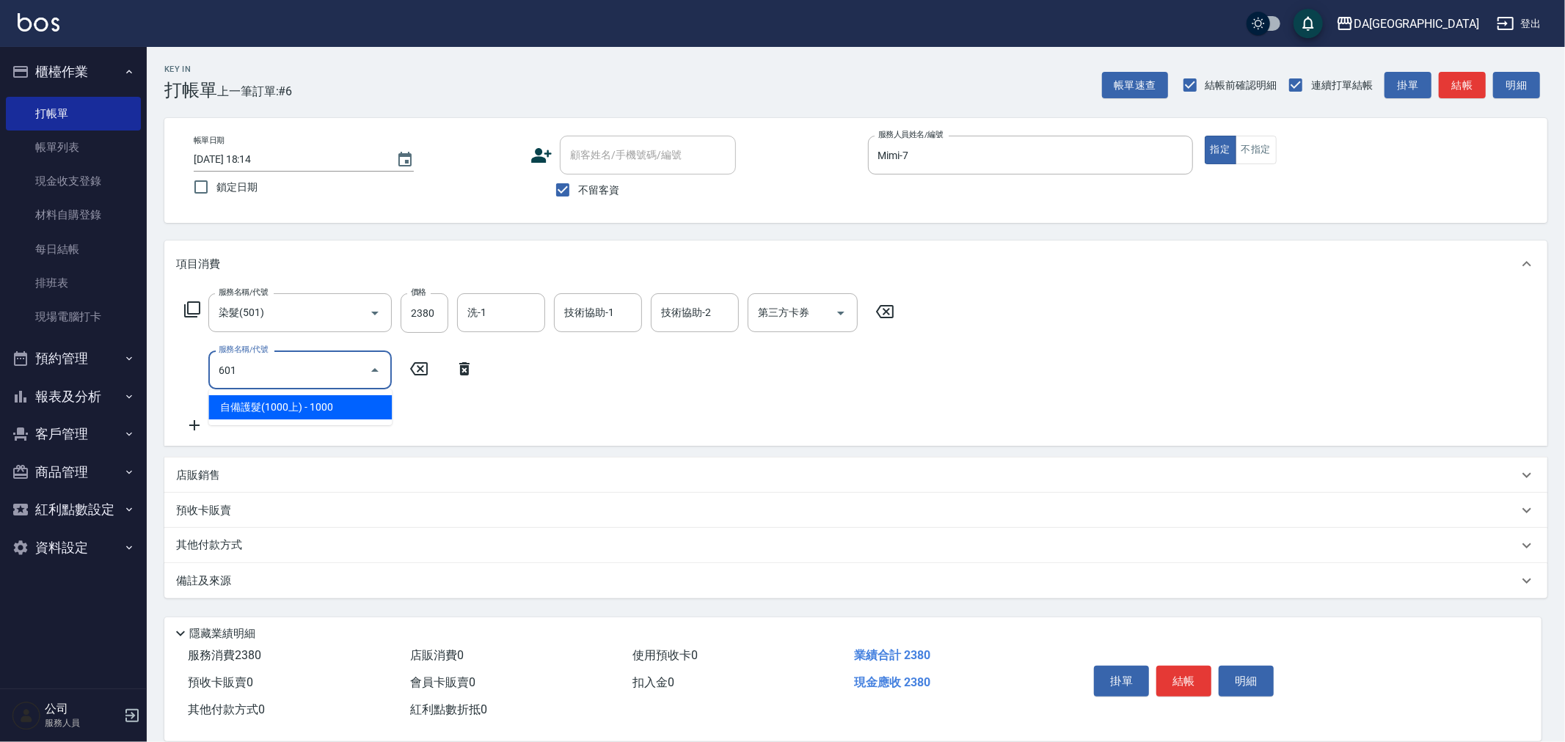
type input "自備護髮(1000上)(601)"
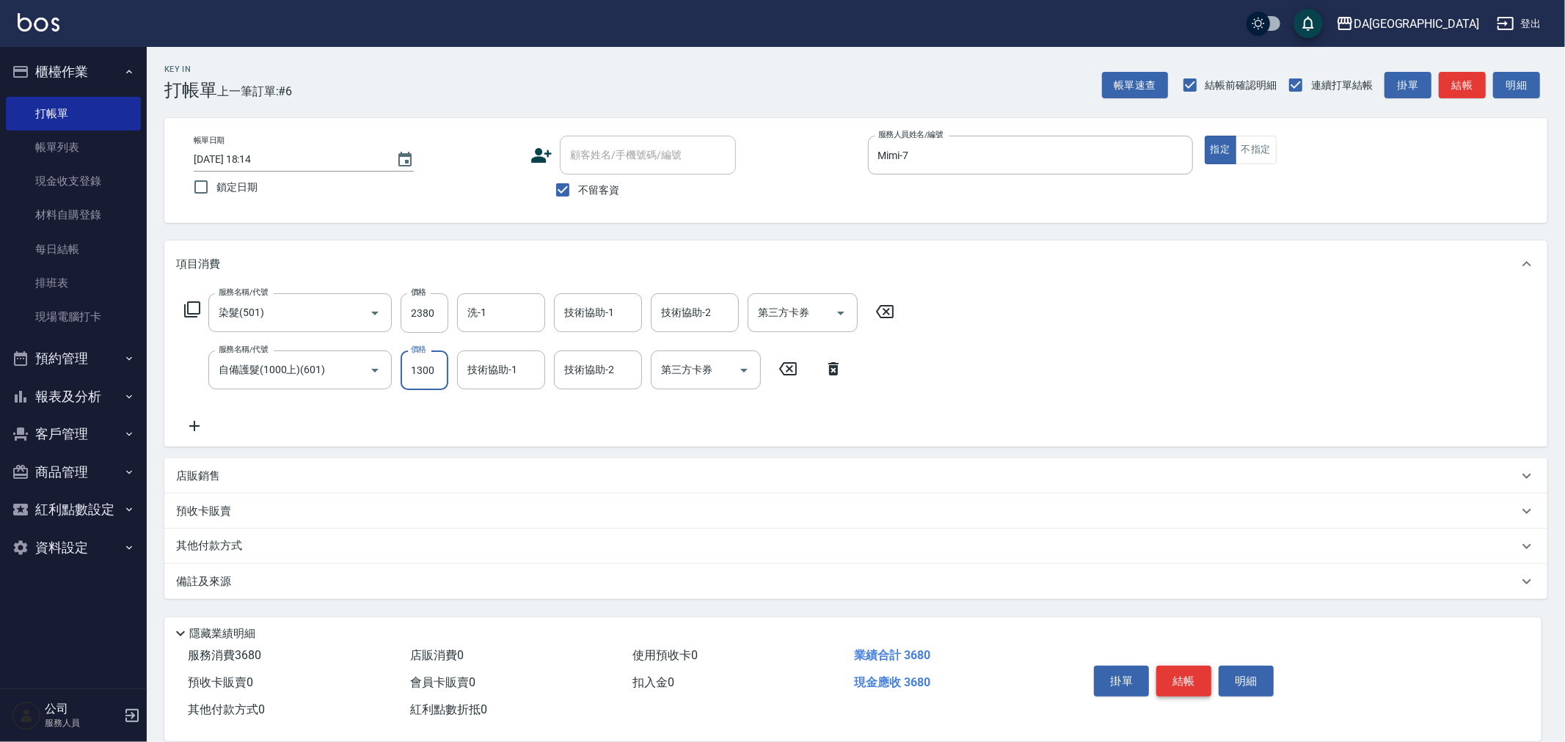
type input "1300"
click at [1174, 666] on button "結帳" at bounding box center [1183, 681] width 55 height 31
click at [1179, 673] on button "結帳" at bounding box center [1183, 681] width 55 height 31
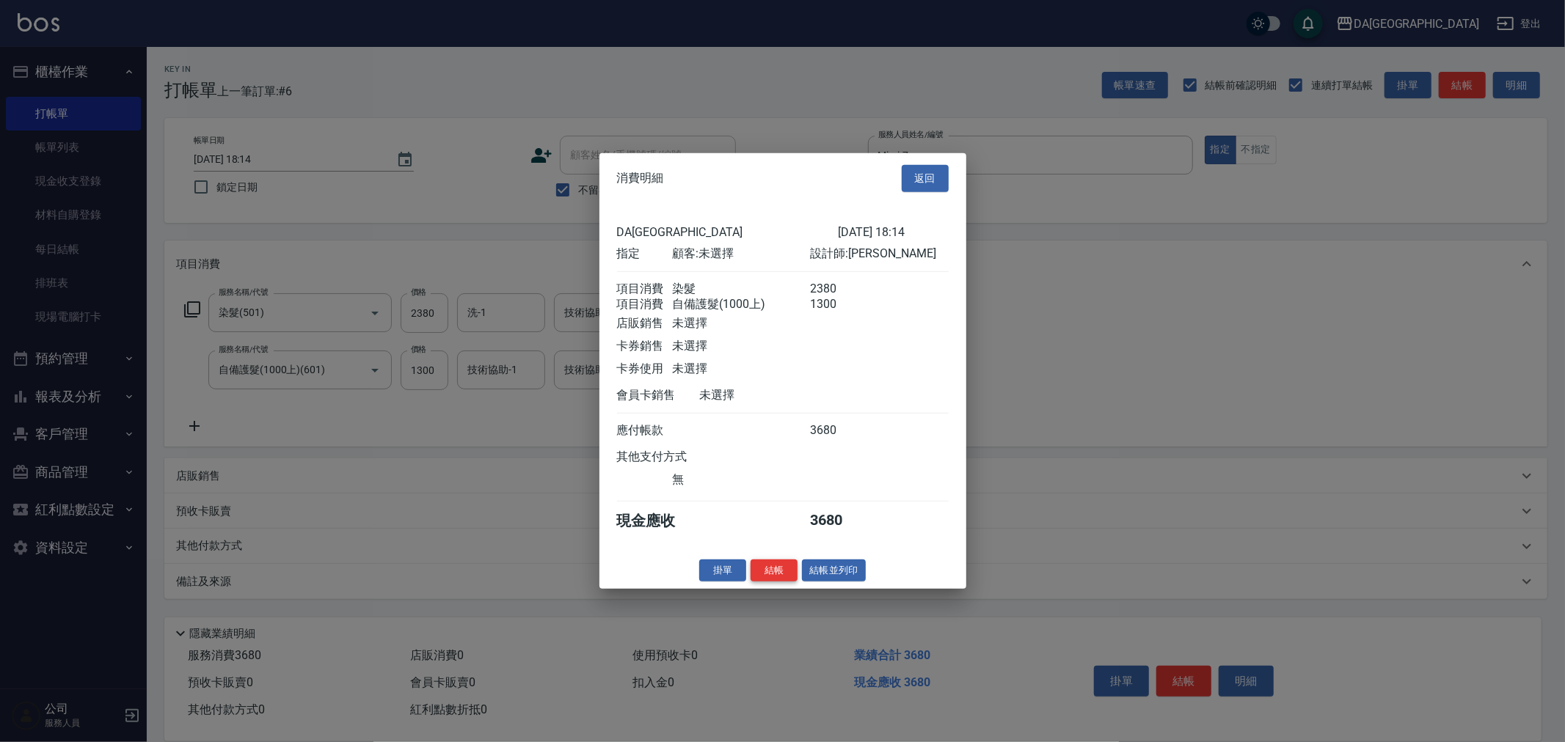
click at [768, 578] on button "結帳" at bounding box center [774, 570] width 47 height 23
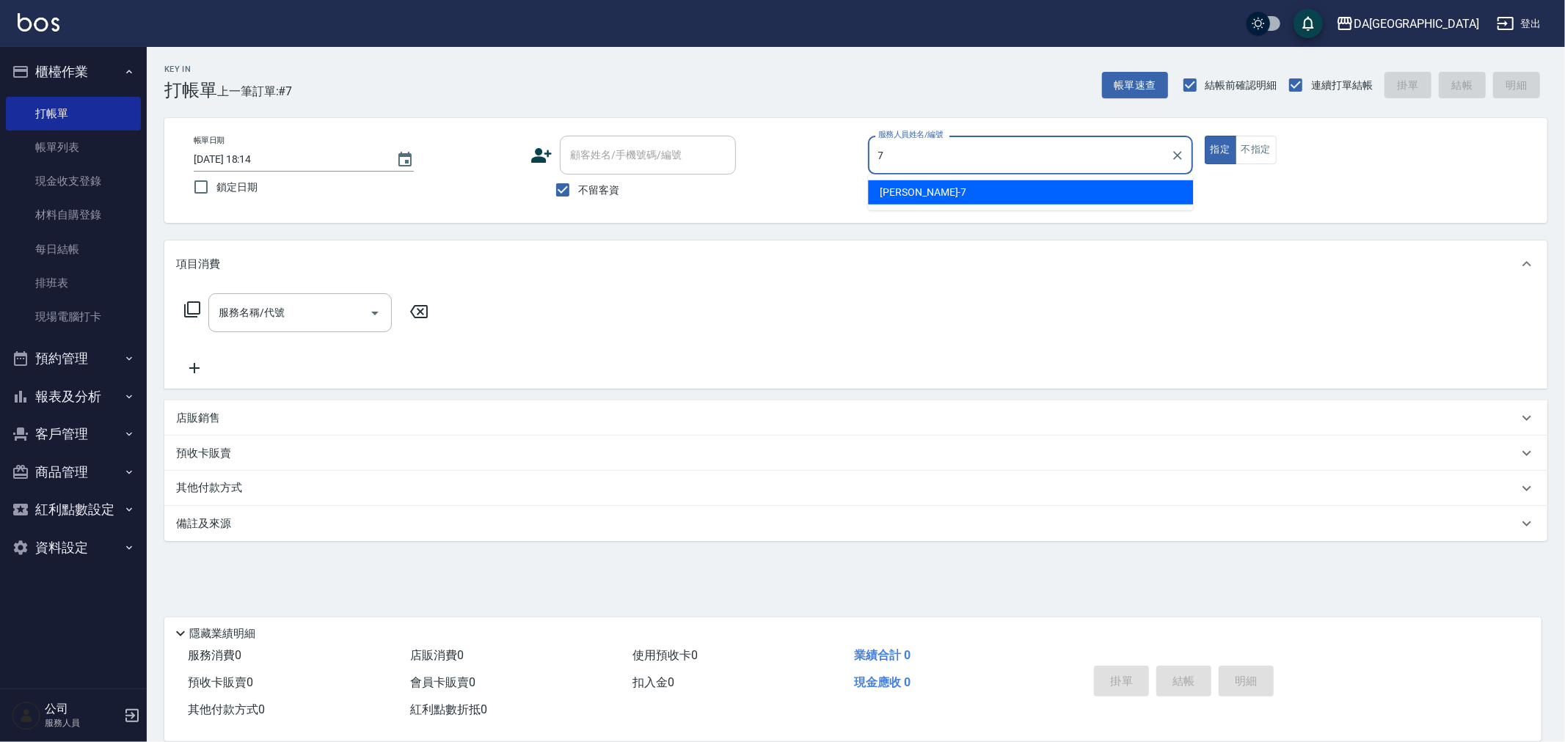
type input "Mimi-7"
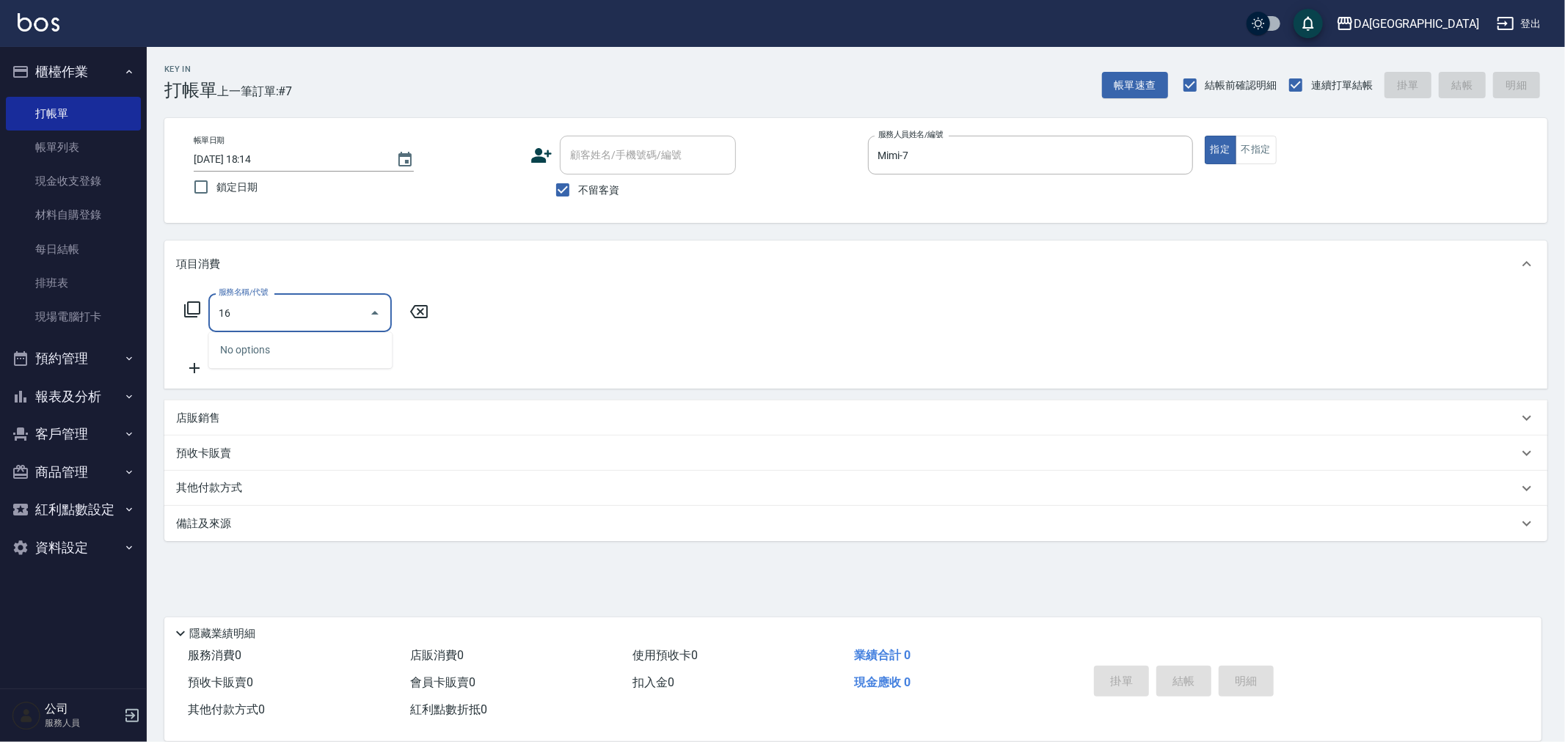
type input "1"
type input "染髮(501)"
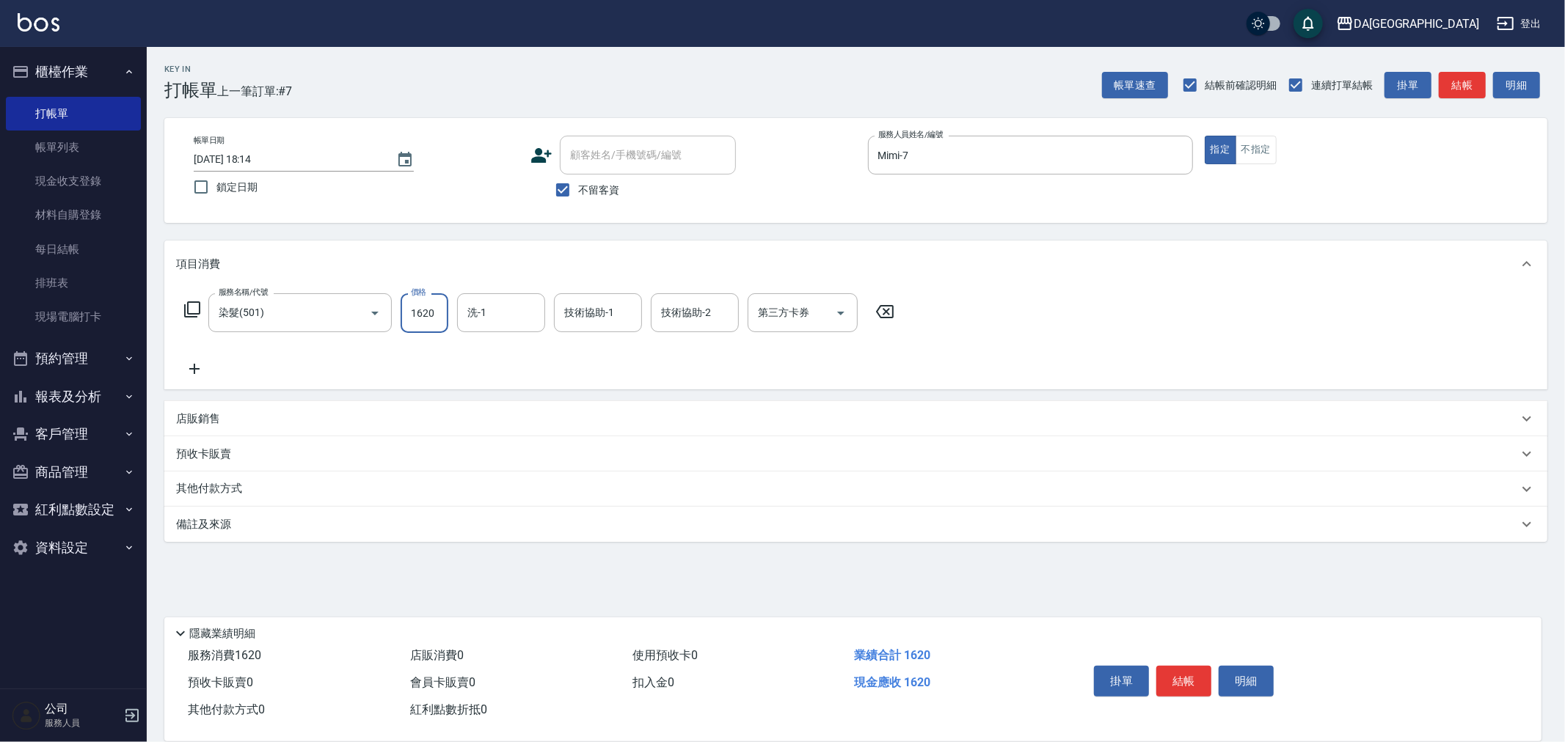
type input "1620"
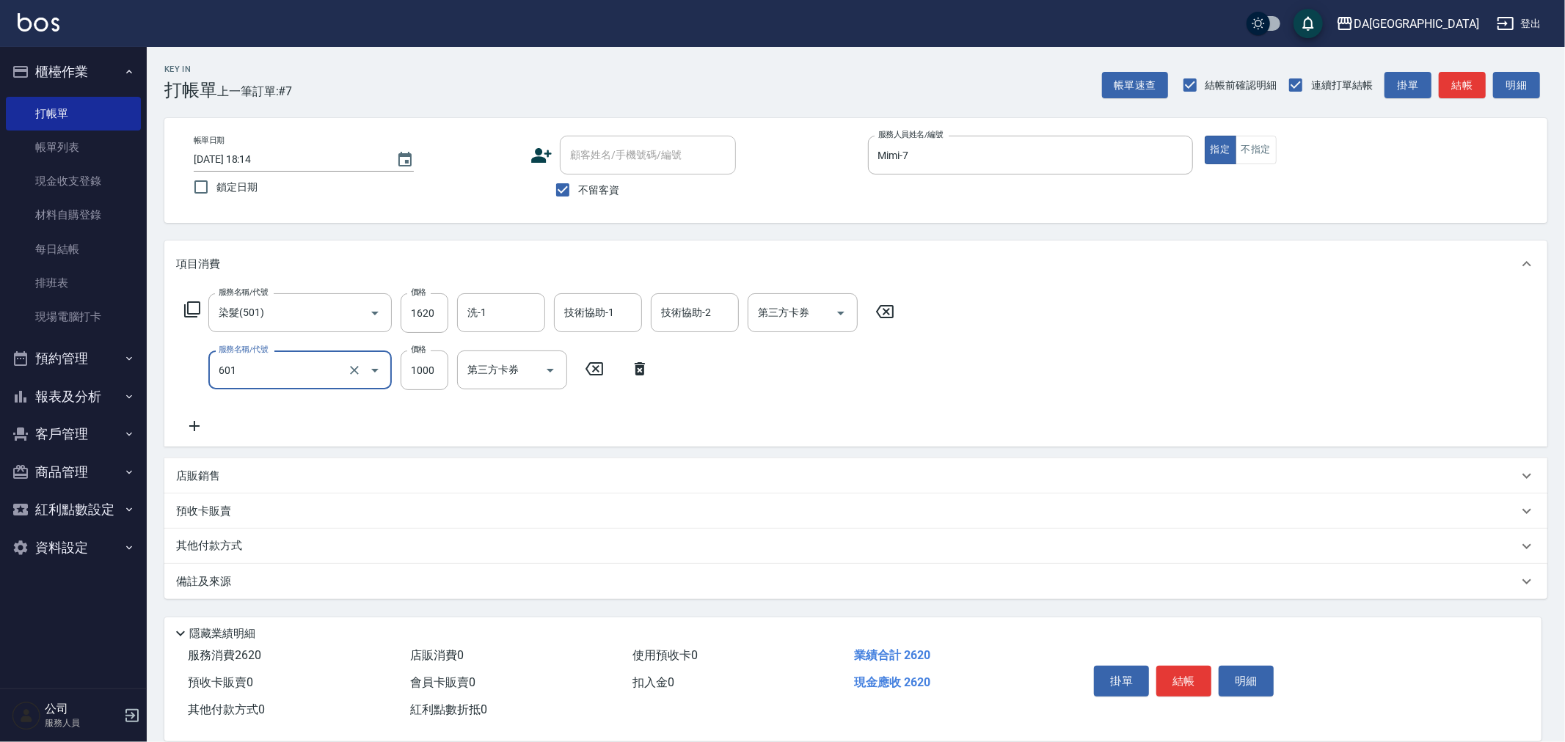
type input "自備護髮(1000上)(601)"
type input "1300"
click at [1192, 677] on button "結帳" at bounding box center [1183, 681] width 55 height 31
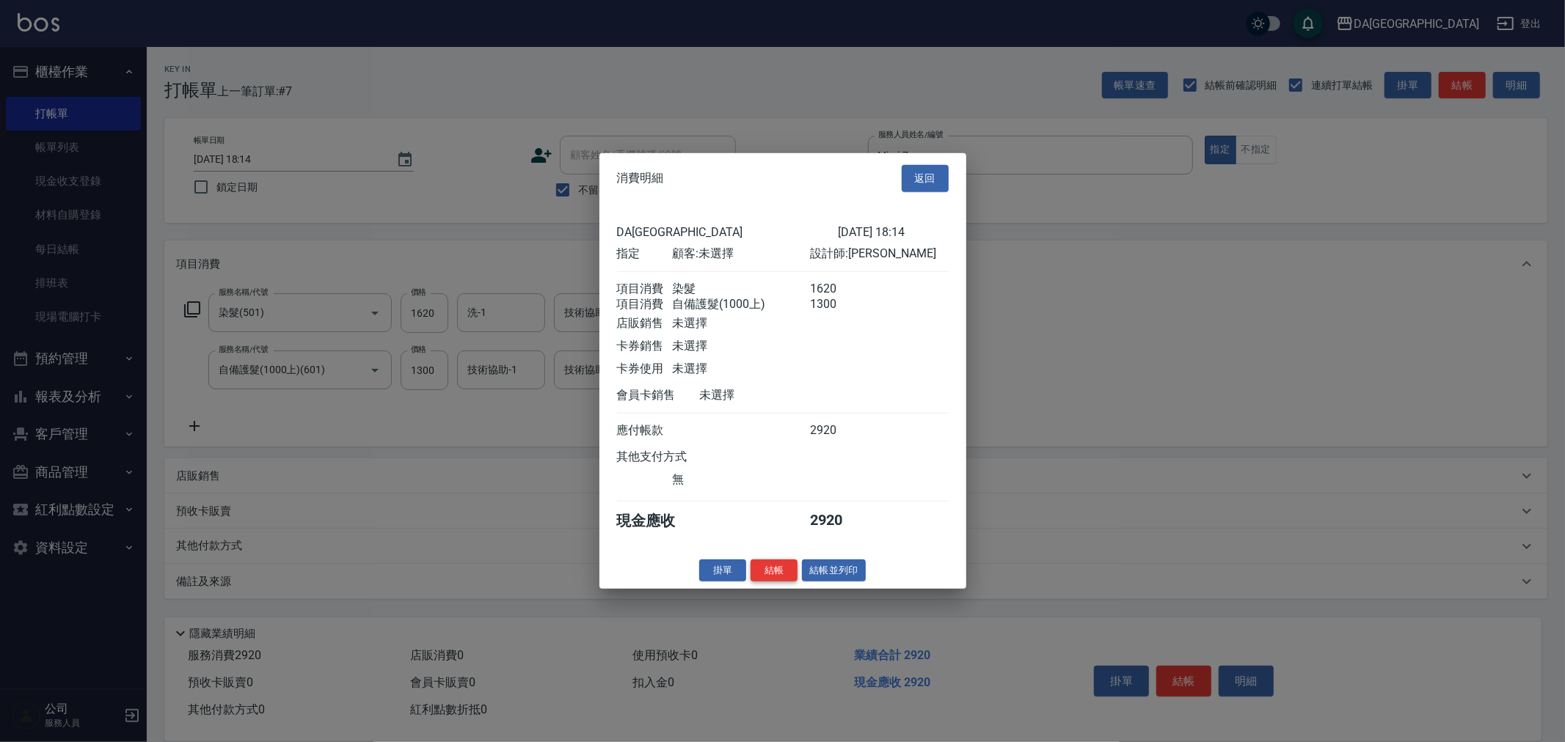
click at [756, 582] on button "結帳" at bounding box center [774, 570] width 47 height 23
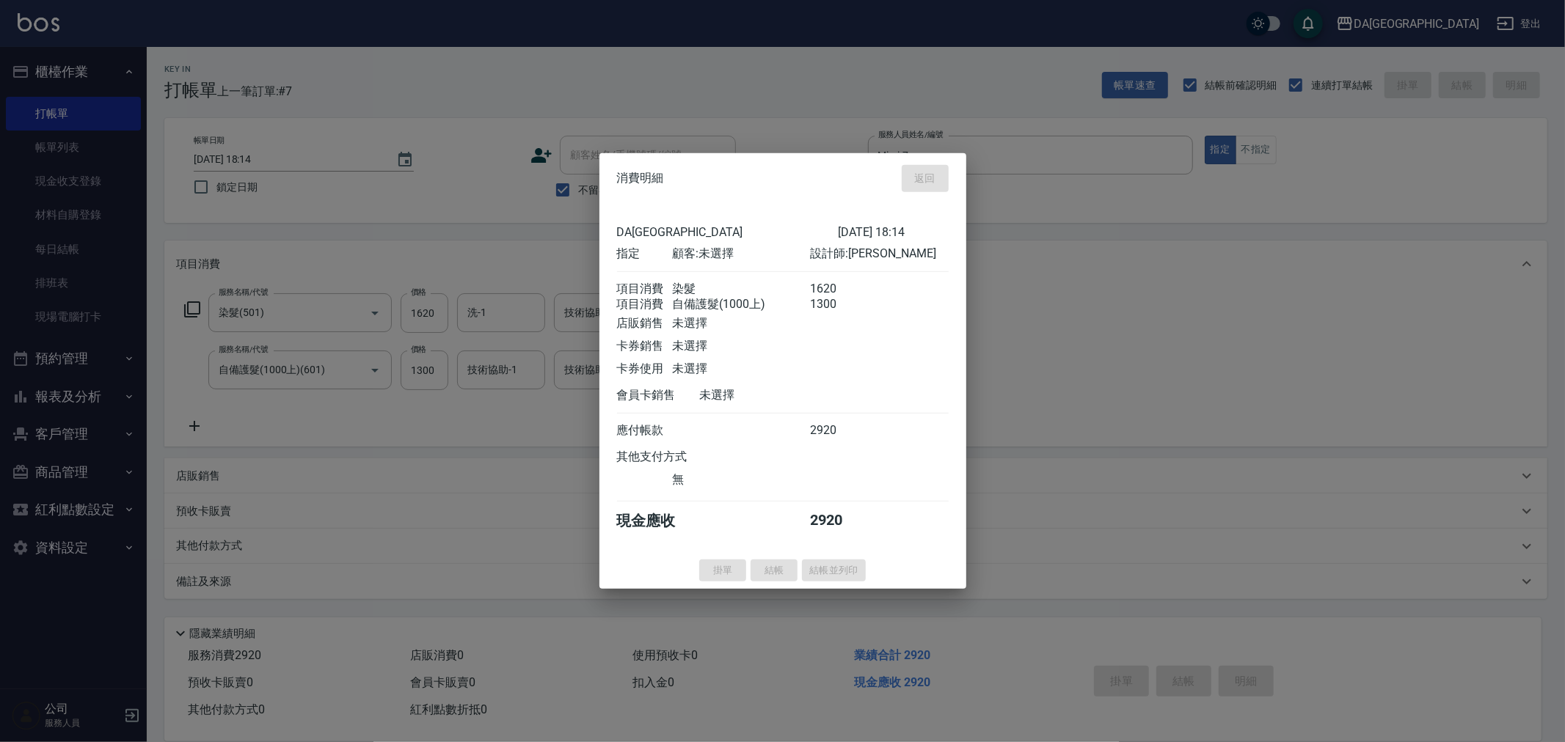
type input "[DATE] 18:15"
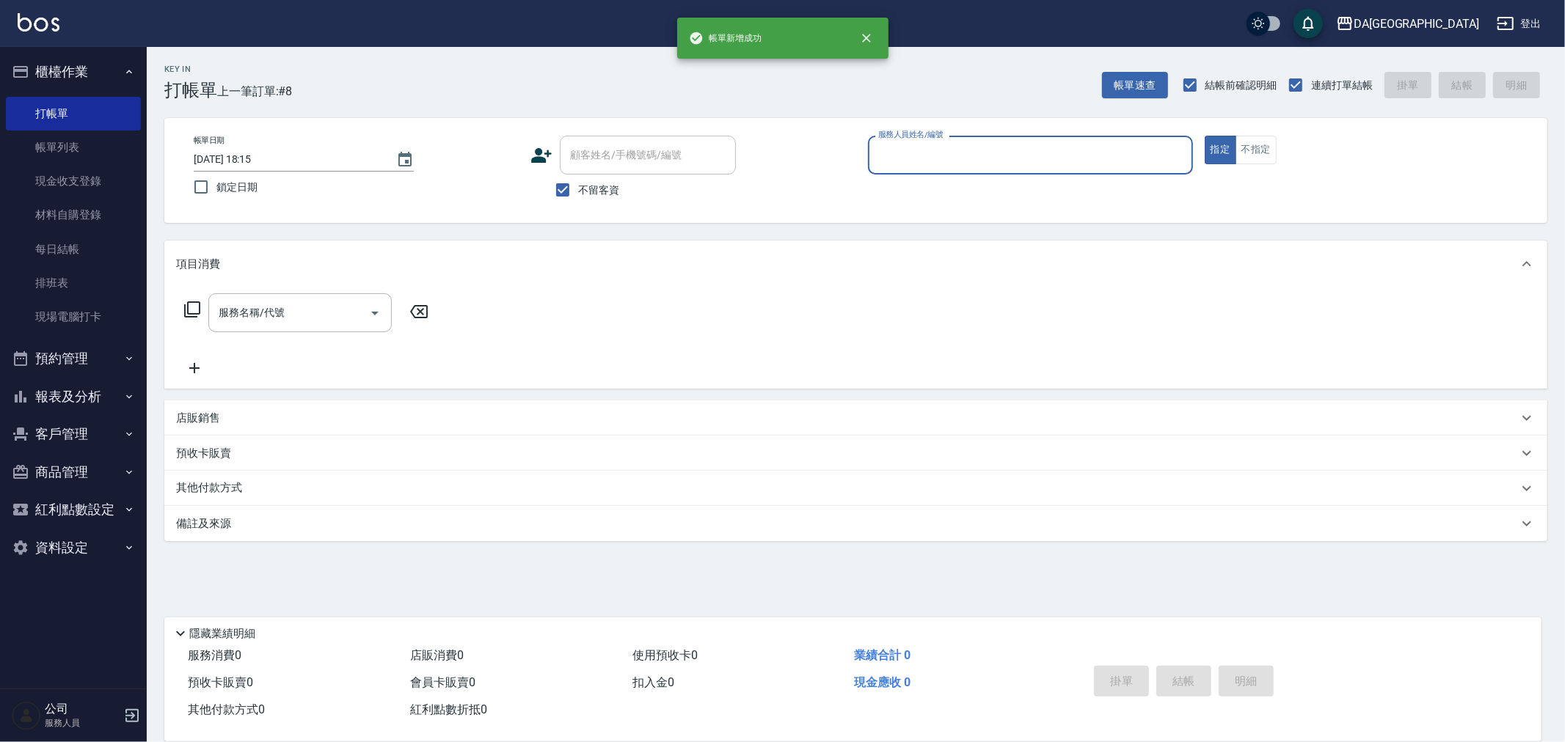
click at [603, 189] on span "不留客資" at bounding box center [598, 190] width 41 height 15
click at [578, 189] on input "不留客資" at bounding box center [562, 190] width 31 height 31
checkbox input "false"
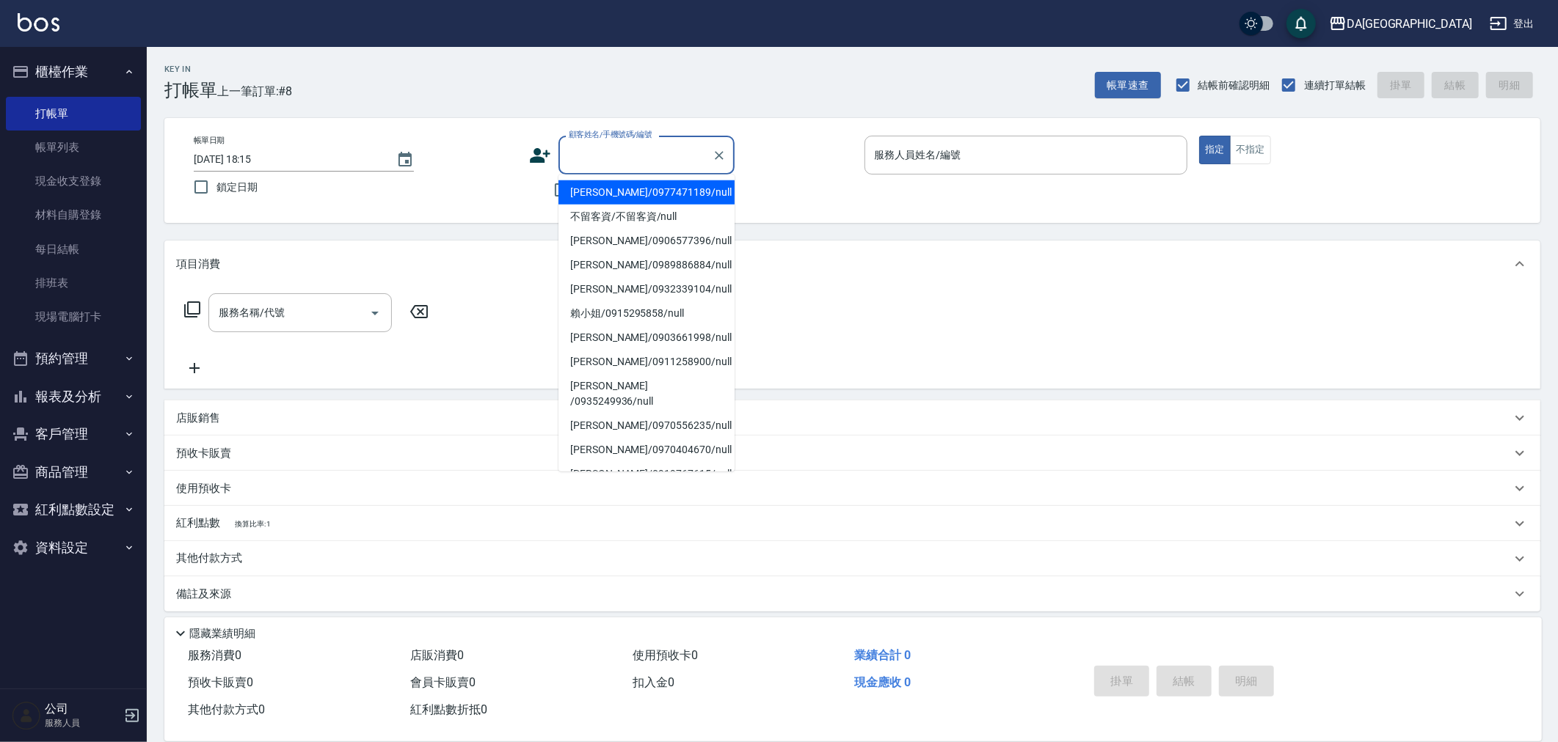
click at [617, 158] on div "顧客姓名/手機號碼/編號 顧客姓名/手機號碼/編號" at bounding box center [646, 155] width 176 height 39
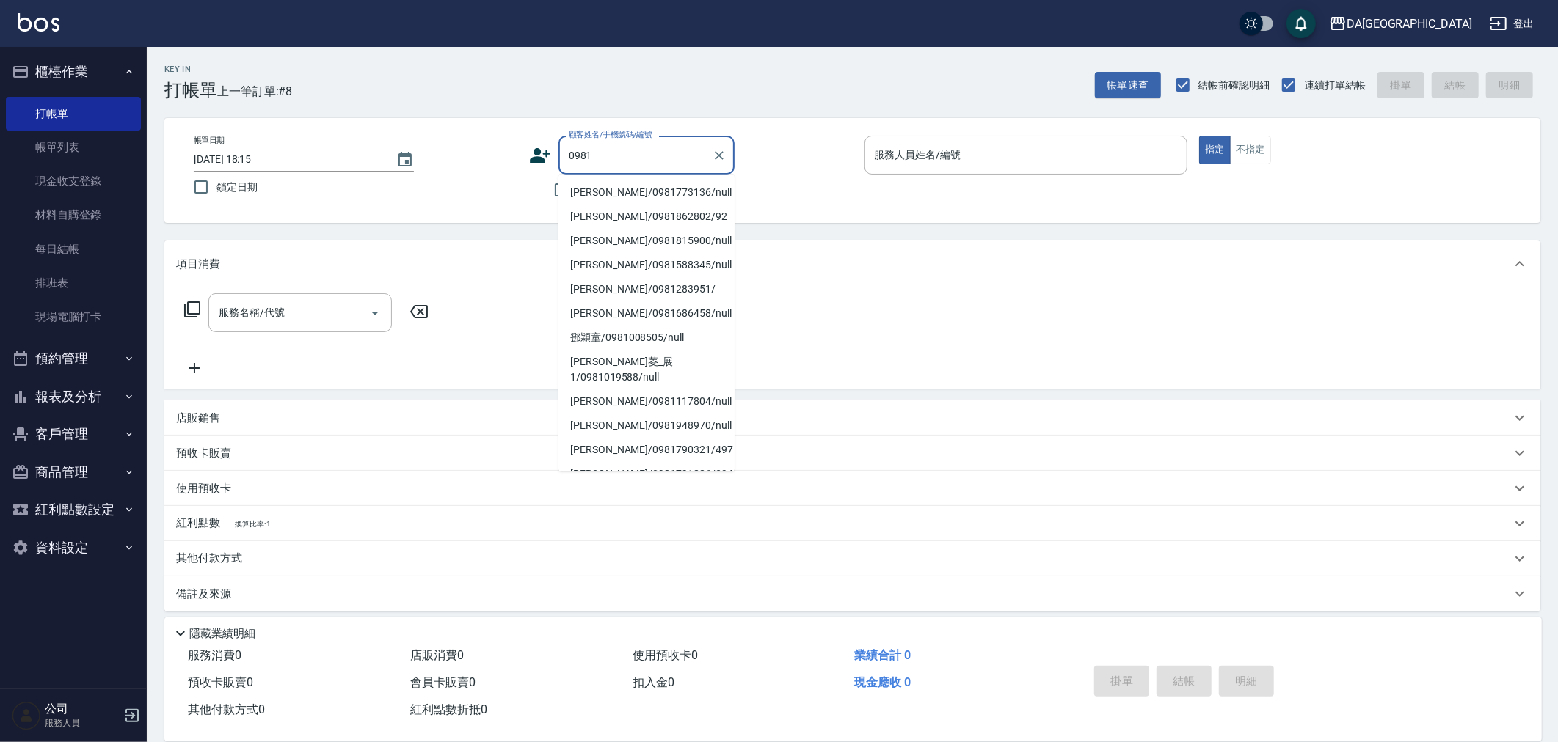
click at [614, 191] on li "[PERSON_NAME]/0981773136/null" at bounding box center [646, 192] width 176 height 24
type input "[PERSON_NAME]/0981773136/null"
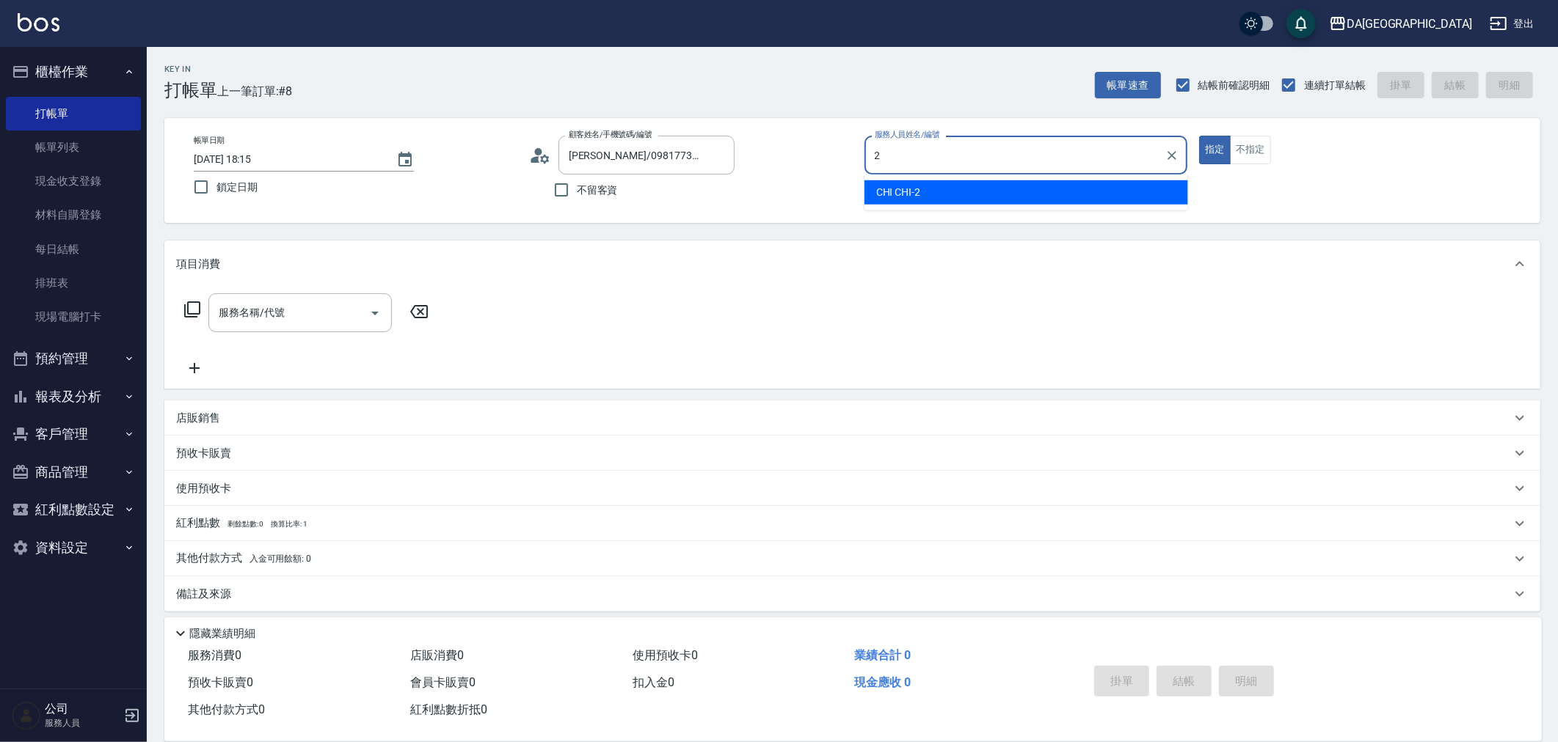
type input "CHI CHI-2"
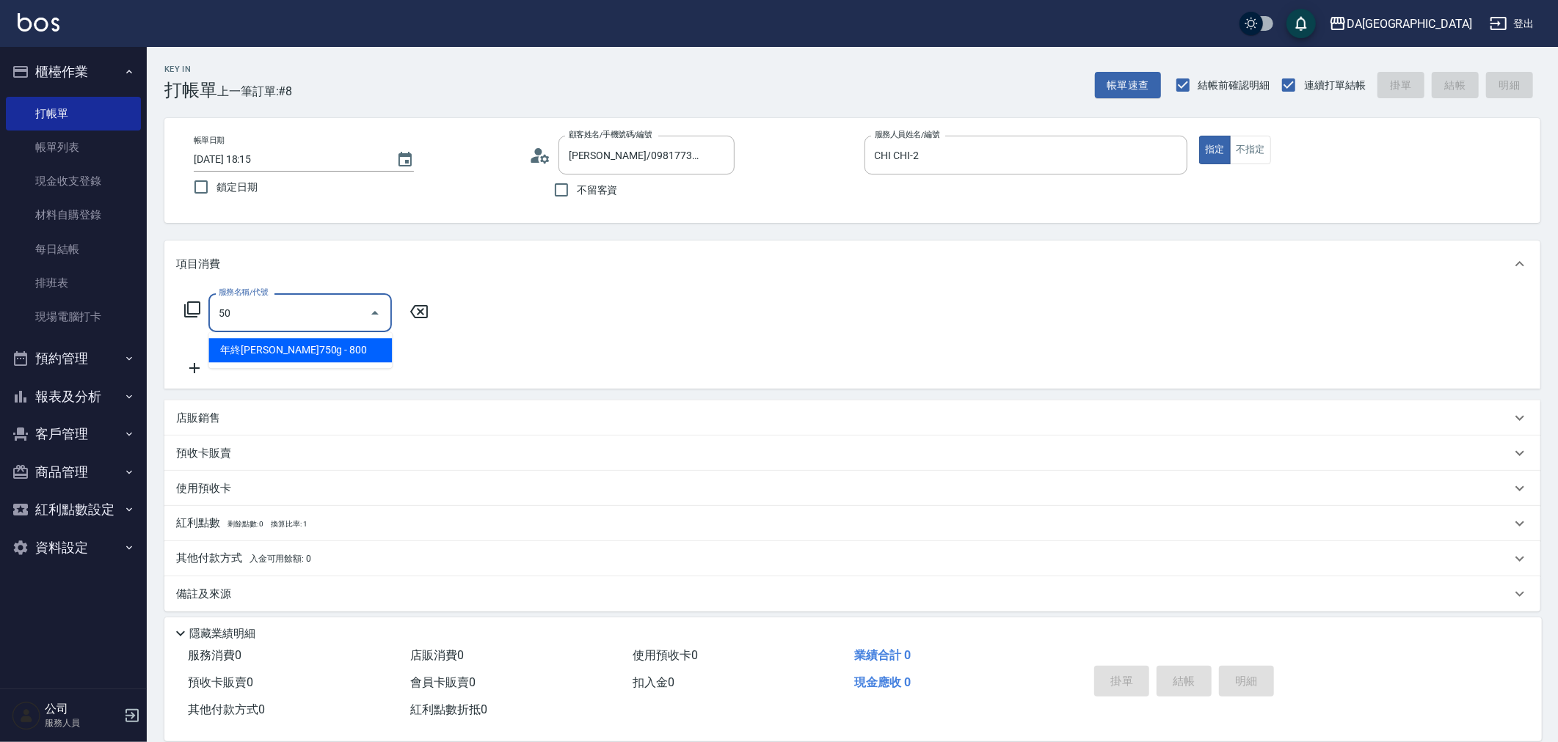
type input "501"
type input "100"
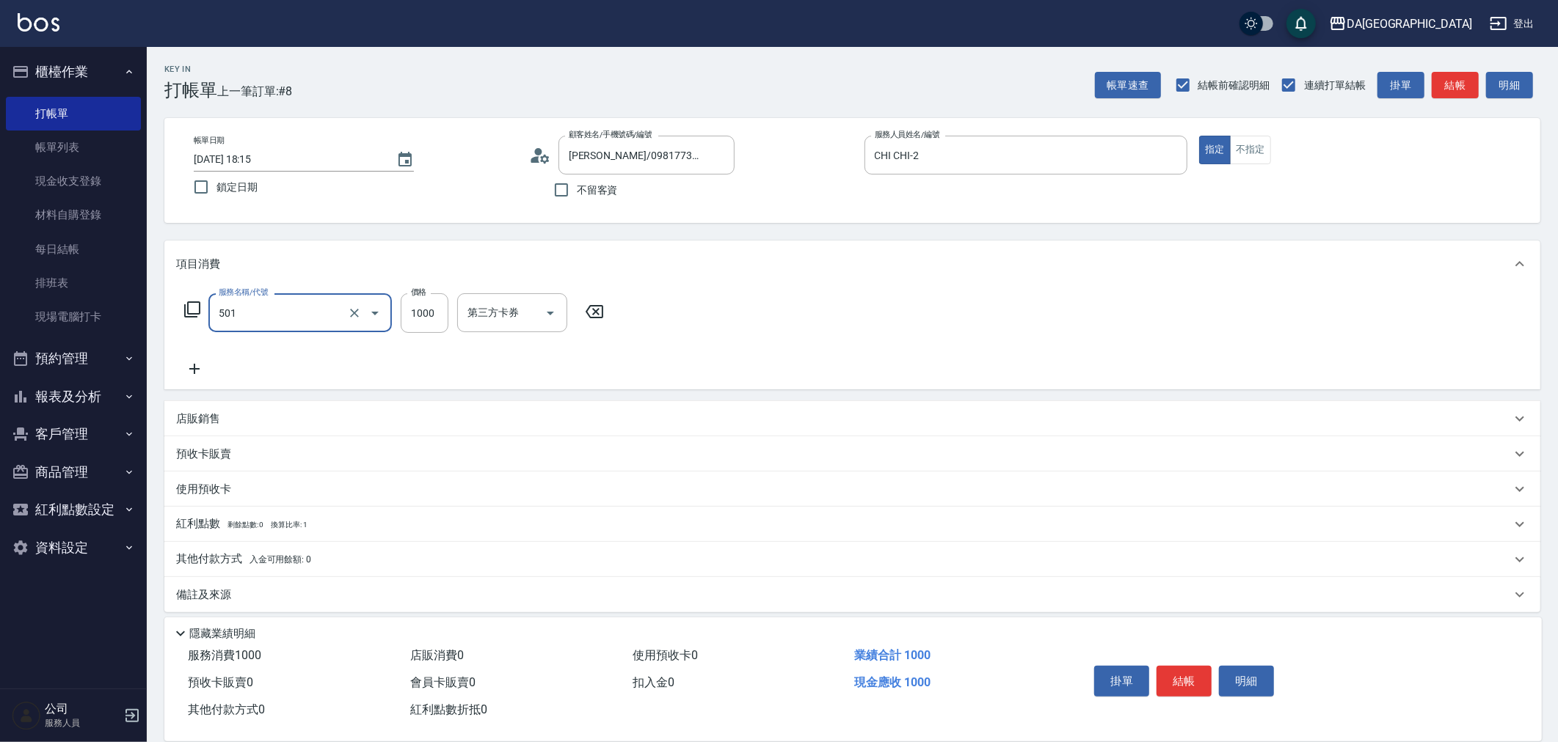
type input "染髮(501)"
type input "0"
type input "23"
type input "20"
type input "2300"
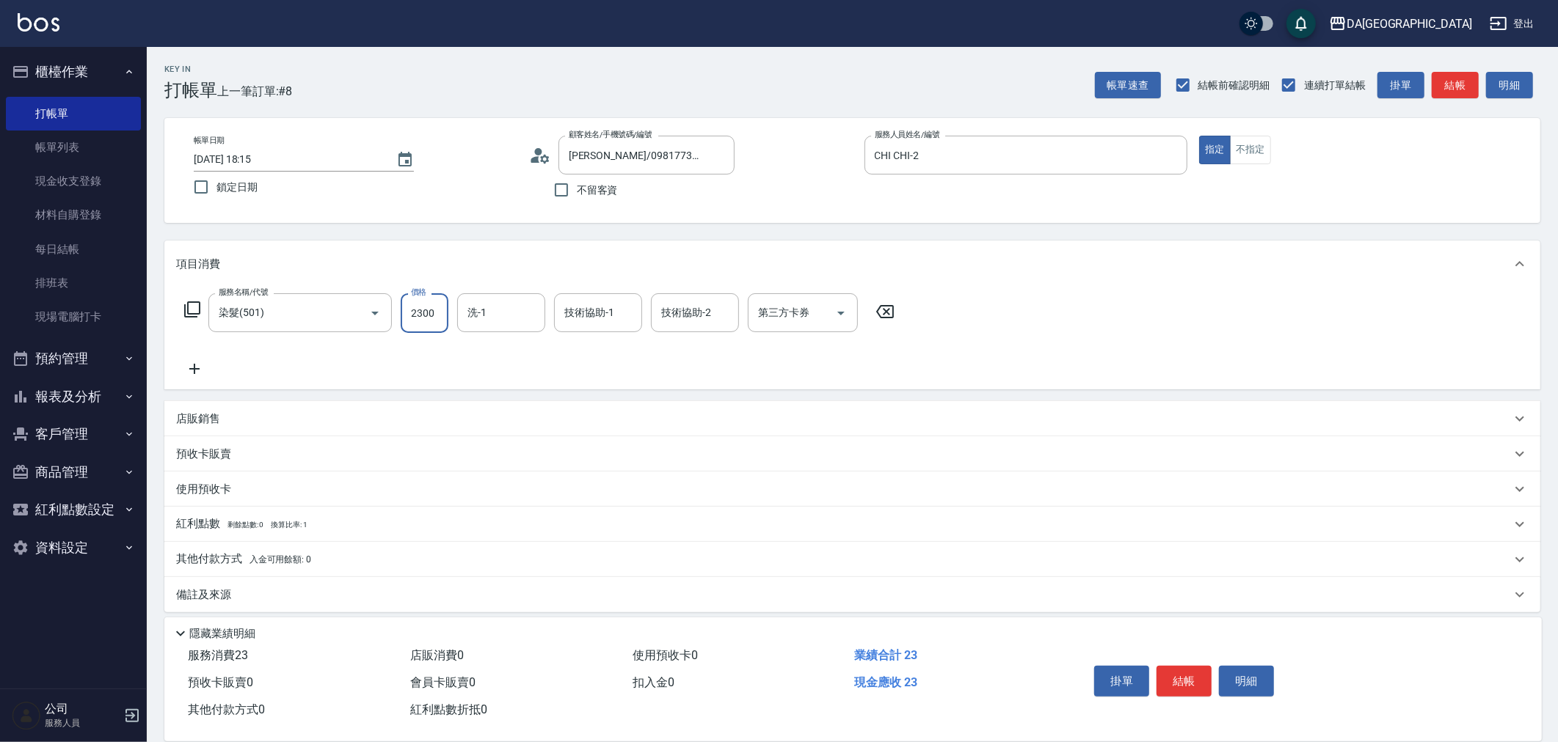
type input "230"
type input "2300"
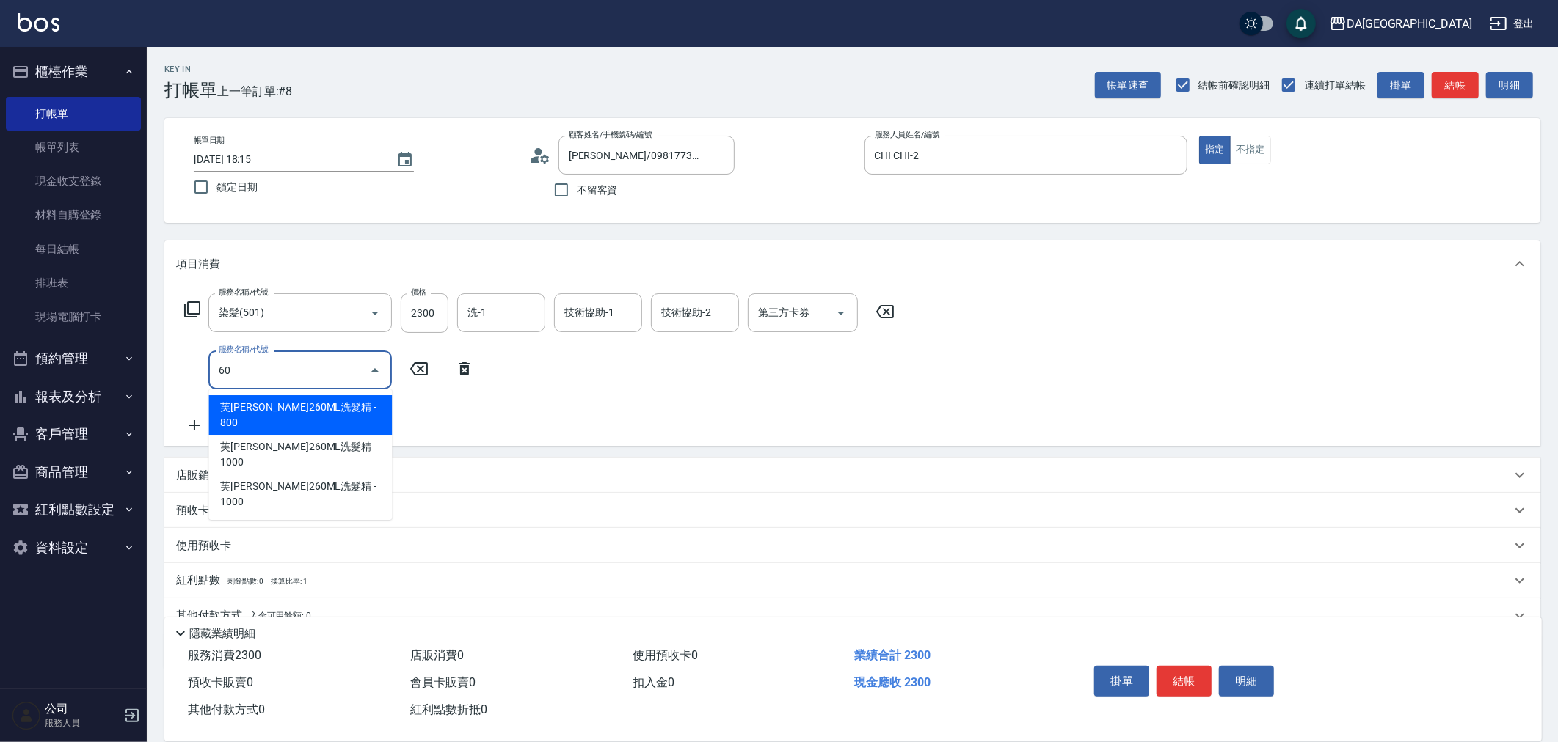
type input "601"
type input "330"
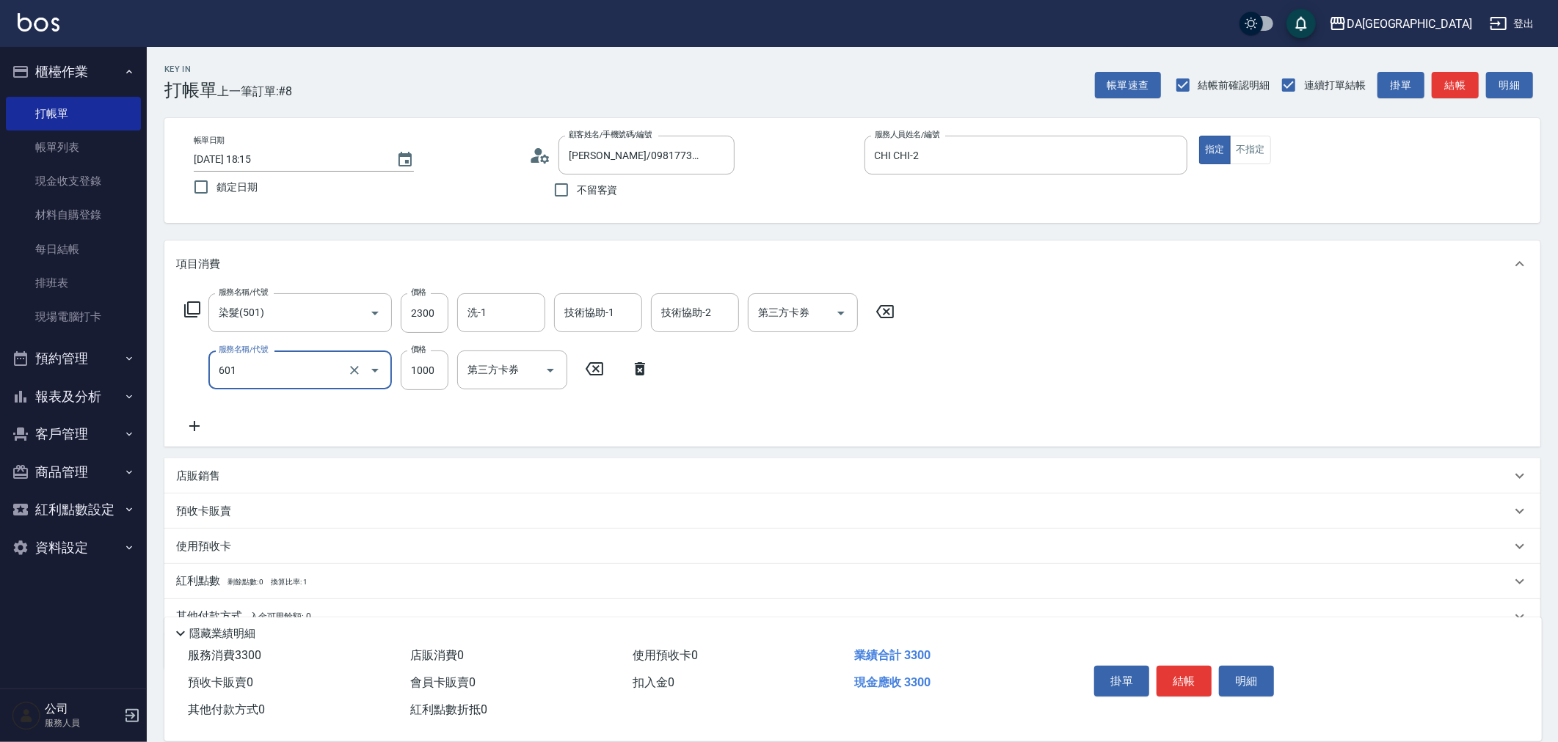
type input "自備護髮(1000上)(601)"
type input "13"
type input "230"
type input "130"
type input "360"
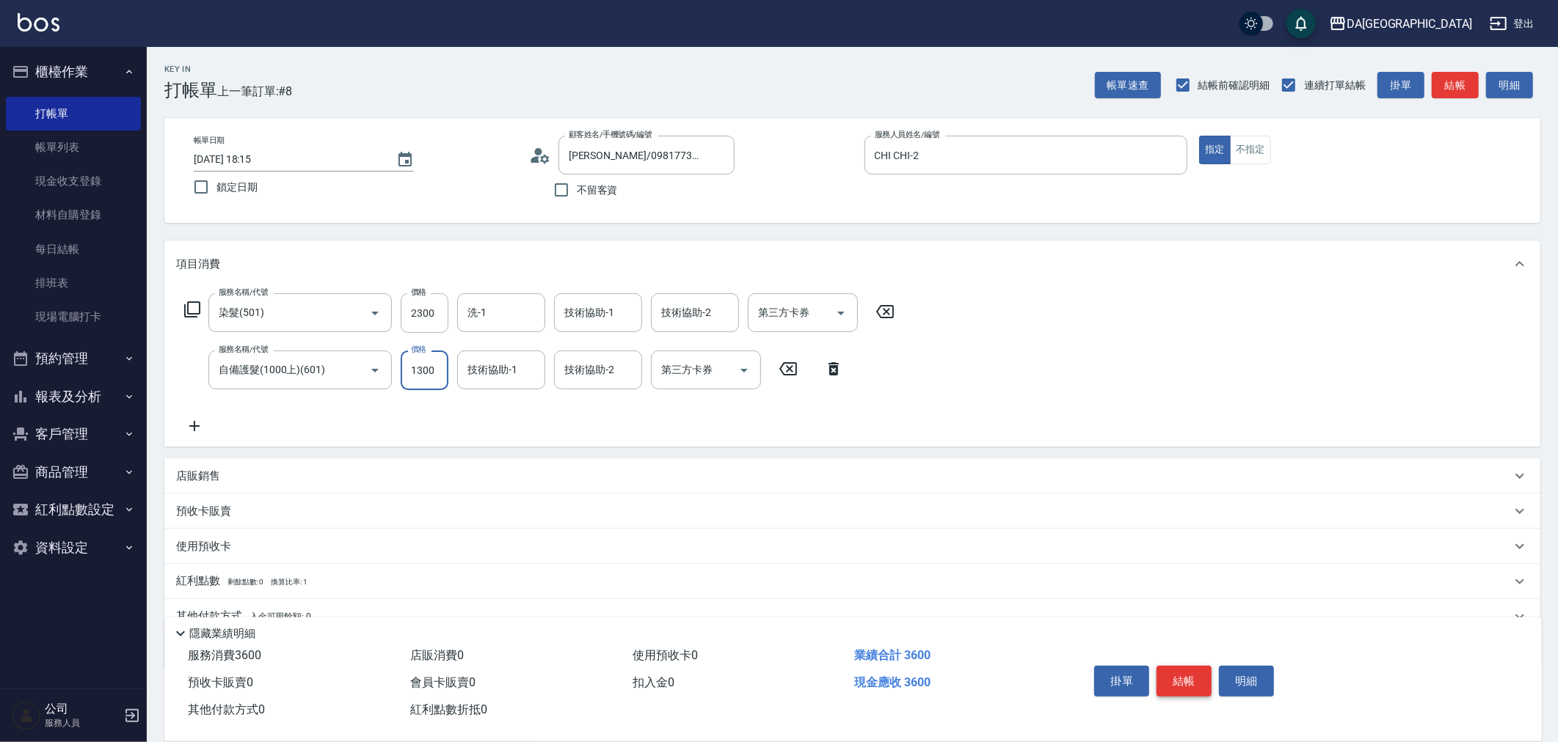
type input "1300"
click at [1189, 677] on button "結帳" at bounding box center [1183, 681] width 55 height 31
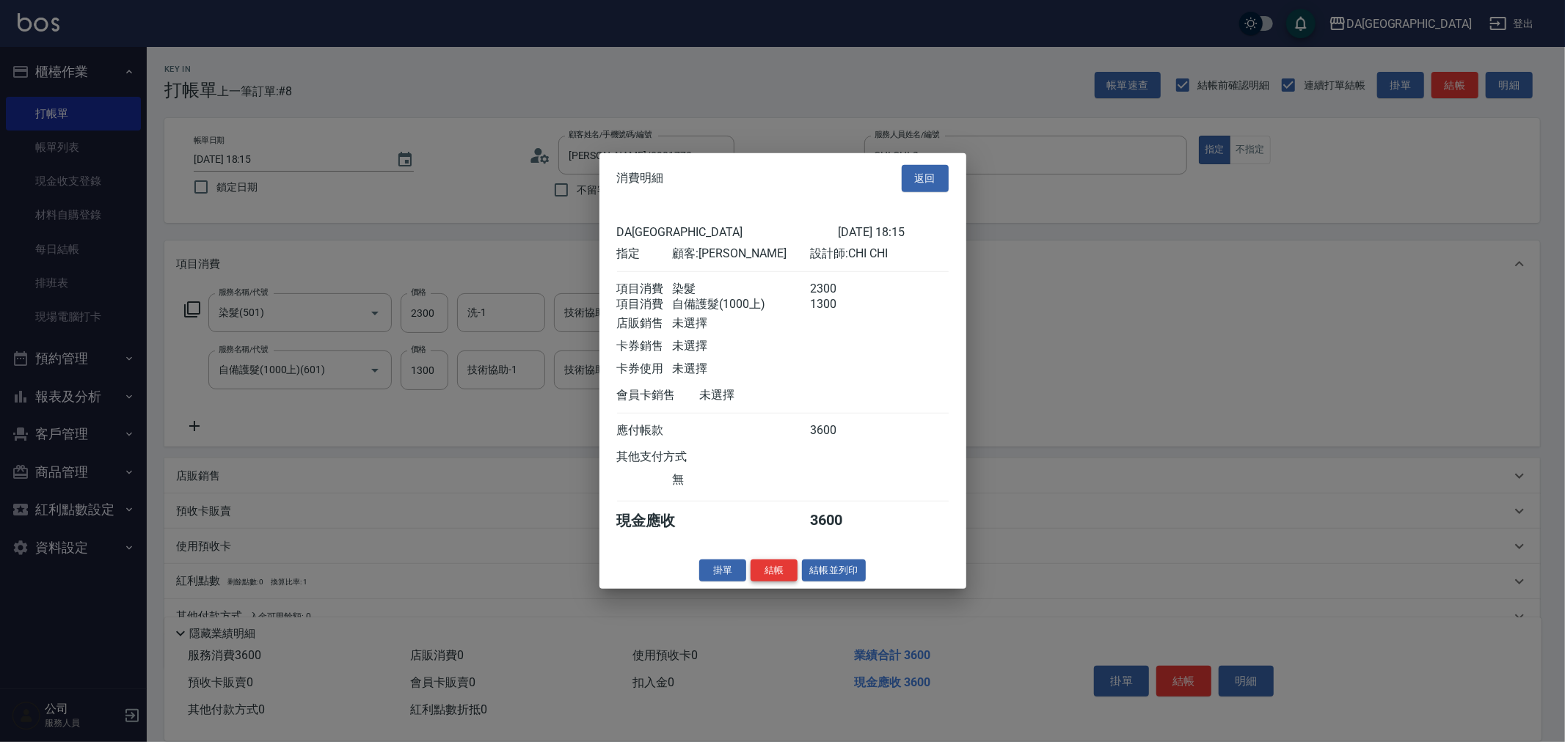
click at [792, 582] on button "結帳" at bounding box center [774, 570] width 47 height 23
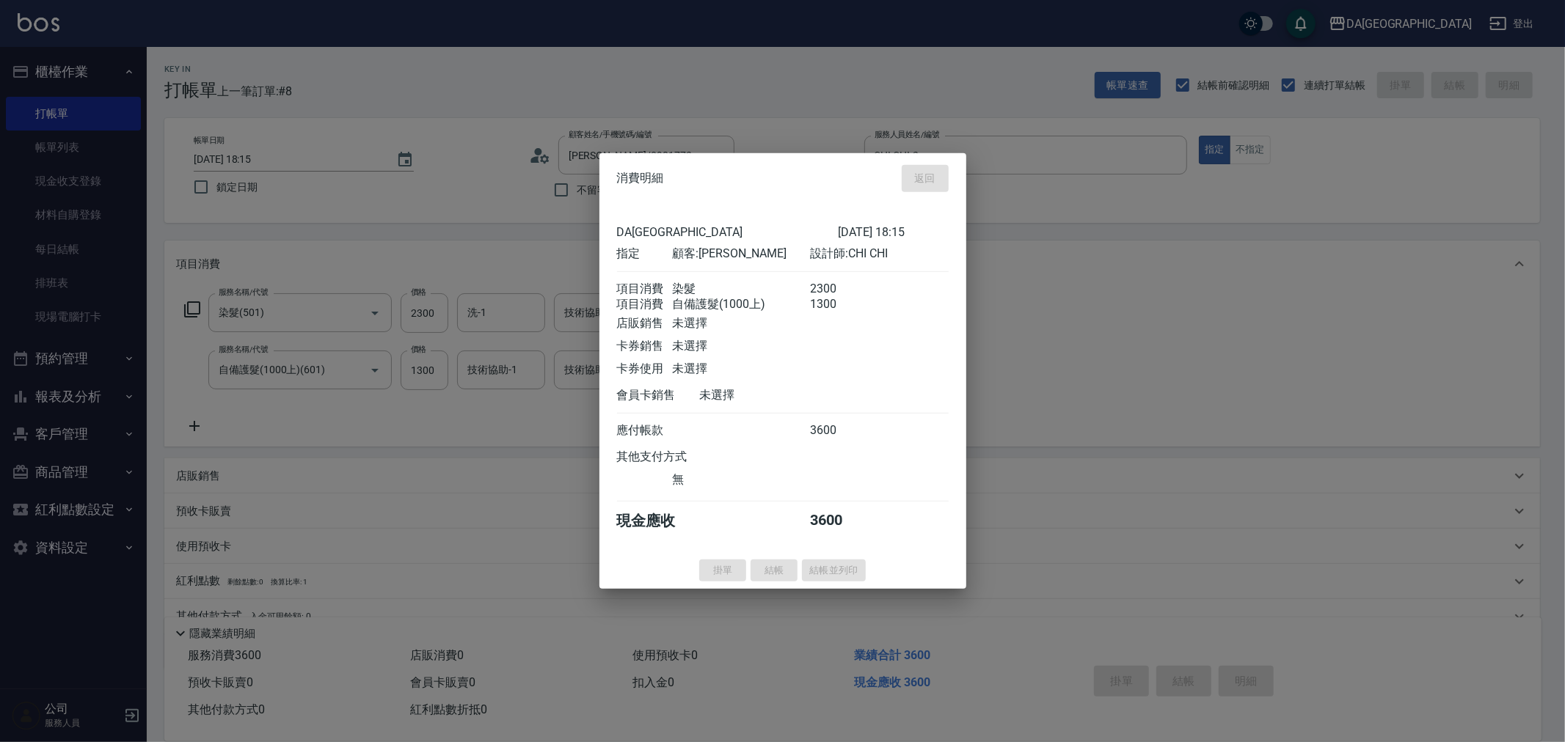
type input "0"
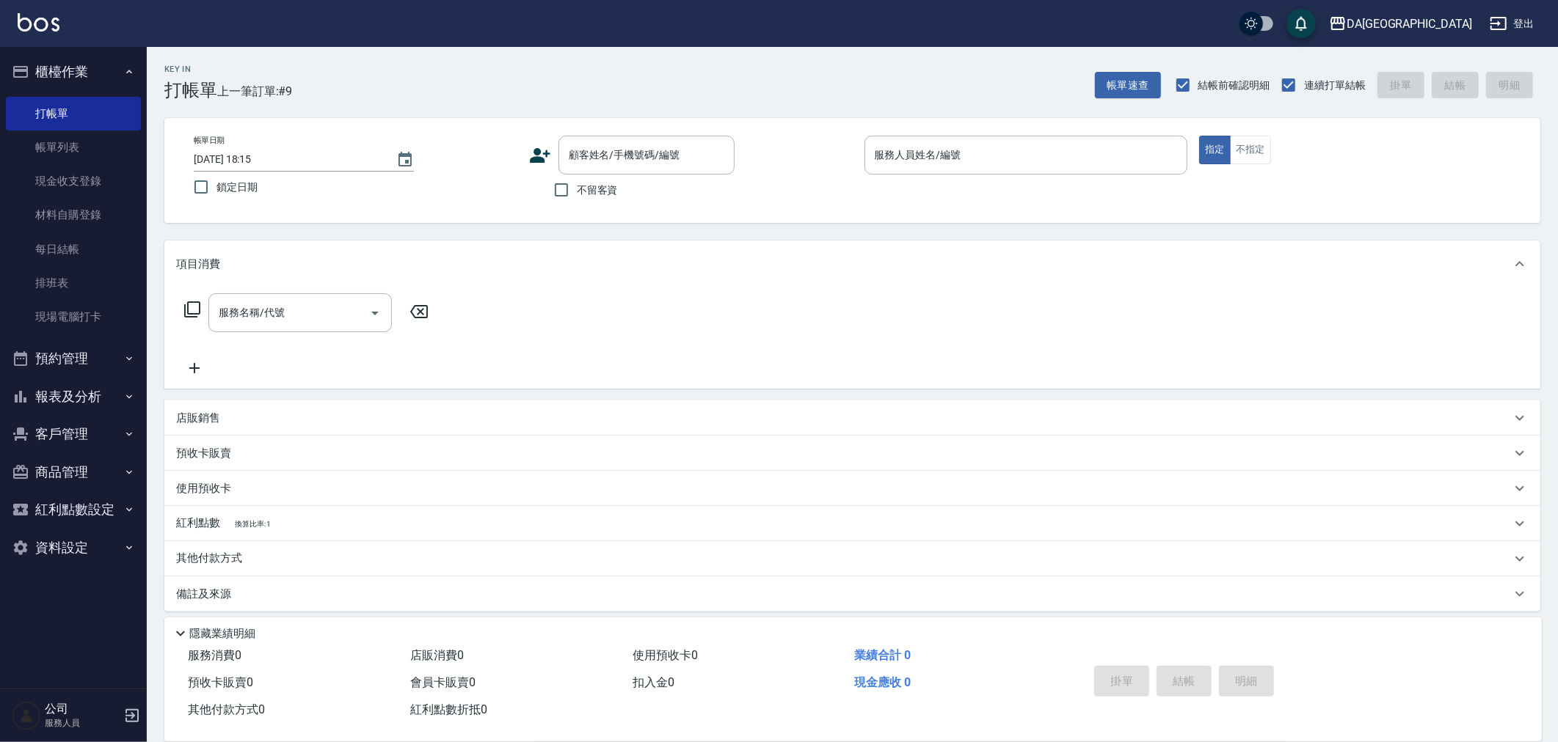
click at [602, 183] on span "不留客資" at bounding box center [597, 190] width 41 height 15
click at [577, 181] on input "不留客資" at bounding box center [561, 190] width 31 height 31
checkbox input "true"
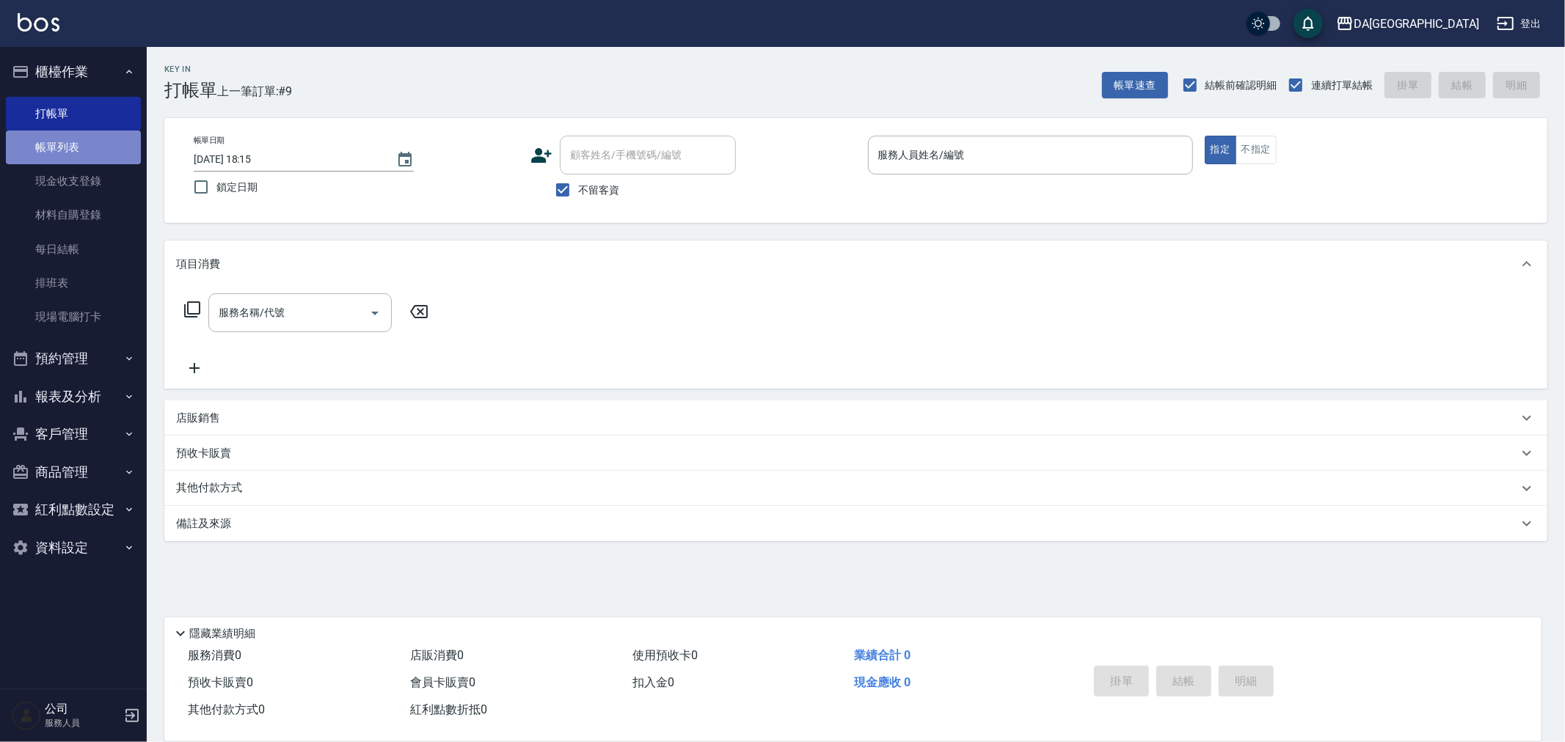
click at [73, 147] on link "帳單列表" at bounding box center [73, 148] width 135 height 34
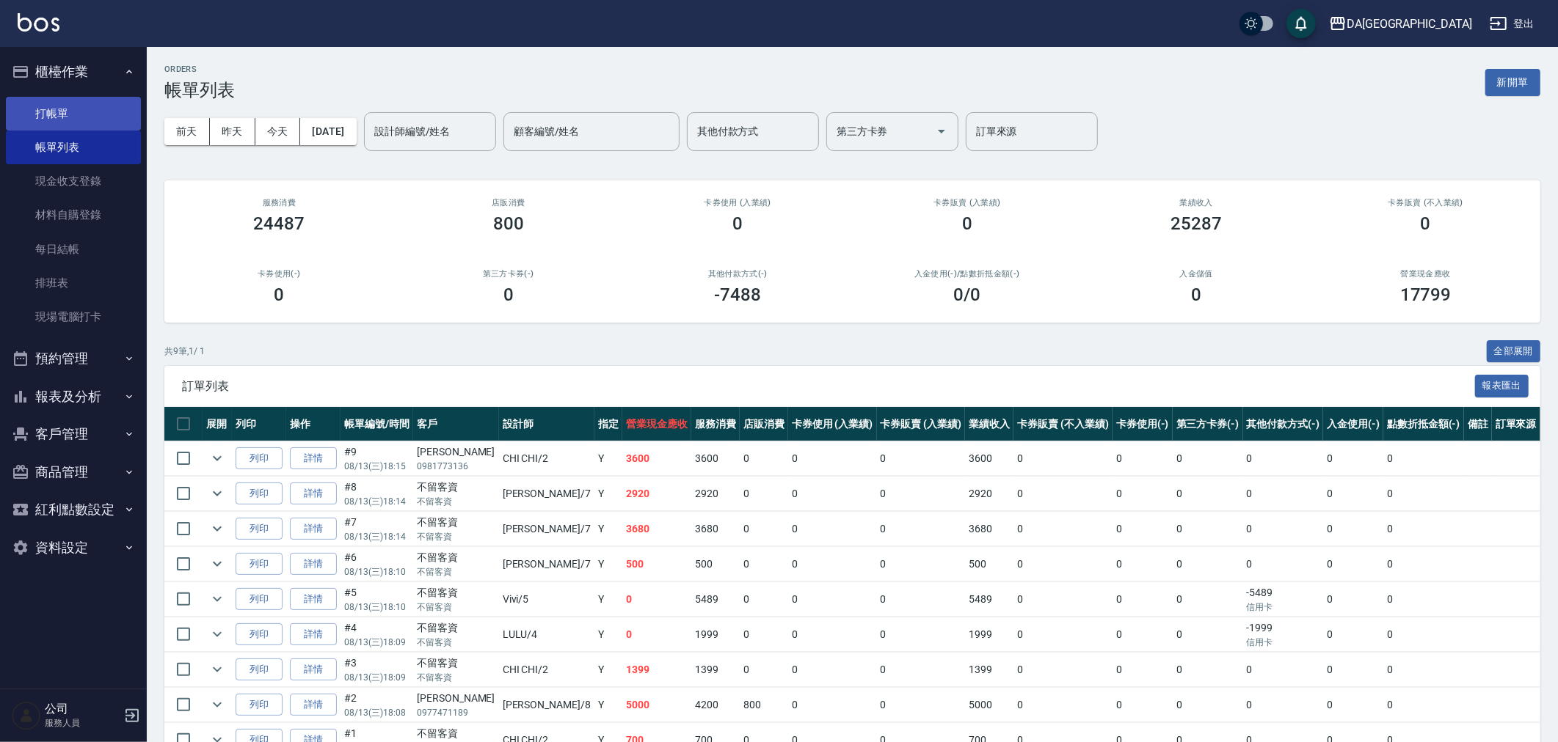
click at [66, 99] on link "打帳單" at bounding box center [73, 114] width 135 height 34
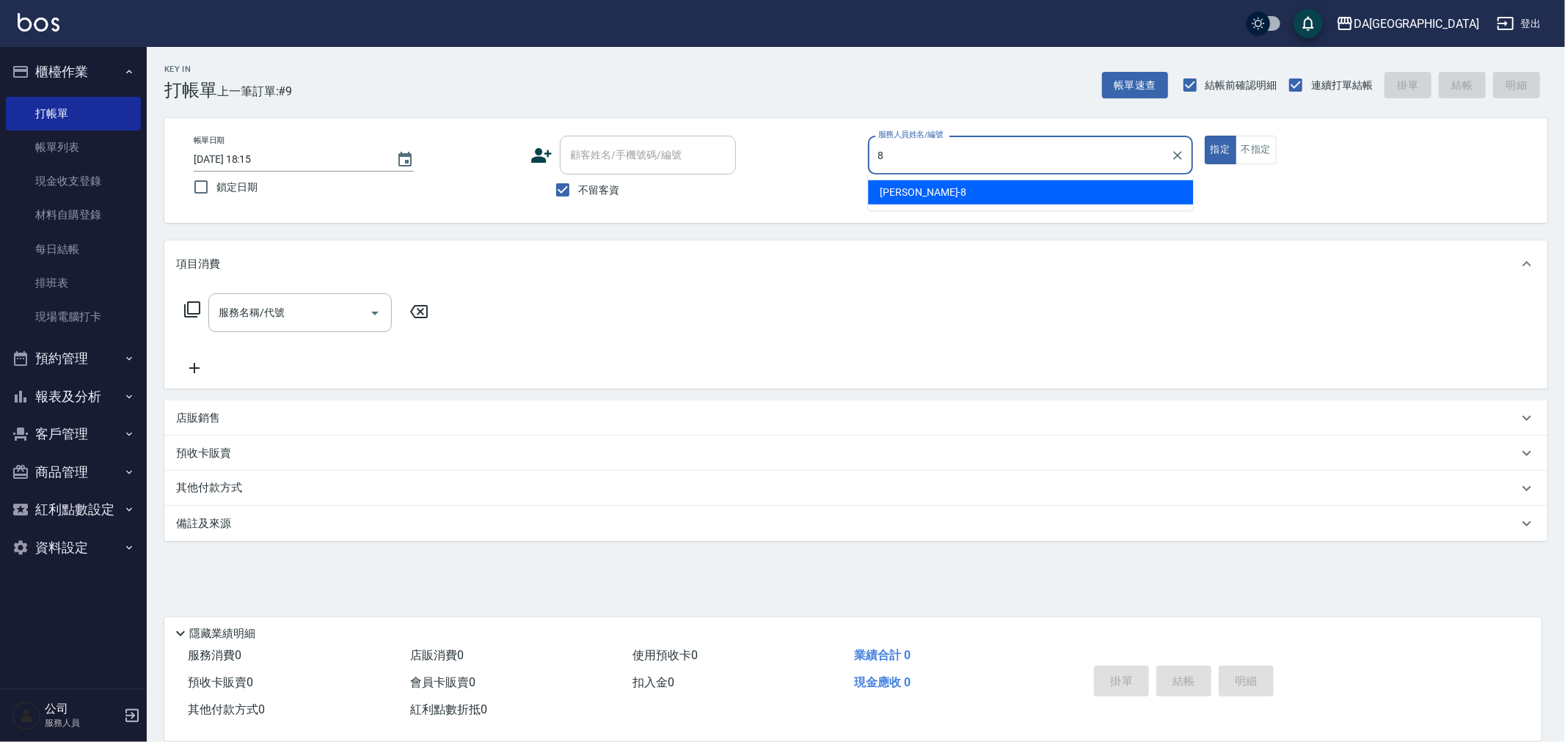
type input "[PERSON_NAME]-8"
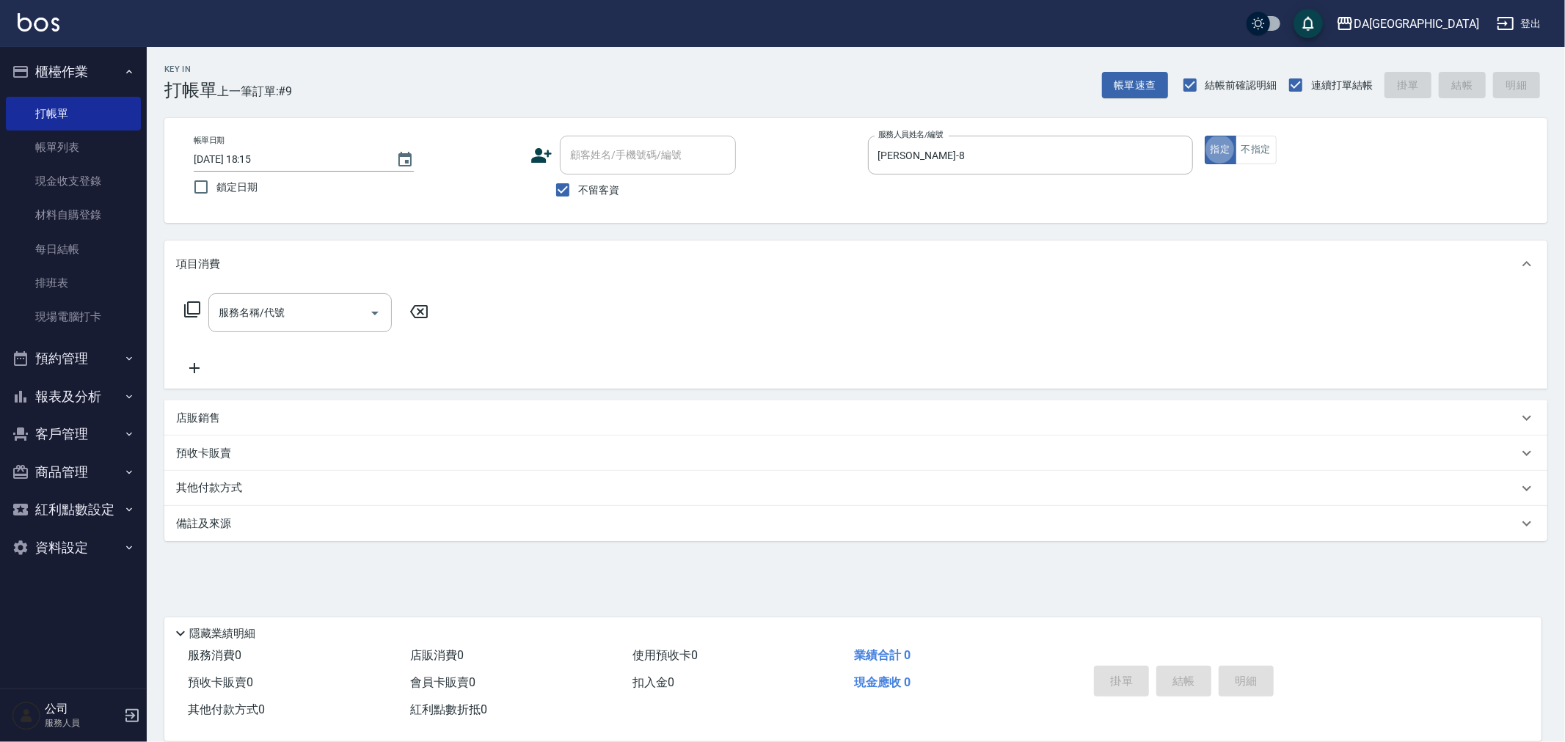
type button "true"
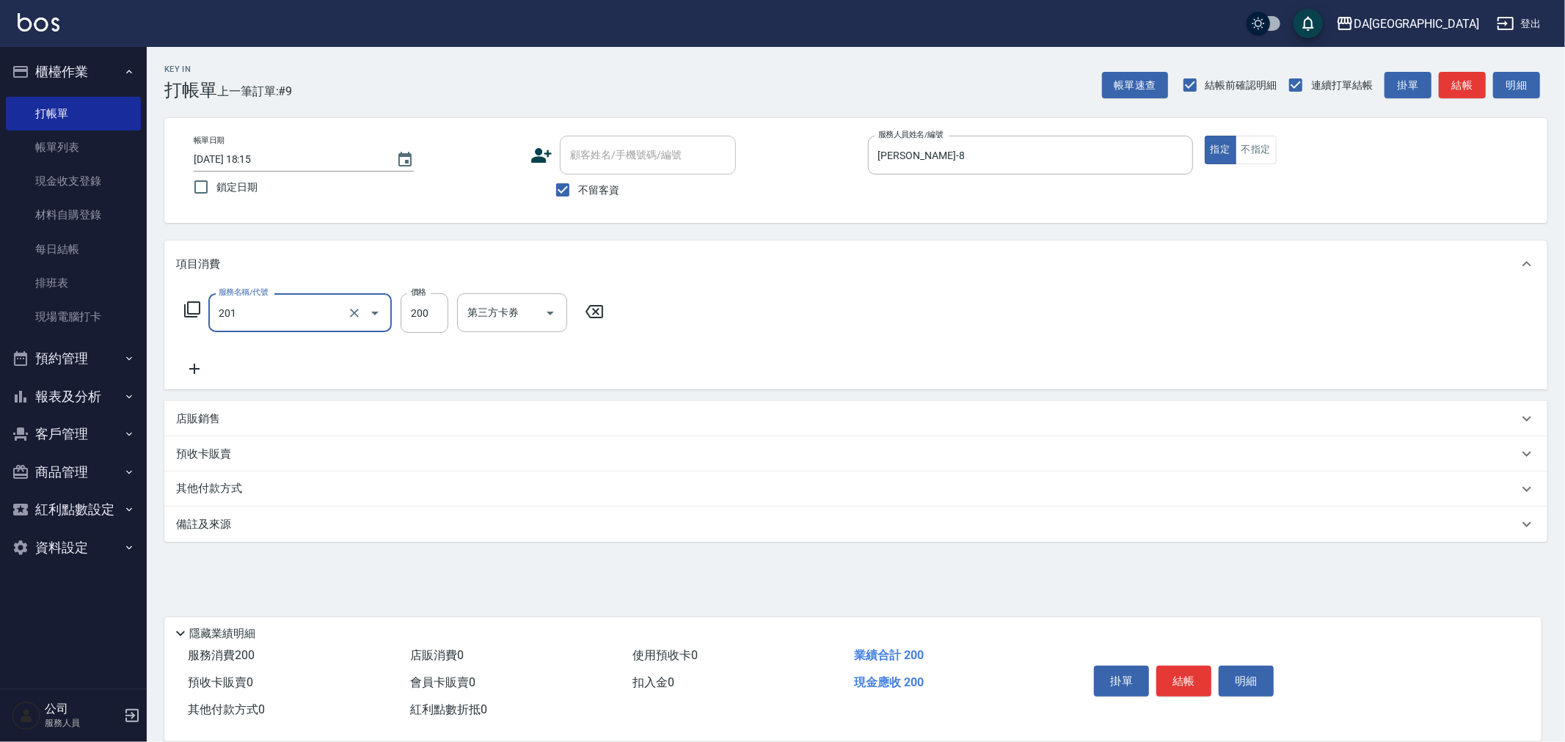
type input "洗髮(201)"
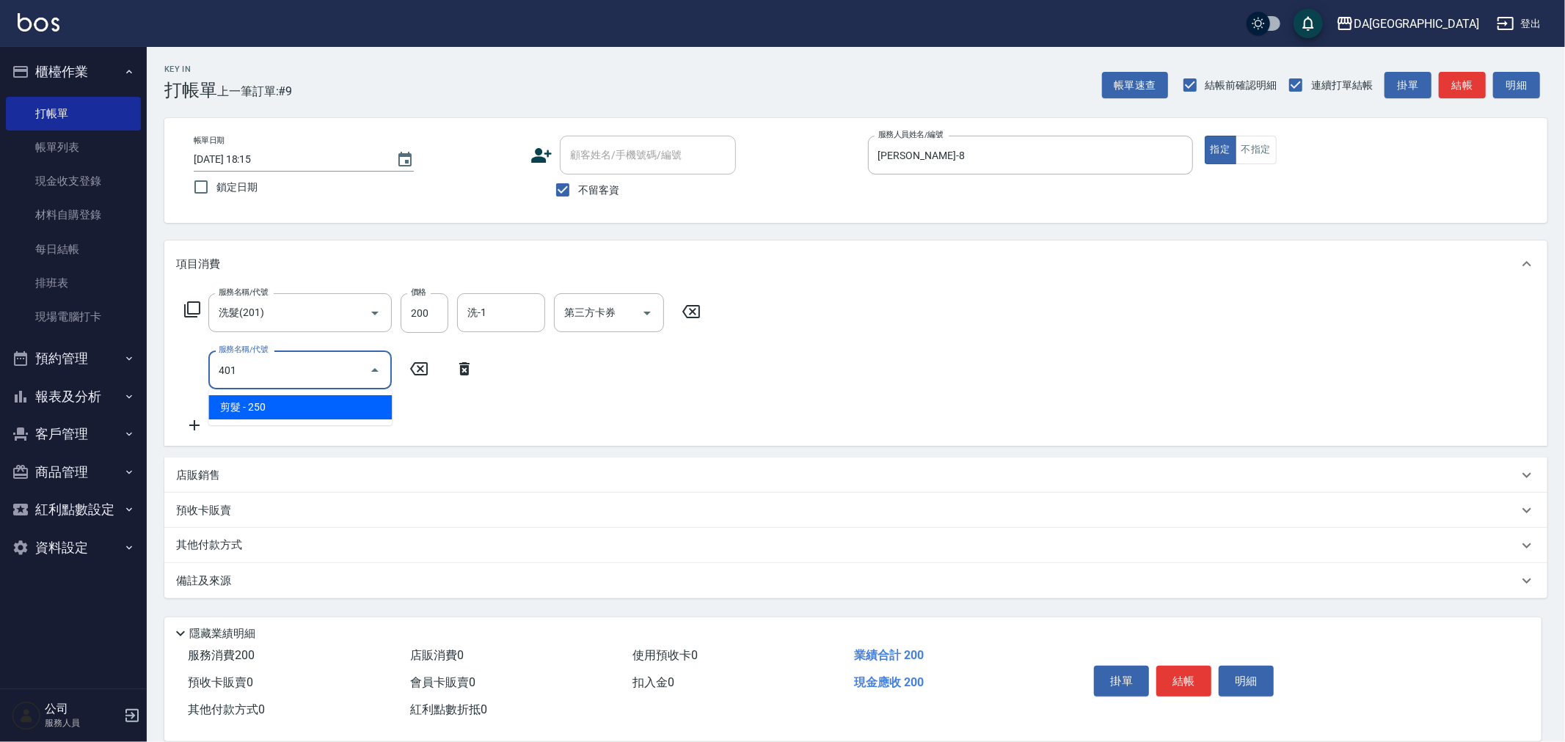
type input "剪髮(401)"
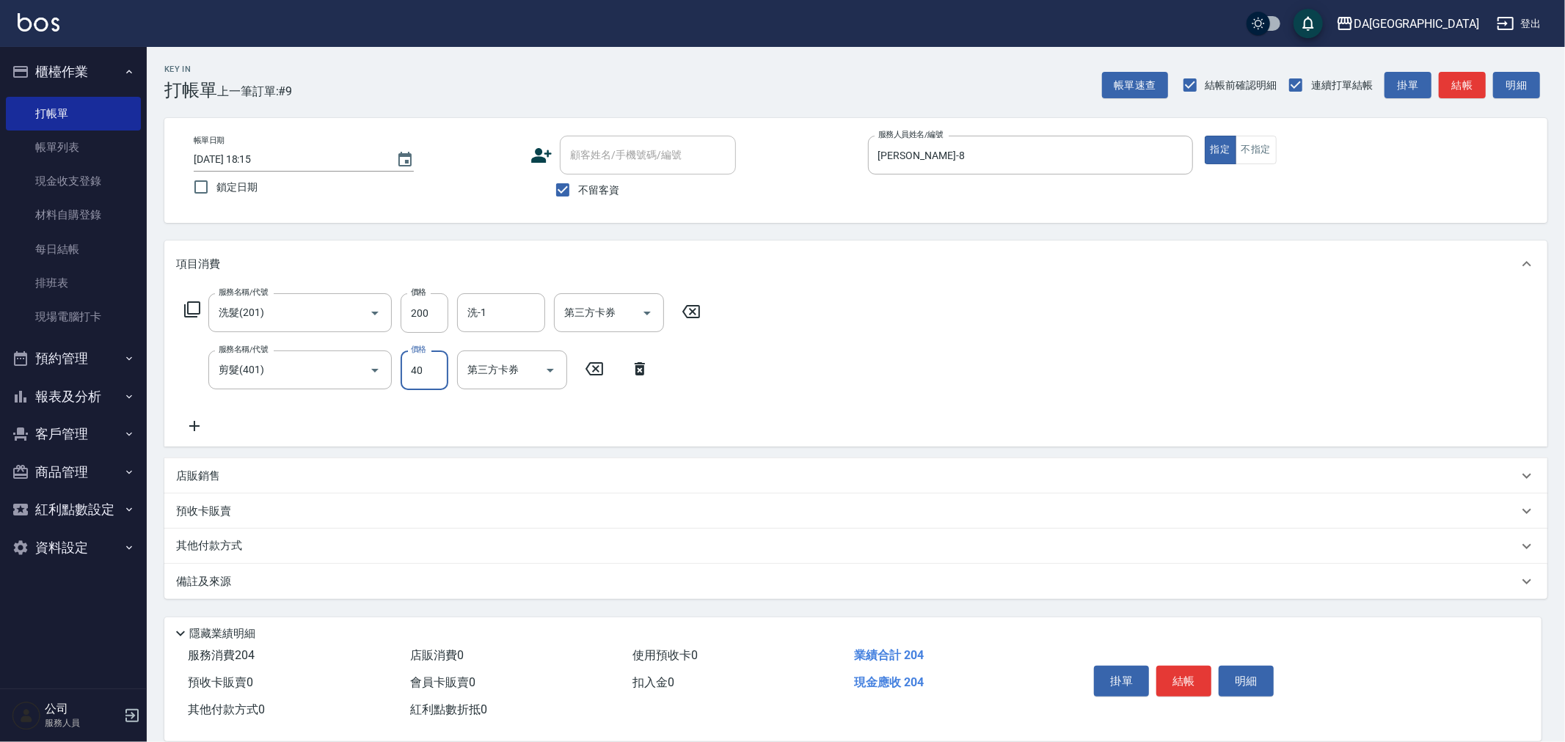
type input "400"
